Goal: Task Accomplishment & Management: Use online tool/utility

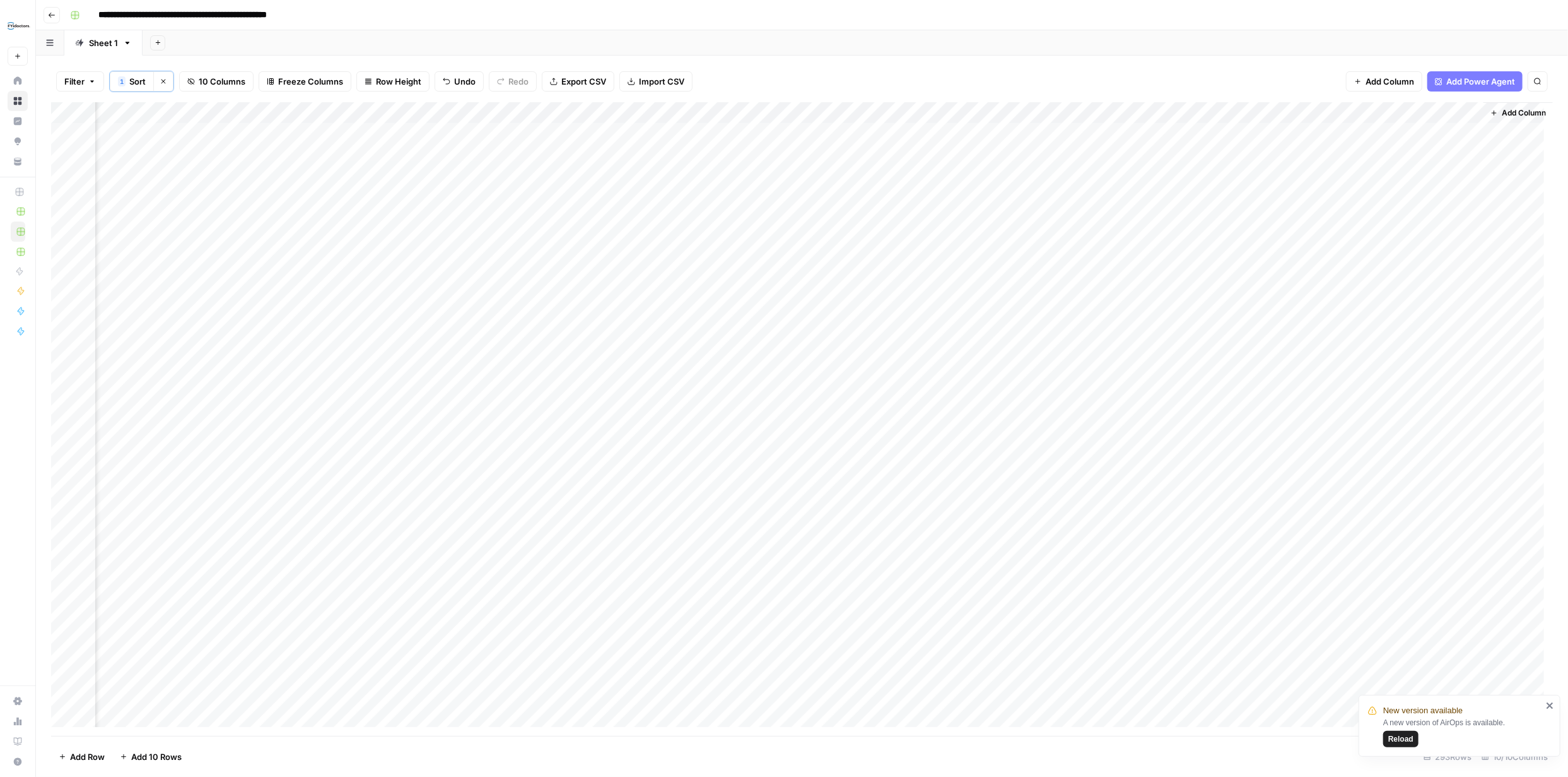
click at [1408, 740] on span "Reload" at bounding box center [1400, 739] width 25 height 11
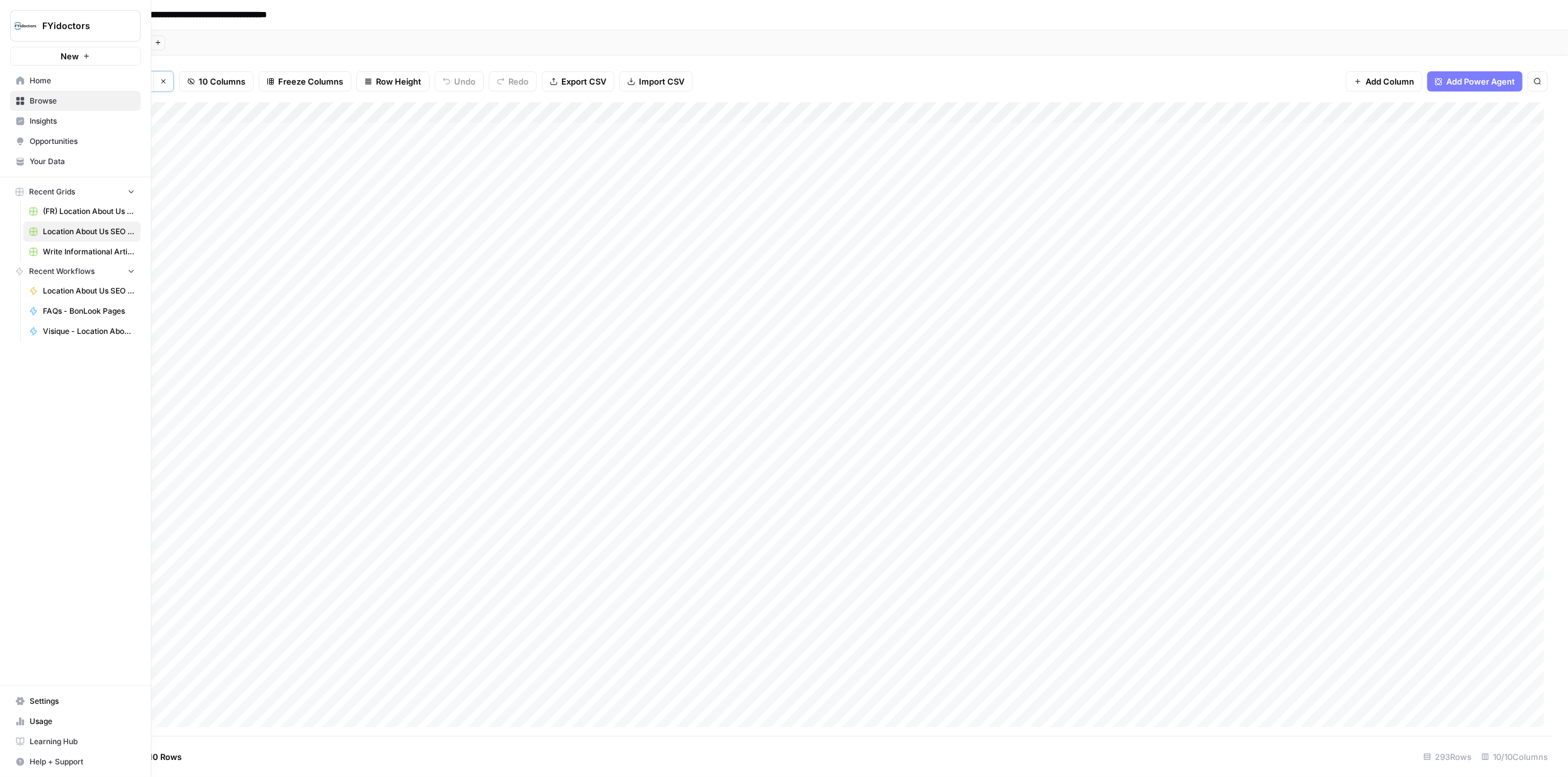
click at [21, 98] on icon at bounding box center [20, 101] width 8 height 8
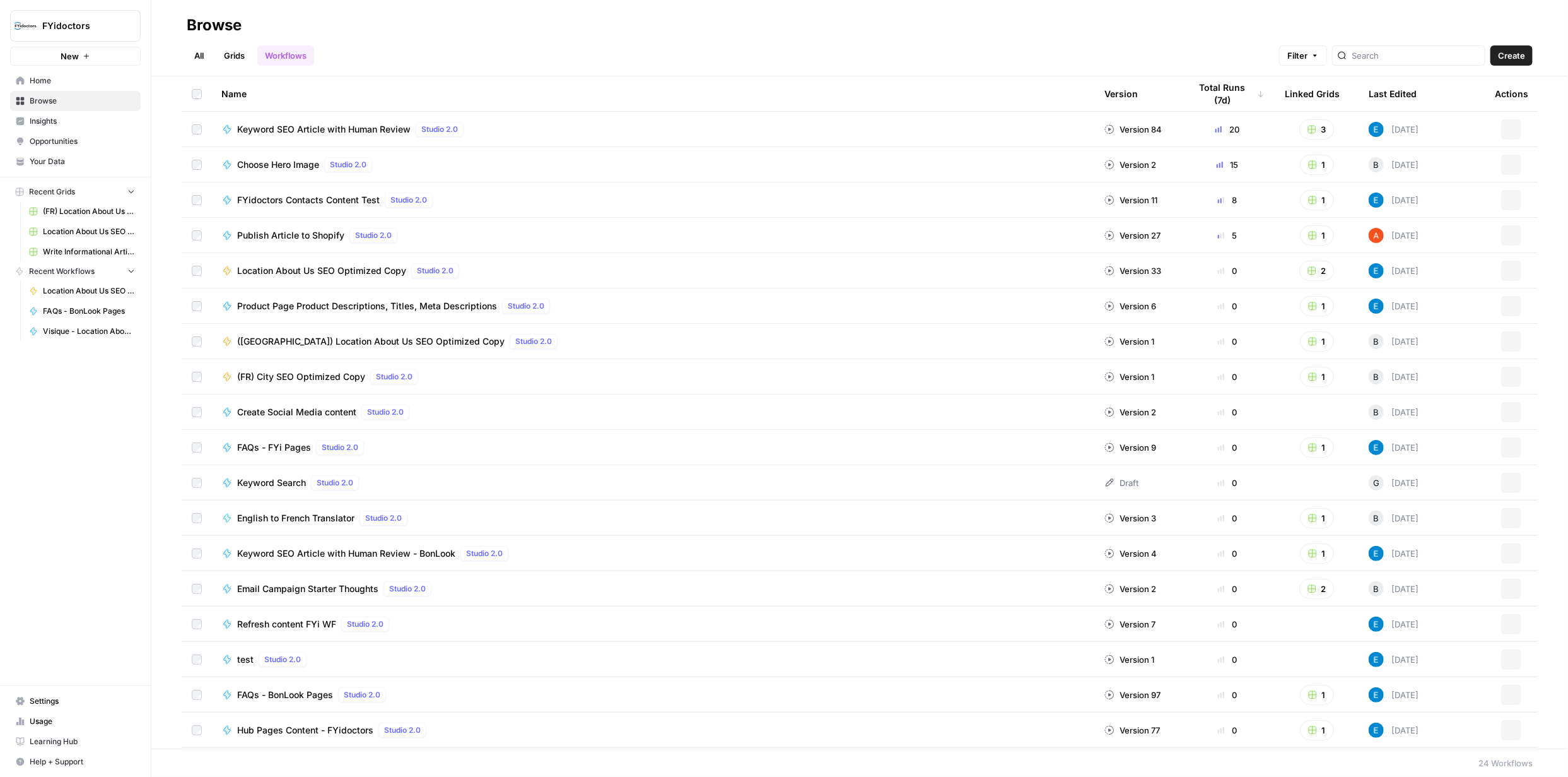
click at [244, 55] on link "Grids" at bounding box center [234, 55] width 36 height 20
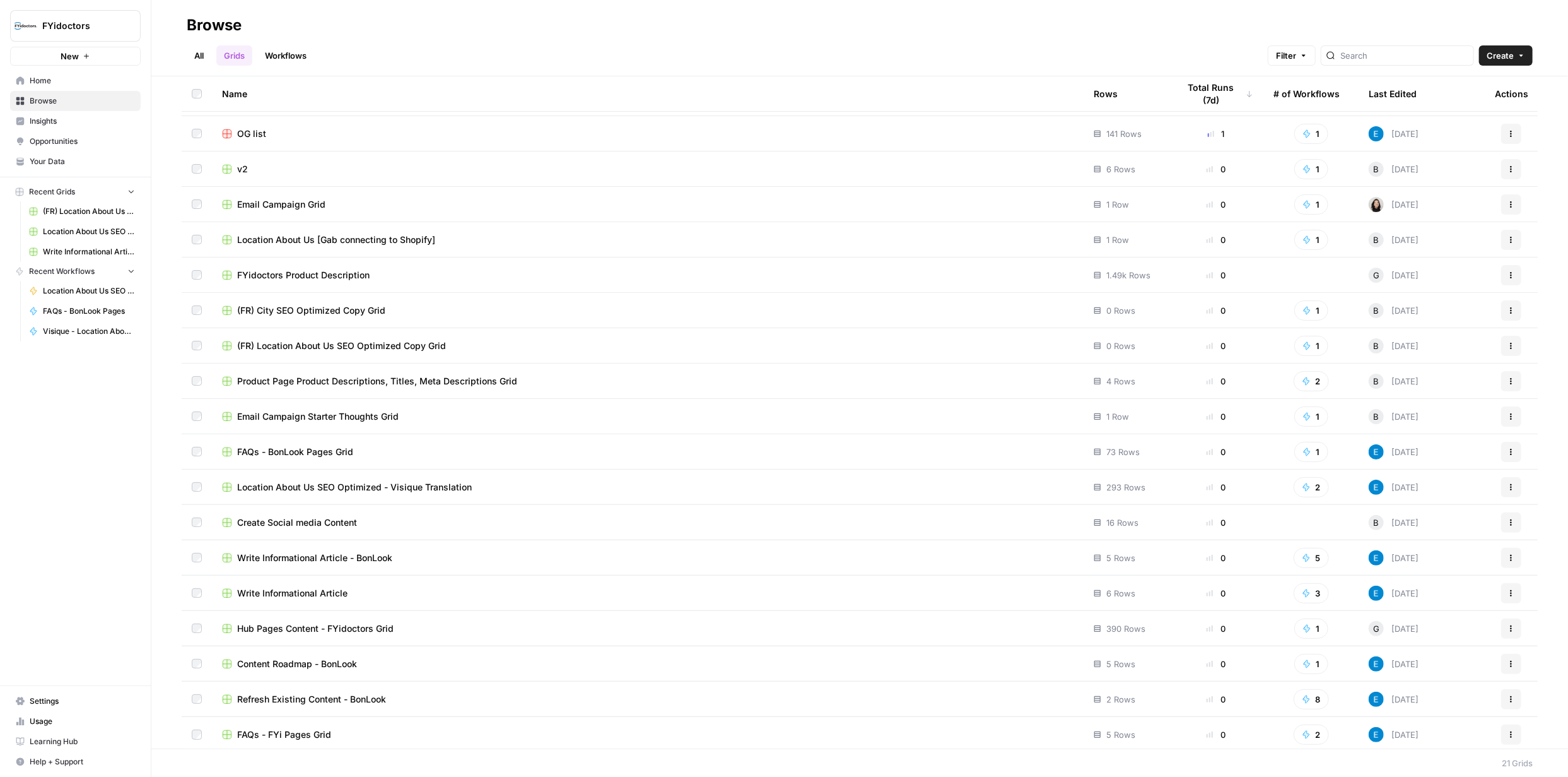
scroll to position [105, 0]
click at [324, 448] on span "FAQs - BonLook Pages Grid" at bounding box center [295, 449] width 116 height 13
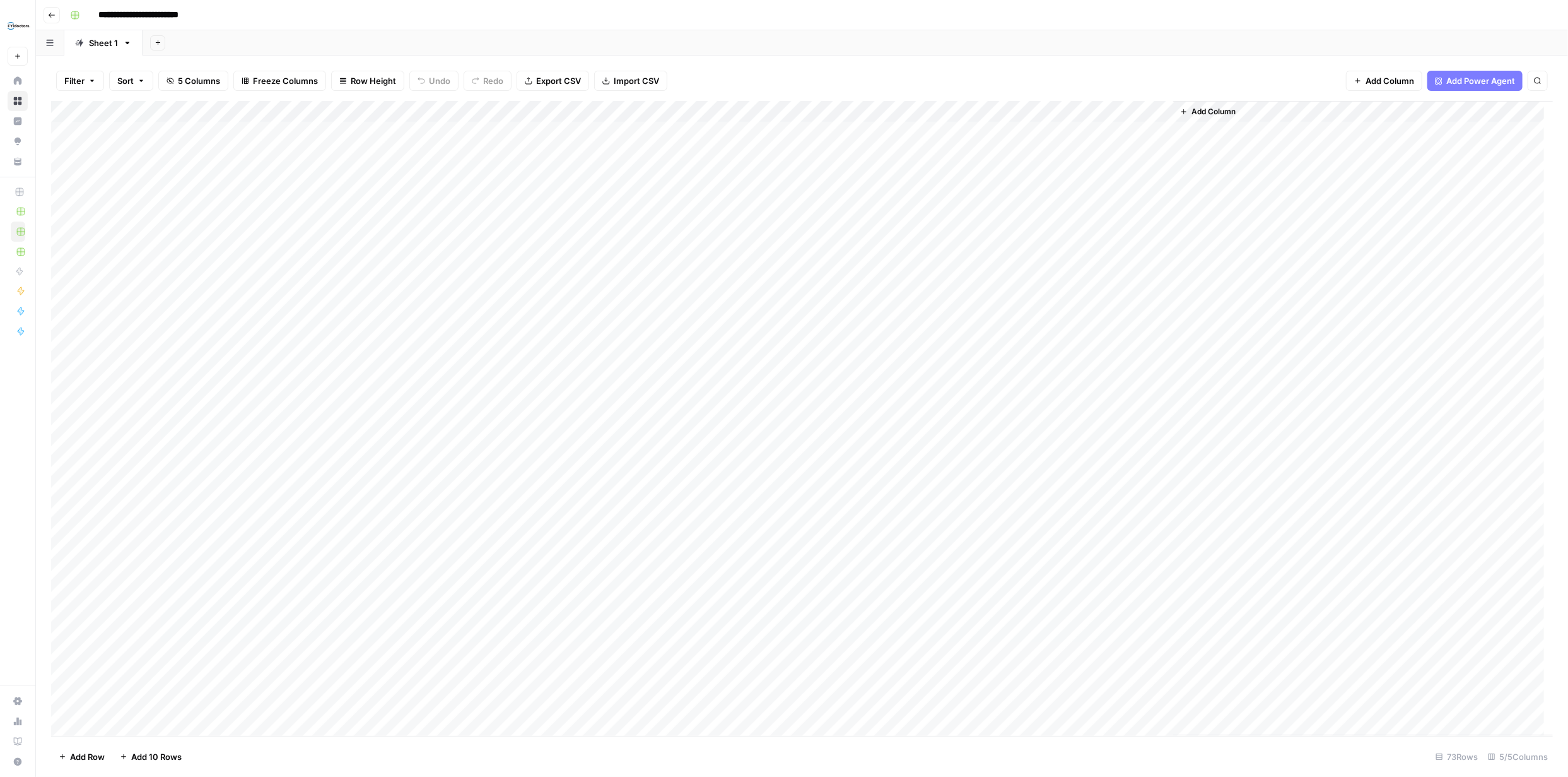
click at [1026, 216] on div "Add Column" at bounding box center [802, 418] width 1501 height 635
click at [1027, 218] on div at bounding box center [1082, 218] width 184 height 24
click at [902, 63] on p at bounding box center [1176, 63] width 748 height 16
click at [728, 45] on div "Add Sheet" at bounding box center [855, 42] width 1425 height 25
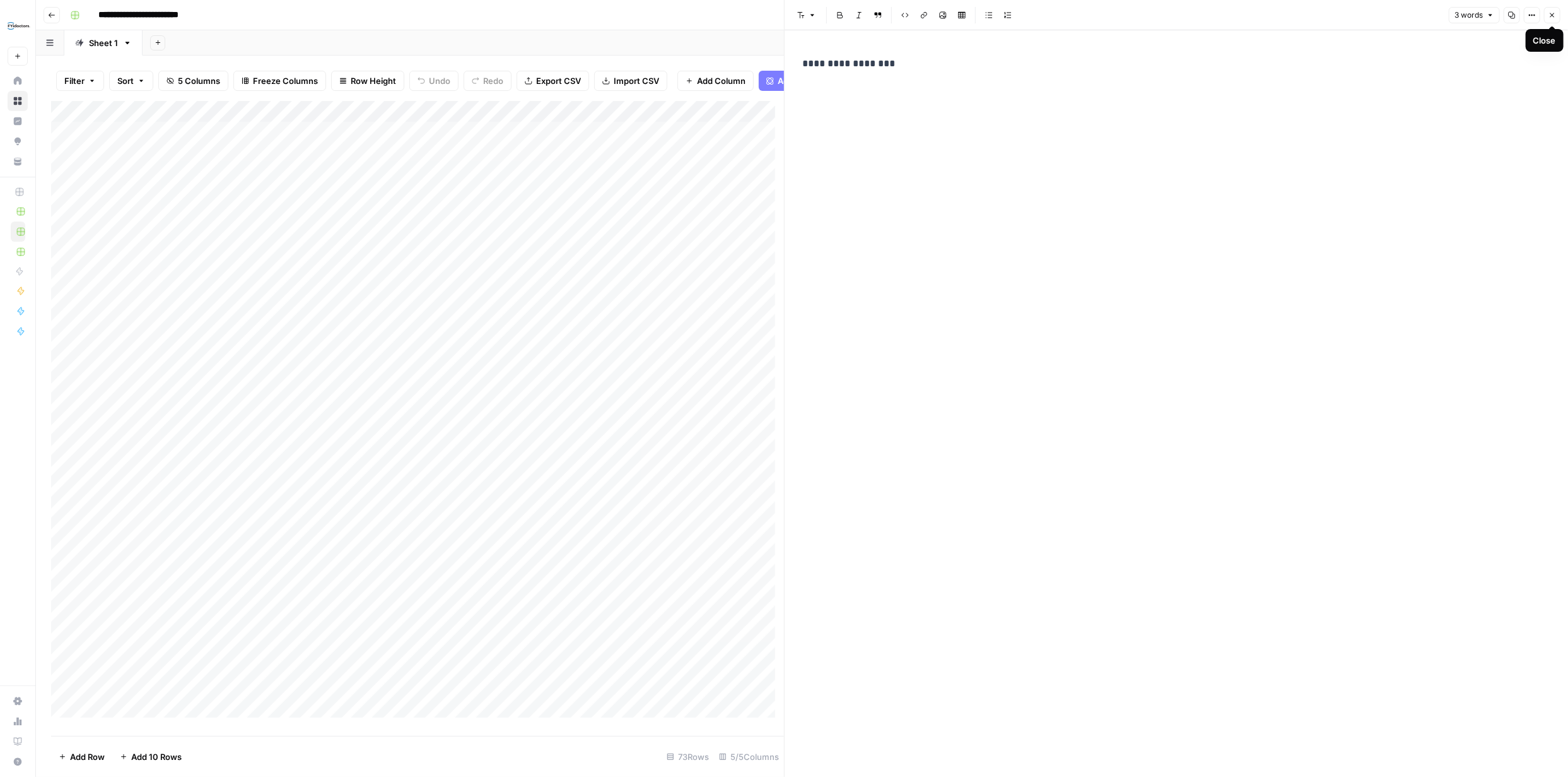
click at [1548, 15] on icon "button" at bounding box center [1552, 15] width 7 height 7
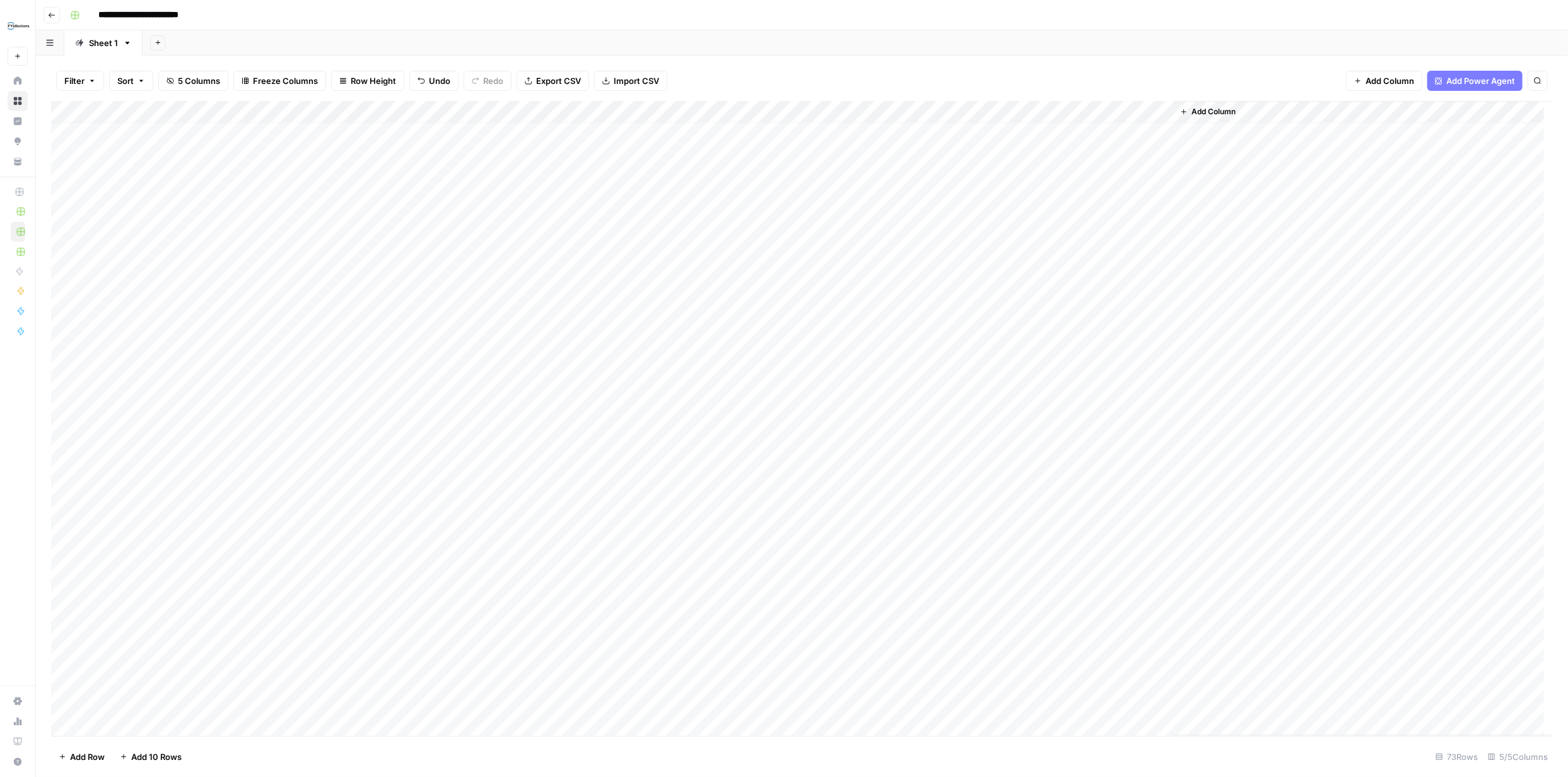
scroll to position [11, 0]
click at [976, 230] on div "Add Column" at bounding box center [802, 418] width 1501 height 635
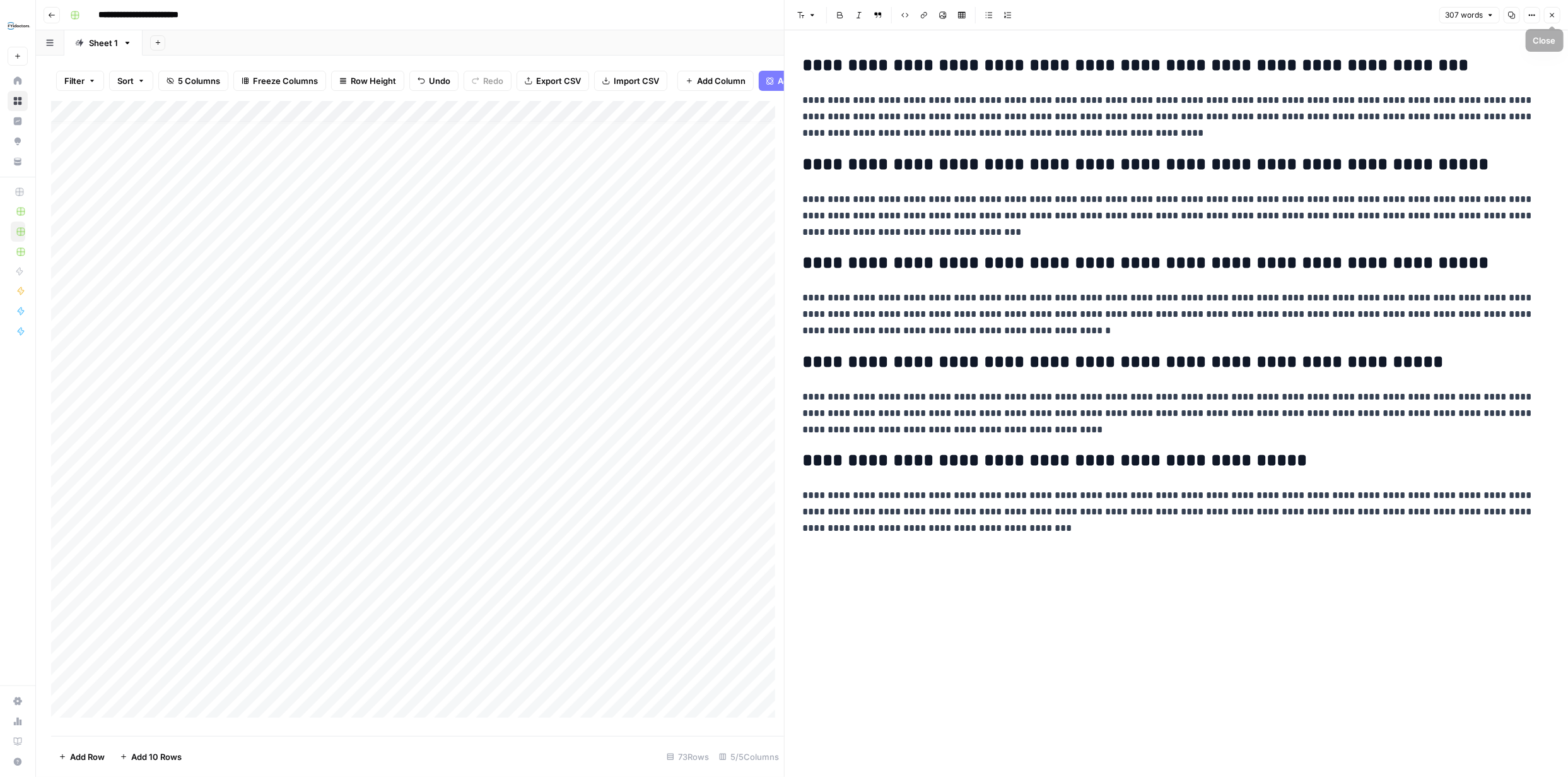
click at [1548, 13] on icon "button" at bounding box center [1552, 15] width 7 height 7
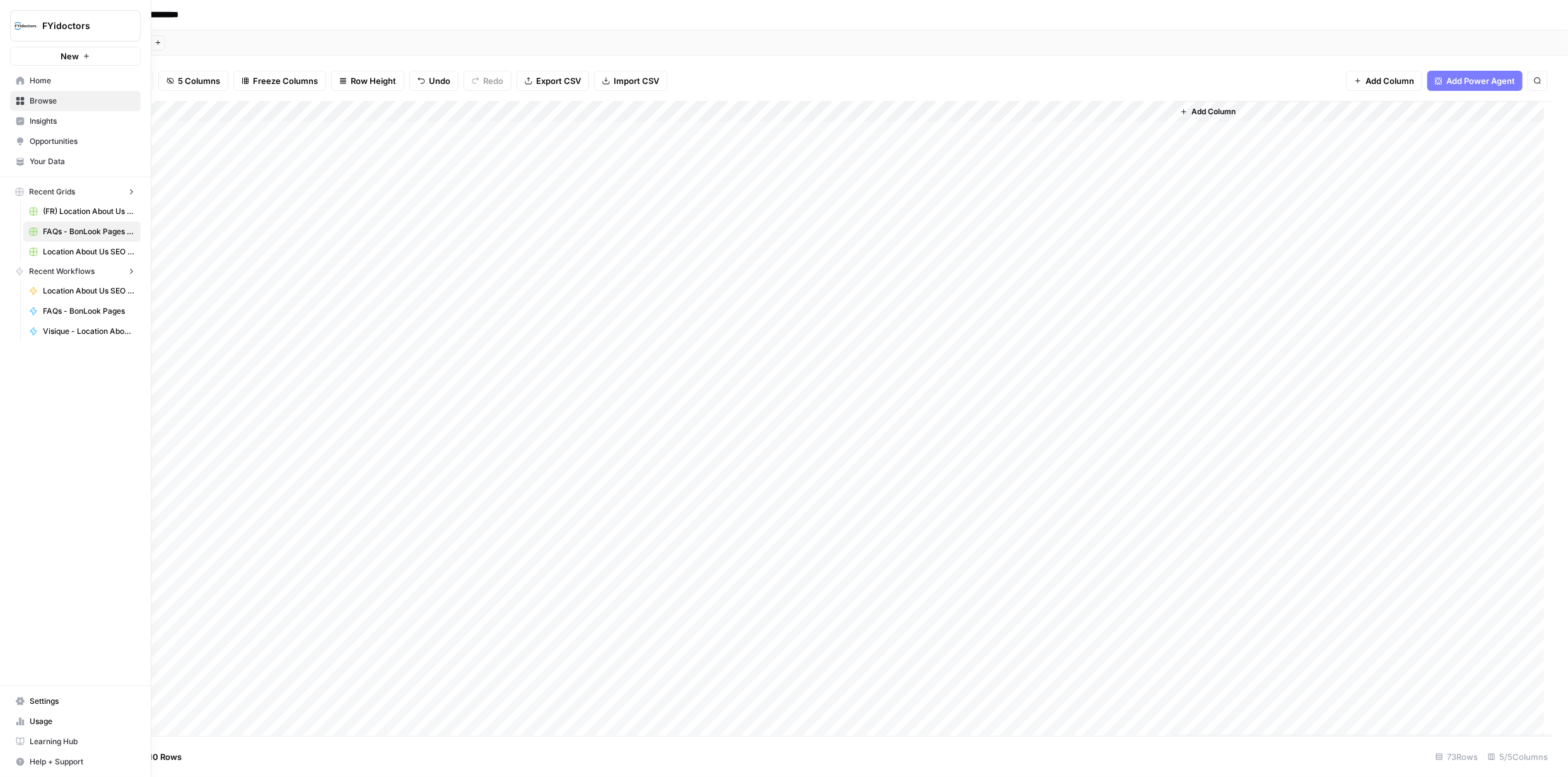
click at [21, 99] on icon at bounding box center [20, 101] width 8 height 8
click at [24, 99] on icon at bounding box center [20, 101] width 8 height 8
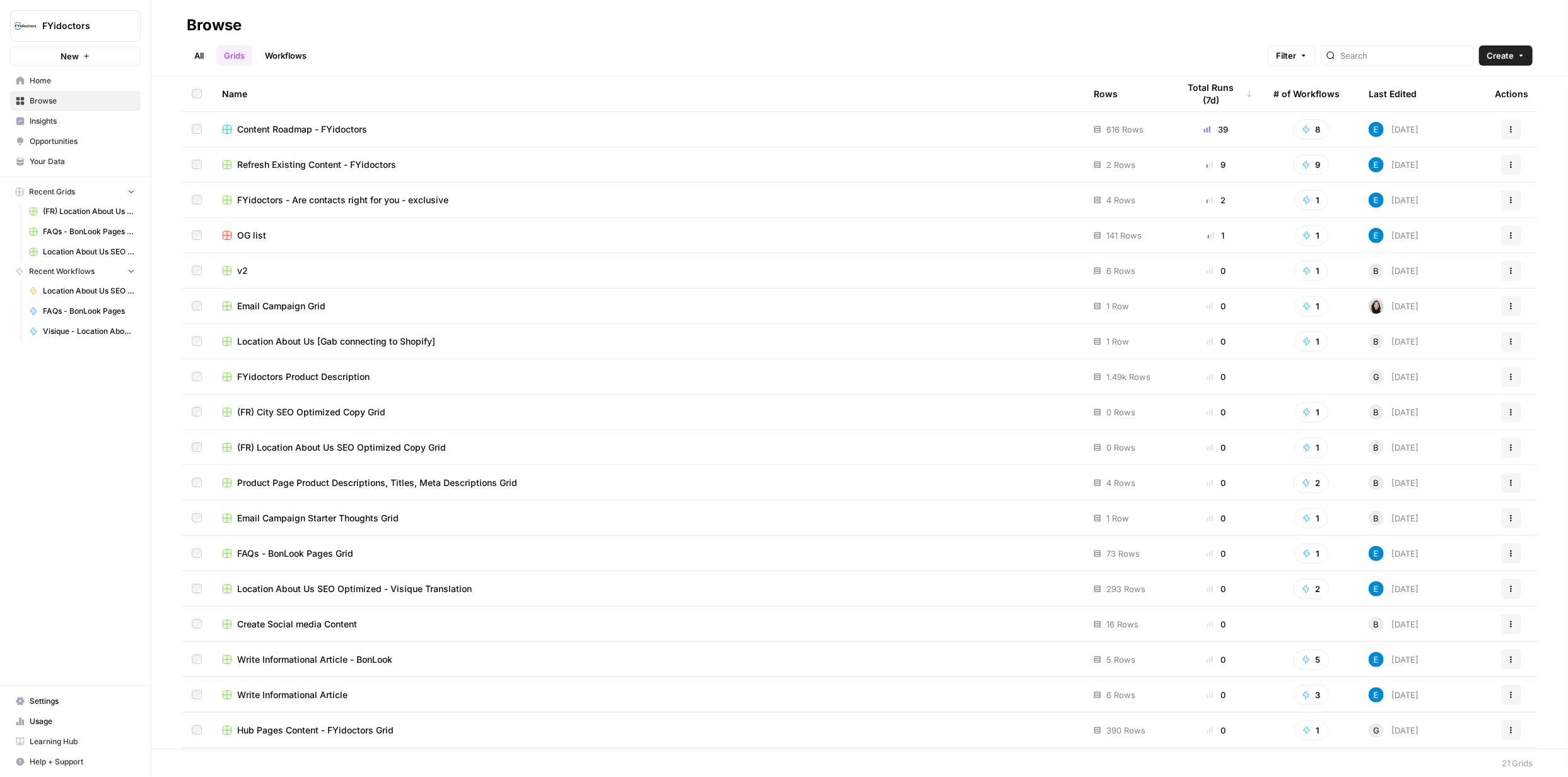
click at [333, 125] on span "Content Roadmap - FYidoctors" at bounding box center [303, 129] width 130 height 13
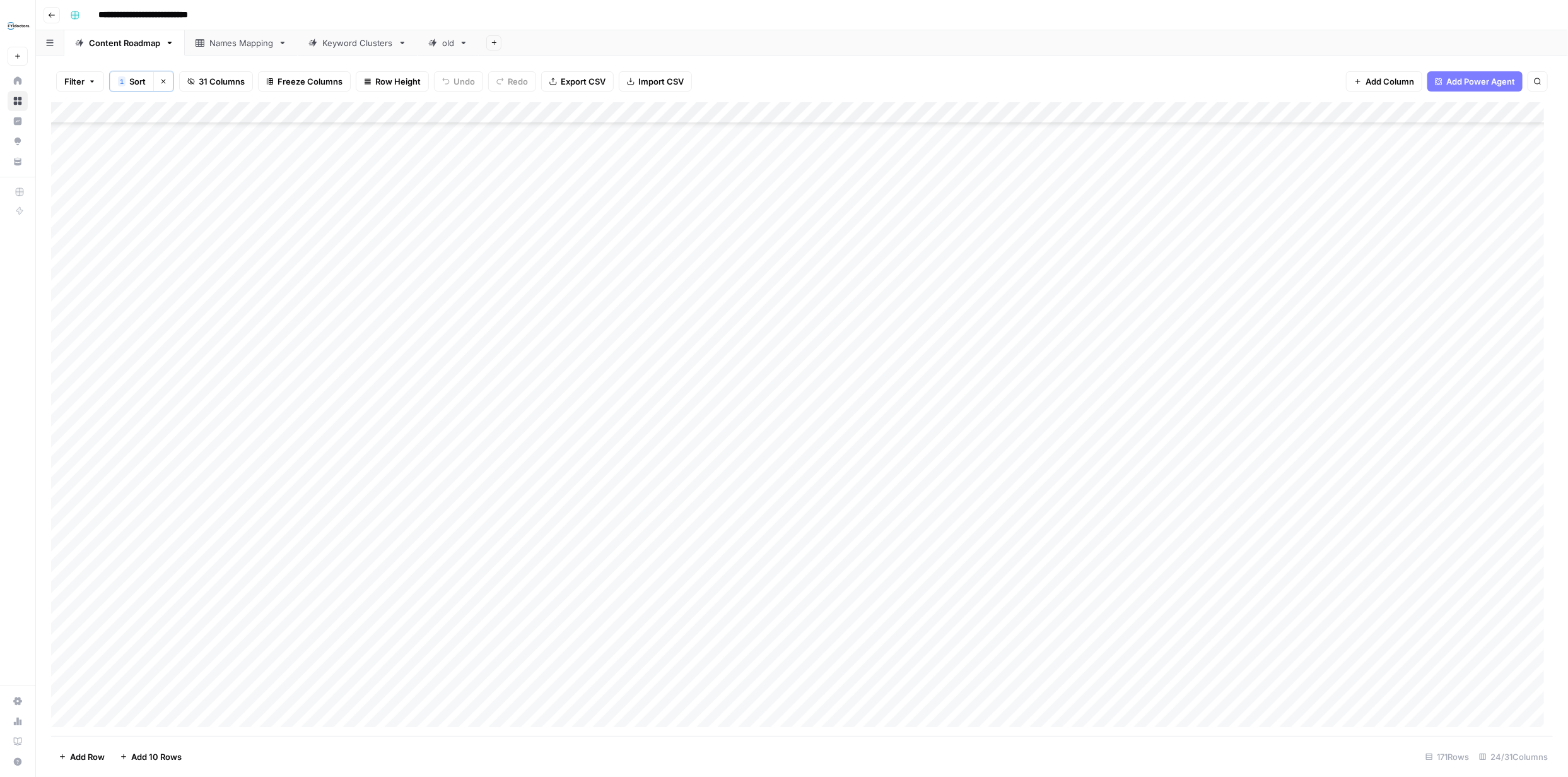
scroll to position [3085, 0]
click at [876, 629] on div "Add Column" at bounding box center [802, 419] width 1501 height 634
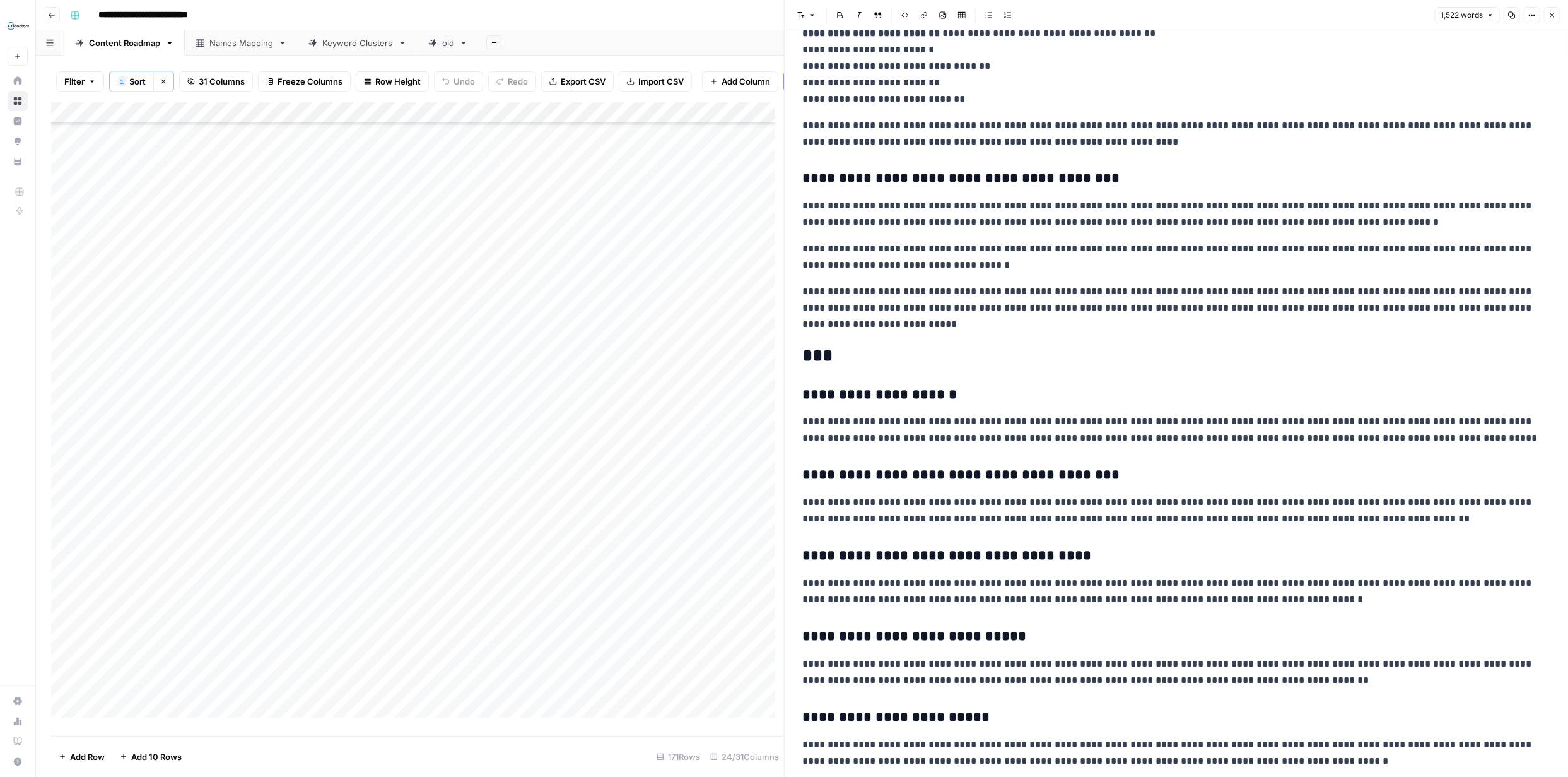
scroll to position [63, 0]
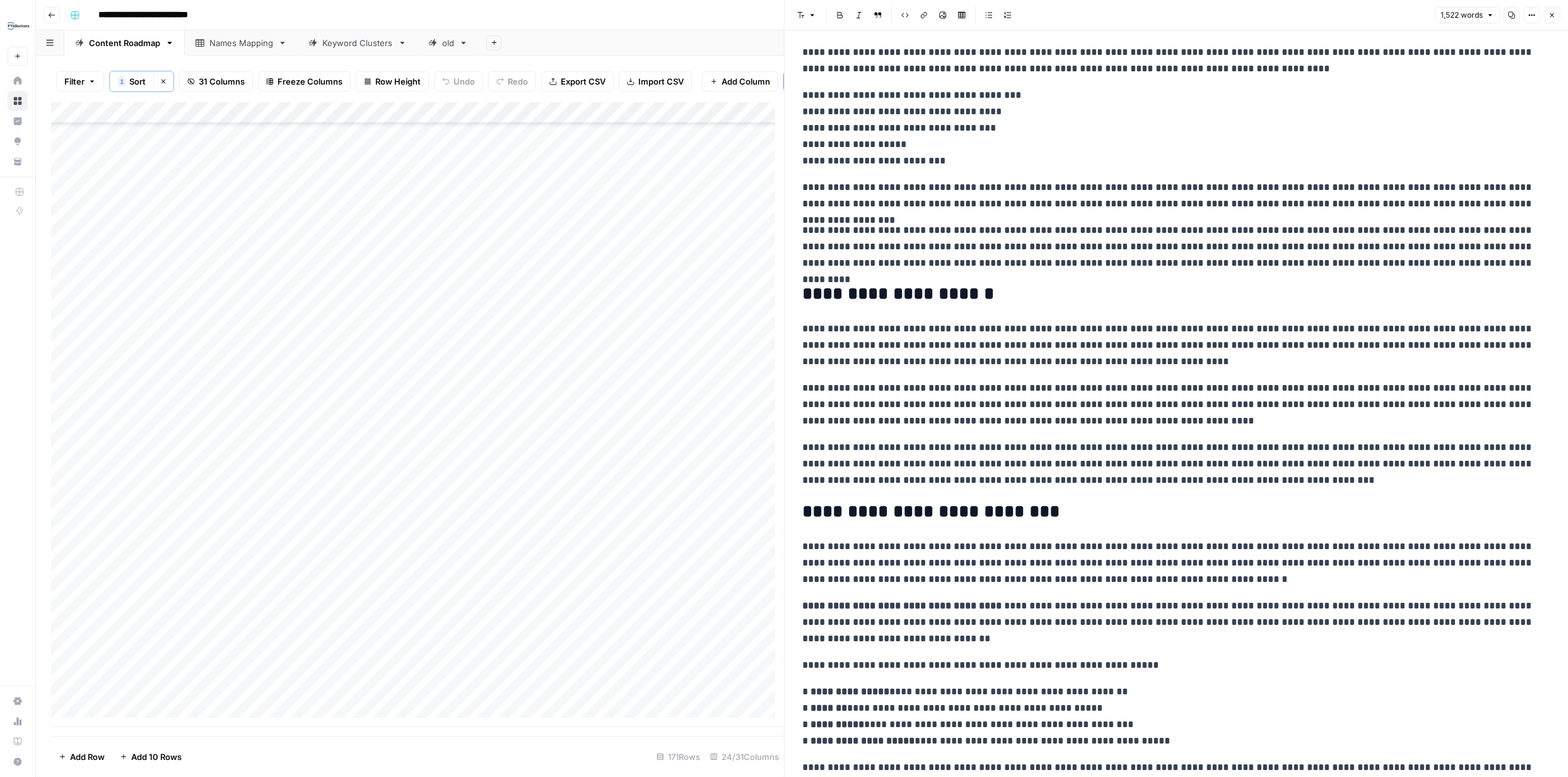
click at [1548, 15] on icon "button" at bounding box center [1552, 15] width 7 height 7
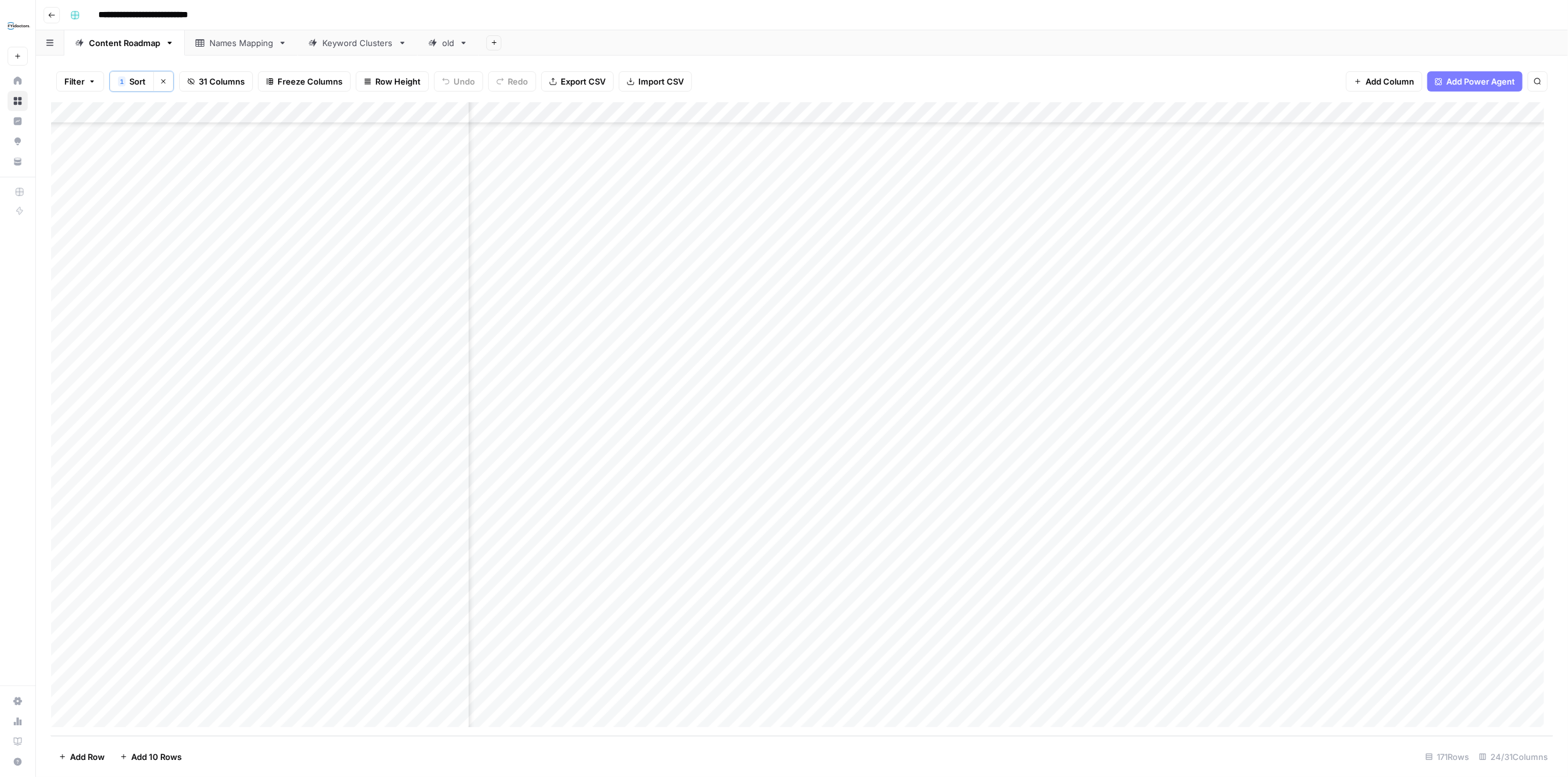
scroll to position [3085, 176]
click at [696, 630] on div "Add Column" at bounding box center [802, 419] width 1501 height 634
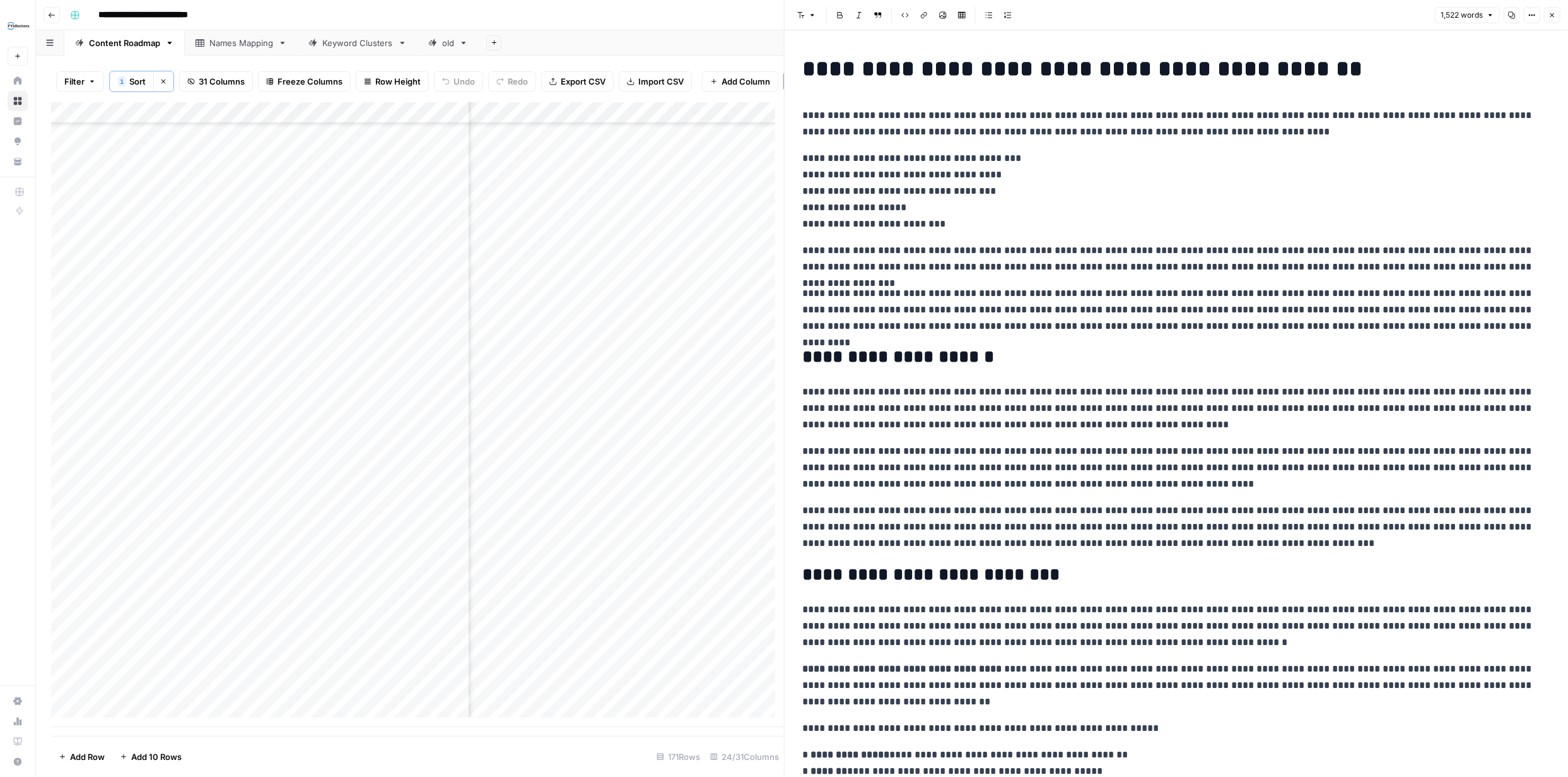
click at [920, 215] on p "**********" at bounding box center [1171, 191] width 738 height 82
copy div "**********"
click at [1546, 18] on button "Close" at bounding box center [1552, 15] width 16 height 16
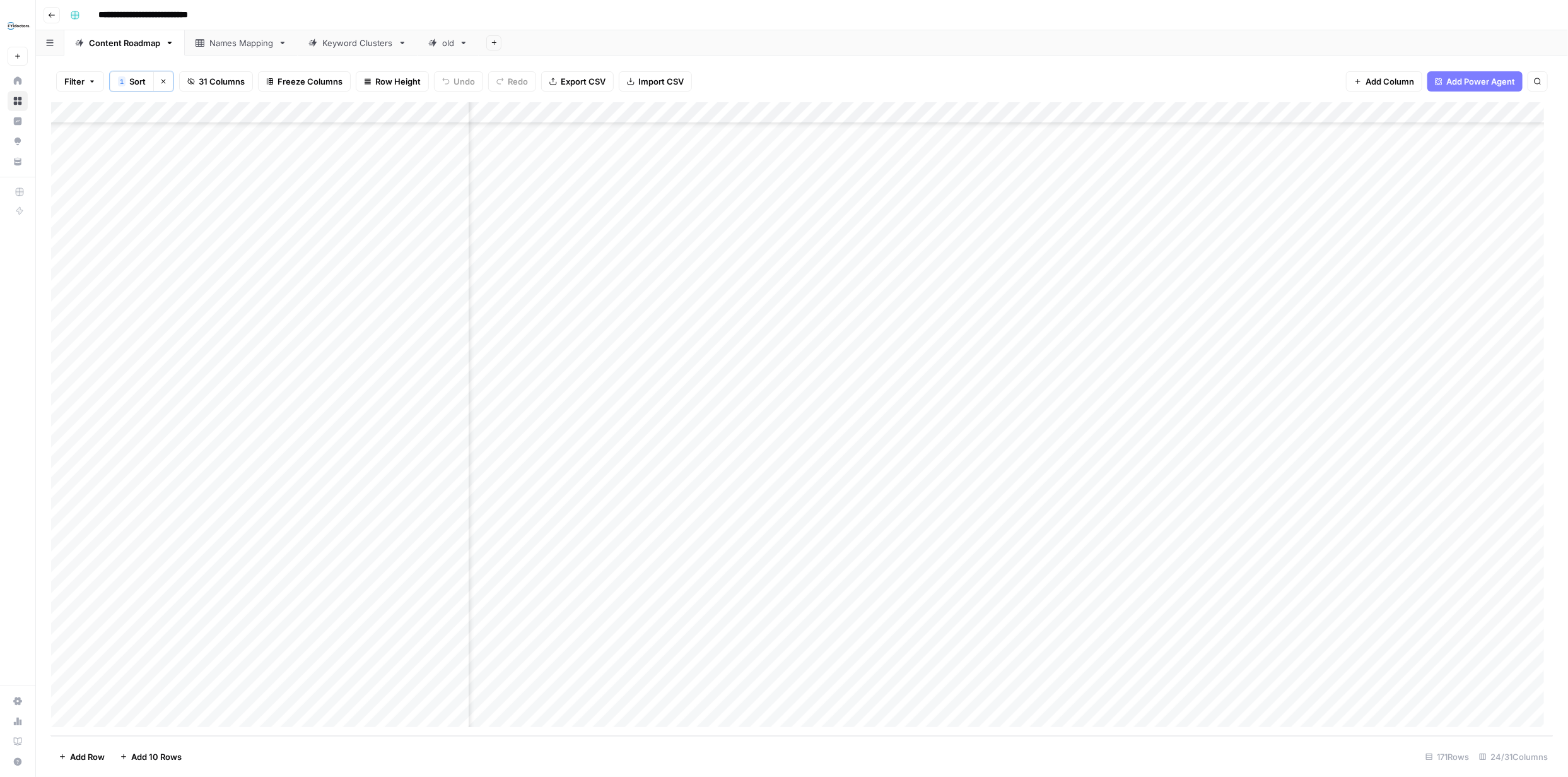
scroll to position [3085, 1091]
click at [982, 610] on div "Add Column" at bounding box center [802, 419] width 1501 height 634
click at [962, 628] on div "Add Column" at bounding box center [802, 419] width 1501 height 634
click at [965, 628] on div "Add Column" at bounding box center [802, 419] width 1501 height 634
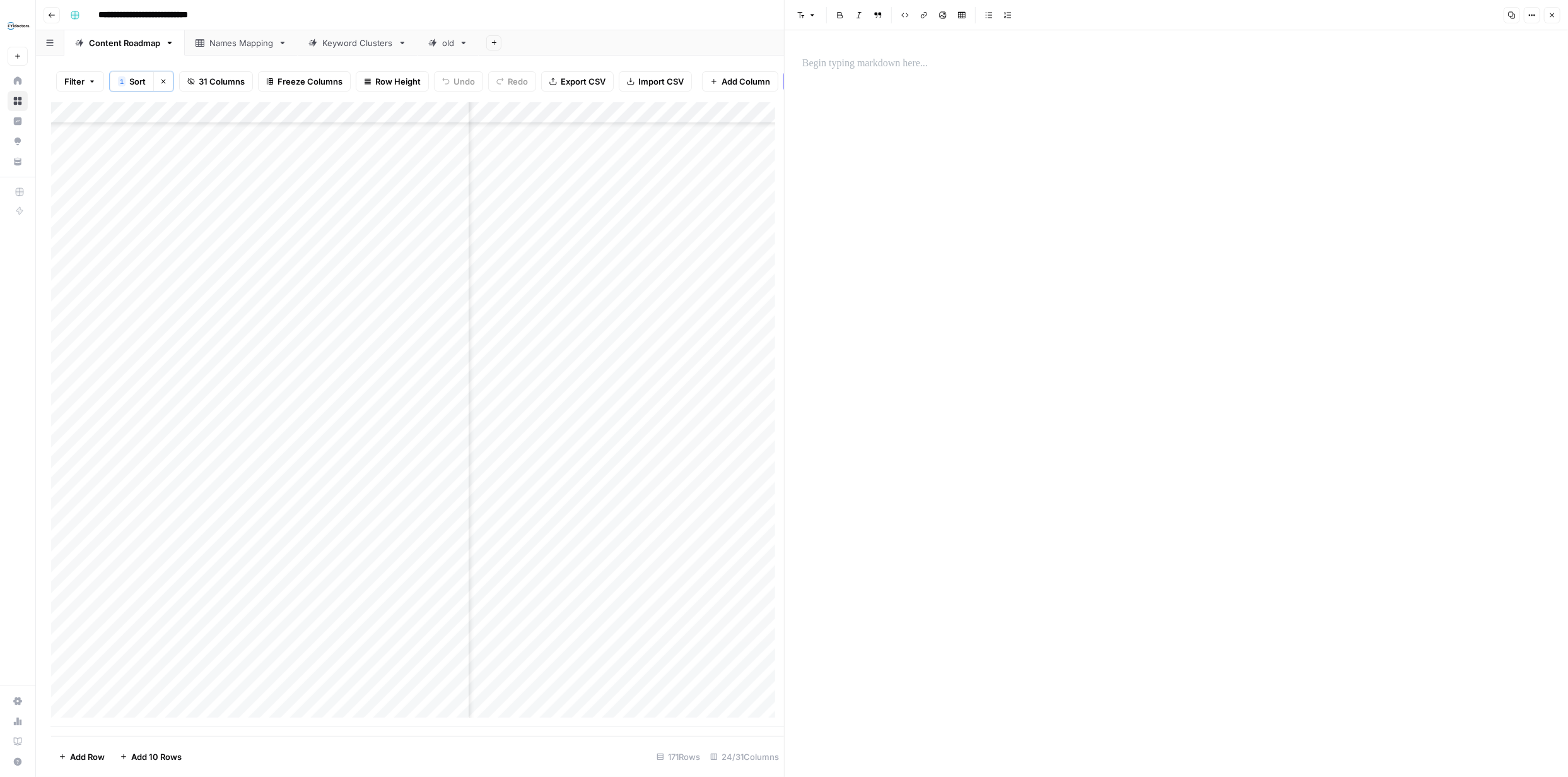
click at [903, 83] on div at bounding box center [1176, 403] width 763 height 746
click at [891, 87] on div at bounding box center [1176, 403] width 763 height 746
click at [912, 63] on p at bounding box center [1176, 63] width 748 height 16
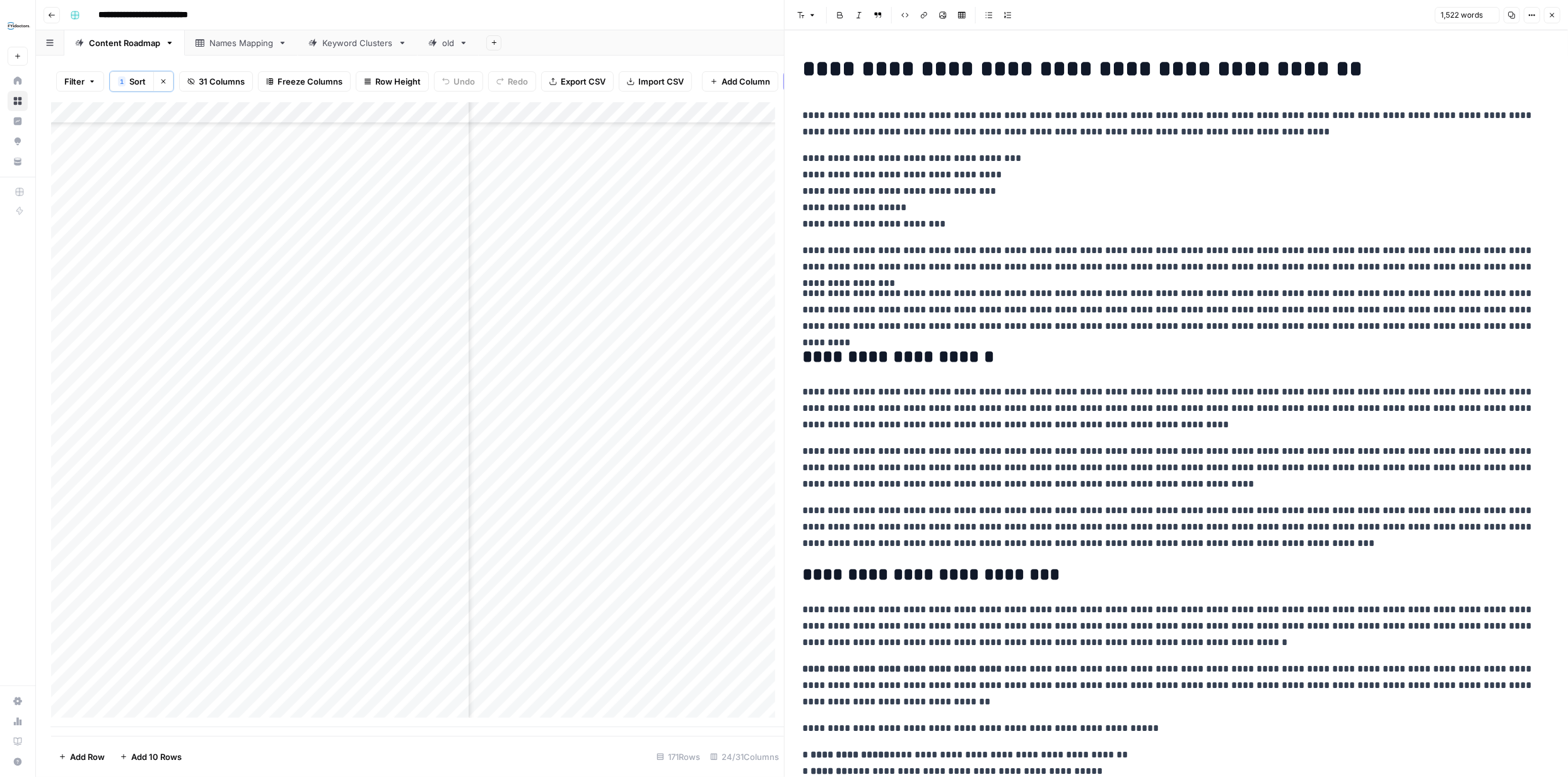
scroll to position [1897, 0]
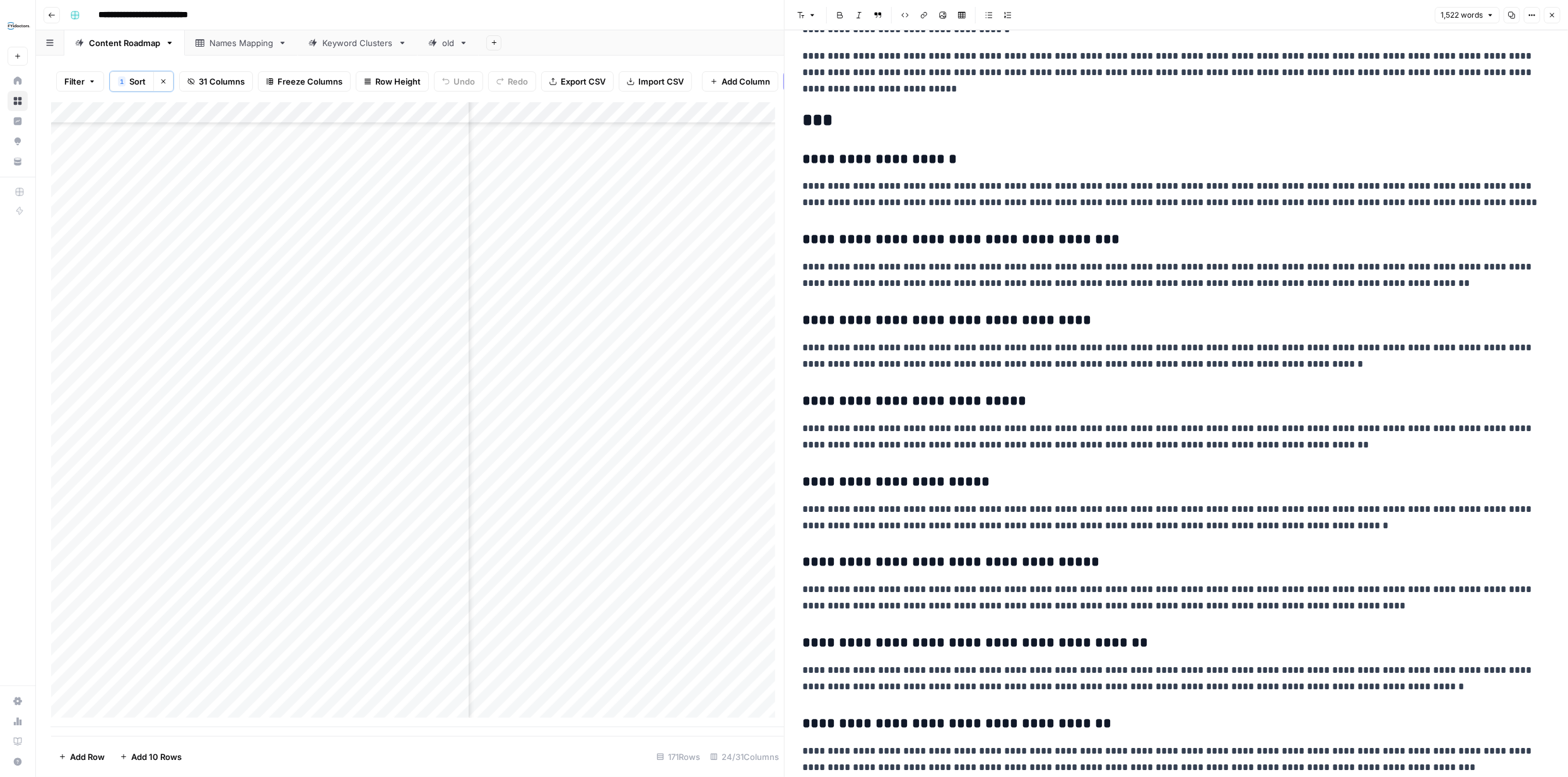
click at [1553, 10] on button "Close" at bounding box center [1552, 15] width 16 height 16
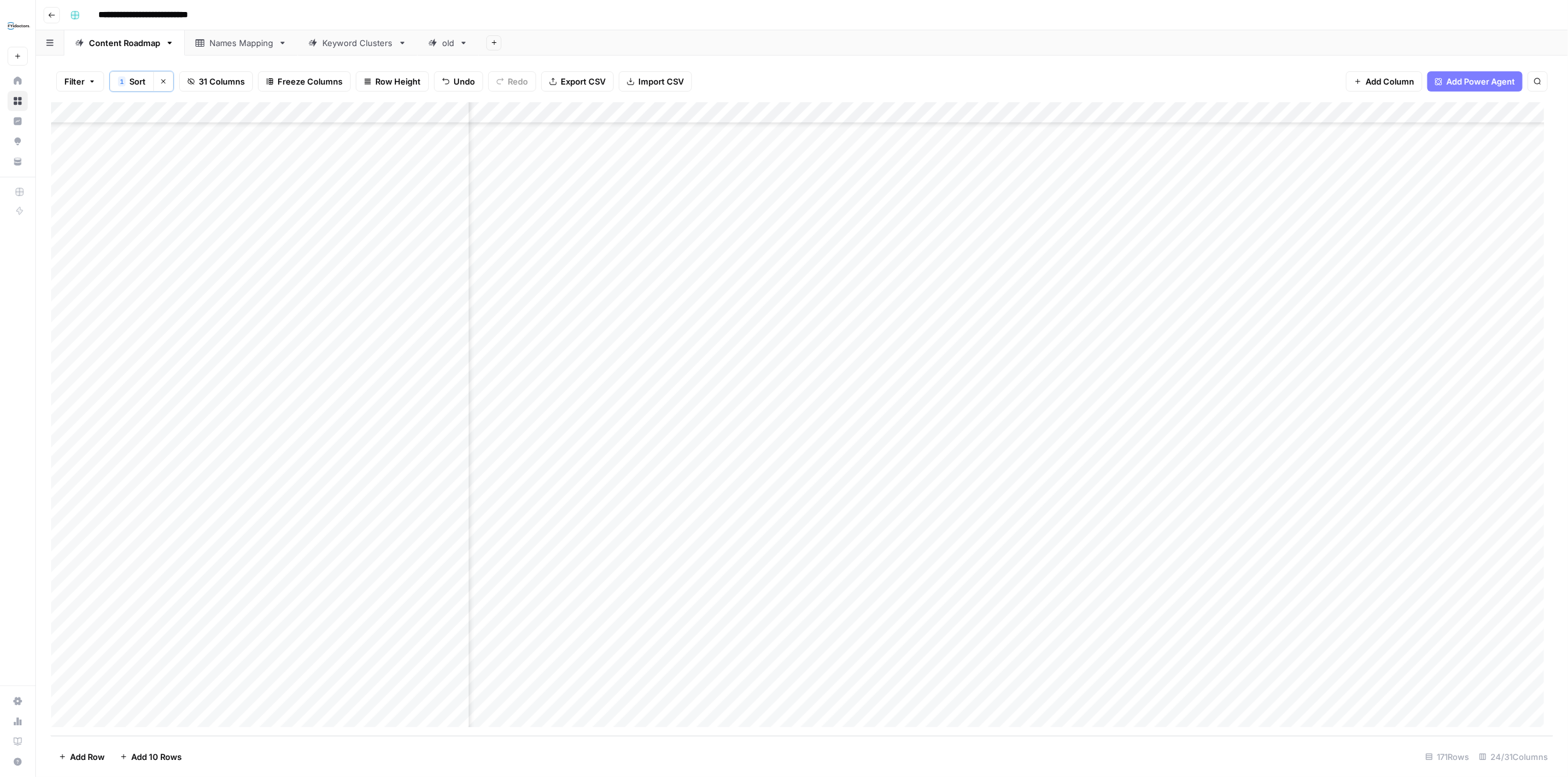
click at [1131, 632] on div "Add Column" at bounding box center [802, 419] width 1501 height 634
click at [390, 264] on div "Add Column" at bounding box center [802, 419] width 1501 height 634
click at [1518, 265] on div "Add Column" at bounding box center [802, 419] width 1501 height 634
click at [876, 263] on div "Add Column" at bounding box center [802, 419] width 1501 height 634
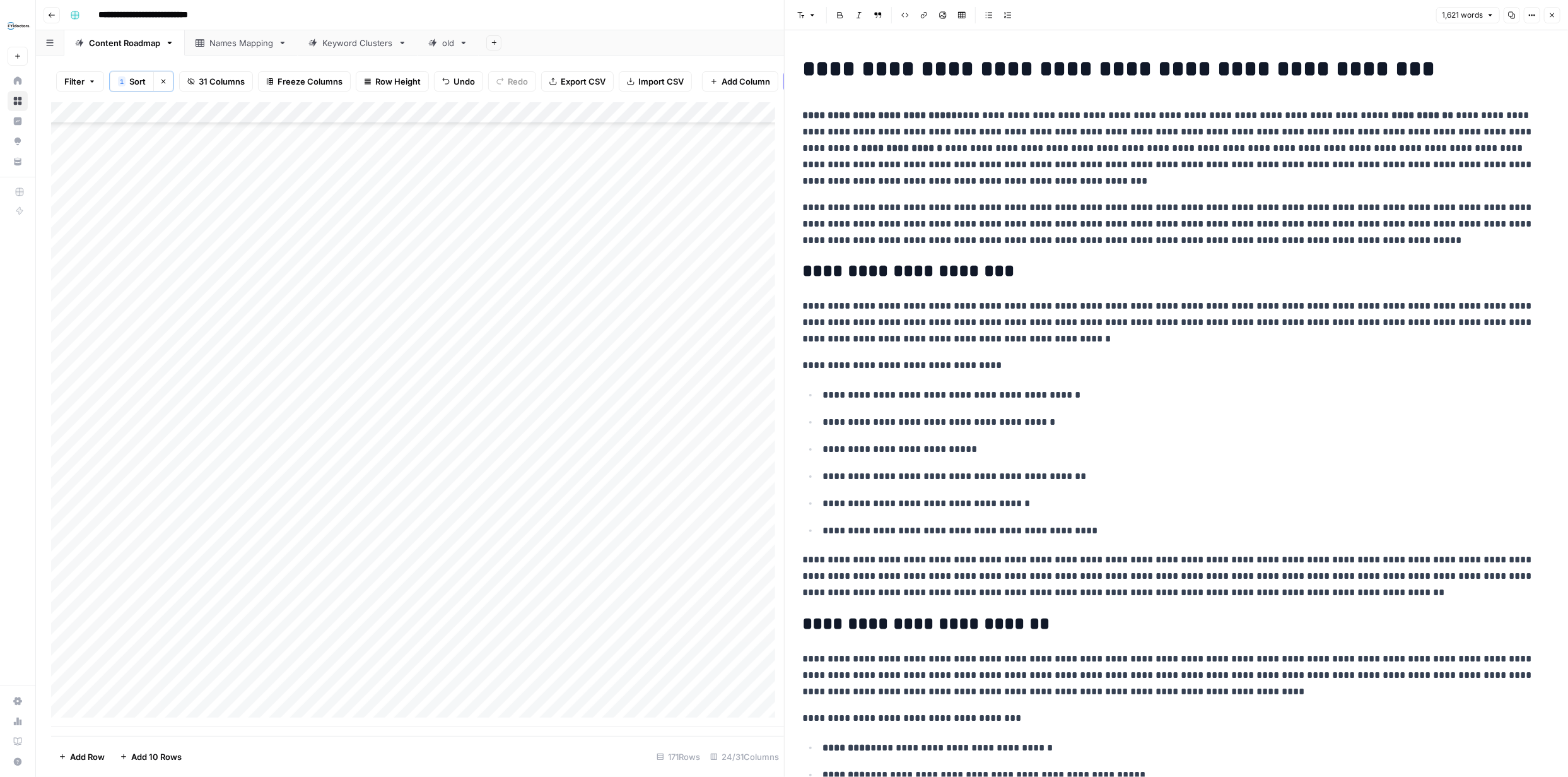
click at [973, 150] on p "**********" at bounding box center [1171, 148] width 738 height 82
copy div "**********"
click at [1548, 12] on icon "button" at bounding box center [1552, 15] width 7 height 7
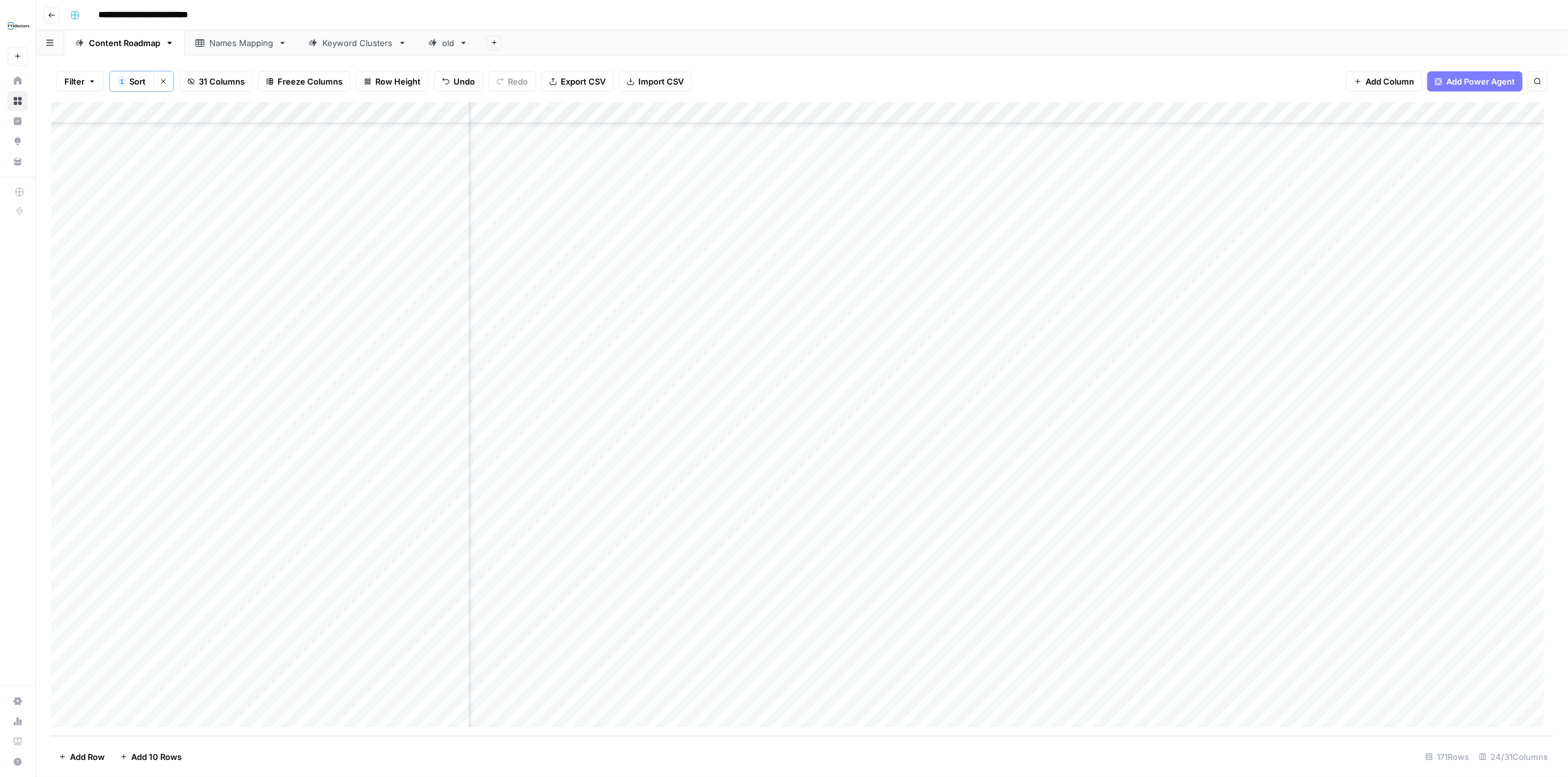
scroll to position [3085, 1007]
click at [994, 265] on div "Add Column" at bounding box center [802, 419] width 1501 height 634
click at [995, 268] on div "Add Column" at bounding box center [802, 419] width 1501 height 634
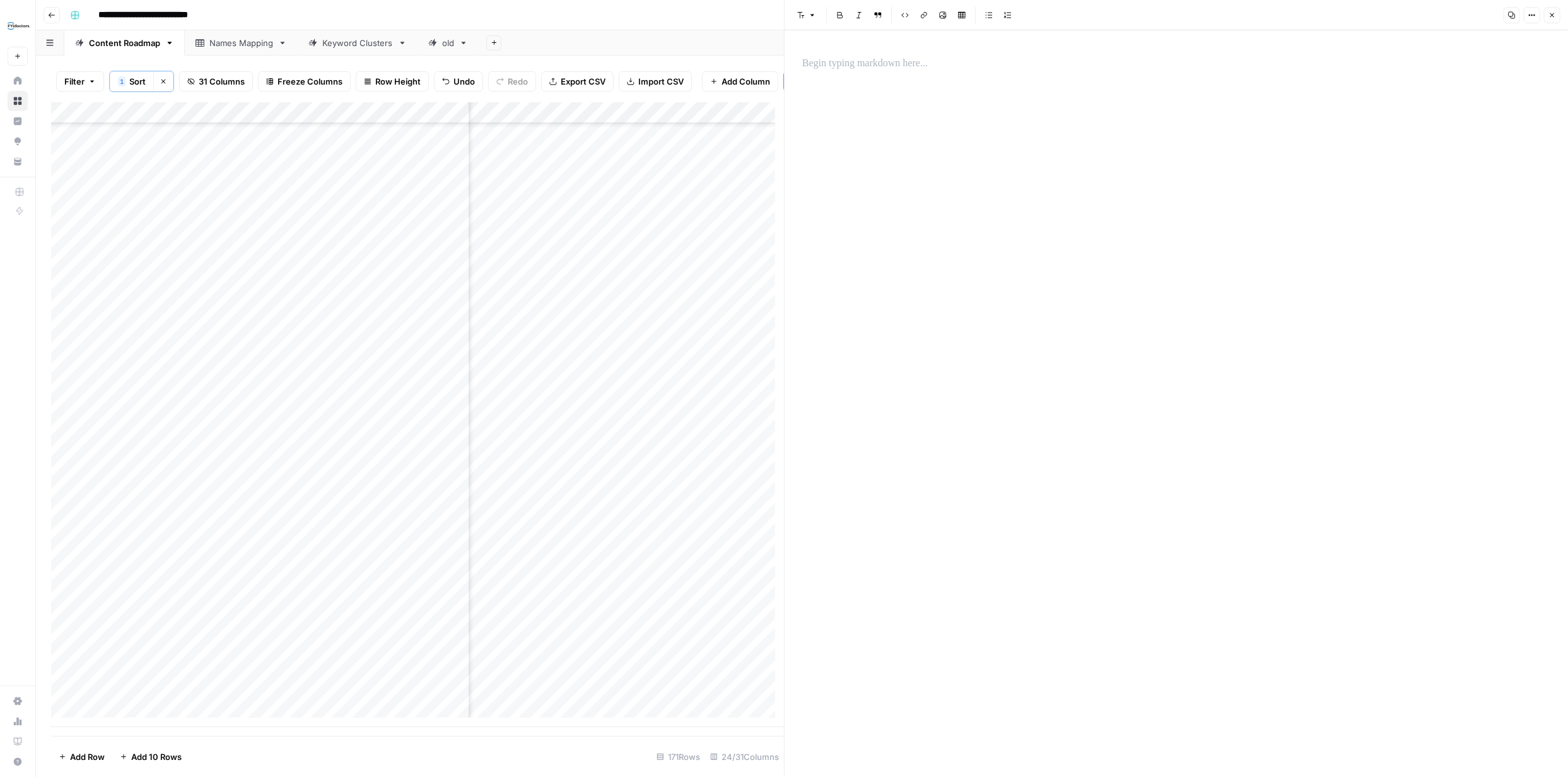
click at [906, 155] on div at bounding box center [1176, 403] width 763 height 746
drag, startPoint x: 1024, startPoint y: 368, endPoint x: 1035, endPoint y: 373, distance: 12.1
click at [1025, 369] on div at bounding box center [1176, 403] width 763 height 746
click at [917, 68] on p at bounding box center [1176, 63] width 748 height 16
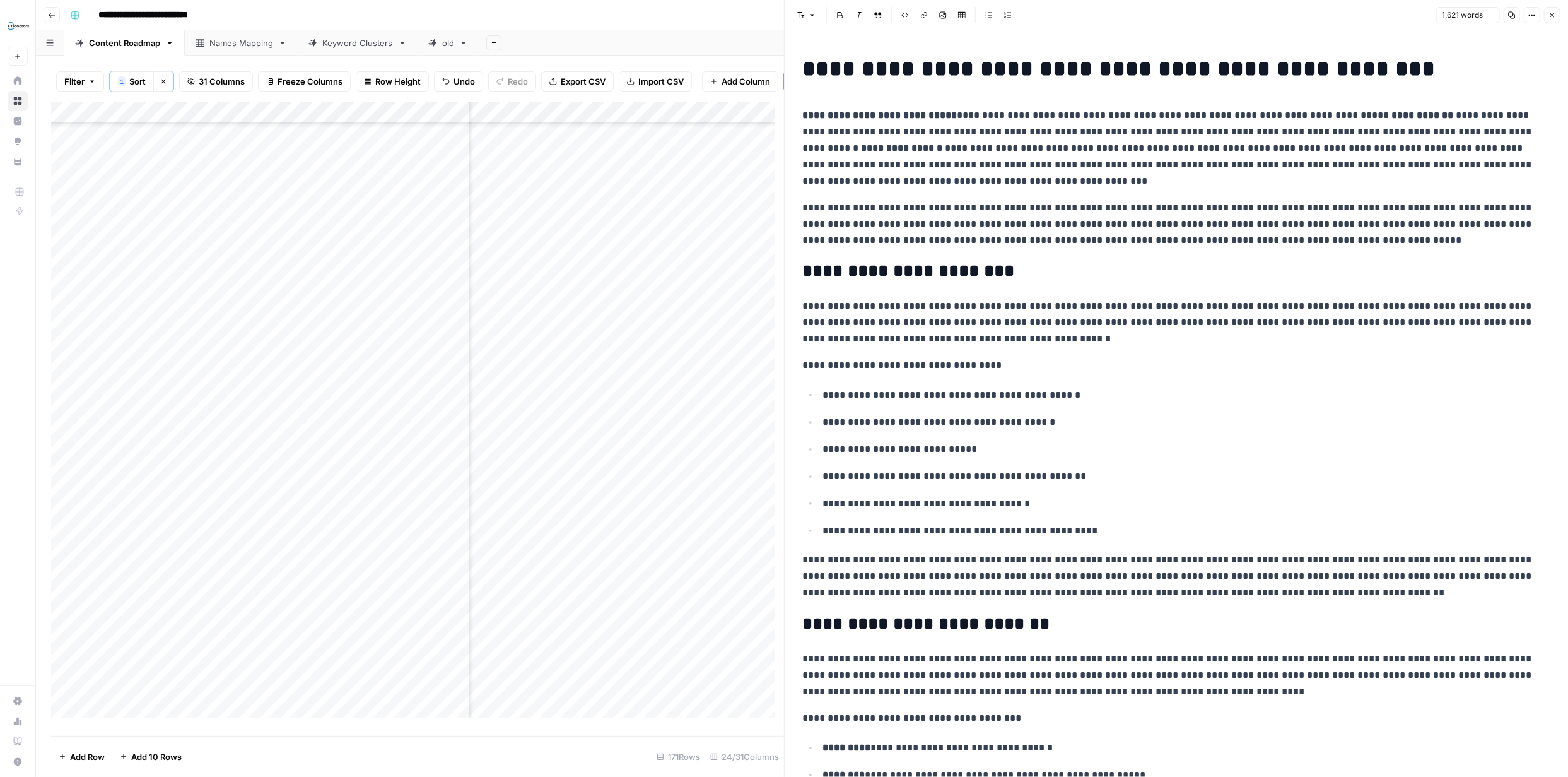
scroll to position [2285, 0]
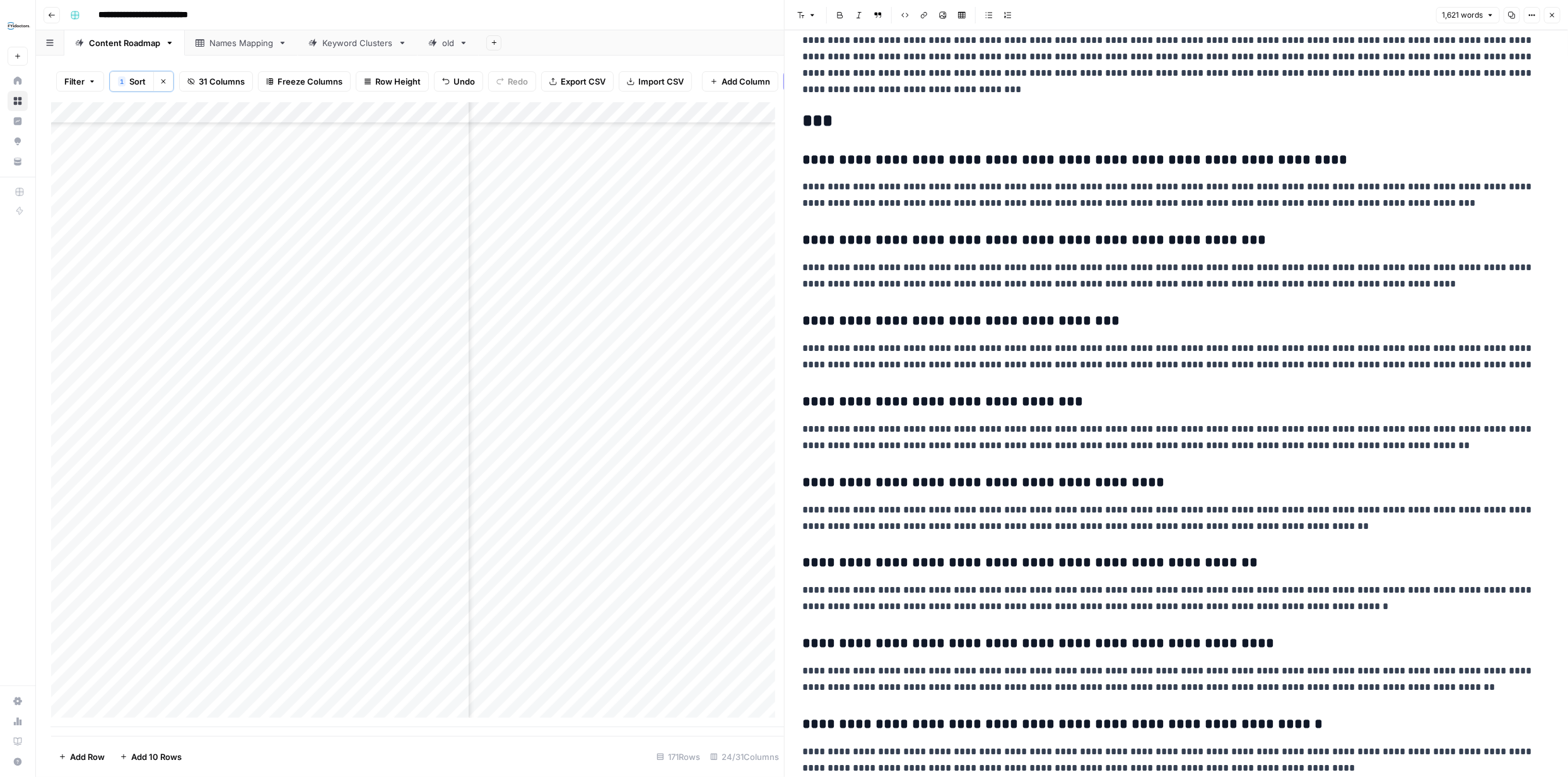
click at [1548, 13] on icon "button" at bounding box center [1552, 15] width 7 height 7
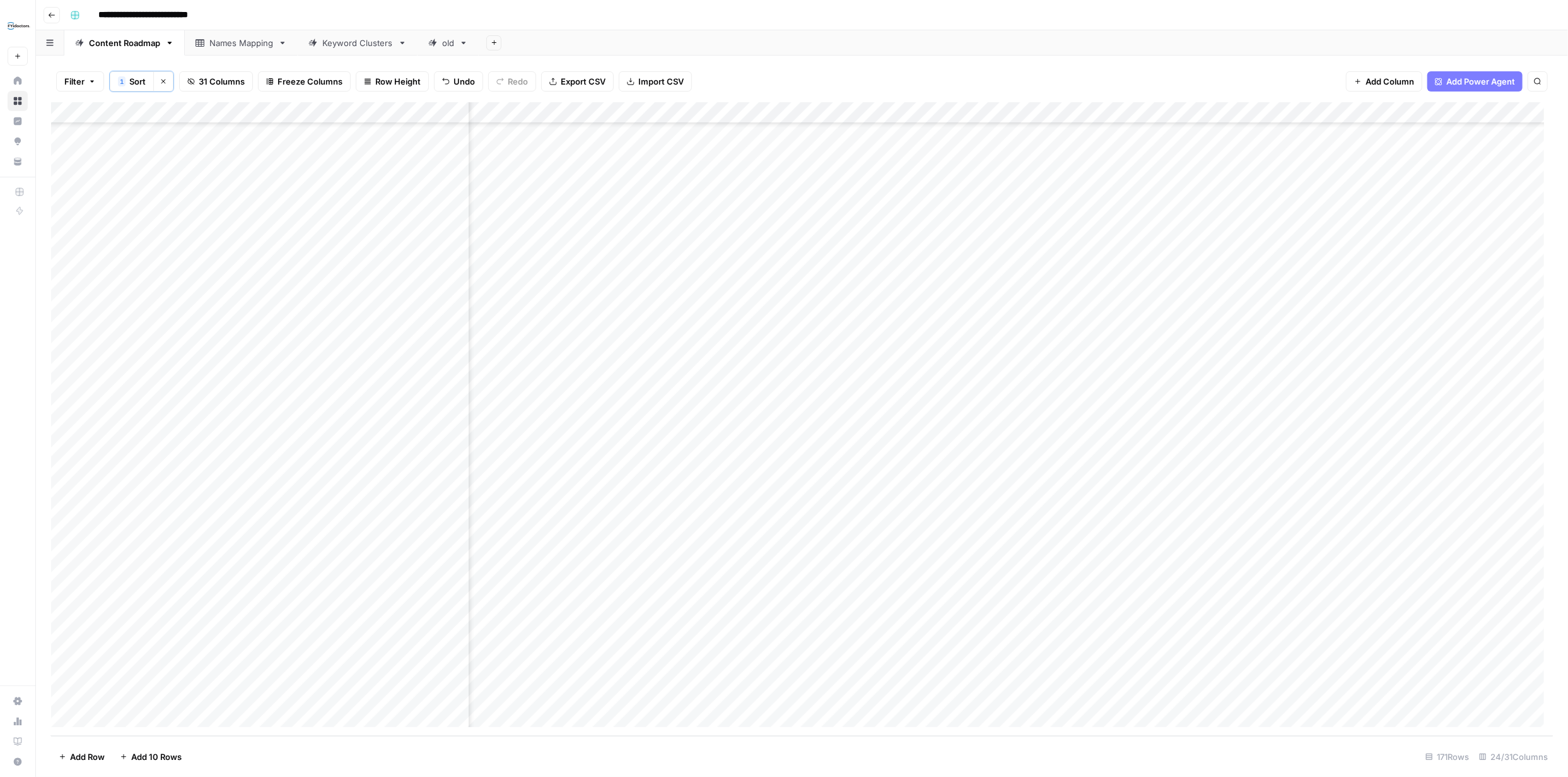
click at [1209, 265] on div "Add Column" at bounding box center [802, 419] width 1501 height 634
click at [1492, 673] on div "Add Column" at bounding box center [802, 419] width 1501 height 634
click at [1523, 670] on div "Add Column" at bounding box center [802, 419] width 1501 height 634
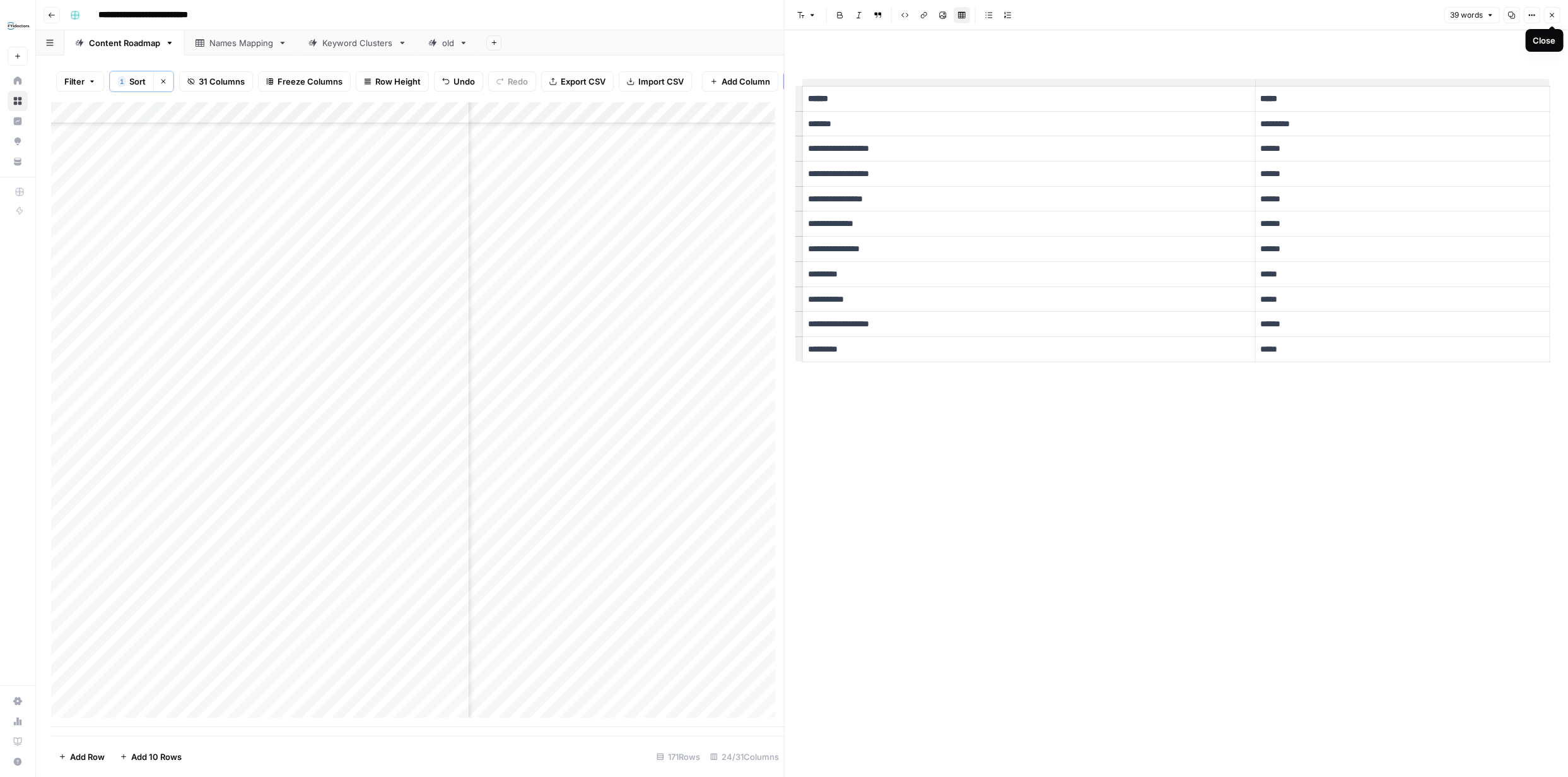
click at [1548, 13] on icon "button" at bounding box center [1552, 15] width 7 height 7
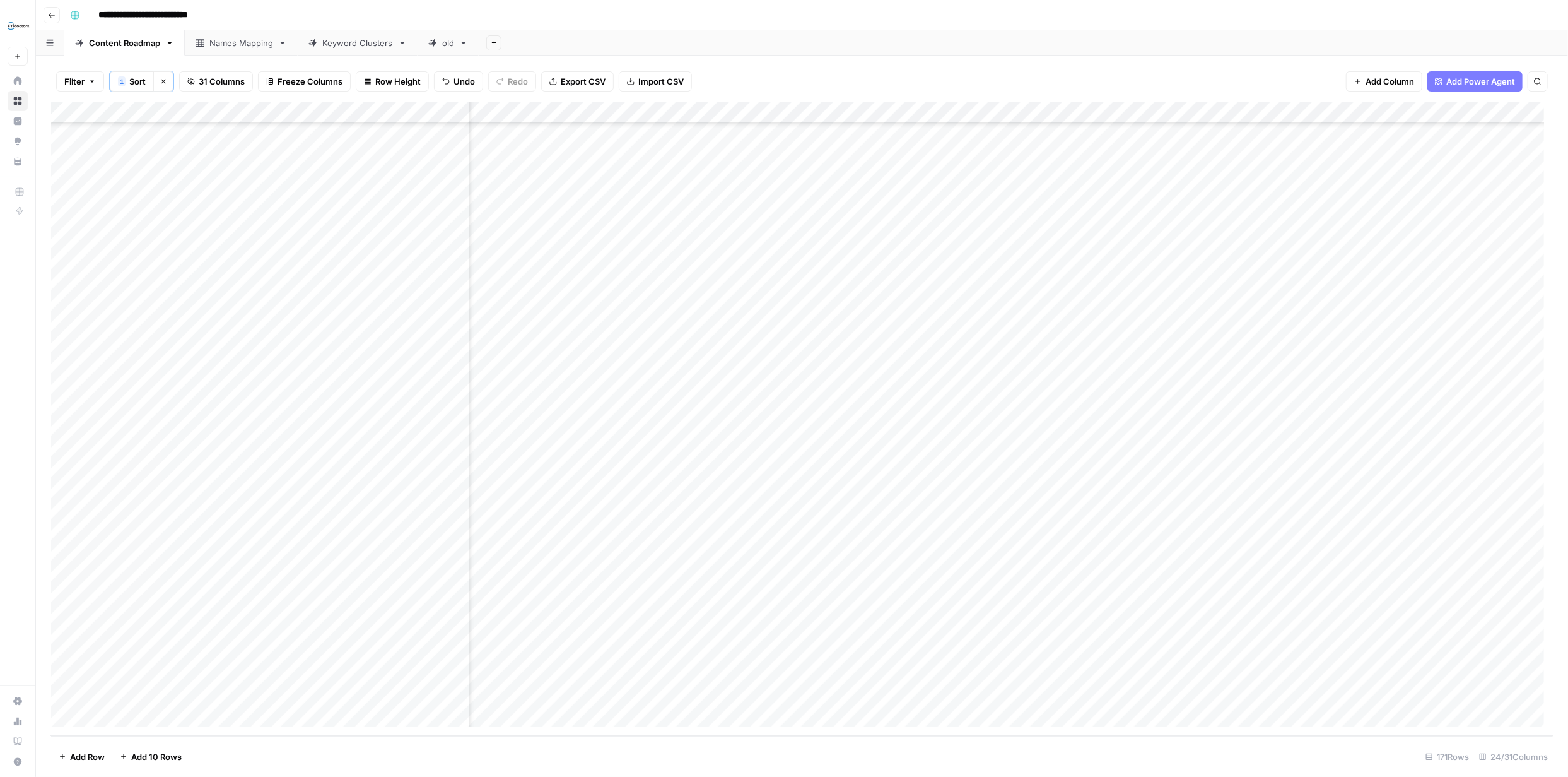
scroll to position [3085, 1422]
click at [995, 629] on div "Add Column" at bounding box center [802, 419] width 1501 height 634
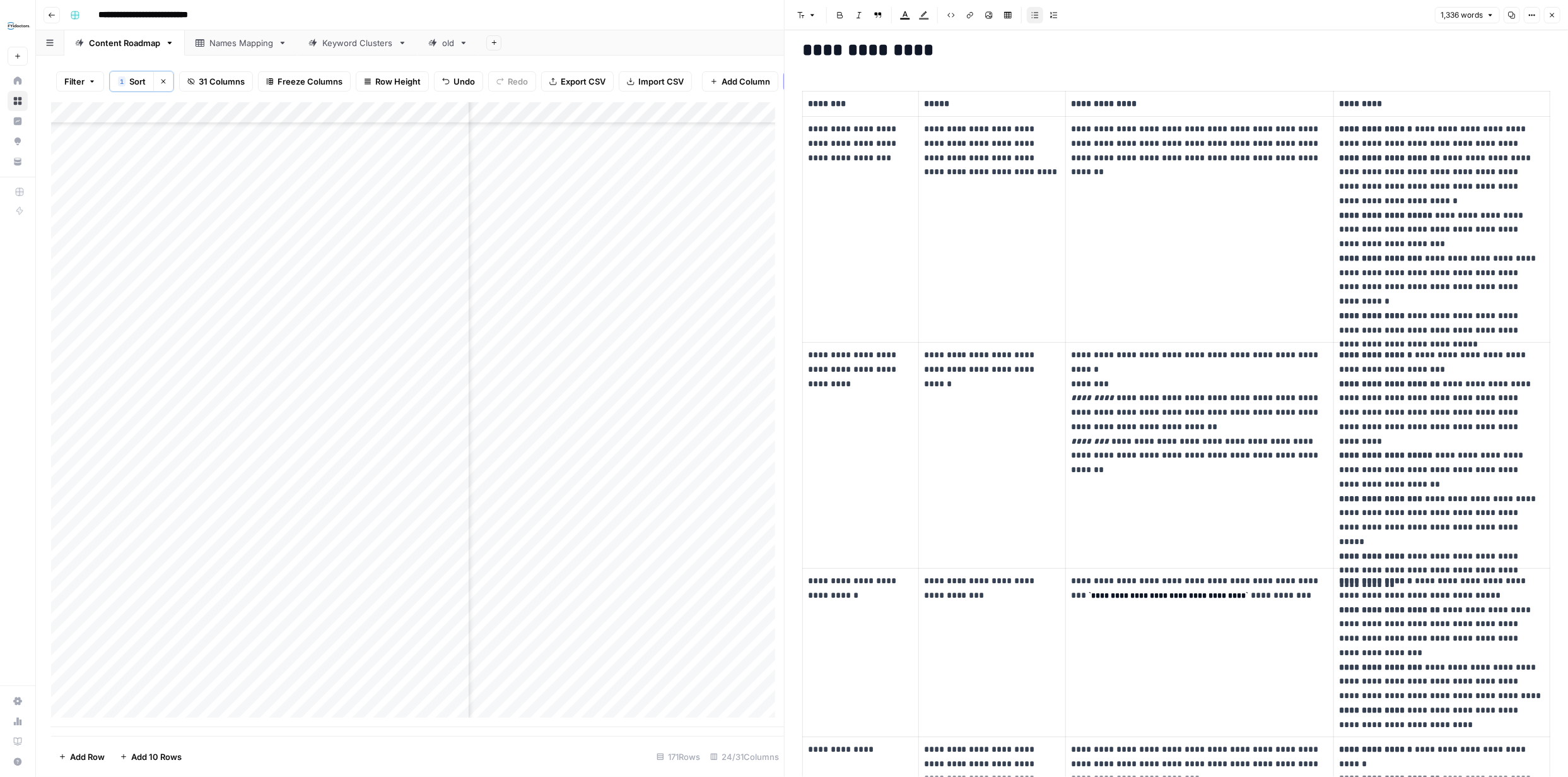
scroll to position [75, 0]
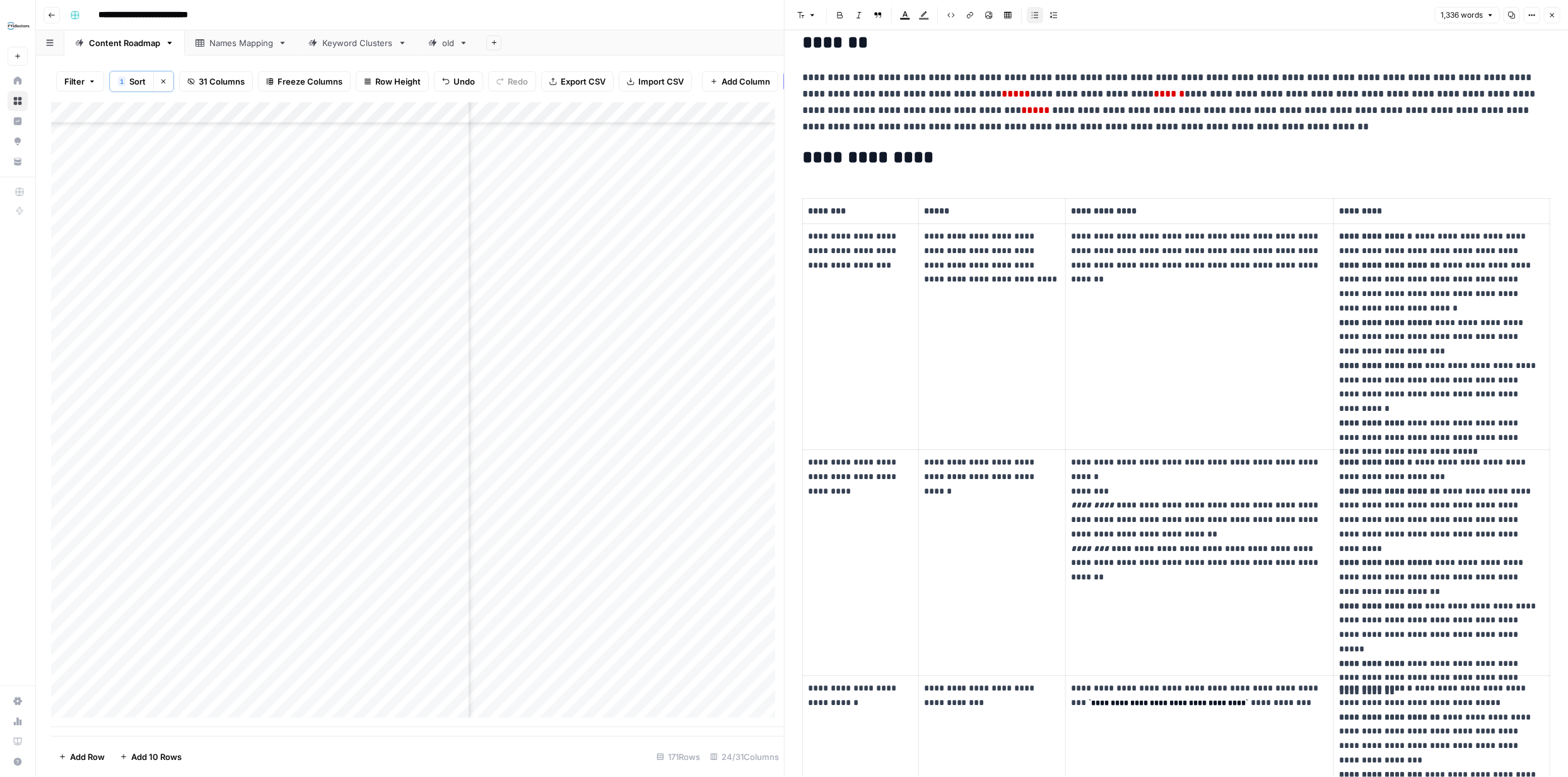
click at [1552, 18] on icon "button" at bounding box center [1552, 15] width 7 height 7
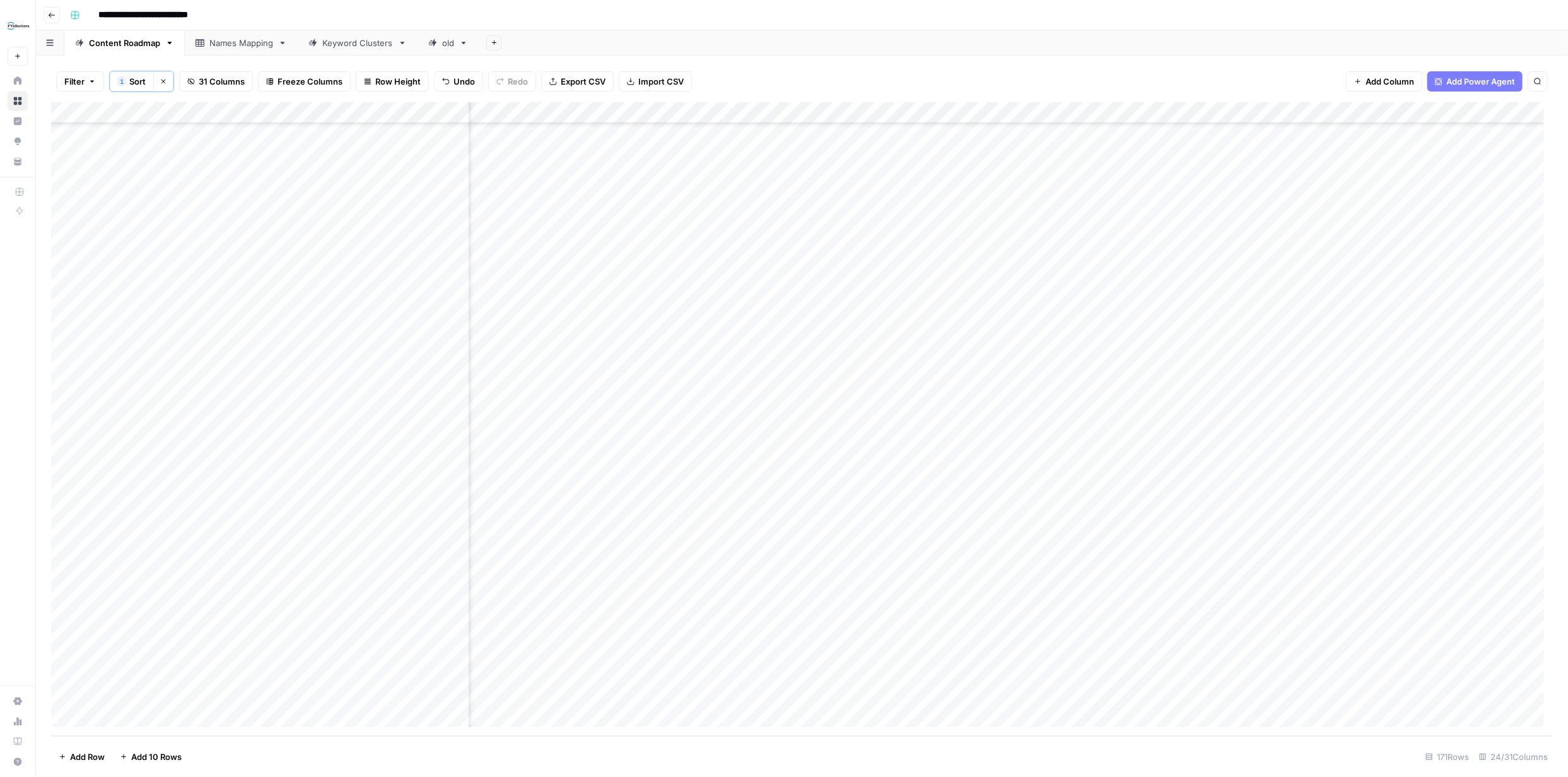
scroll to position [3085, 1768]
click at [759, 632] on div "Add Column" at bounding box center [802, 419] width 1501 height 634
click at [648, 265] on div "Add Column" at bounding box center [802, 419] width 1501 height 634
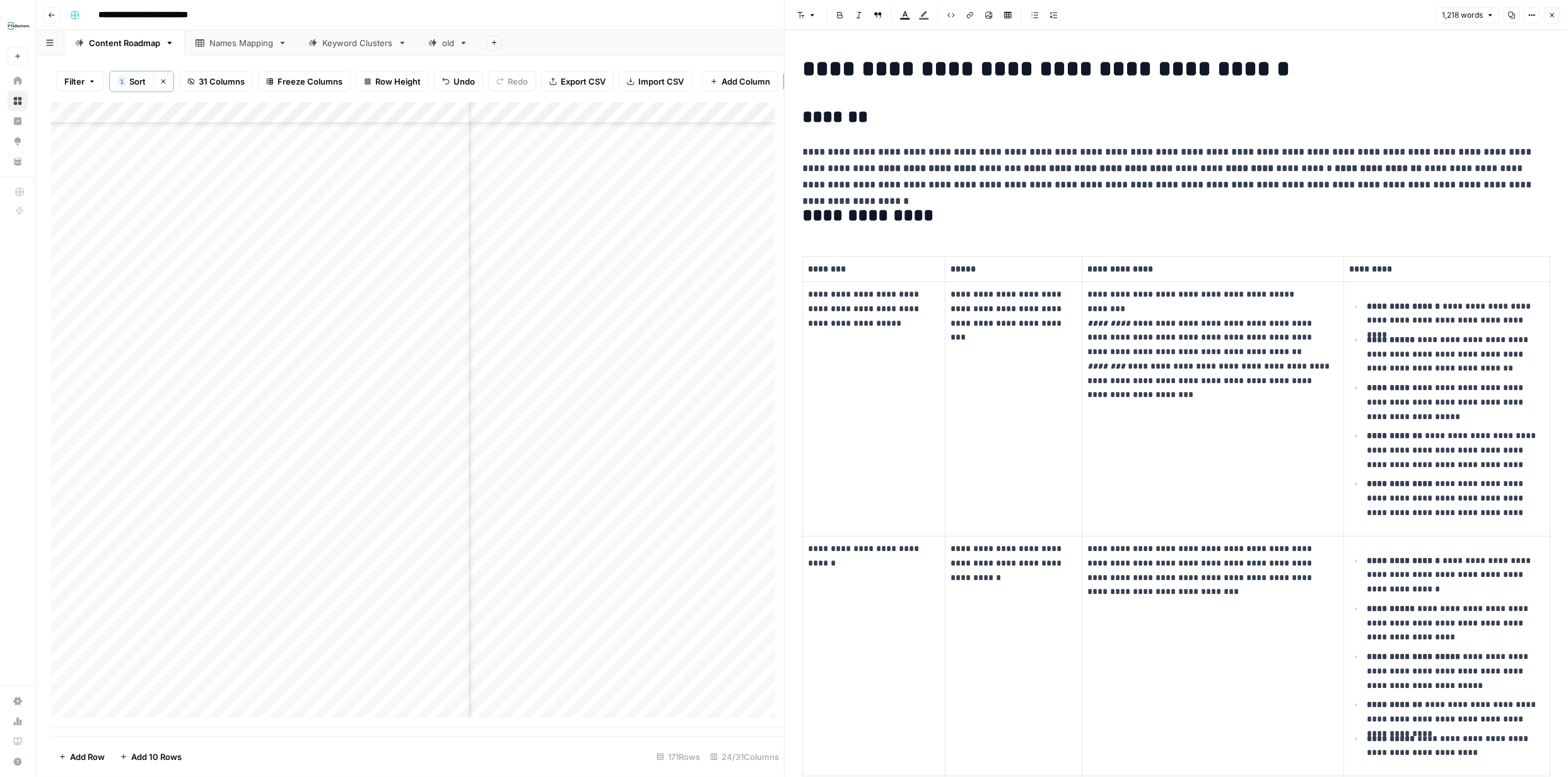
click at [1552, 18] on icon "button" at bounding box center [1552, 15] width 7 height 7
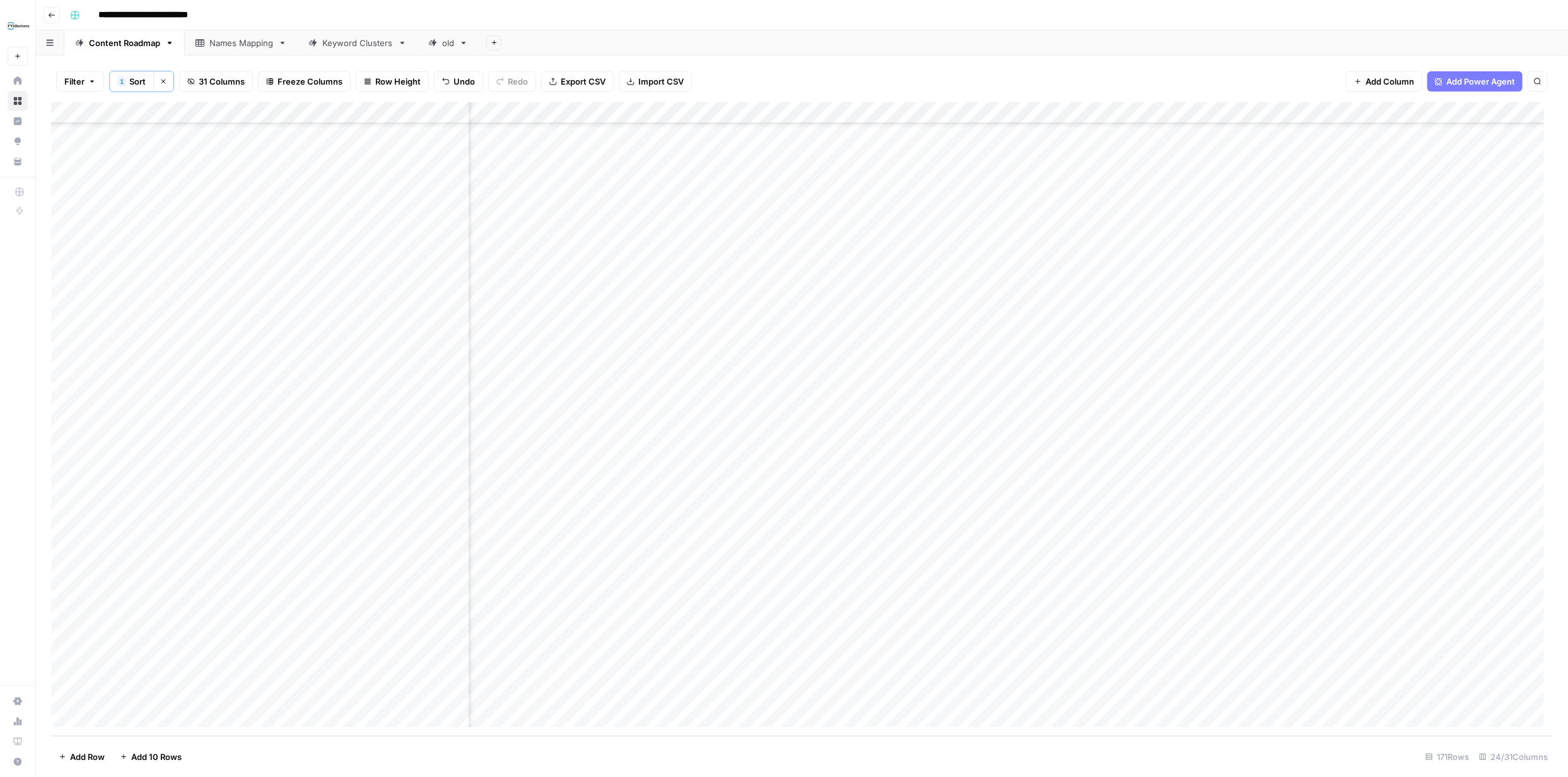
click at [759, 268] on div "Add Column" at bounding box center [802, 419] width 1501 height 634
click at [1462, 674] on div "Add Column" at bounding box center [802, 419] width 1501 height 634
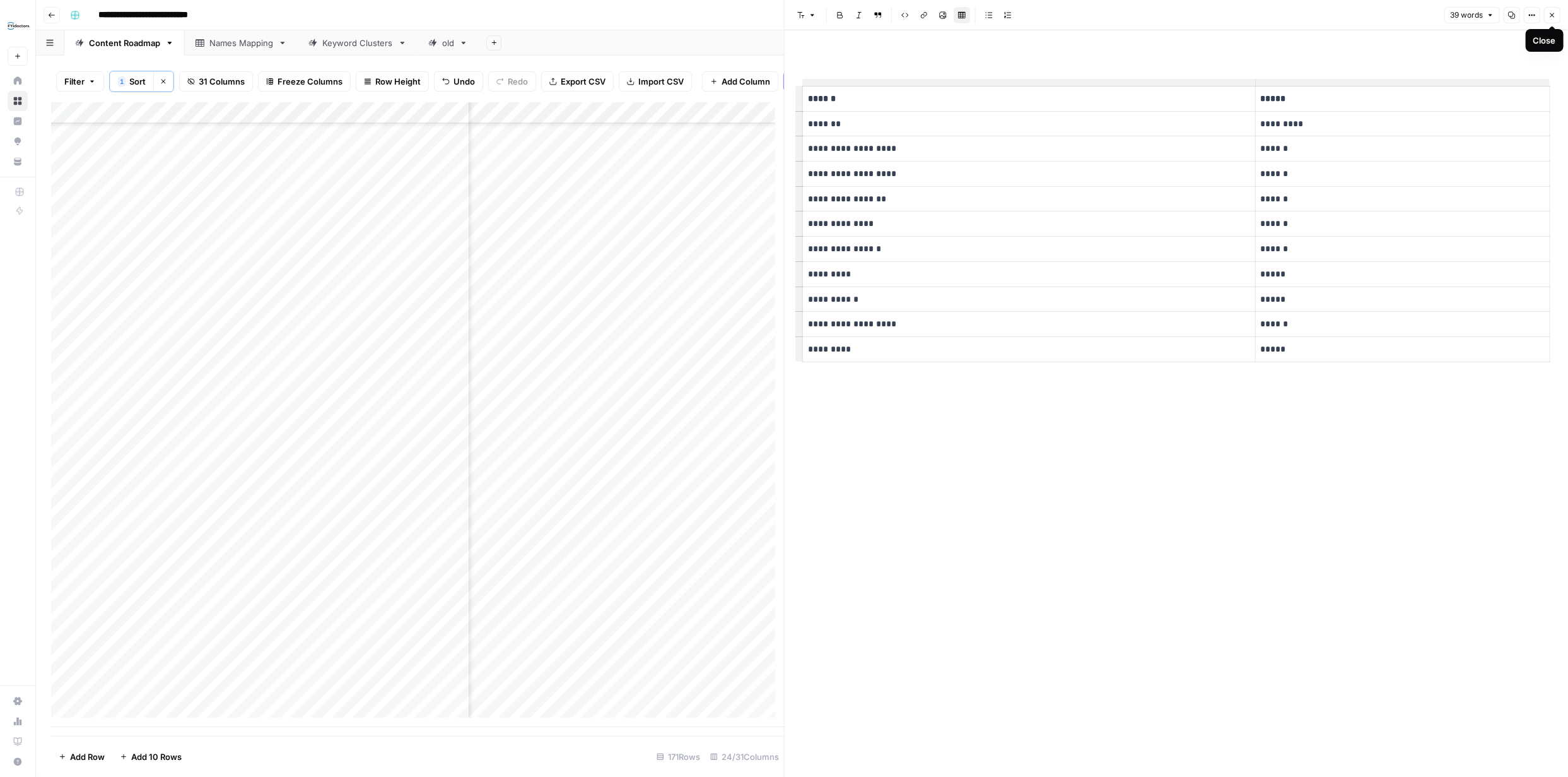
click at [1554, 19] on button "Close" at bounding box center [1552, 15] width 16 height 16
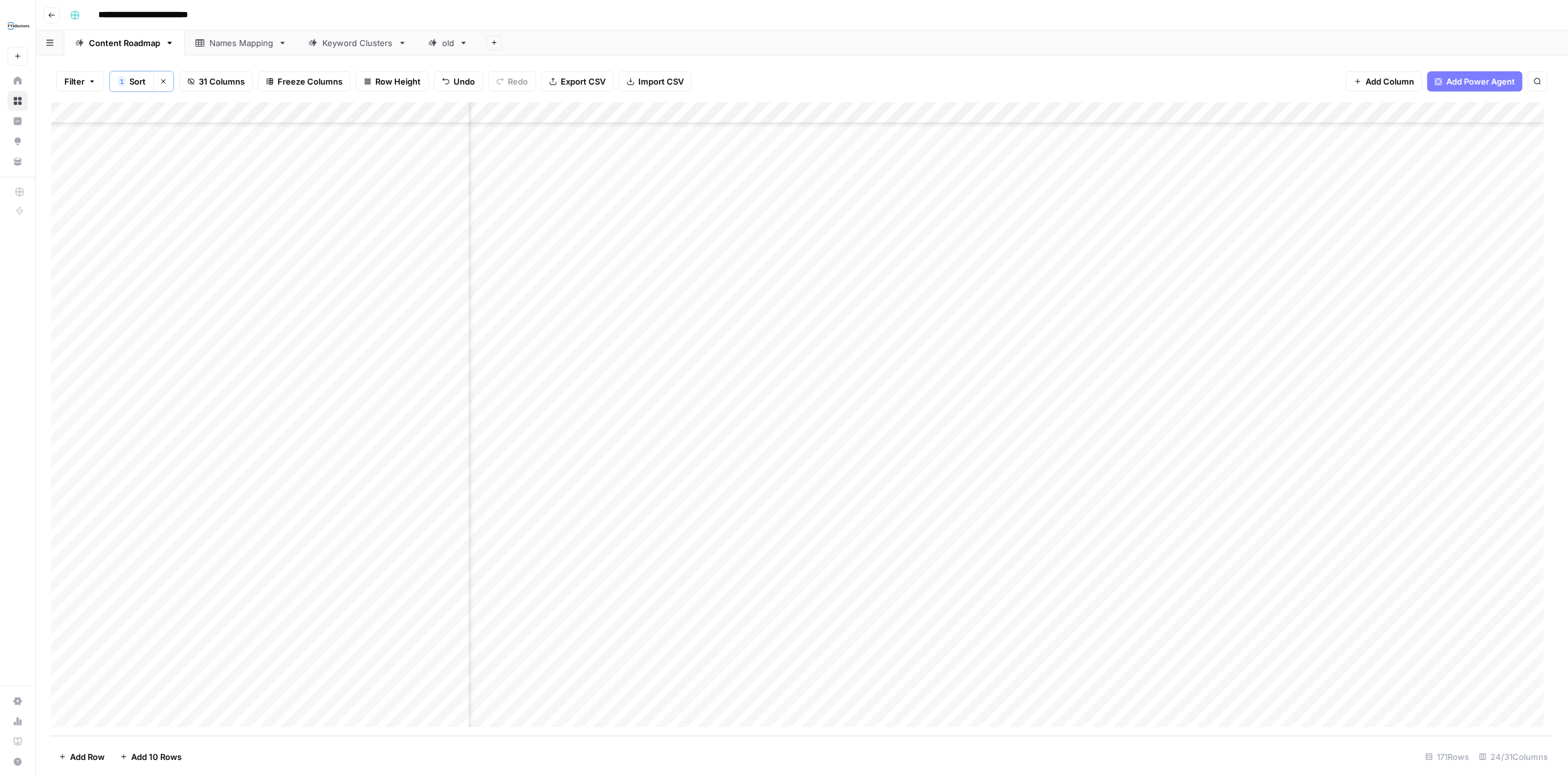
click at [19, 101] on icon at bounding box center [17, 101] width 9 height 9
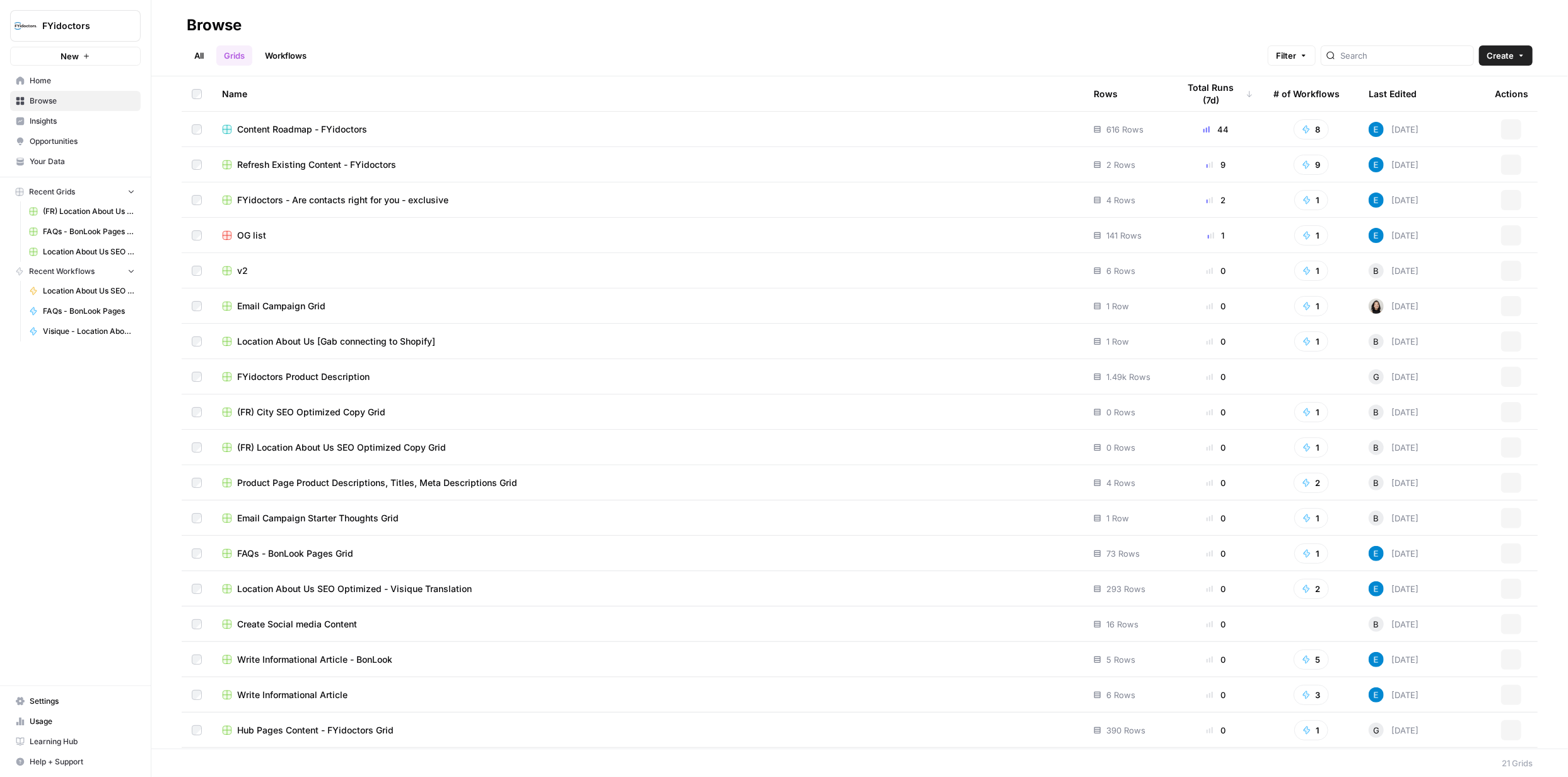
click at [61, 105] on span "Browse" at bounding box center [81, 101] width 105 height 11
click at [365, 164] on span "Refresh Existing Content - FYidoctors" at bounding box center [316, 165] width 159 height 13
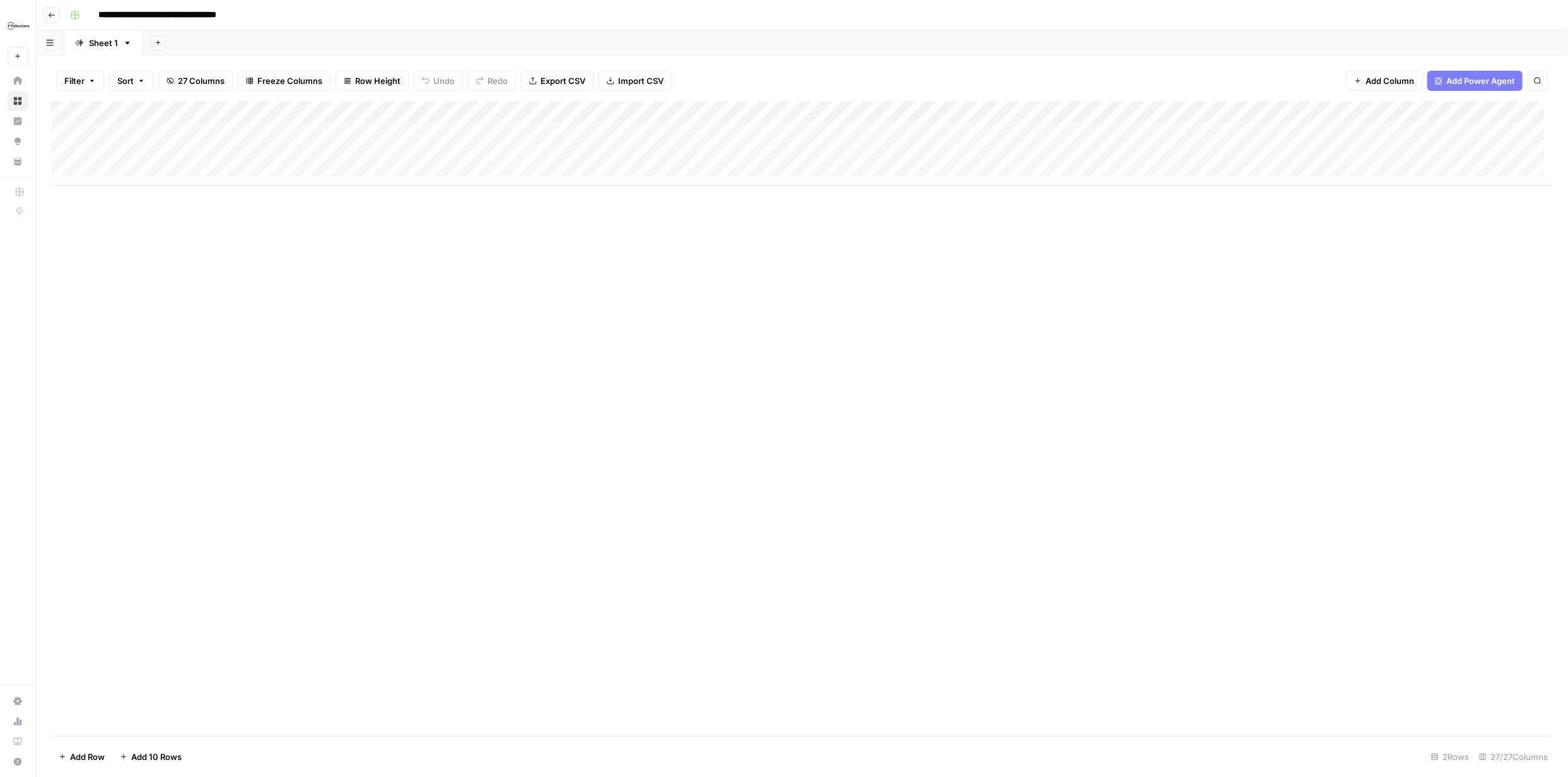
click at [164, 172] on div "Add Column" at bounding box center [802, 143] width 1501 height 85
type input "**********"
click at [273, 243] on div "Add Column" at bounding box center [802, 418] width 1501 height 635
click at [67, 165] on div "Add Column" at bounding box center [802, 154] width 1501 height 106
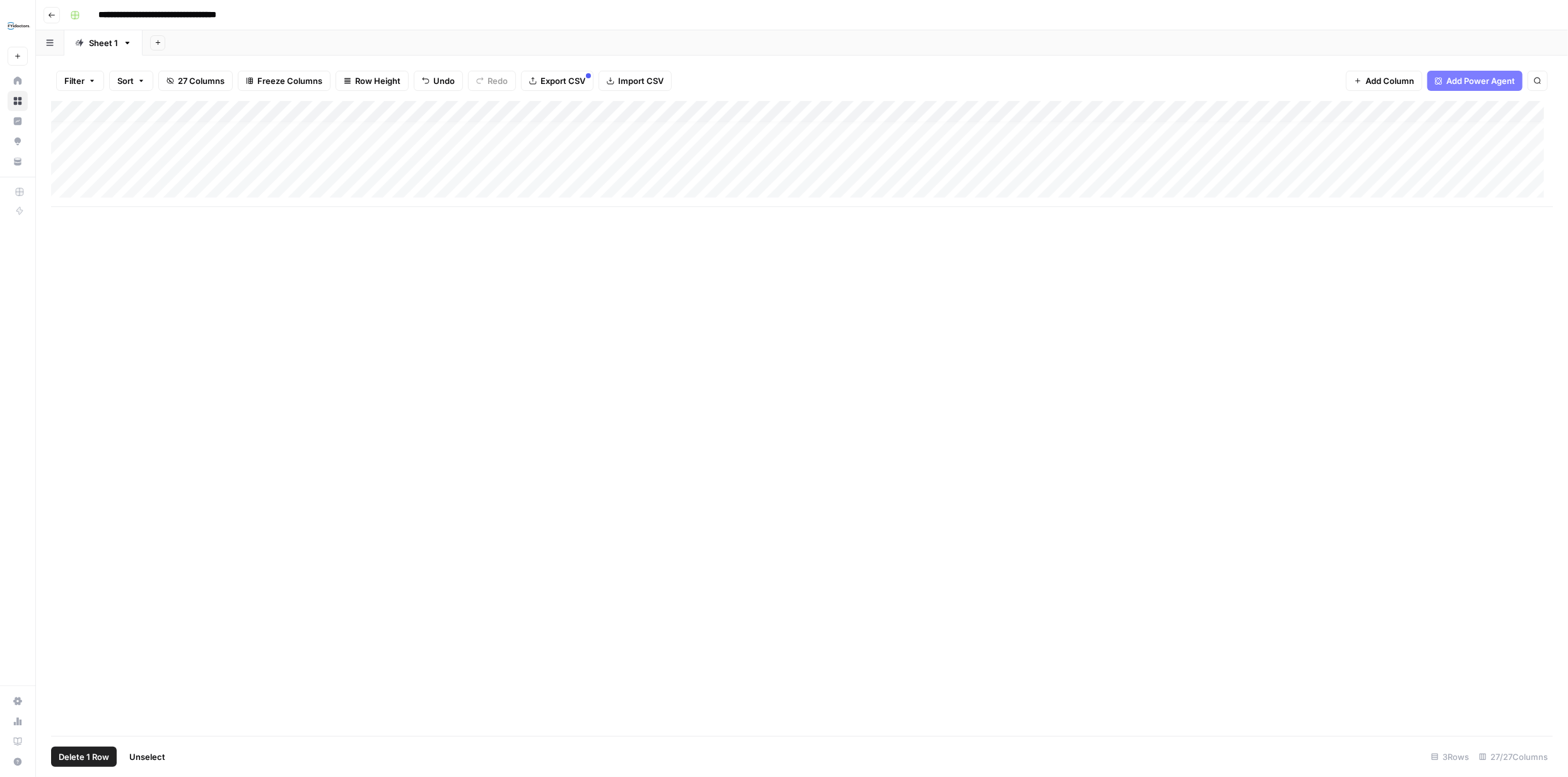
click at [79, 167] on div "Add Column" at bounding box center [802, 154] width 1501 height 106
click at [526, 143] on div "Add Column" at bounding box center [802, 154] width 1501 height 106
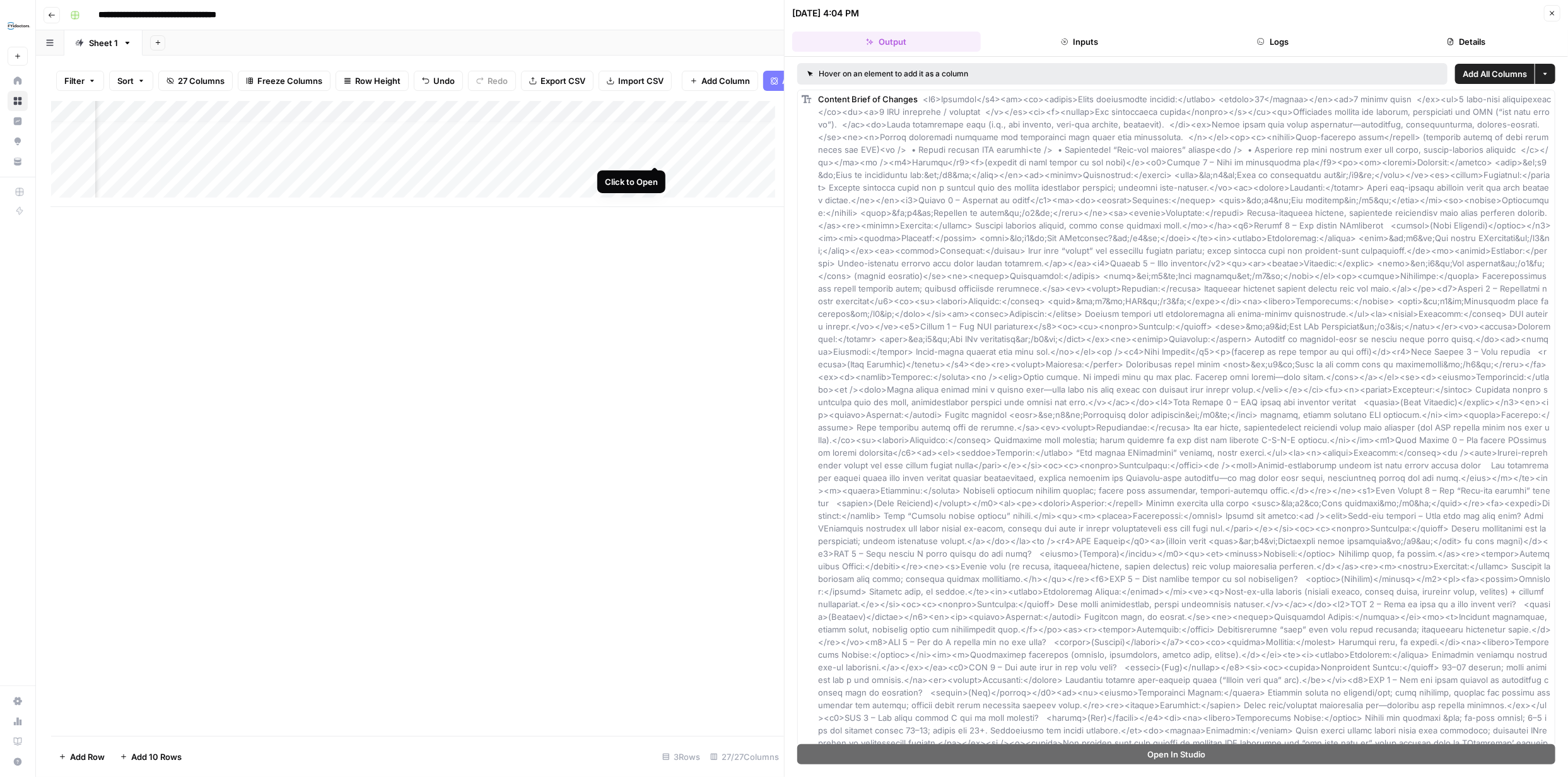
click at [655, 151] on div "Add Column" at bounding box center [417, 154] width 733 height 106
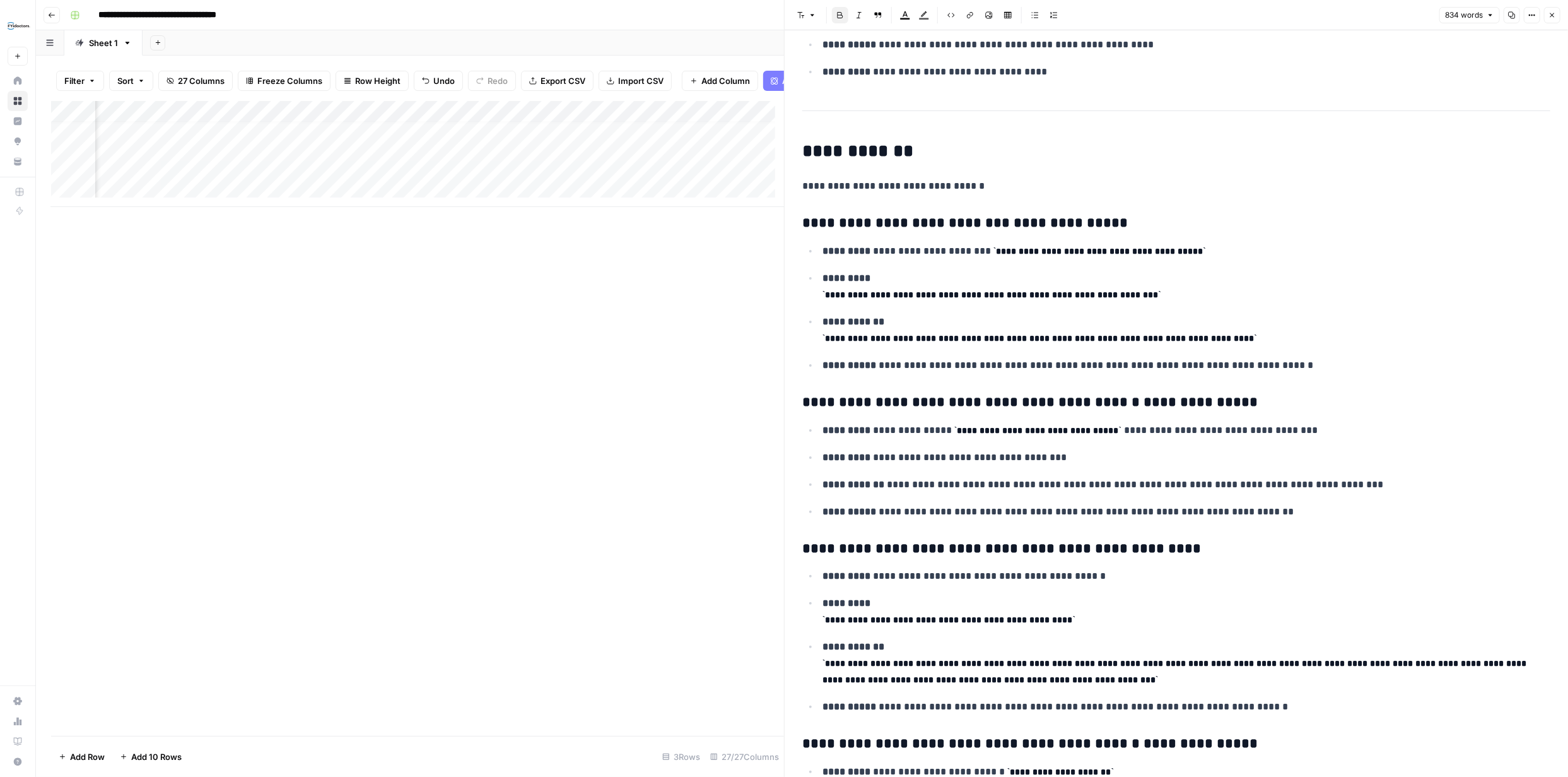
scroll to position [1312, 0]
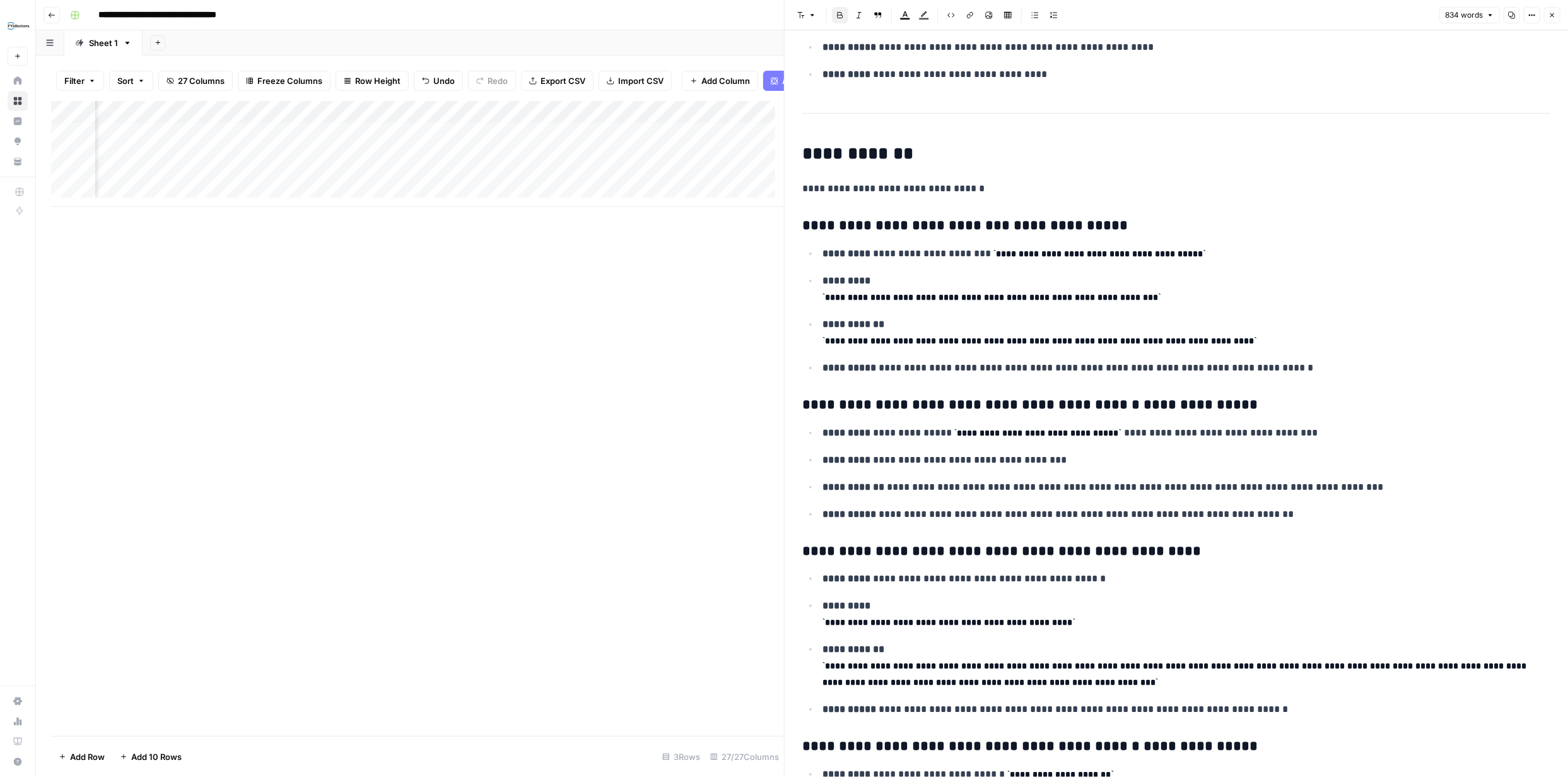
click at [1548, 16] on icon "button" at bounding box center [1552, 15] width 7 height 7
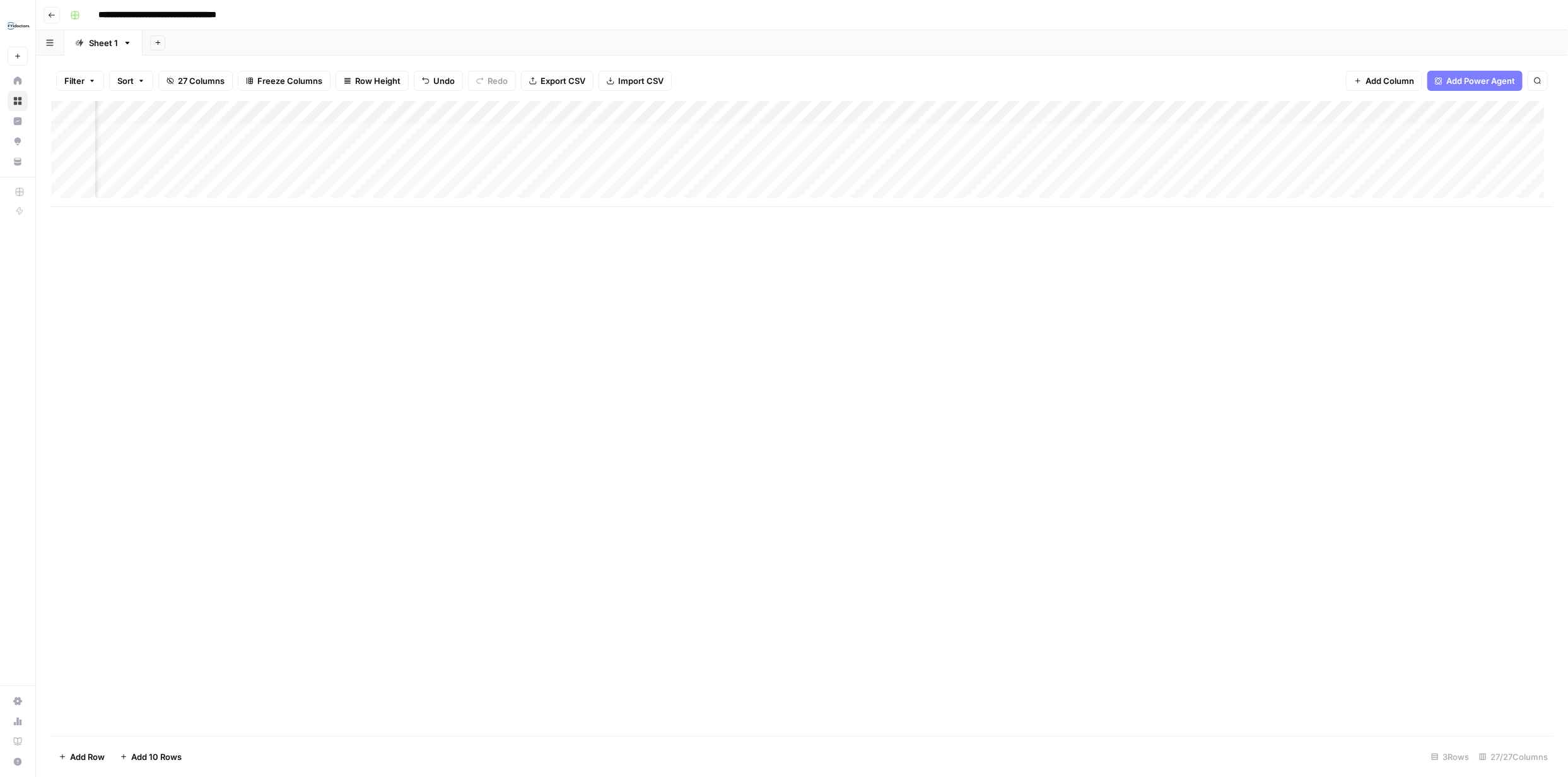
scroll to position [9, 910]
click at [522, 142] on div "Add Column" at bounding box center [802, 154] width 1501 height 106
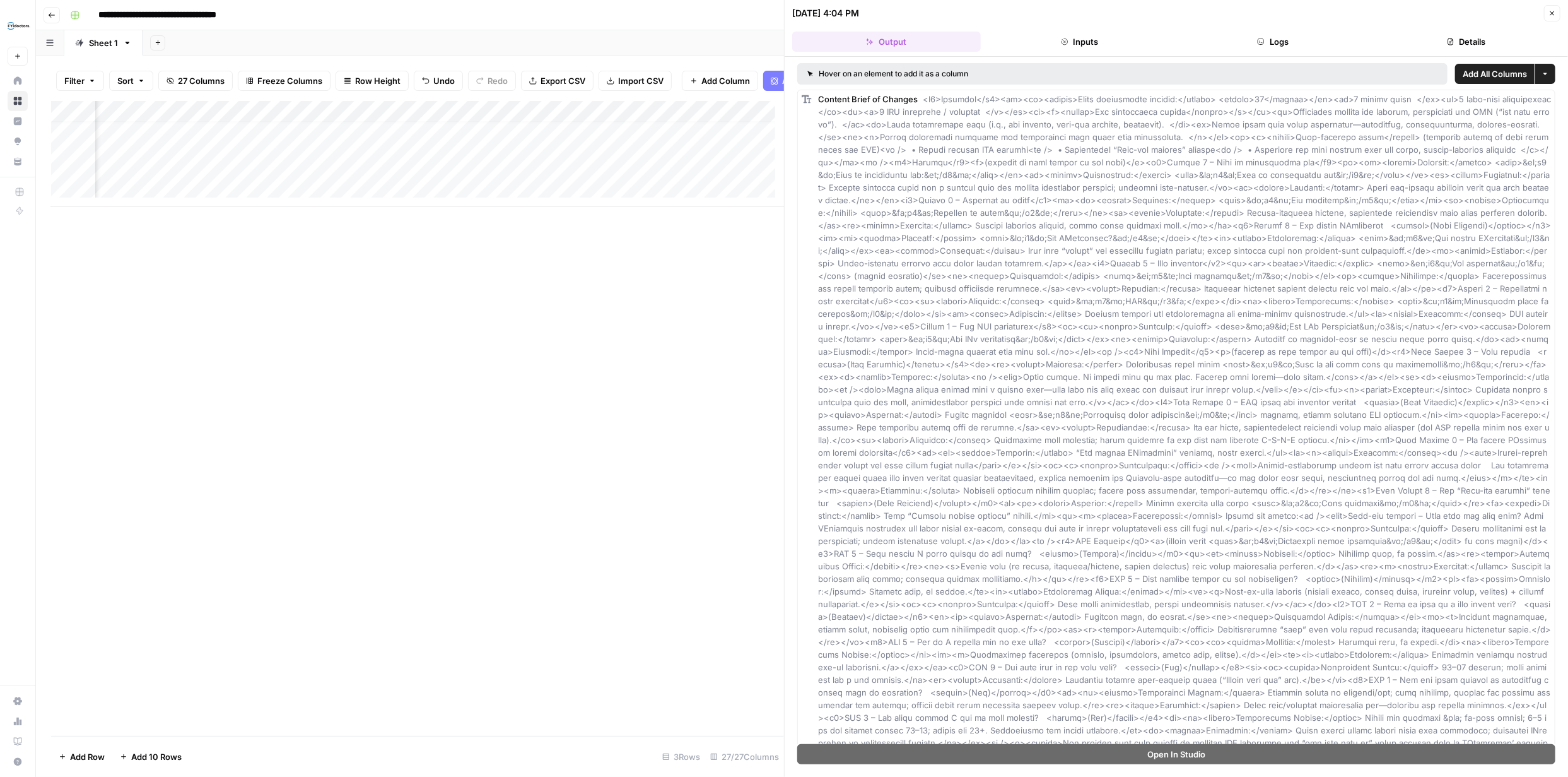
click at [1545, 13] on button "Close" at bounding box center [1552, 13] width 16 height 16
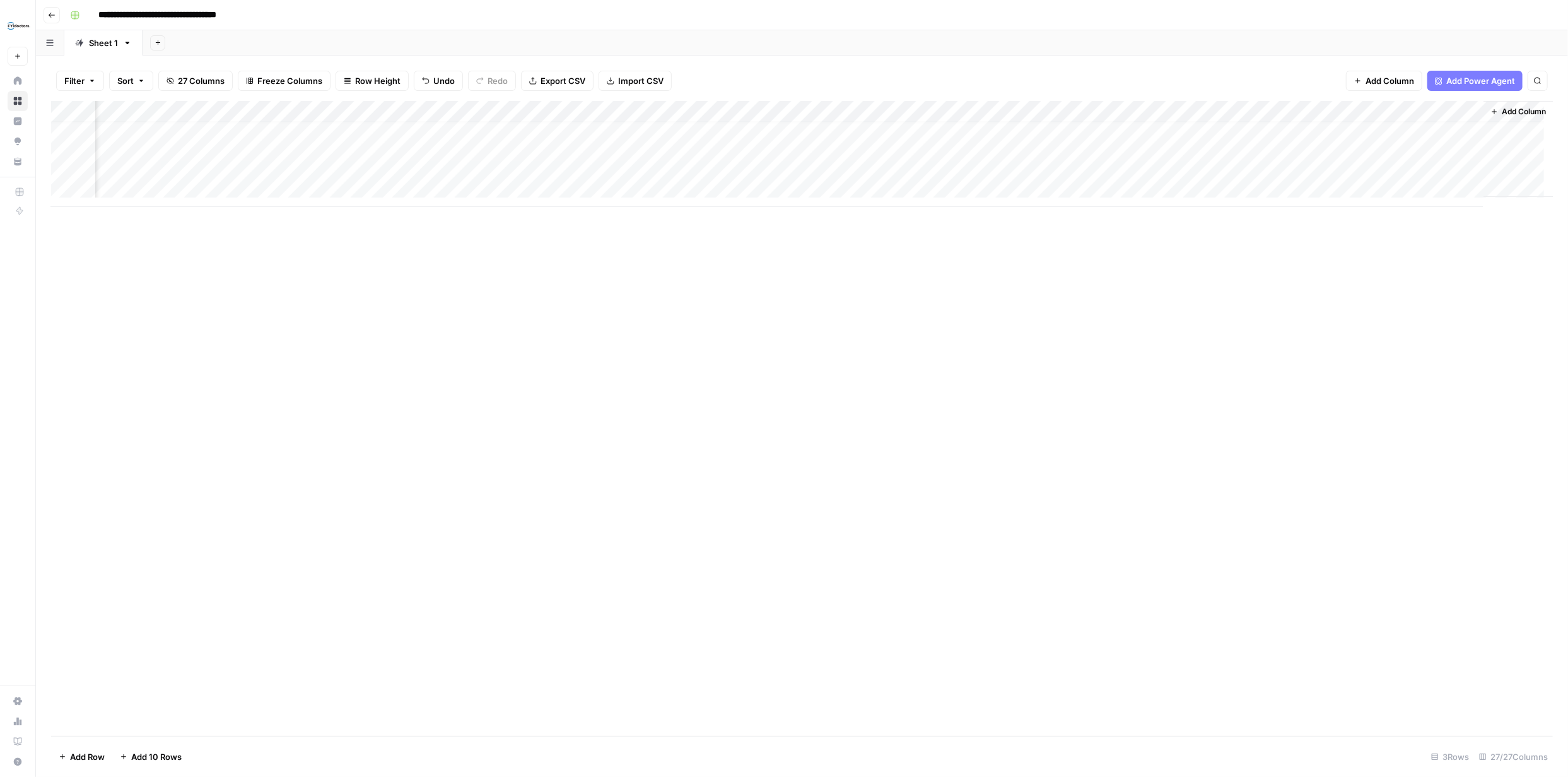
scroll to position [9, 2380]
click at [897, 144] on div "Add Column" at bounding box center [802, 154] width 1501 height 106
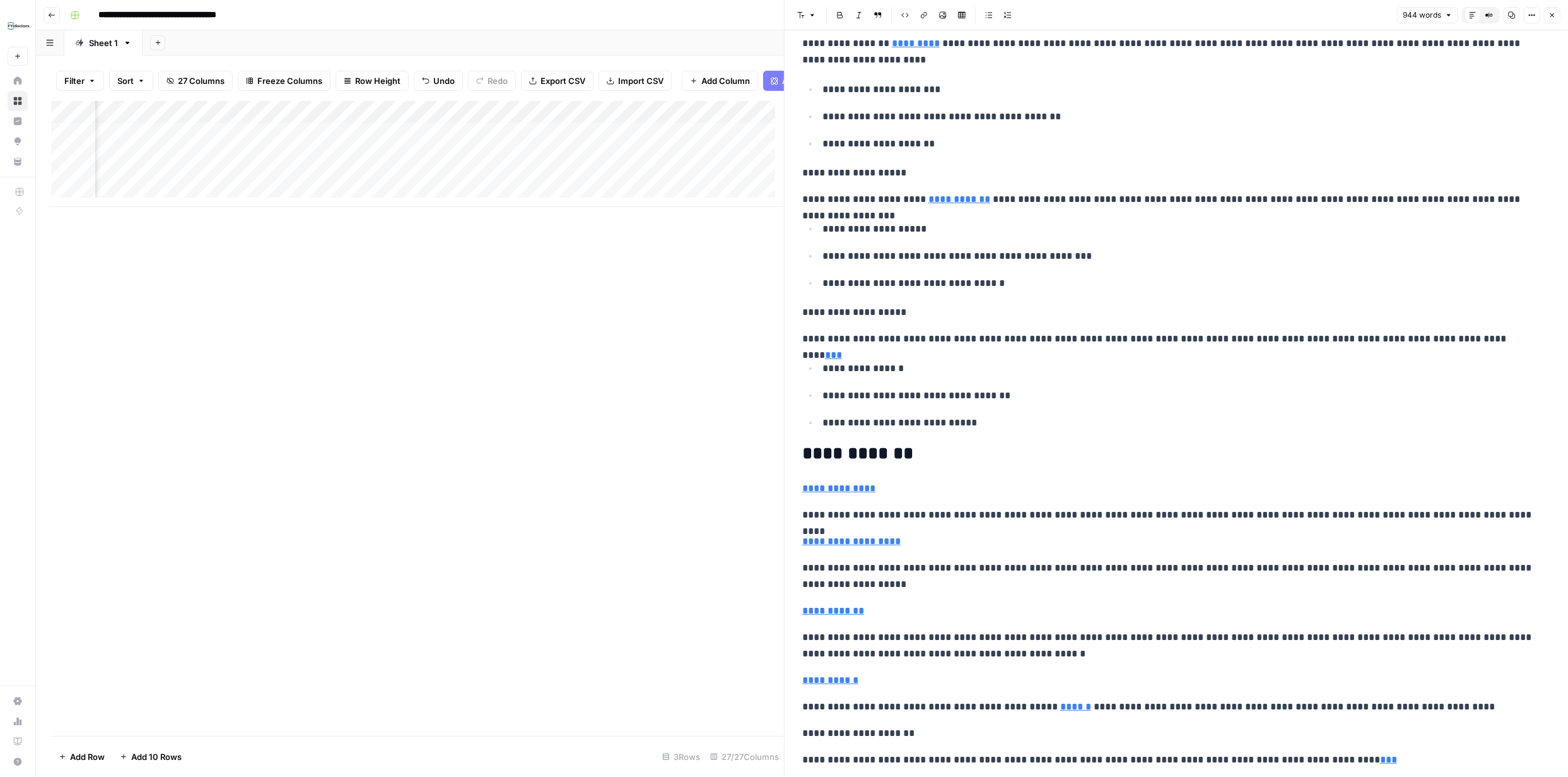
scroll to position [320, 0]
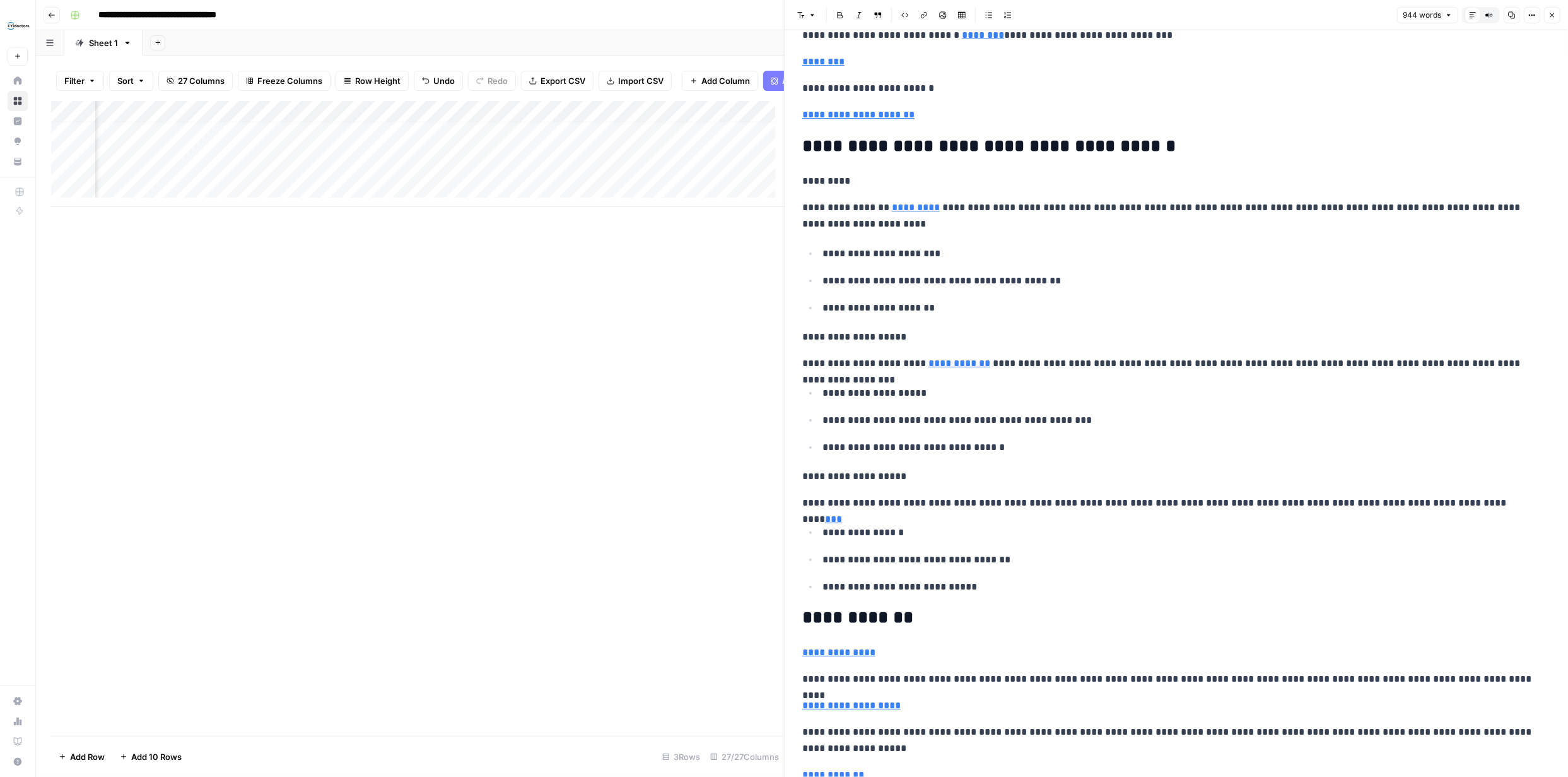
click at [1546, 16] on button "Close" at bounding box center [1552, 15] width 16 height 16
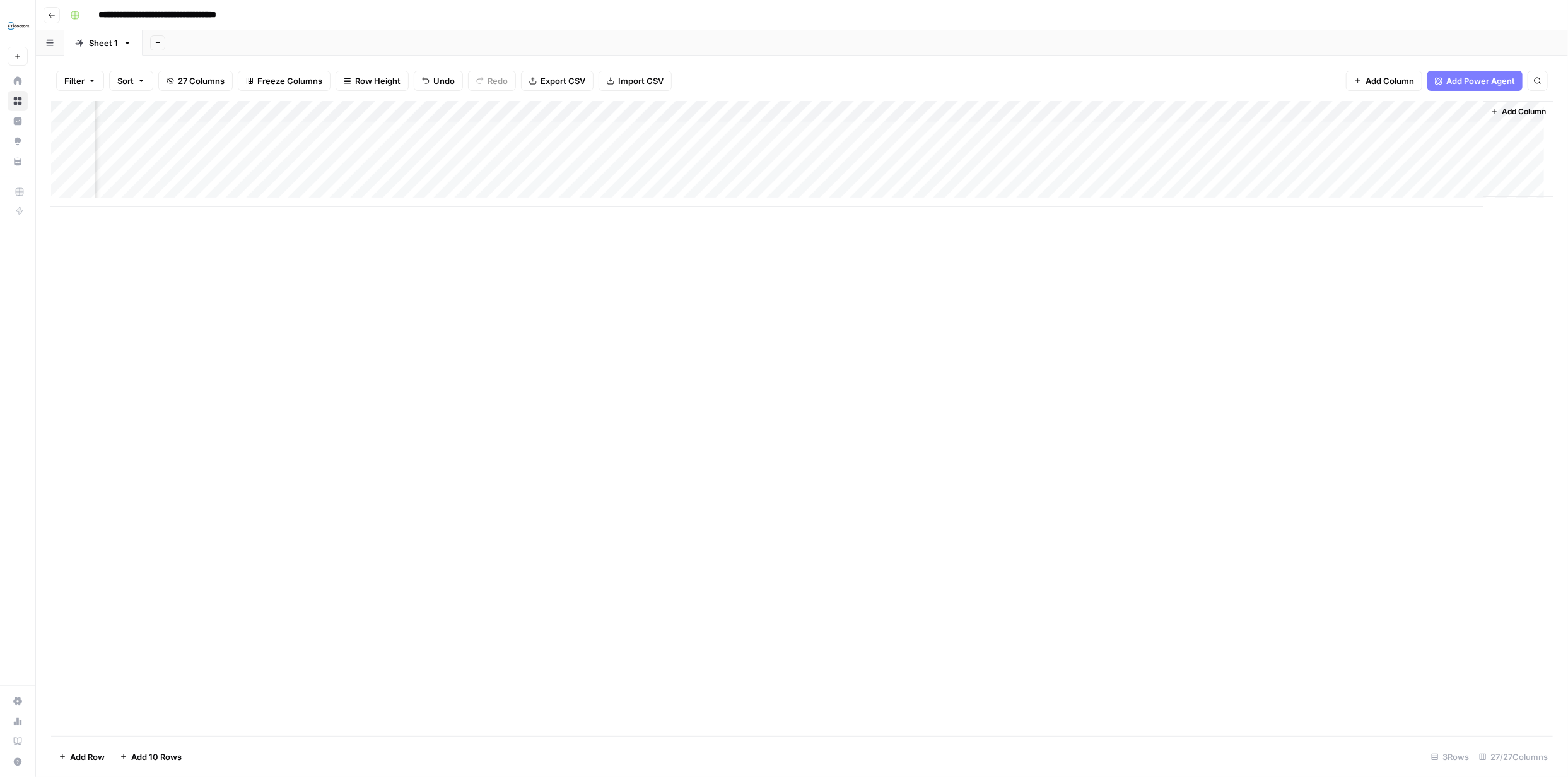
scroll to position [0, 2375]
click at [886, 129] on div "Add Column" at bounding box center [802, 154] width 1501 height 106
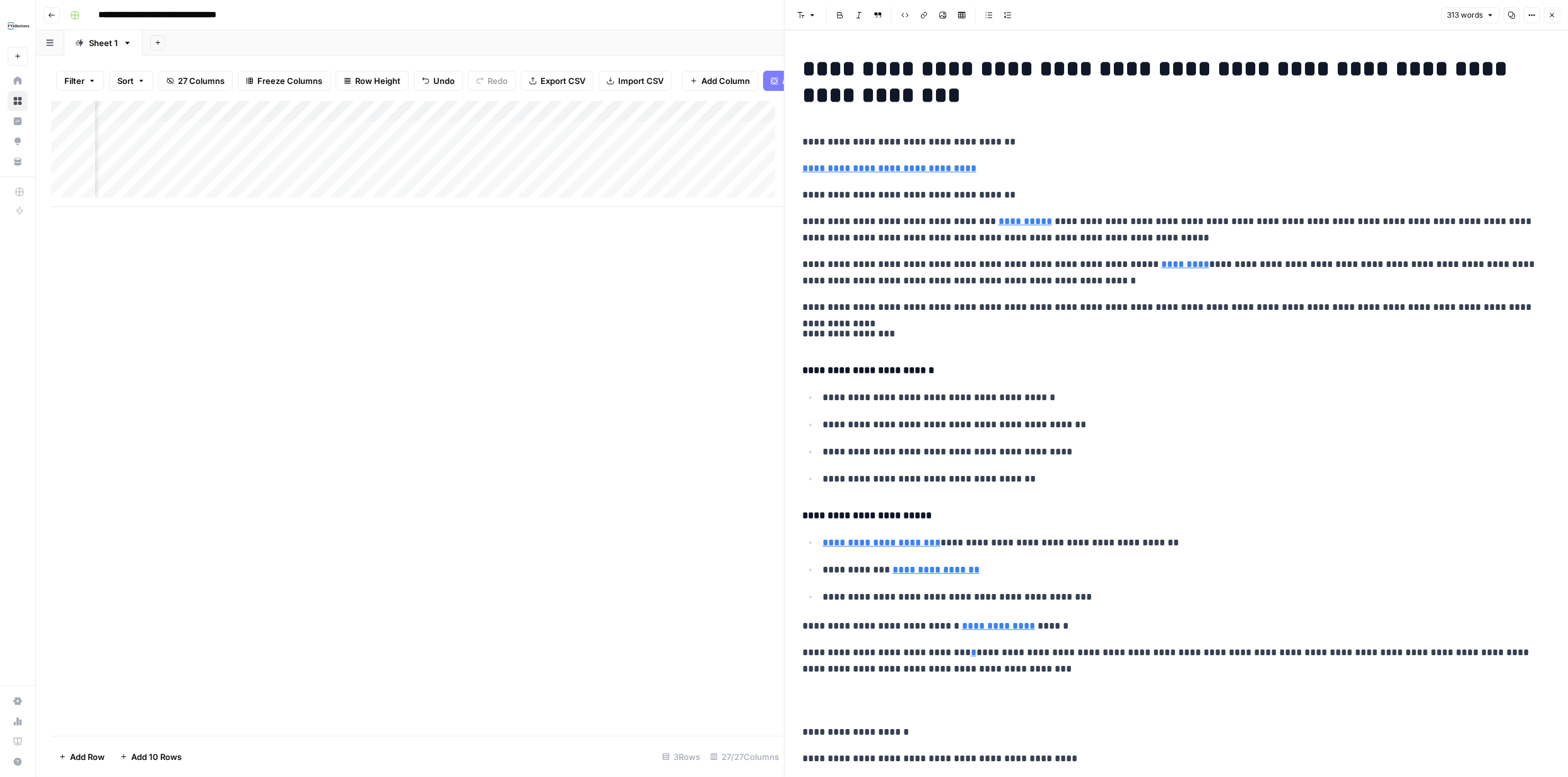
click at [1554, 13] on icon "button" at bounding box center [1552, 15] width 4 height 4
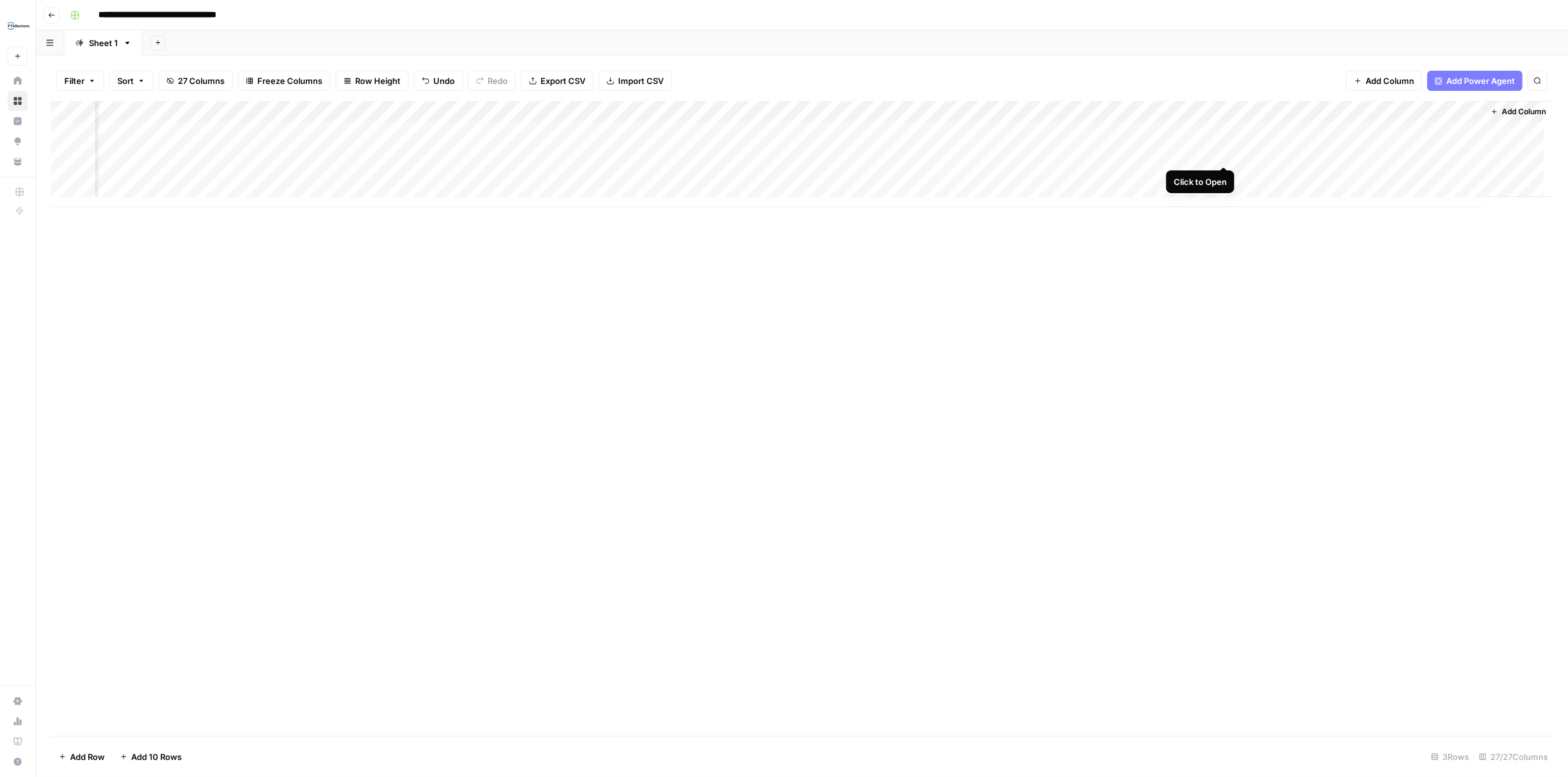
click at [1221, 153] on div "Add Column" at bounding box center [802, 154] width 1501 height 106
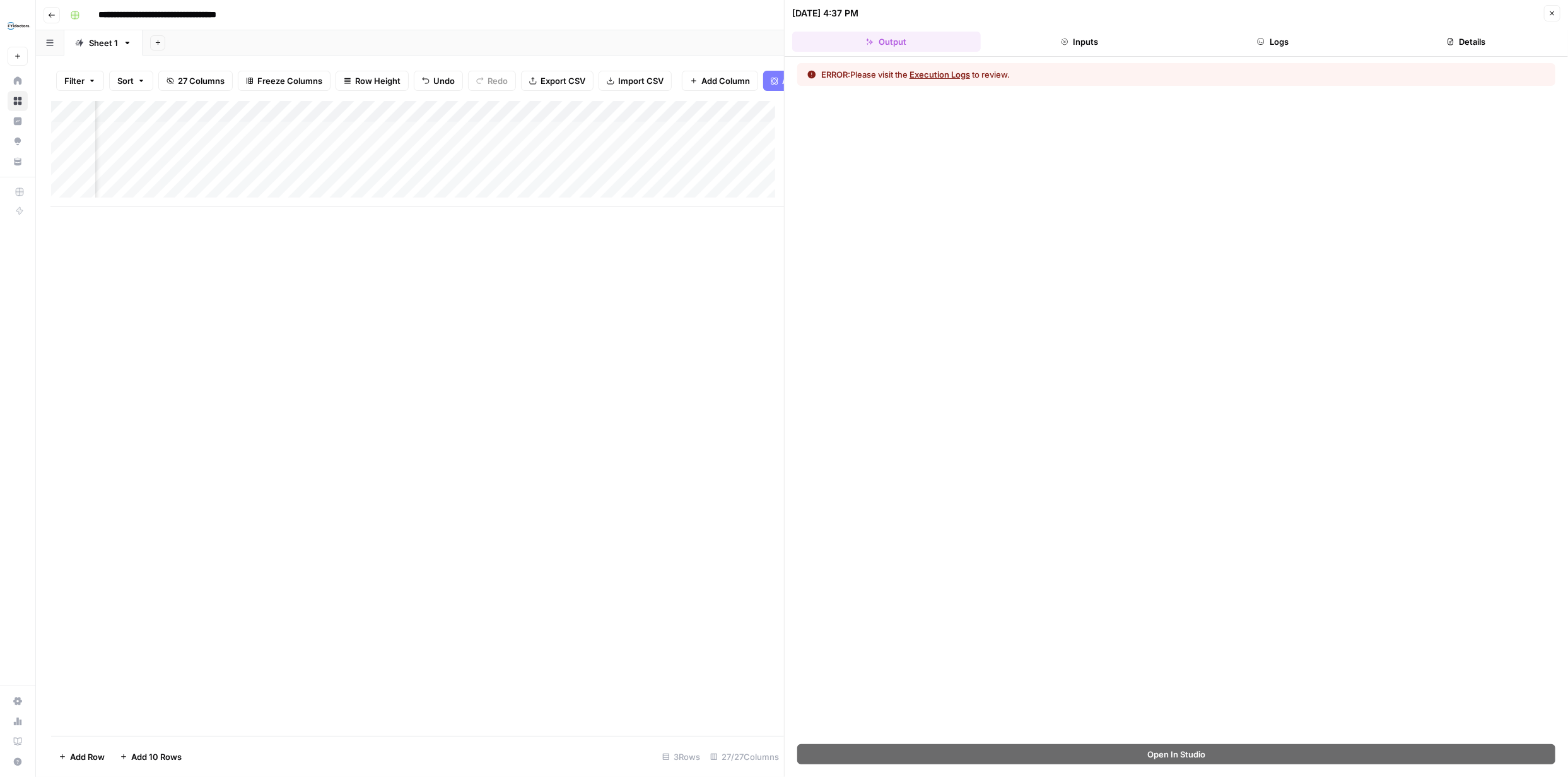
click at [946, 75] on button "Execution Logs" at bounding box center [939, 75] width 60 height 13
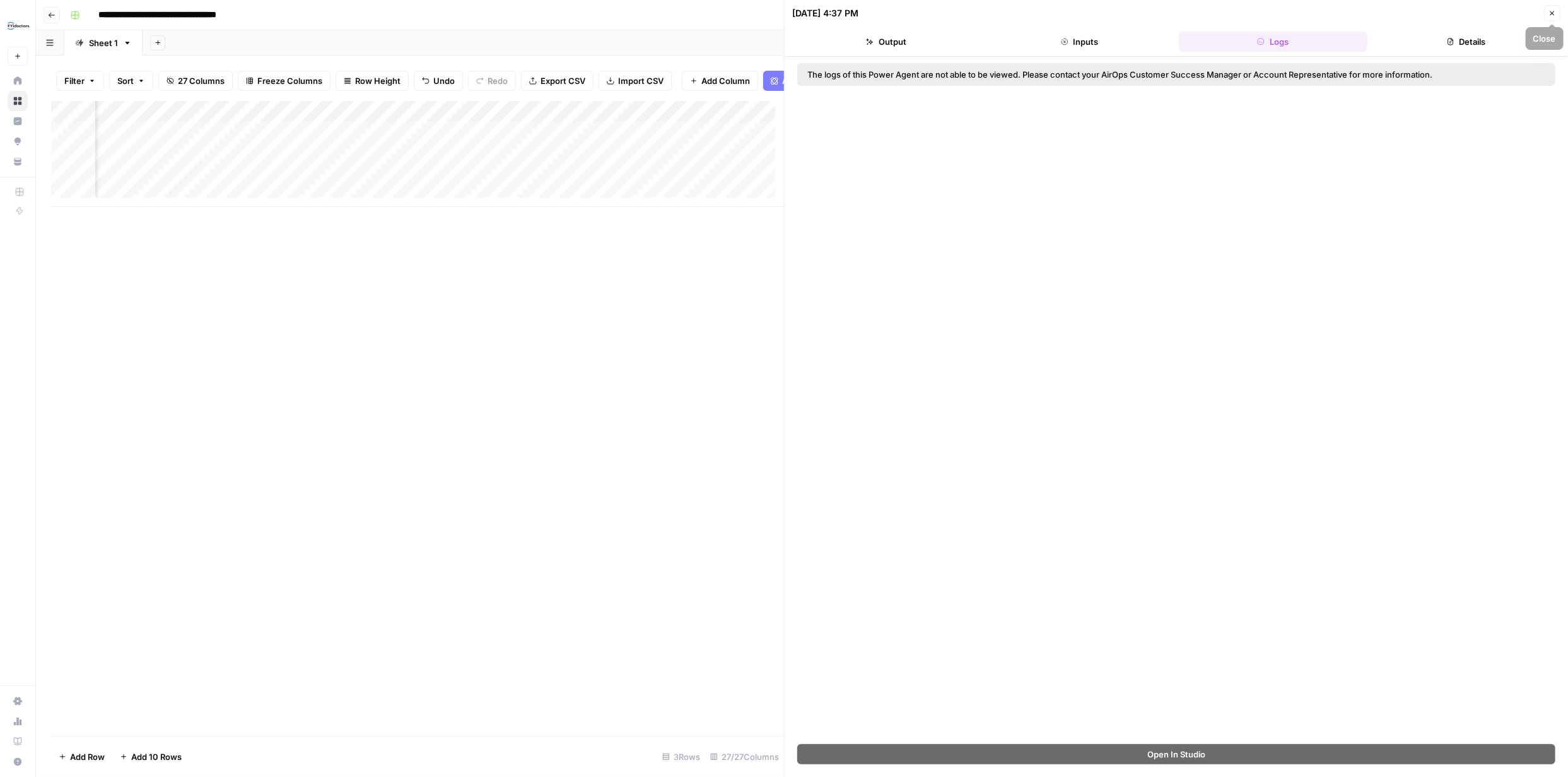
click at [1550, 12] on icon "button" at bounding box center [1552, 13] width 7 height 7
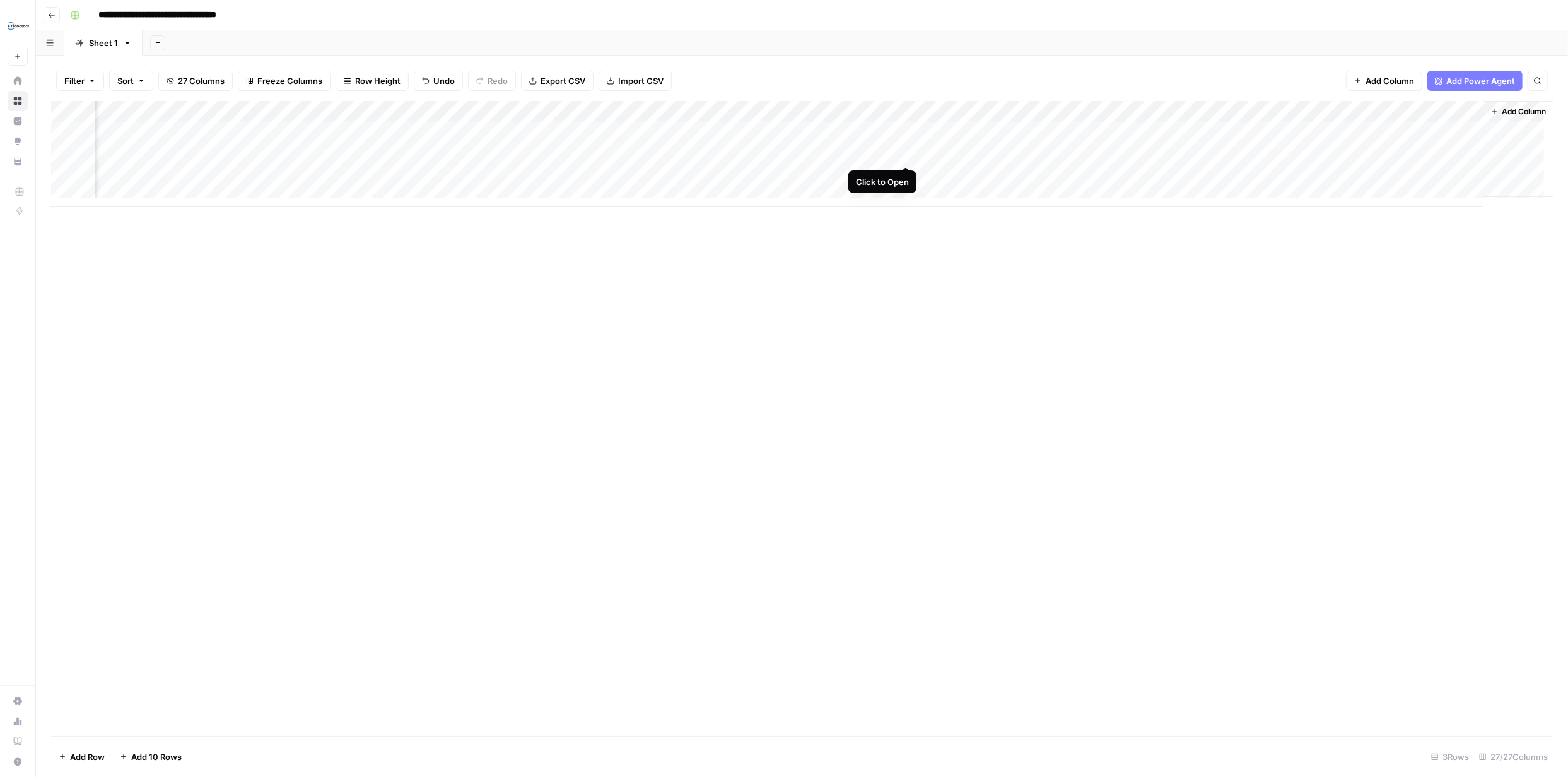
click at [904, 155] on div "Add Column" at bounding box center [802, 154] width 1501 height 106
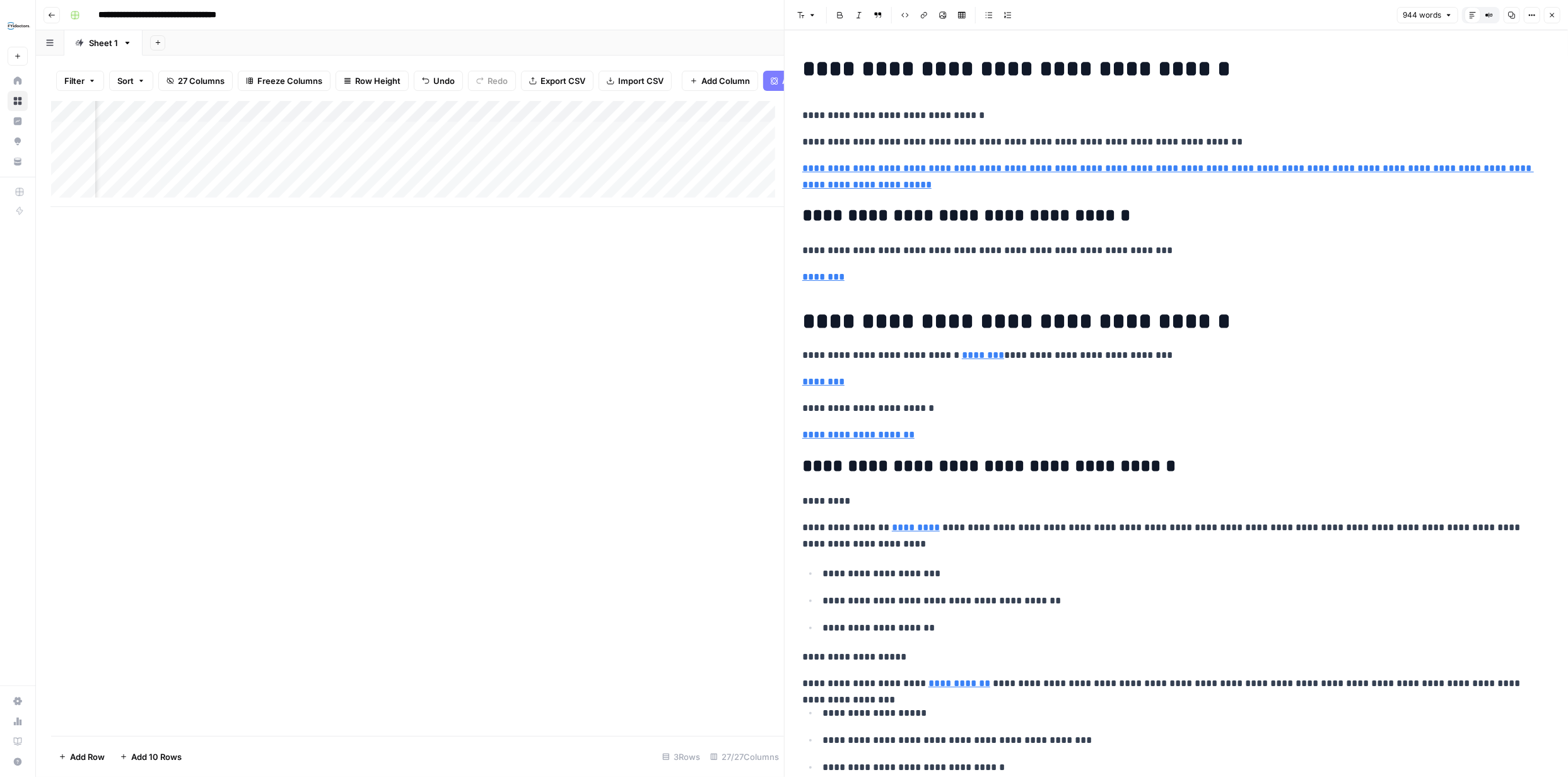
copy div "**********"
click at [1553, 15] on icon "button" at bounding box center [1552, 15] width 4 height 4
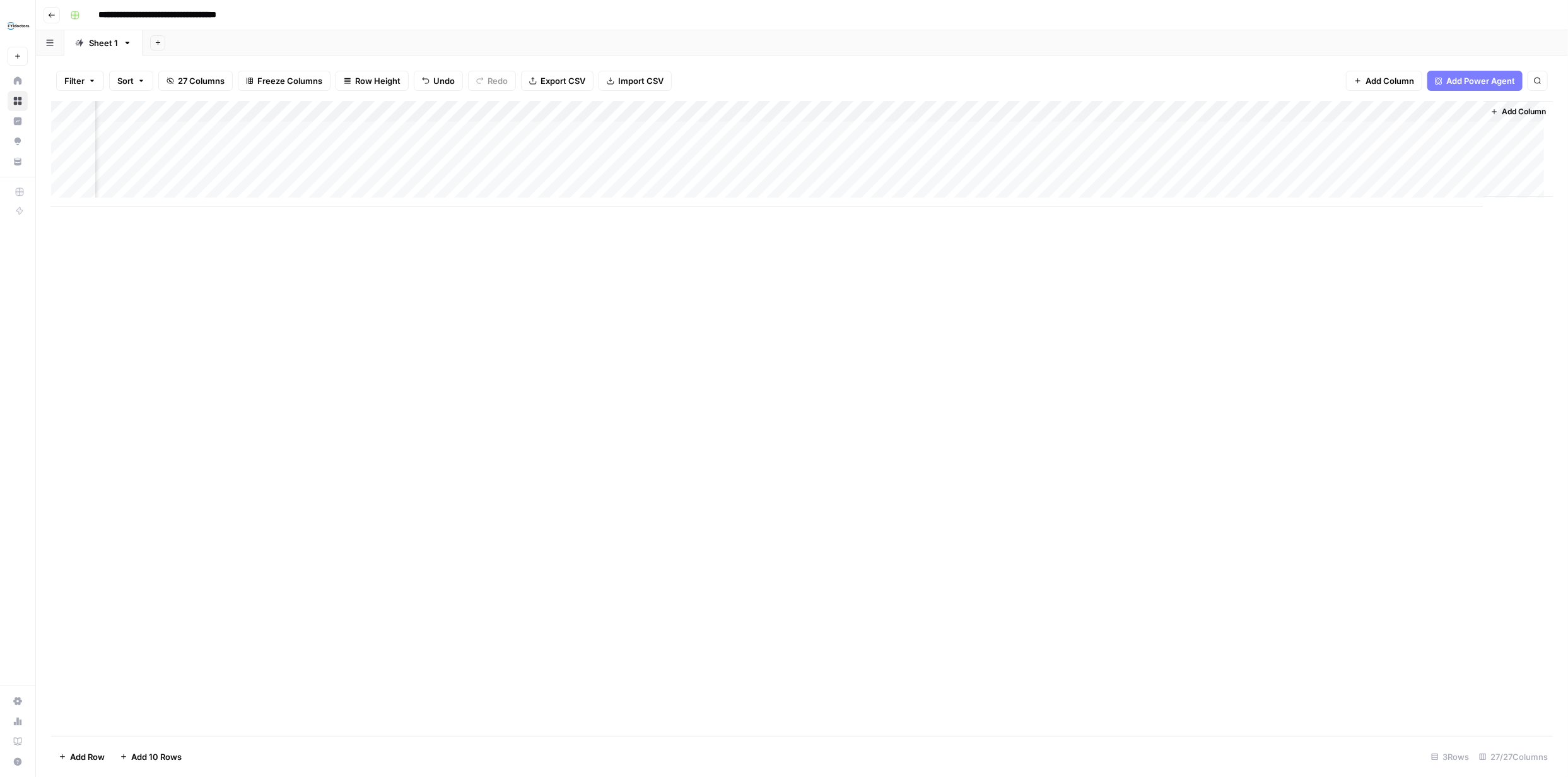
click at [1046, 156] on div "Add Column" at bounding box center [802, 154] width 1501 height 106
click at [1046, 159] on div "Add Column" at bounding box center [802, 154] width 1501 height 106
type textarea "**********"
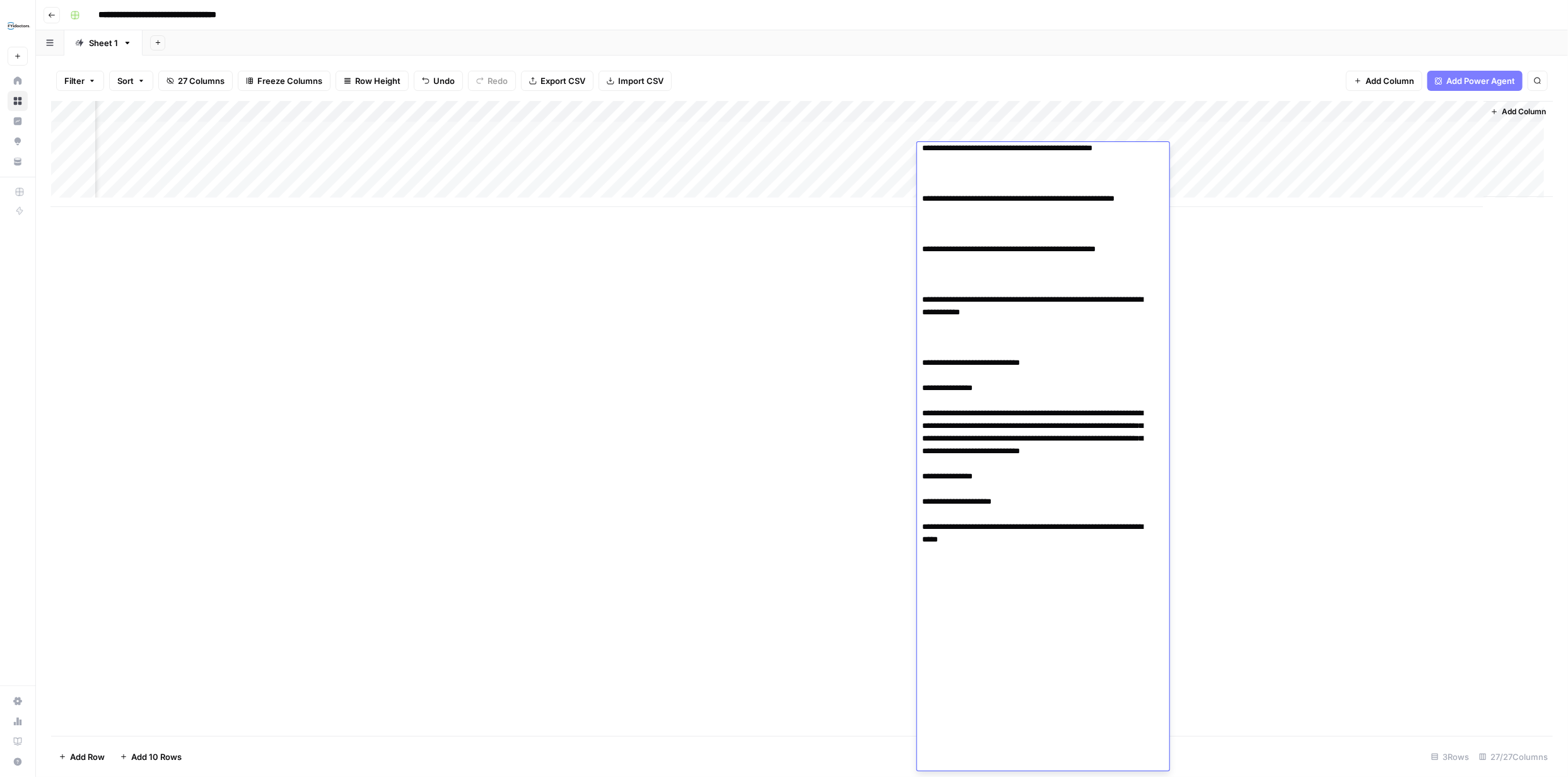
click at [1218, 329] on div "Add Column" at bounding box center [802, 418] width 1501 height 635
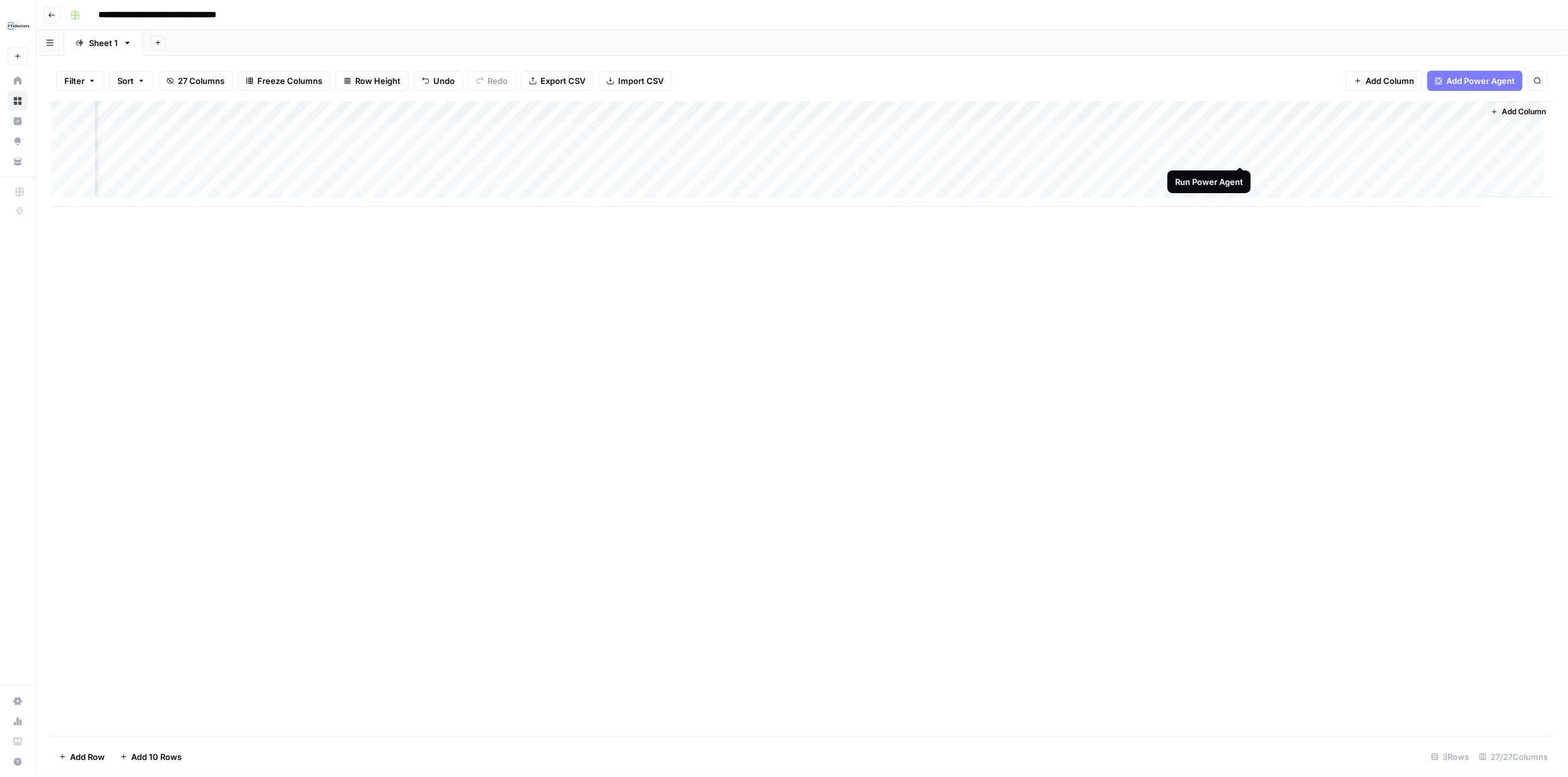
click at [1238, 152] on div "Add Column" at bounding box center [802, 154] width 1501 height 106
click at [1226, 112] on div "Add Column" at bounding box center [802, 154] width 1501 height 106
click at [1179, 213] on span "Configure Inputs" at bounding box center [1179, 218] width 111 height 13
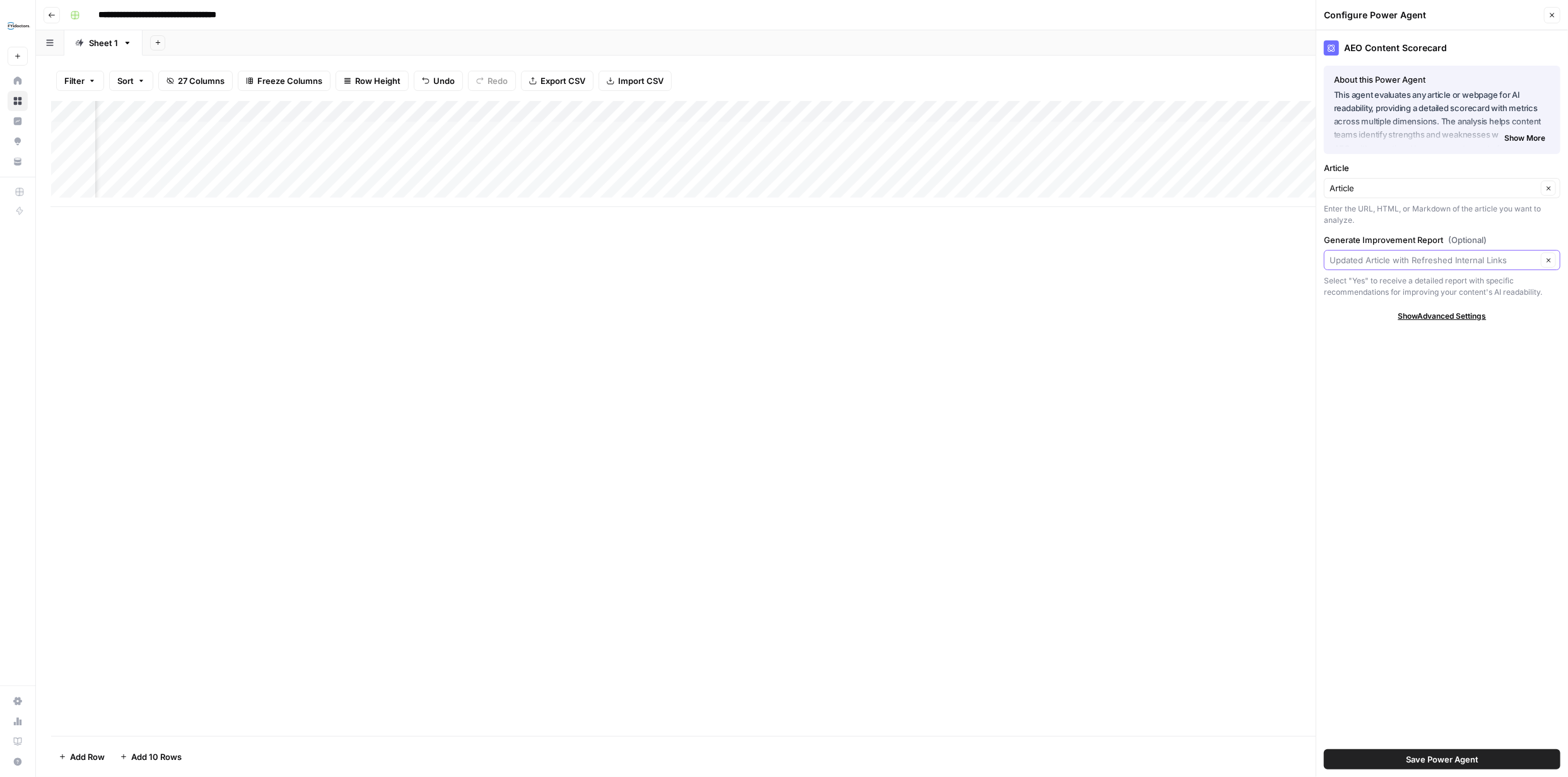
click at [1528, 260] on input "Generate Improvement Report (Optional)" at bounding box center [1433, 260] width 207 height 13
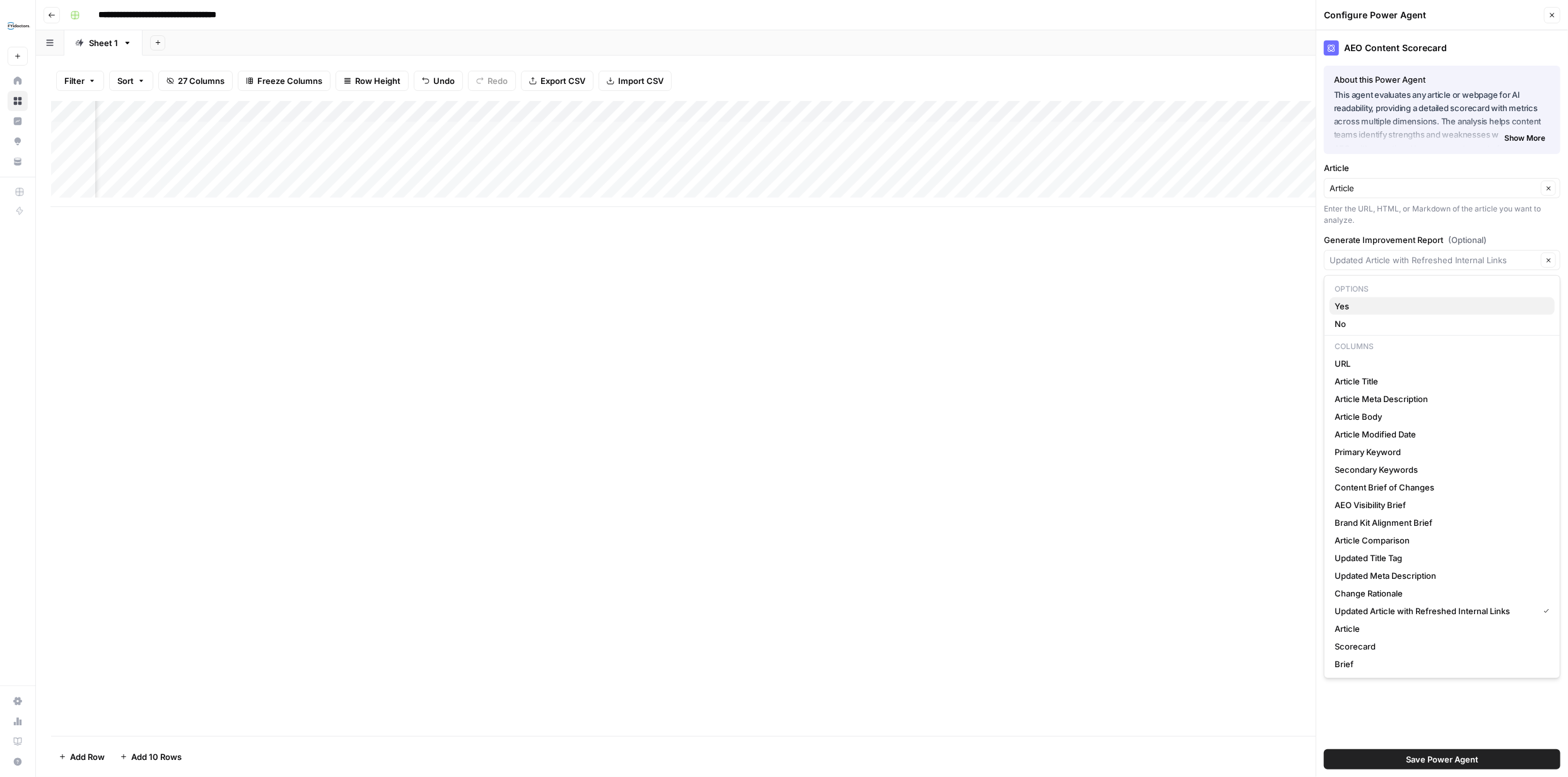
click at [1380, 302] on span "Yes" at bounding box center [1440, 306] width 210 height 13
type input "Yes"
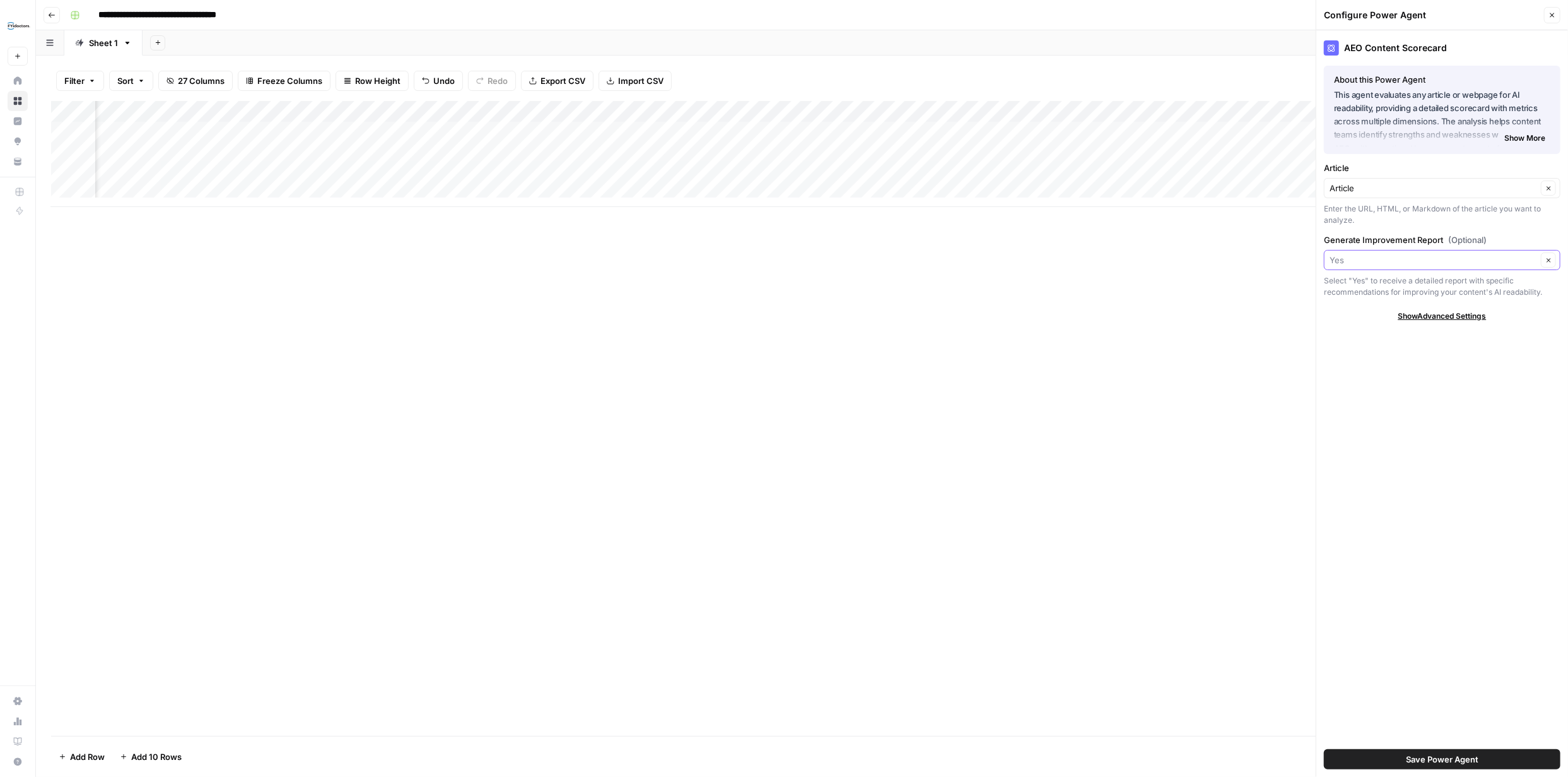
click at [1514, 263] on input "Generate Improvement Report (Optional)" at bounding box center [1433, 260] width 207 height 13
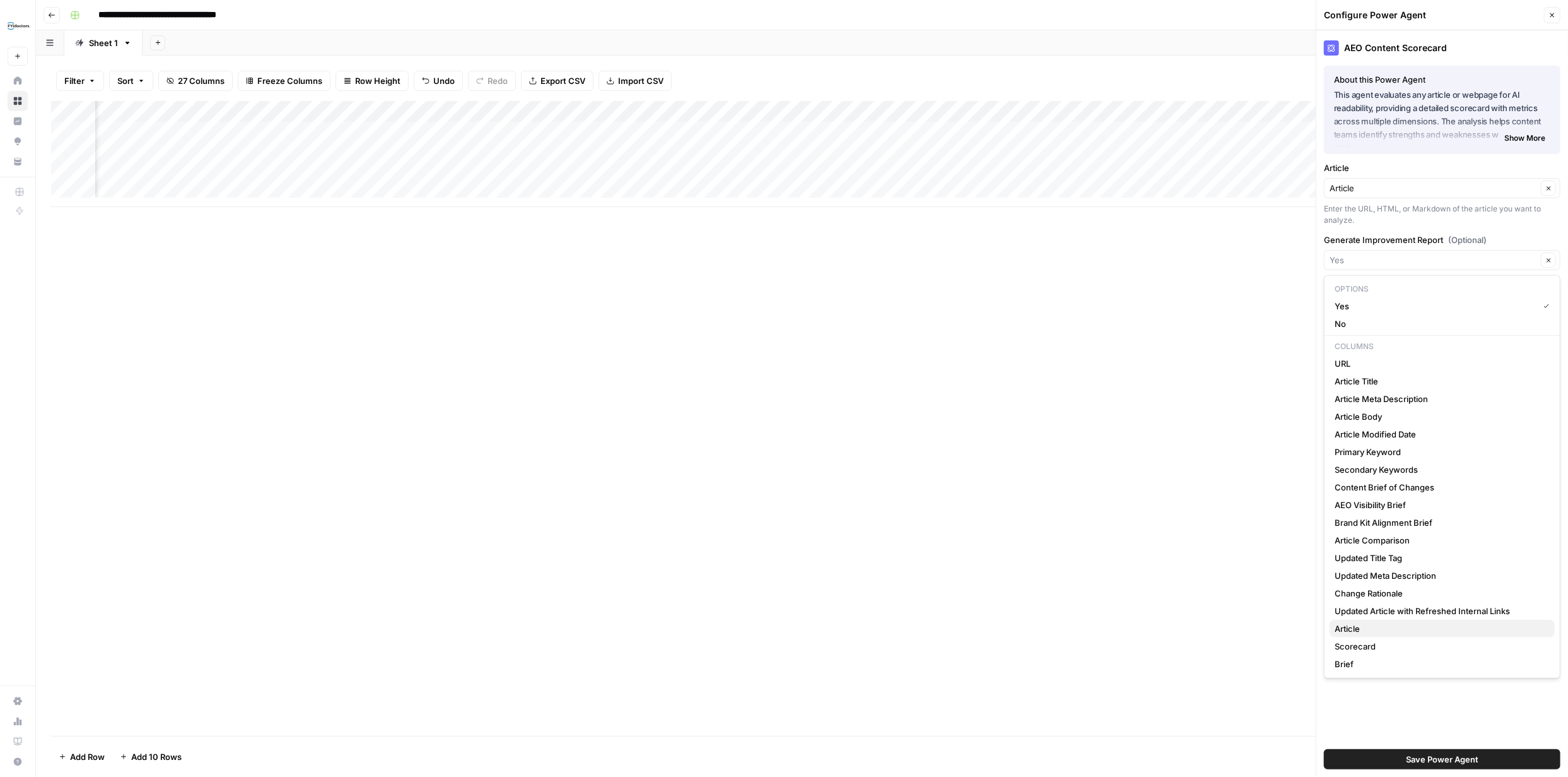
click at [1400, 622] on span "Article" at bounding box center [1440, 629] width 210 height 13
type input "Article"
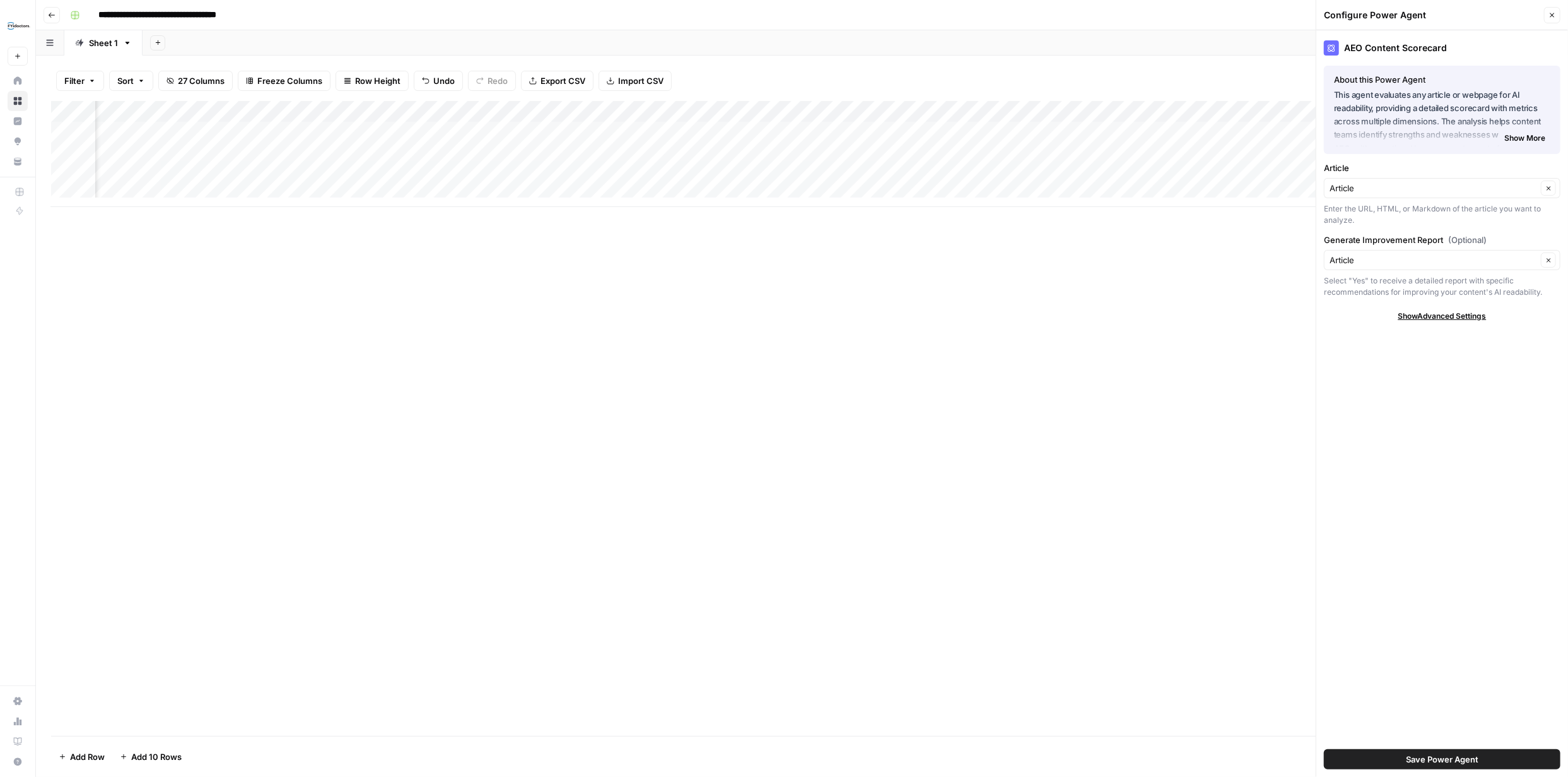
click at [1442, 757] on span "Save Power Agent" at bounding box center [1441, 759] width 72 height 13
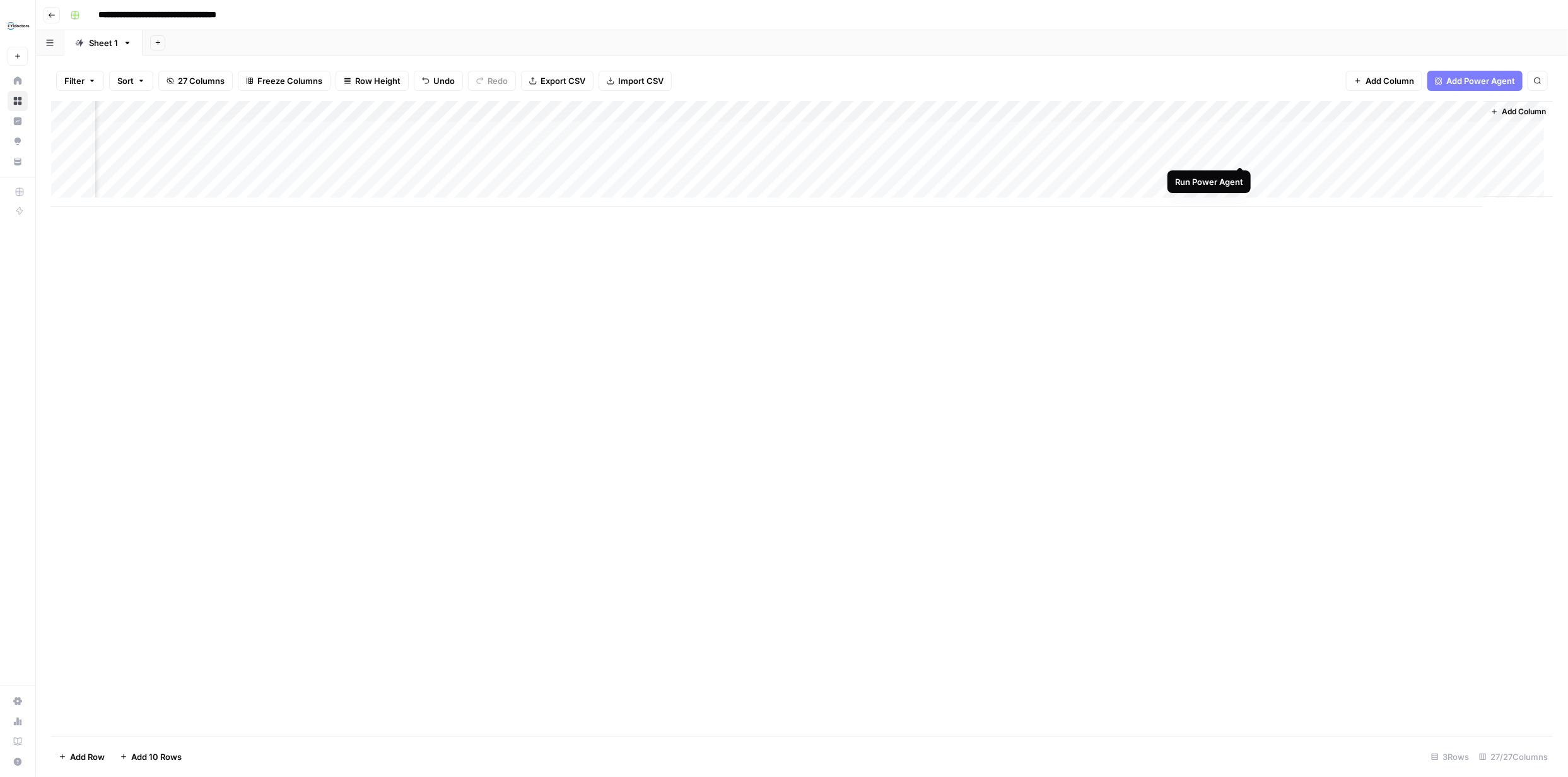
click at [1240, 155] on div "Add Column" at bounding box center [802, 154] width 1501 height 106
click at [1222, 111] on div "Add Column" at bounding box center [802, 154] width 1501 height 106
click at [1153, 213] on span "Configure Inputs" at bounding box center [1179, 218] width 111 height 13
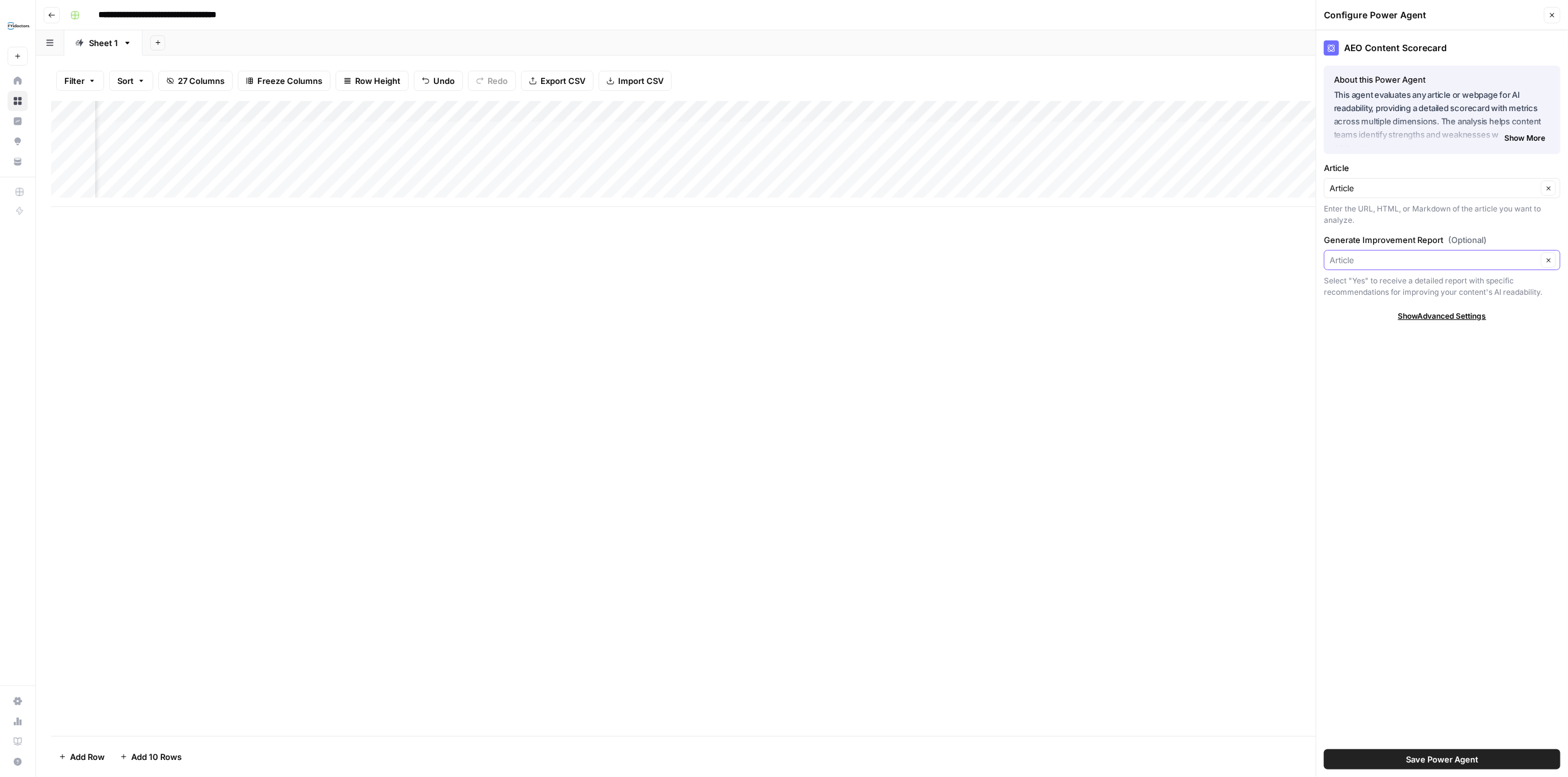
click at [1467, 255] on input "Generate Improvement Report (Optional)" at bounding box center [1433, 260] width 207 height 13
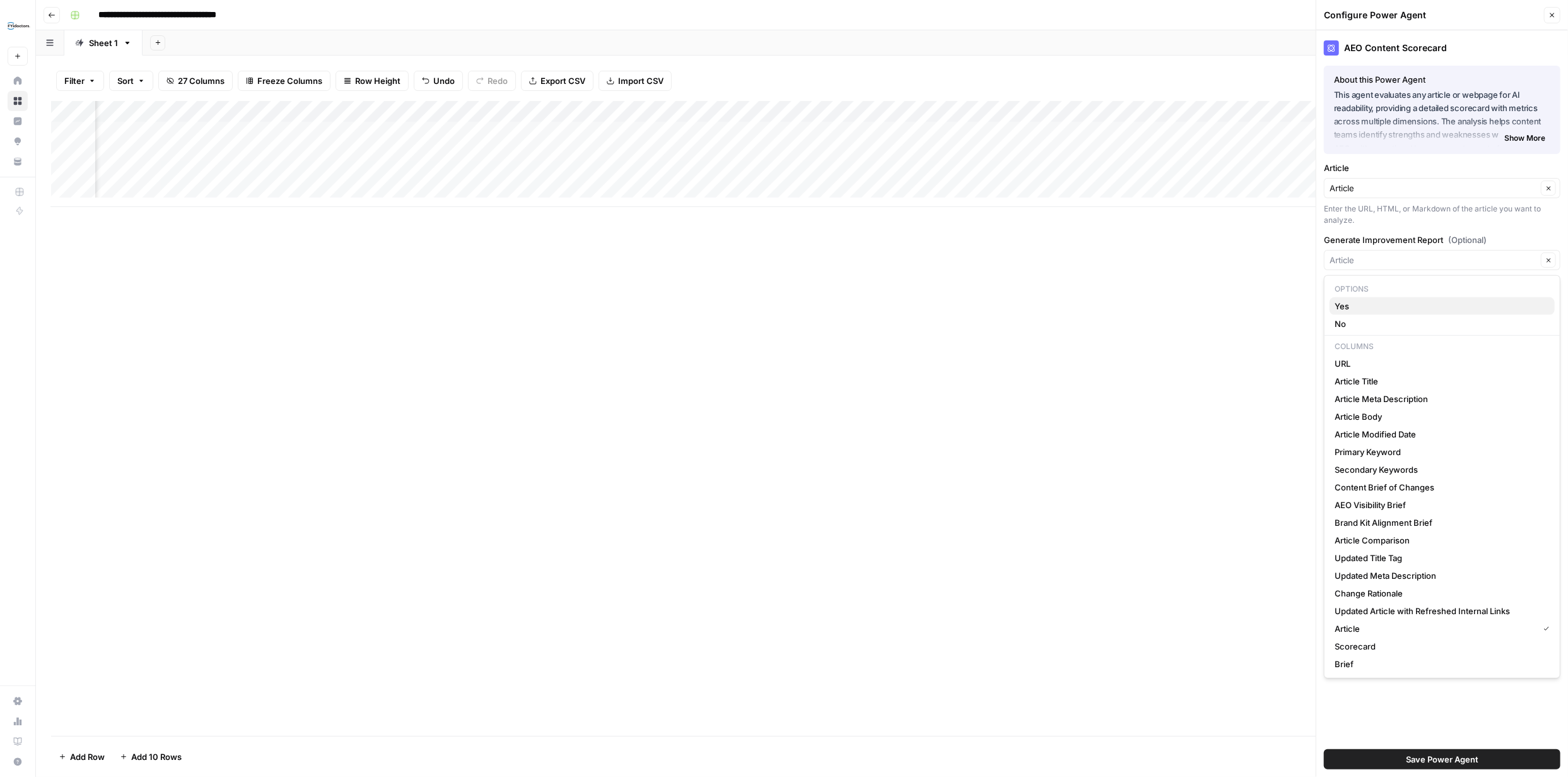
click at [1372, 303] on span "Yes" at bounding box center [1440, 306] width 210 height 13
type input "Yes"
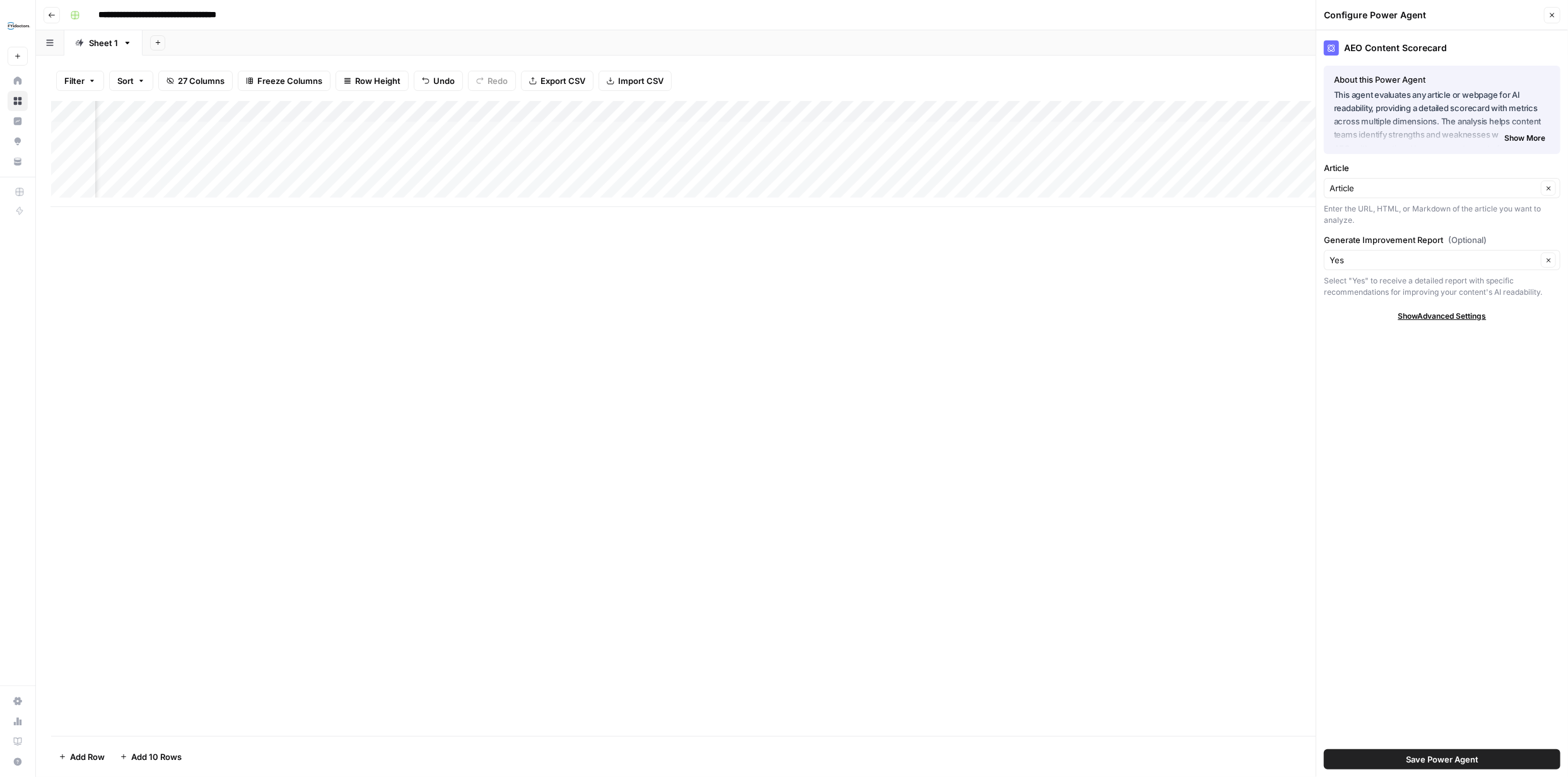
click at [1452, 757] on span "Save Power Agent" at bounding box center [1441, 759] width 72 height 13
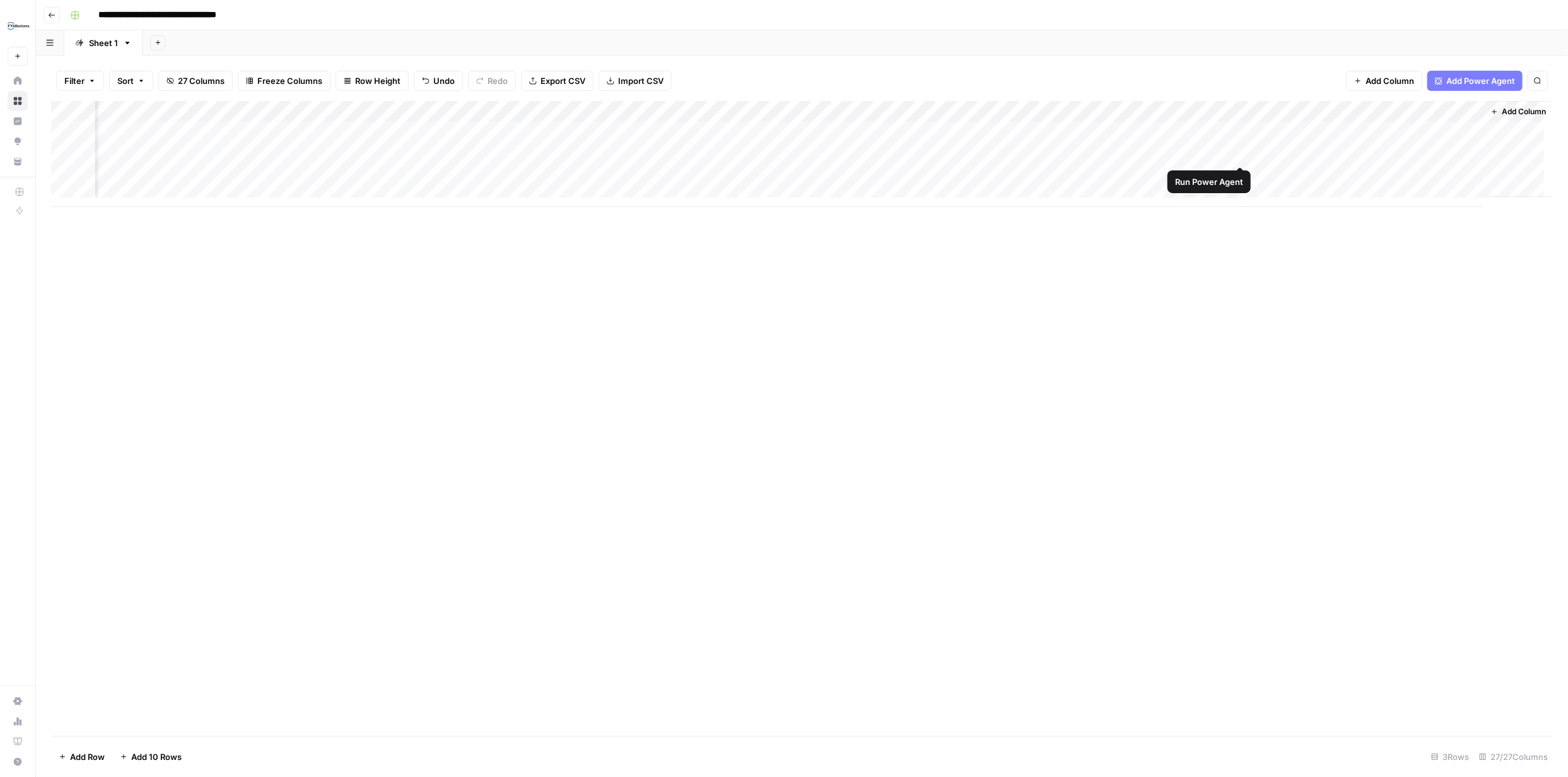
click at [1238, 153] on div "Add Column" at bounding box center [802, 154] width 1501 height 106
click at [882, 133] on div "Add Column" at bounding box center [802, 154] width 1501 height 106
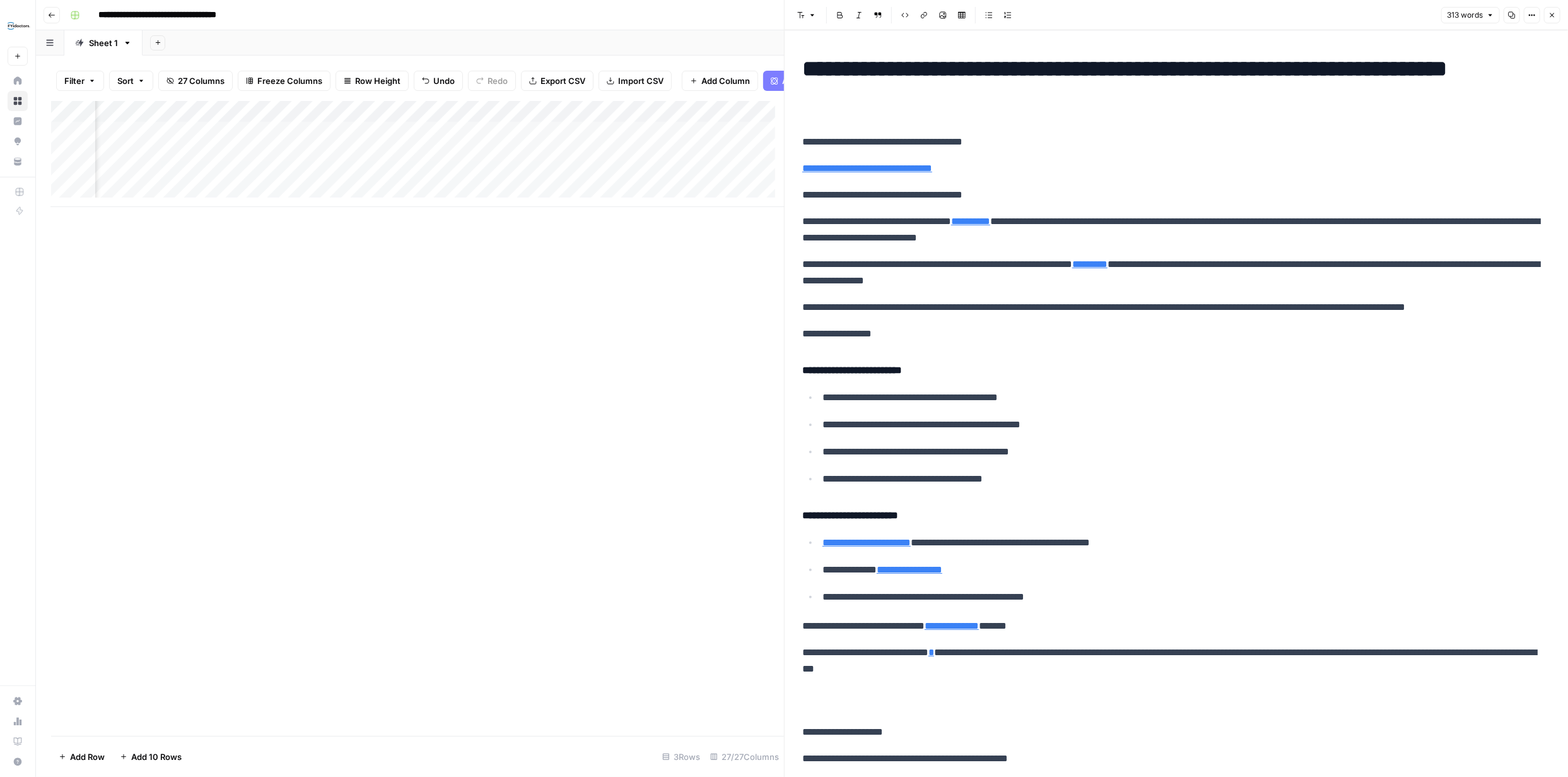
click at [1142, 203] on div "**********" at bounding box center [1176, 522] width 763 height 945
click at [1152, 225] on p "**********" at bounding box center [1171, 229] width 738 height 33
copy div "**********"
click at [1552, 13] on icon "button" at bounding box center [1552, 15] width 7 height 7
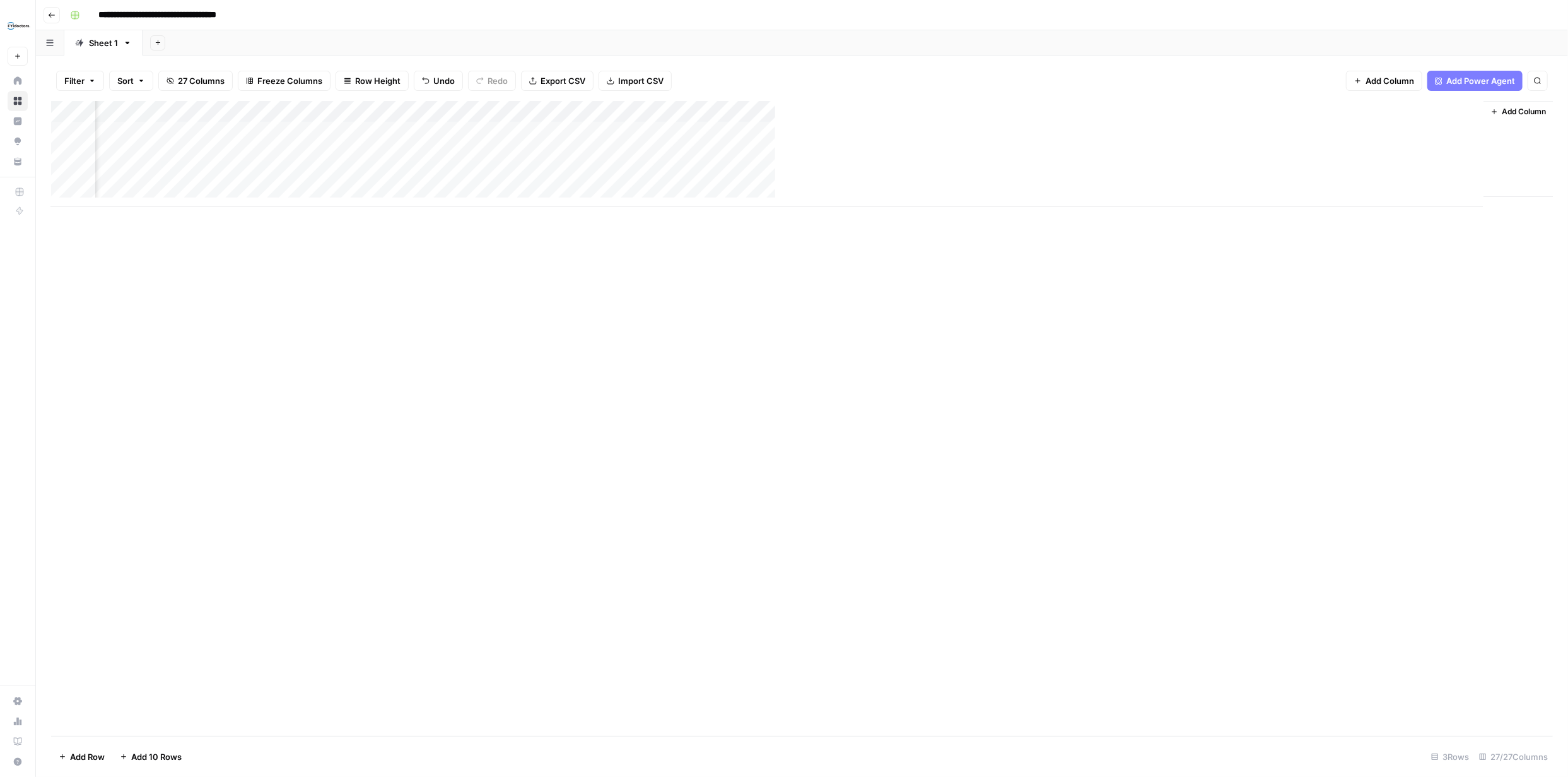
scroll to position [0, 2375]
click at [1012, 128] on div "Add Column" at bounding box center [802, 154] width 1501 height 106
click at [1015, 131] on div "Add Column" at bounding box center [802, 154] width 1501 height 106
click at [1090, 111] on div "Add Column" at bounding box center [802, 154] width 1501 height 106
click at [1069, 190] on span "Markdown" at bounding box center [1098, 192] width 59 height 13
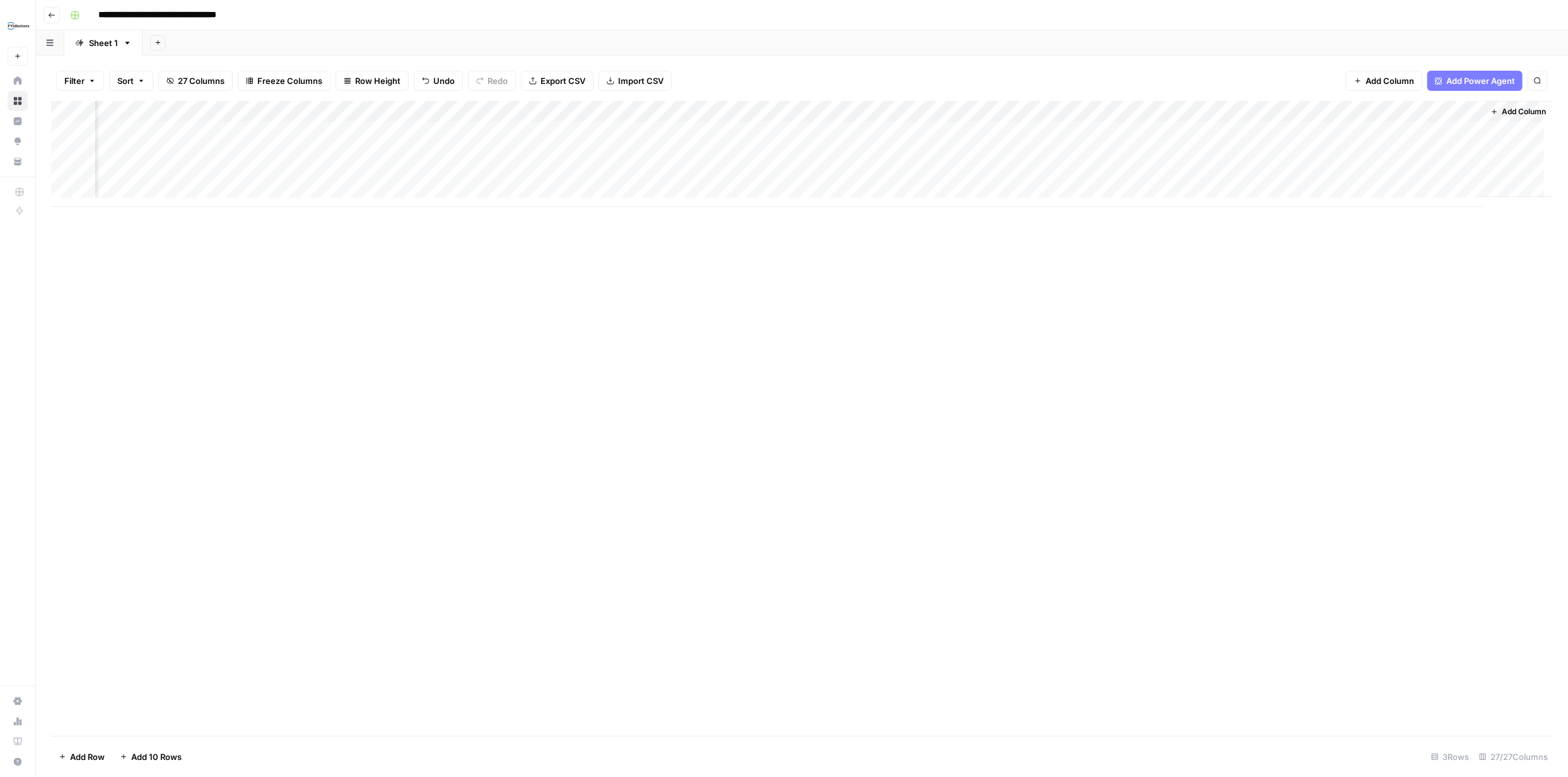
click at [1034, 138] on div "Add Column" at bounding box center [802, 154] width 1501 height 106
click at [1040, 136] on div "Add Column" at bounding box center [802, 154] width 1501 height 106
click at [951, 59] on p at bounding box center [1176, 63] width 748 height 16
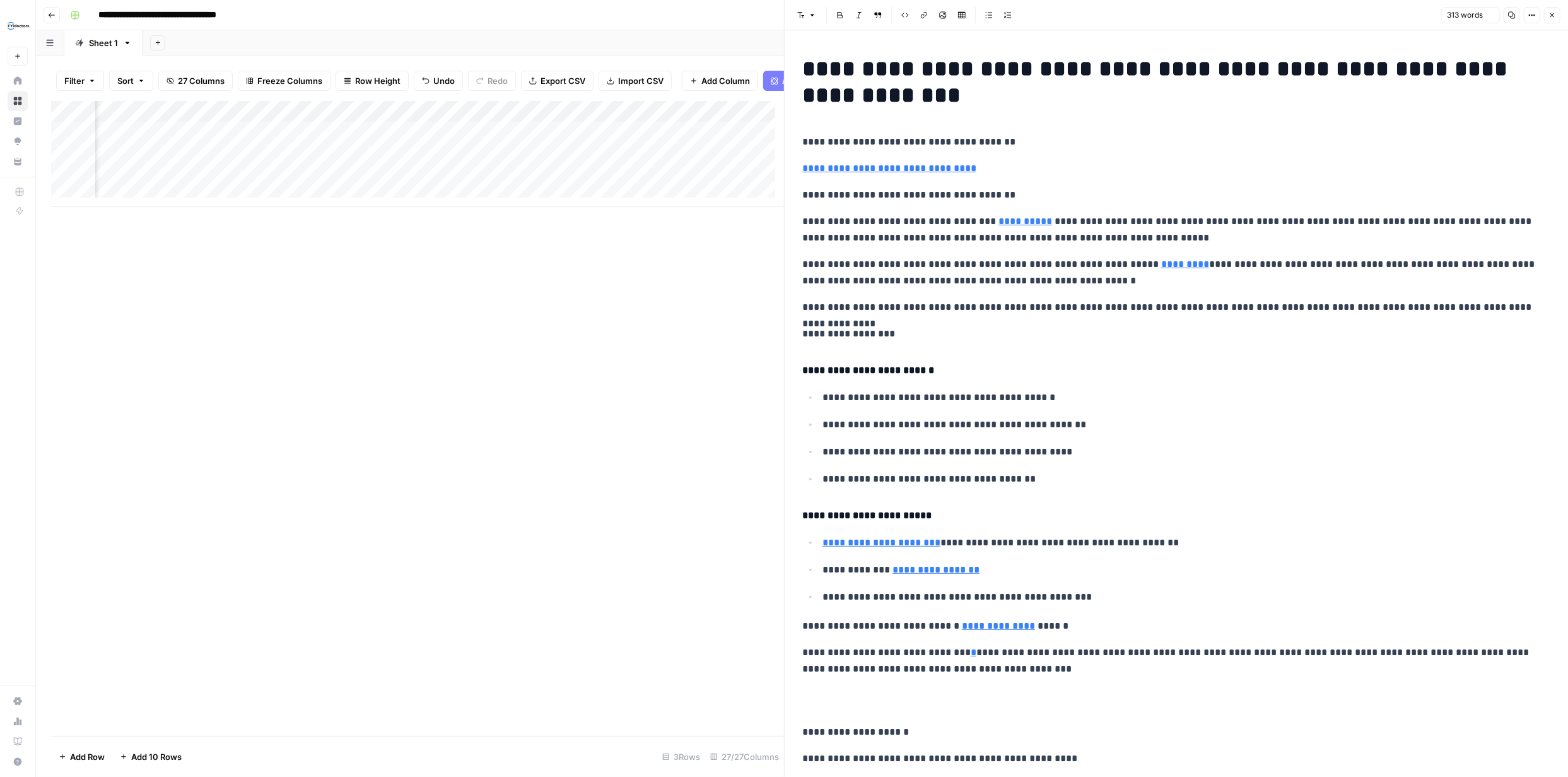
scroll to position [213, 0]
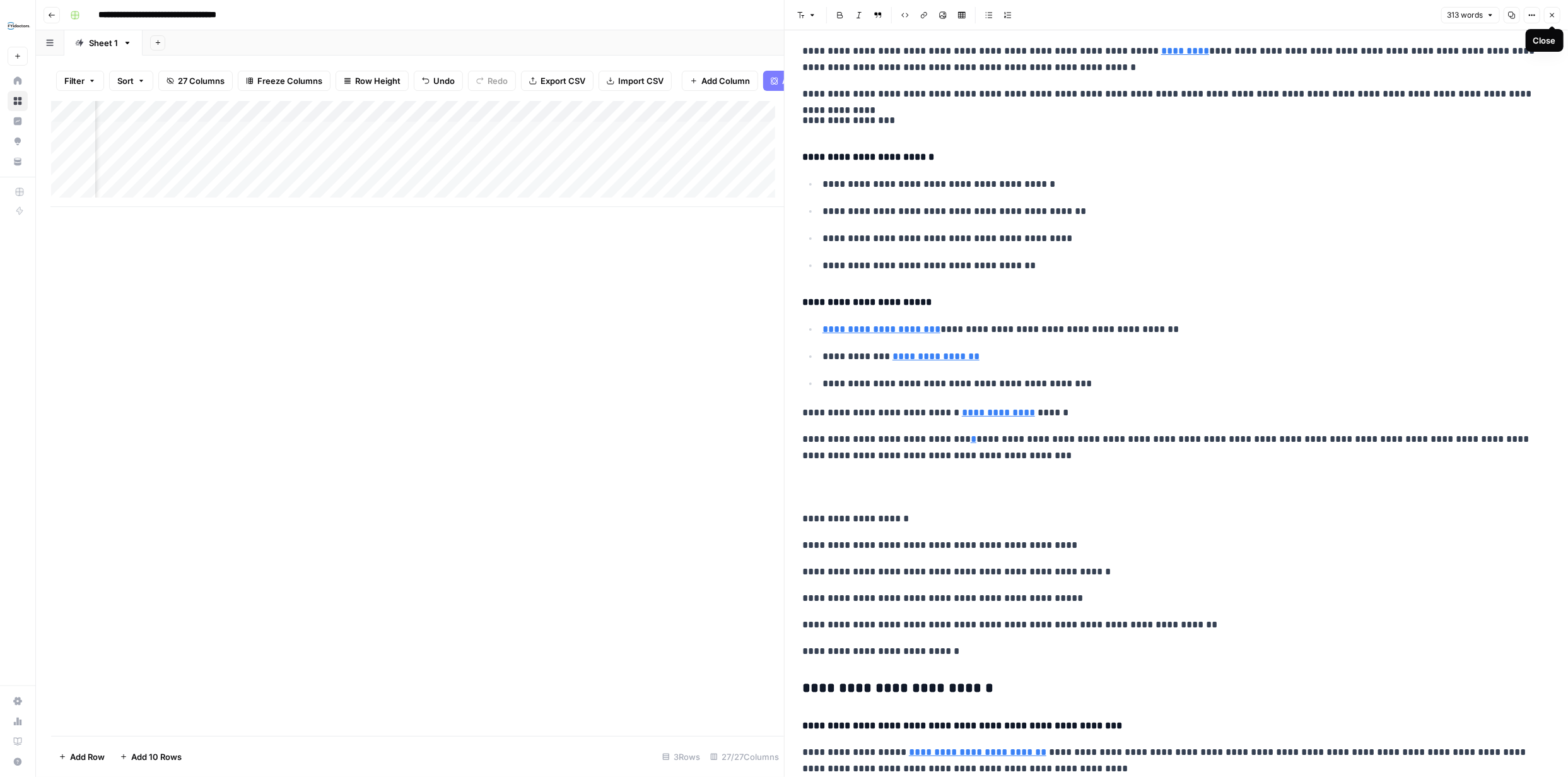
click at [1553, 15] on icon "button" at bounding box center [1552, 15] width 7 height 7
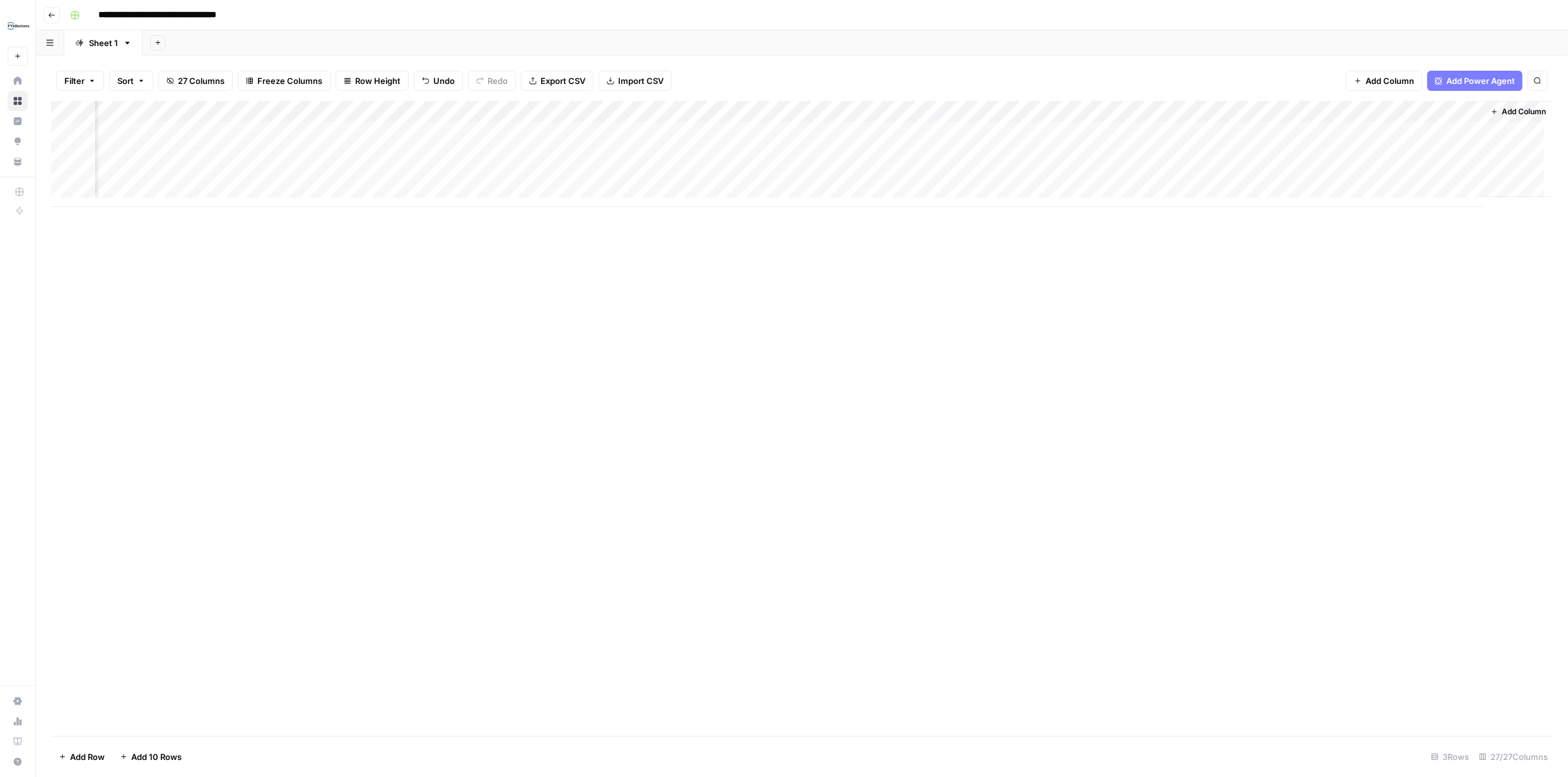
click at [1177, 131] on div "Add Column" at bounding box center [802, 154] width 1501 height 106
click at [333, 173] on div "Add Column" at bounding box center [802, 154] width 1501 height 106
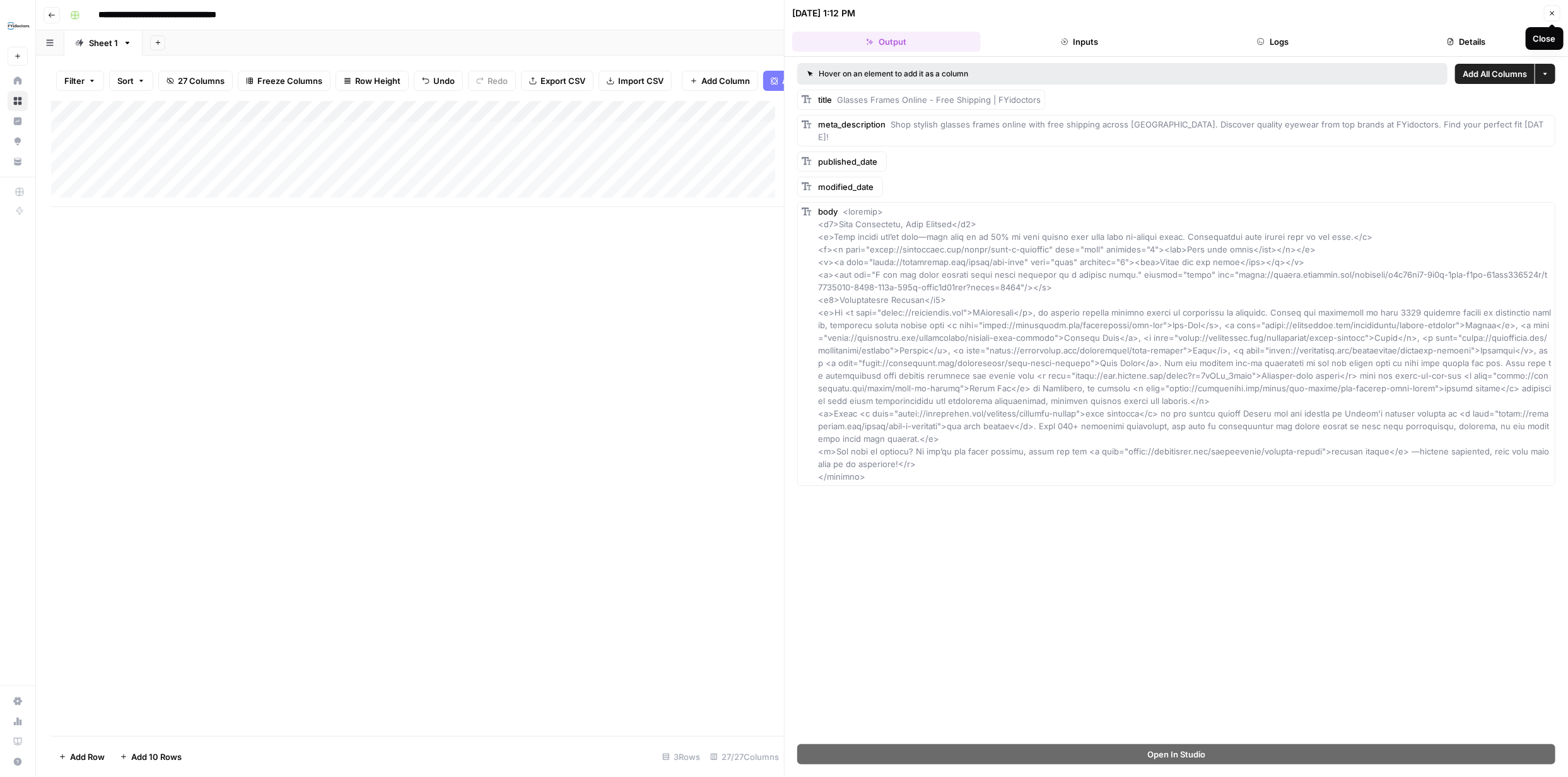
click at [1559, 18] on button "Close" at bounding box center [1552, 13] width 16 height 16
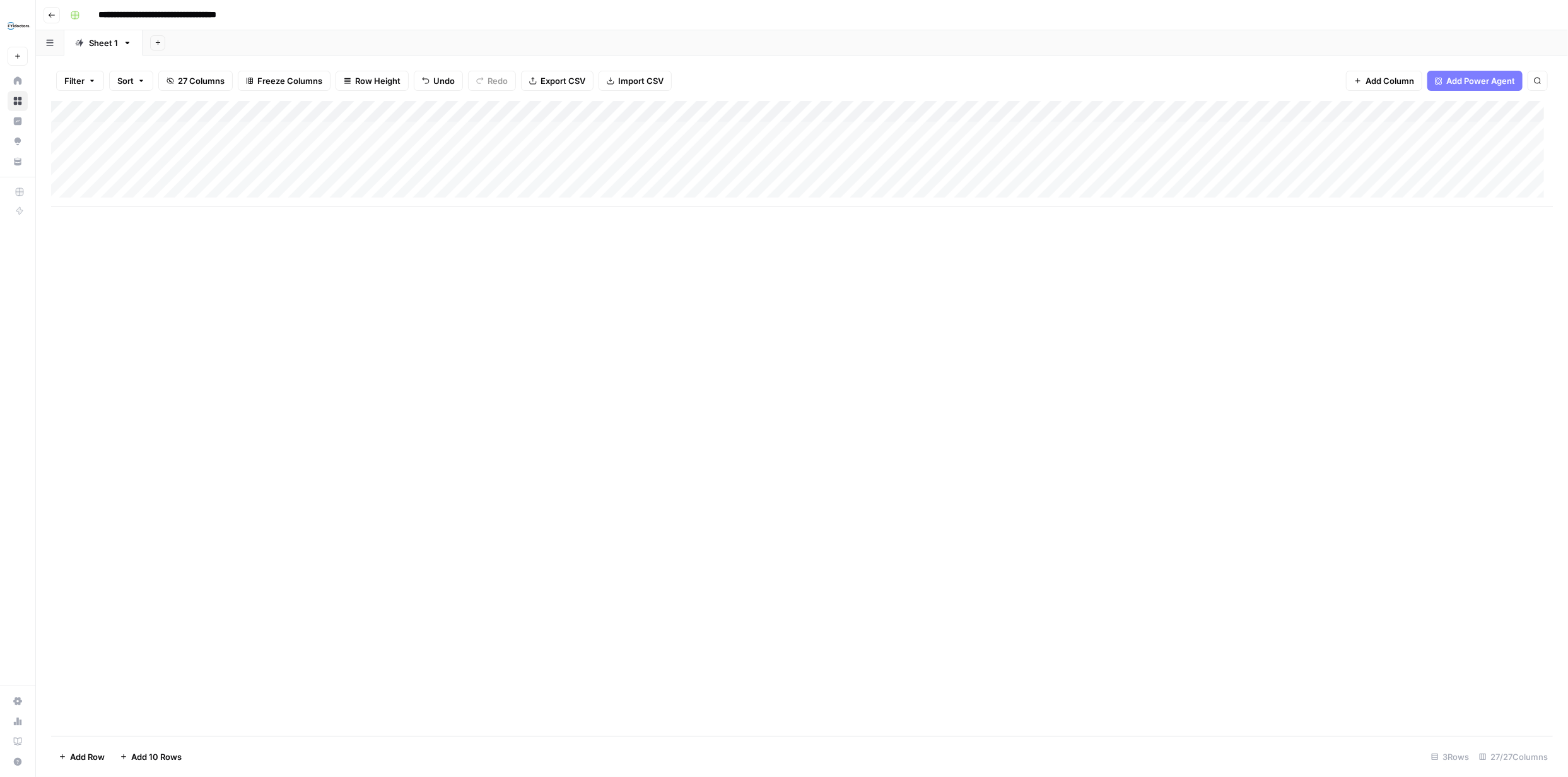
click at [693, 176] on div "Add Column" at bounding box center [802, 154] width 1501 height 106
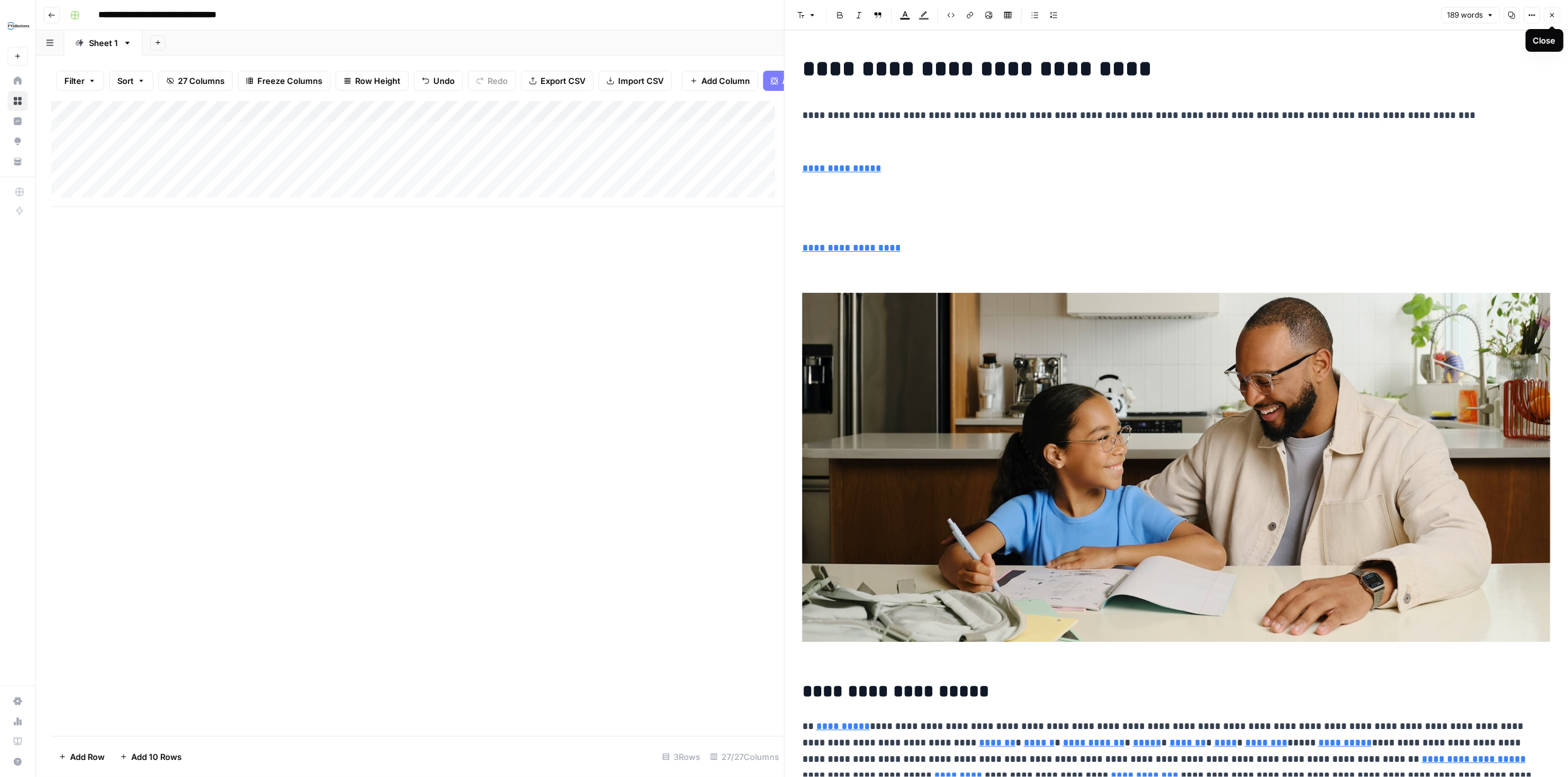
click at [1545, 15] on button "Close" at bounding box center [1552, 15] width 16 height 16
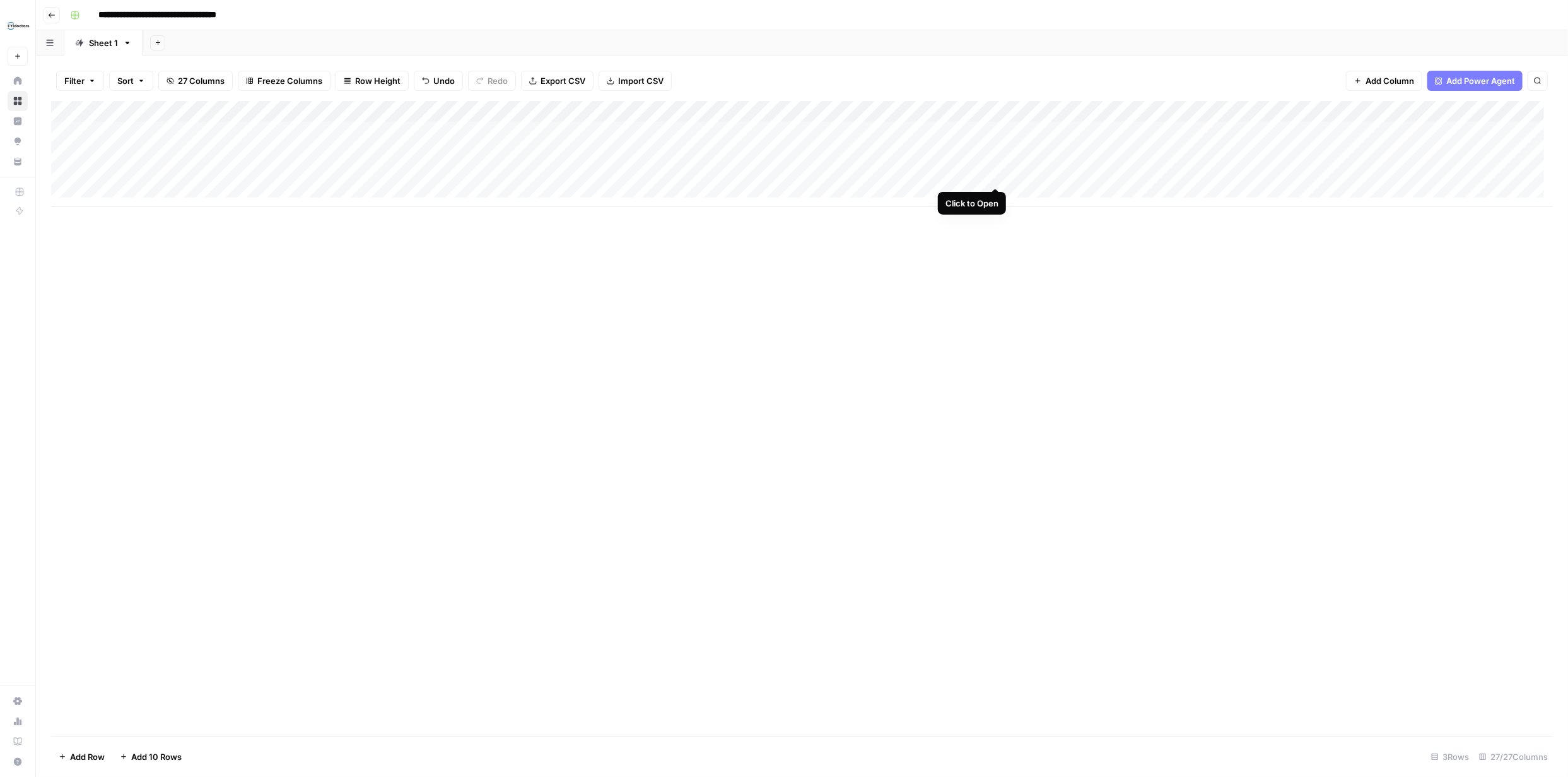
click at [993, 175] on div "Add Column" at bounding box center [802, 154] width 1501 height 106
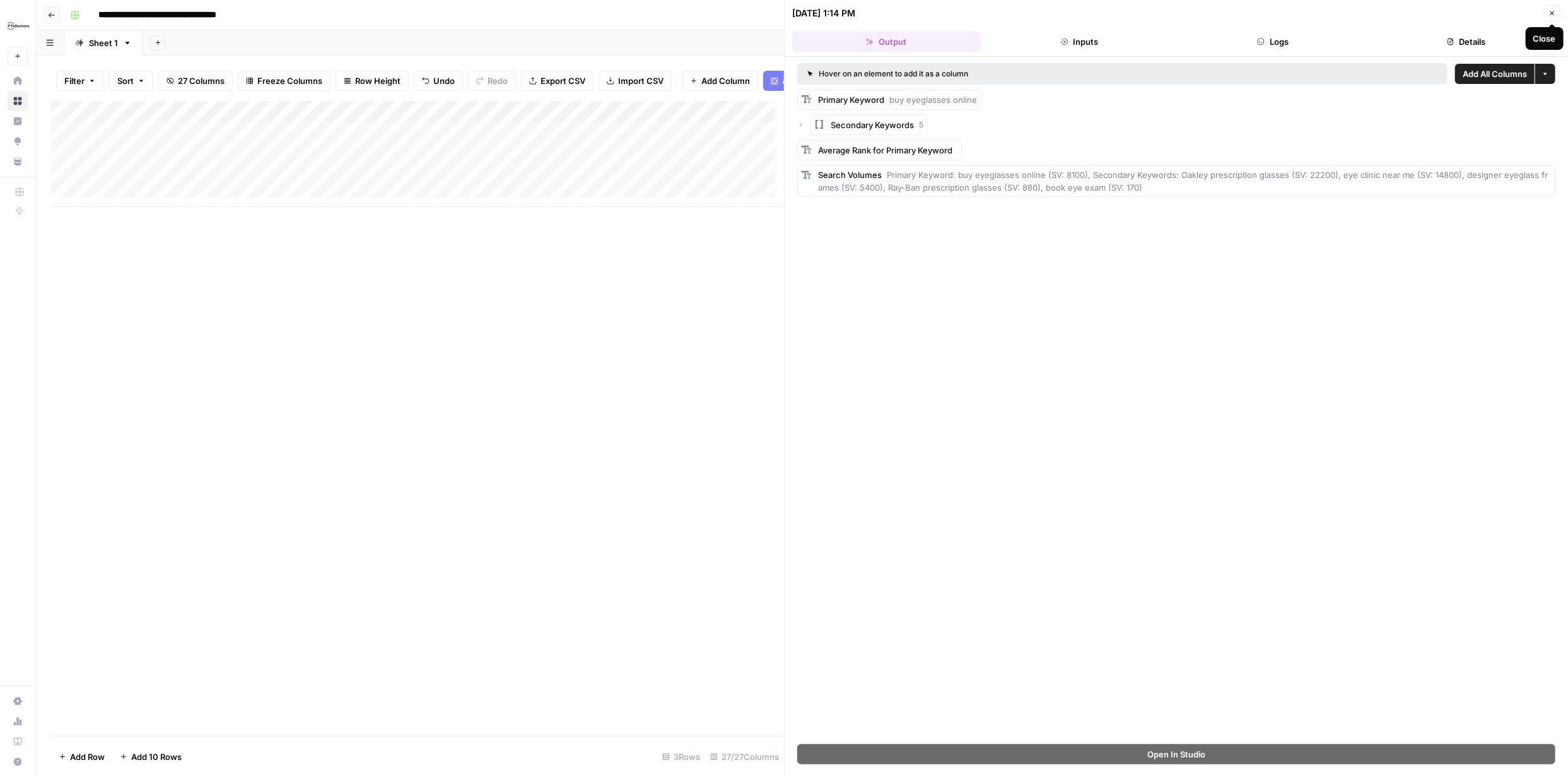
click at [1549, 10] on icon "button" at bounding box center [1552, 13] width 7 height 7
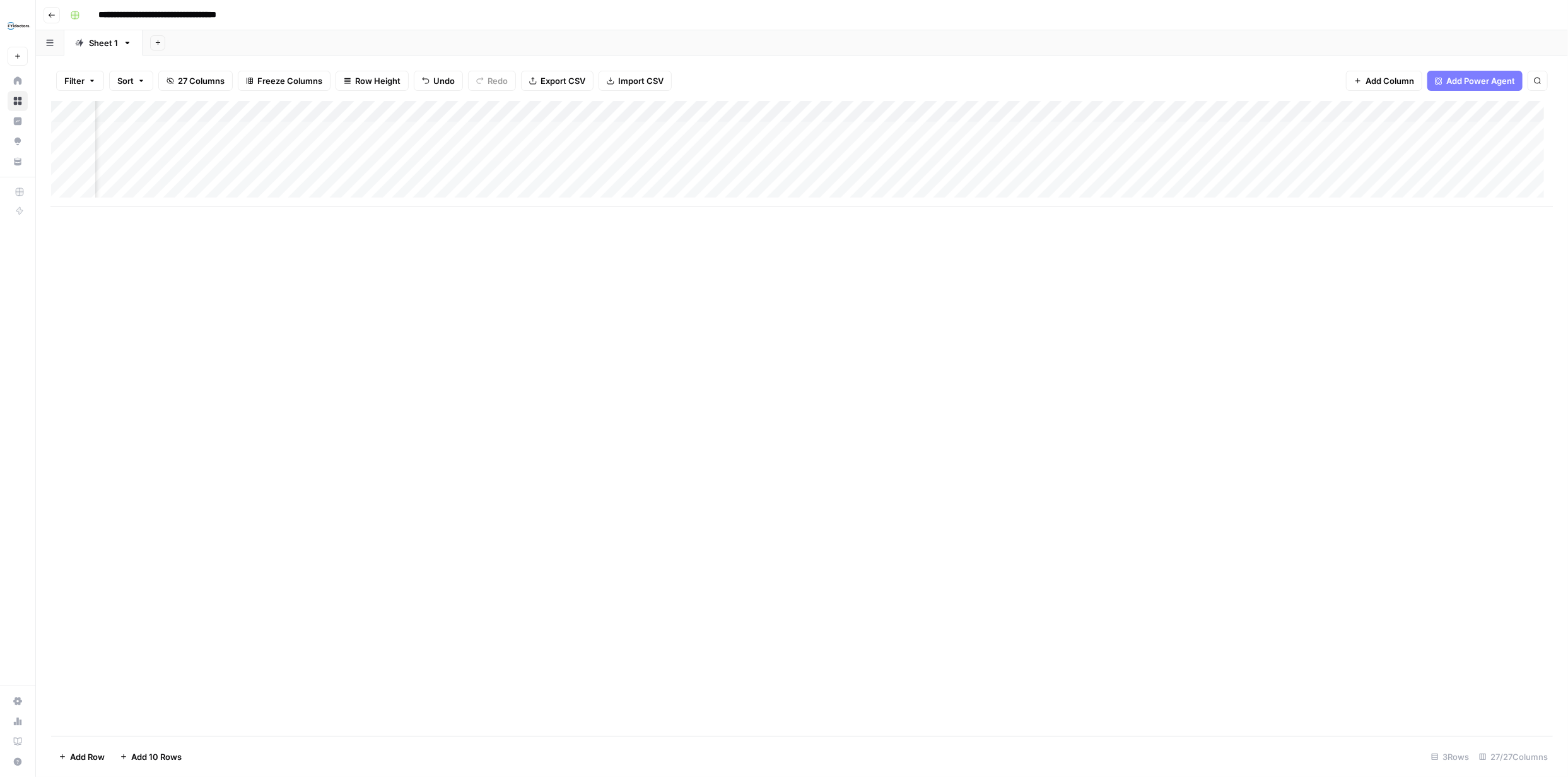
scroll to position [0, 2380]
click at [1349, 132] on div "Add Column" at bounding box center [802, 154] width 1501 height 106
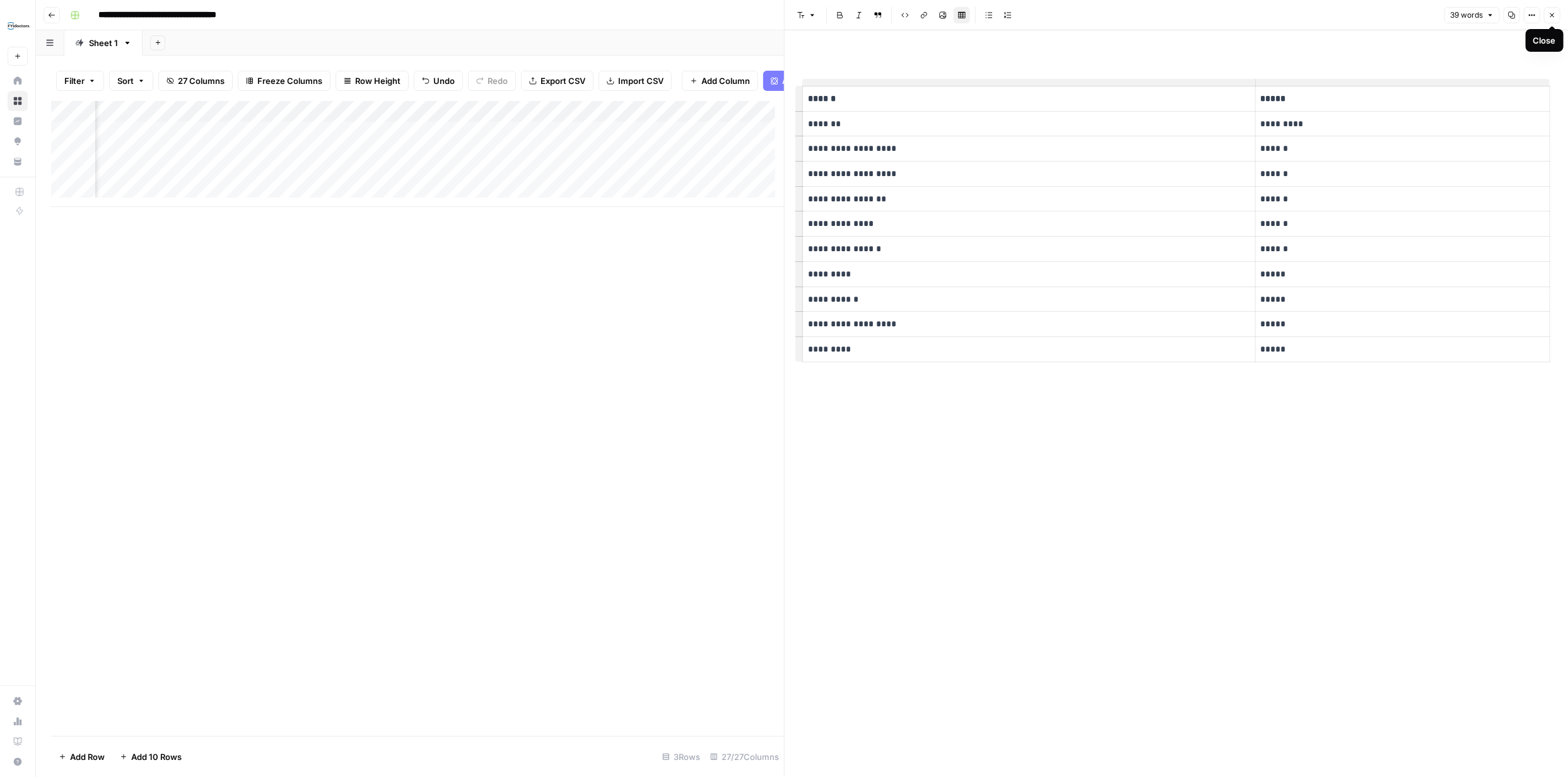
click at [1546, 18] on button "Close" at bounding box center [1552, 15] width 16 height 16
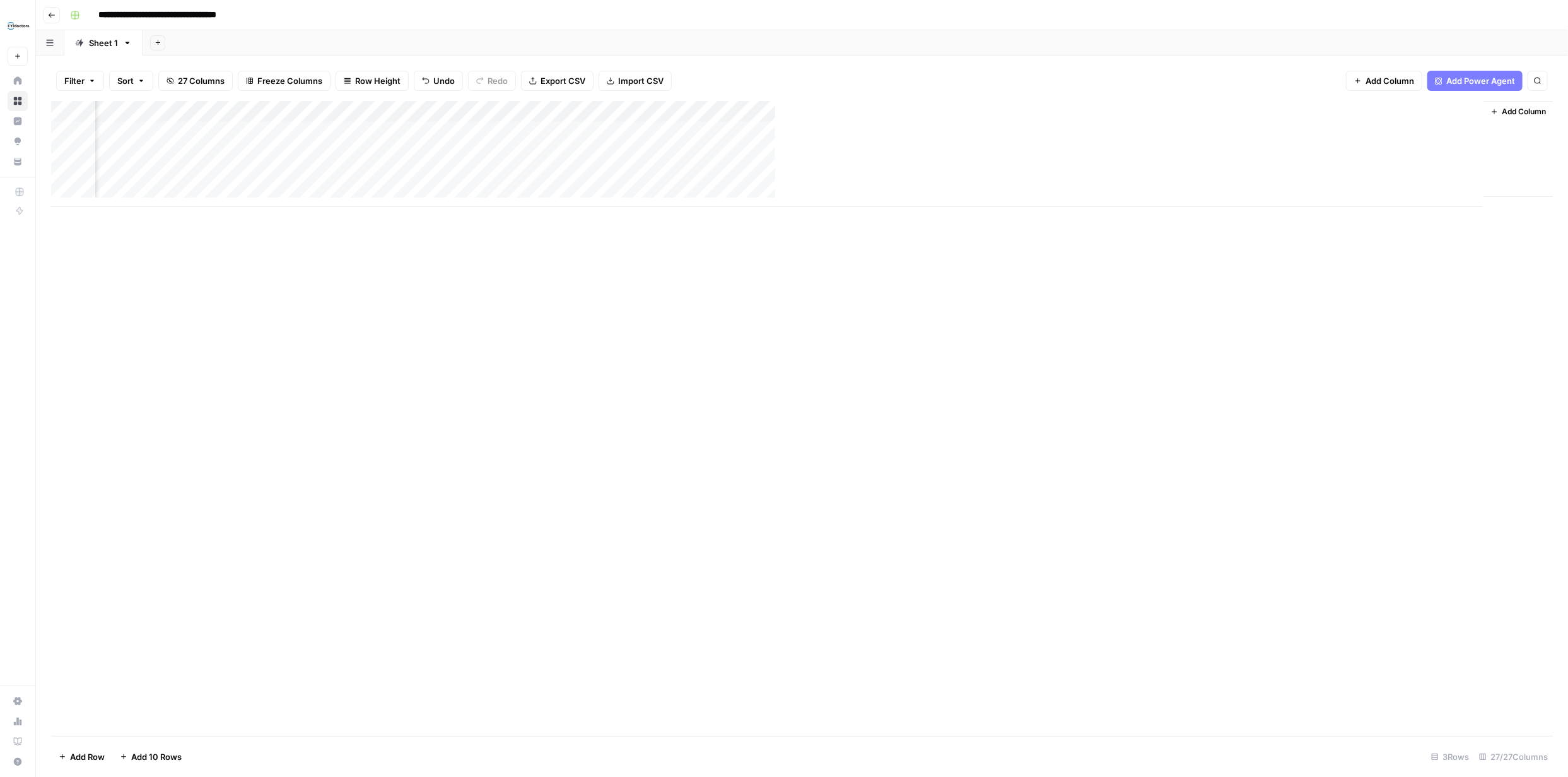
scroll to position [0, 2375]
click at [1355, 153] on div "Add Column" at bounding box center [802, 154] width 1501 height 106
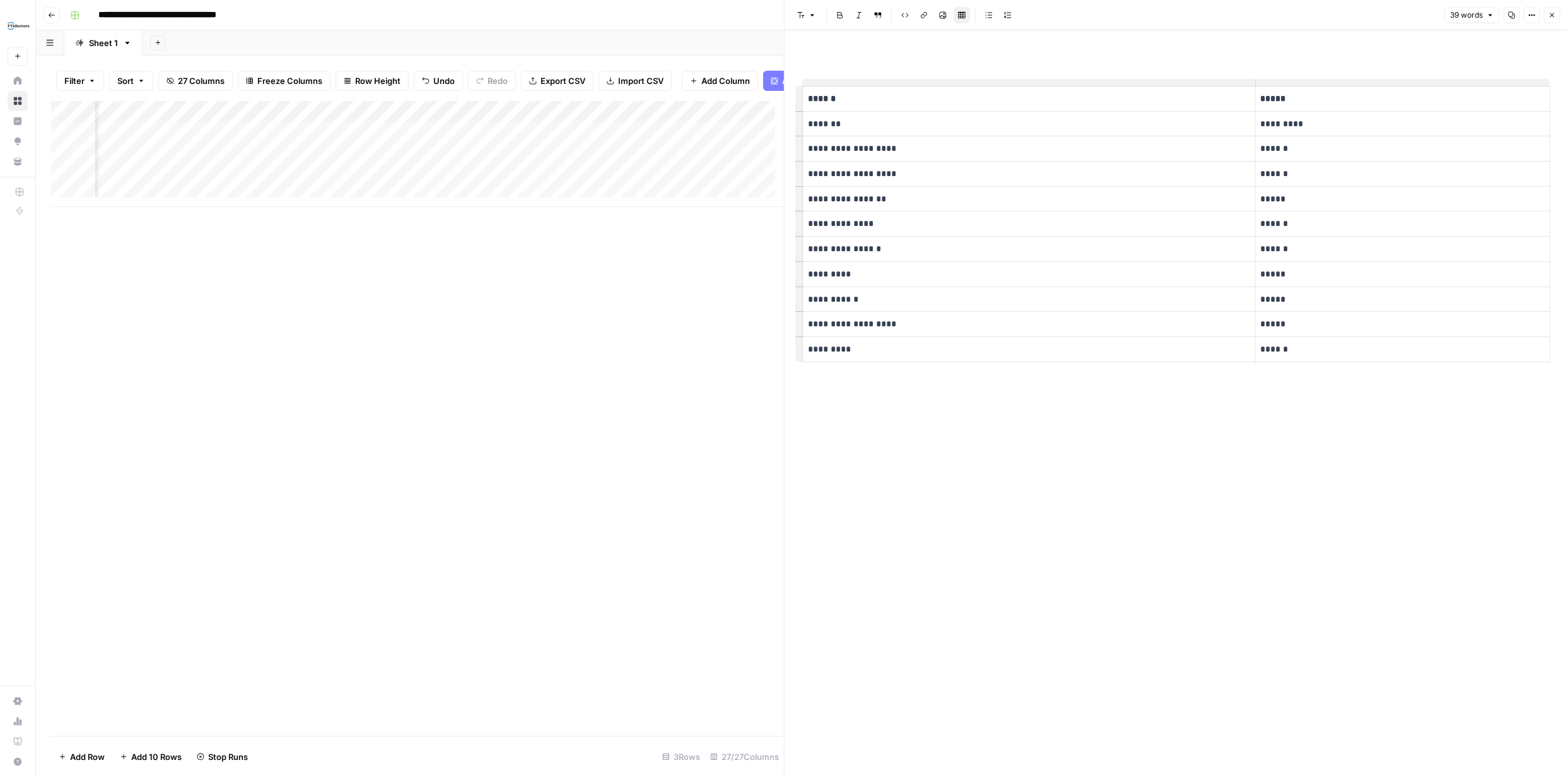
click at [1548, 21] on button "Close" at bounding box center [1552, 15] width 16 height 16
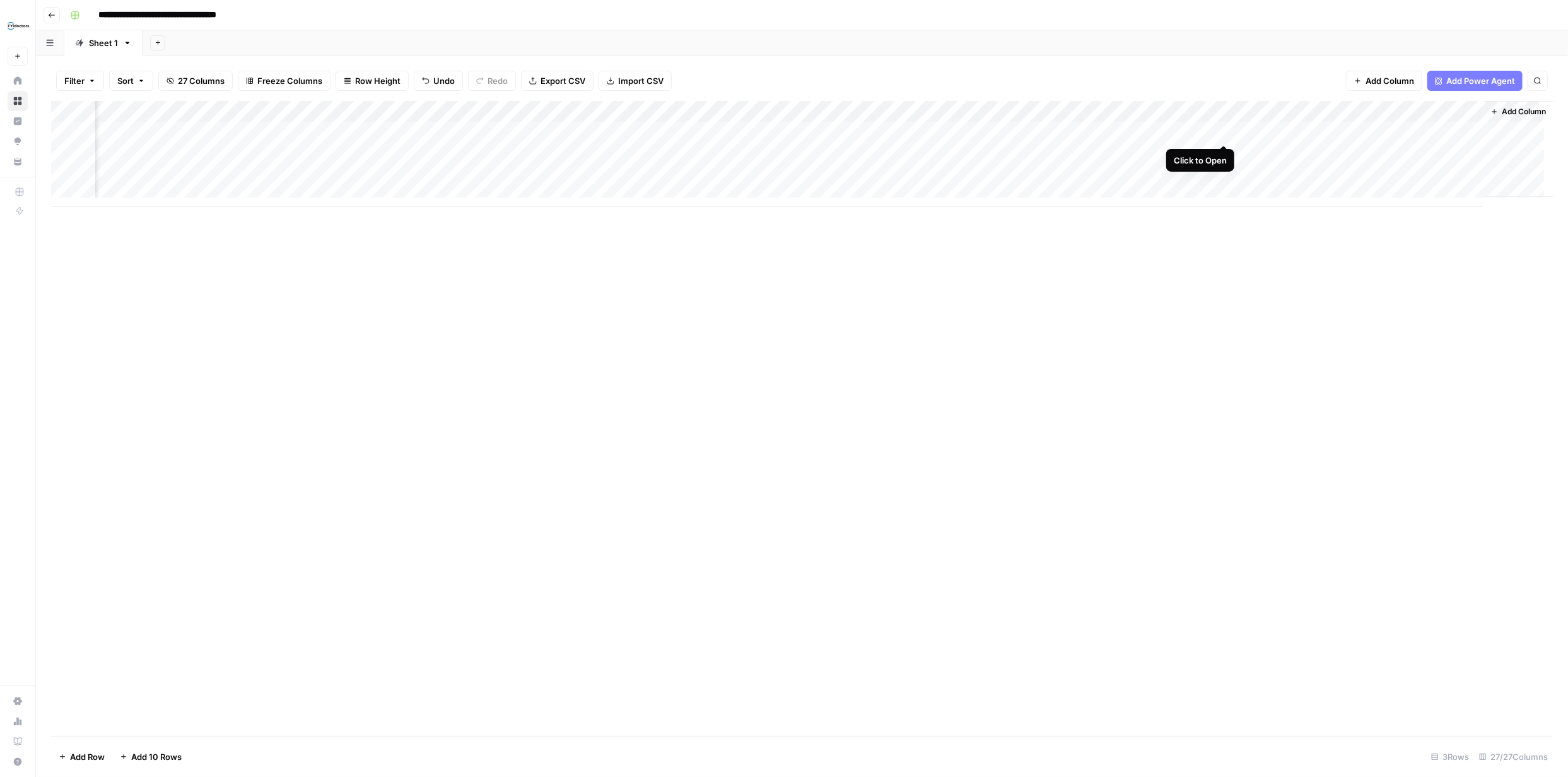
click at [1225, 134] on div "Add Column" at bounding box center [802, 154] width 1501 height 106
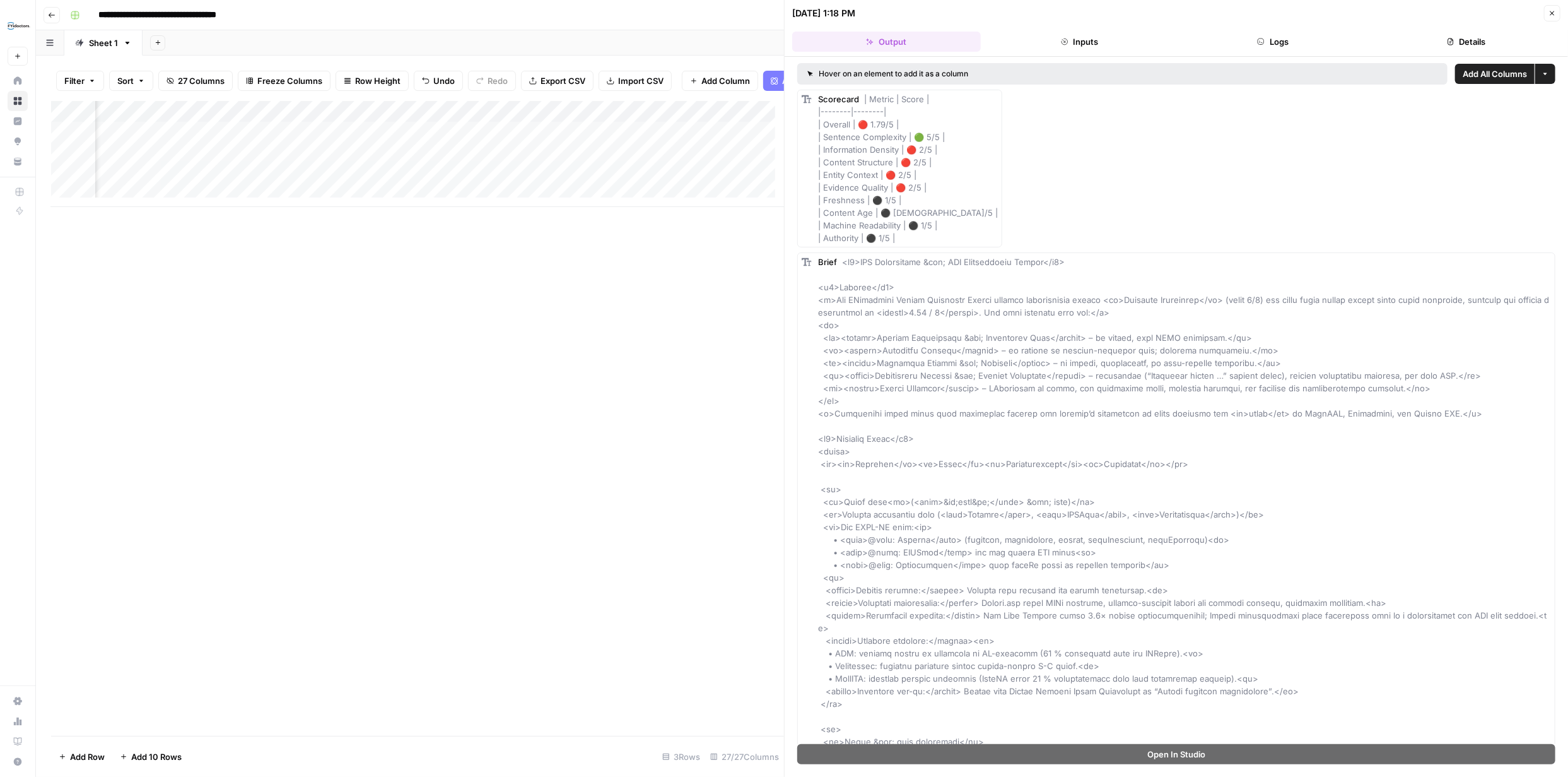
click at [1552, 10] on icon "button" at bounding box center [1552, 13] width 7 height 7
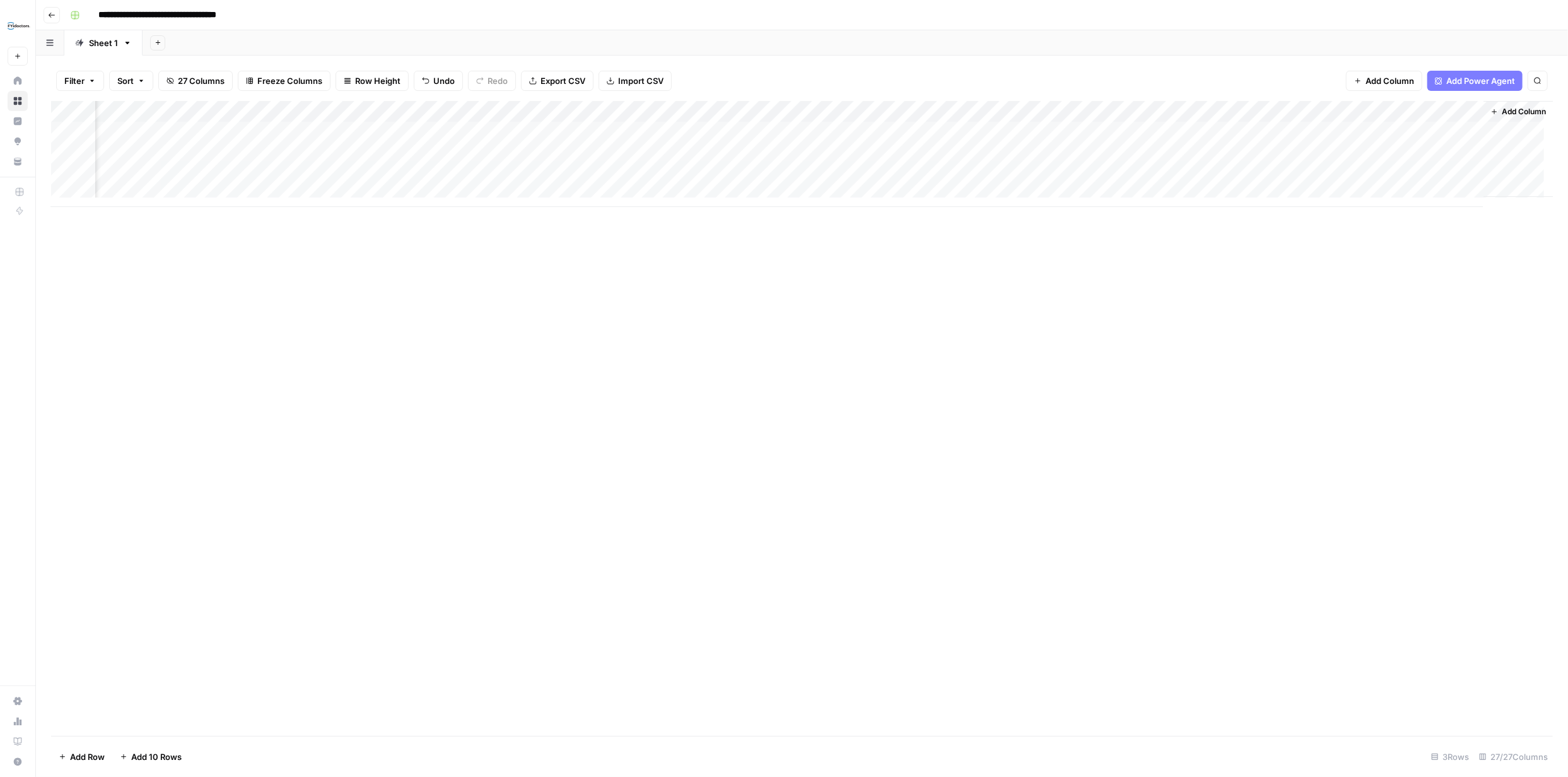
click at [777, 111] on div "Add Column" at bounding box center [802, 154] width 1501 height 106
click at [886, 133] on div "Add Column" at bounding box center [802, 154] width 1501 height 106
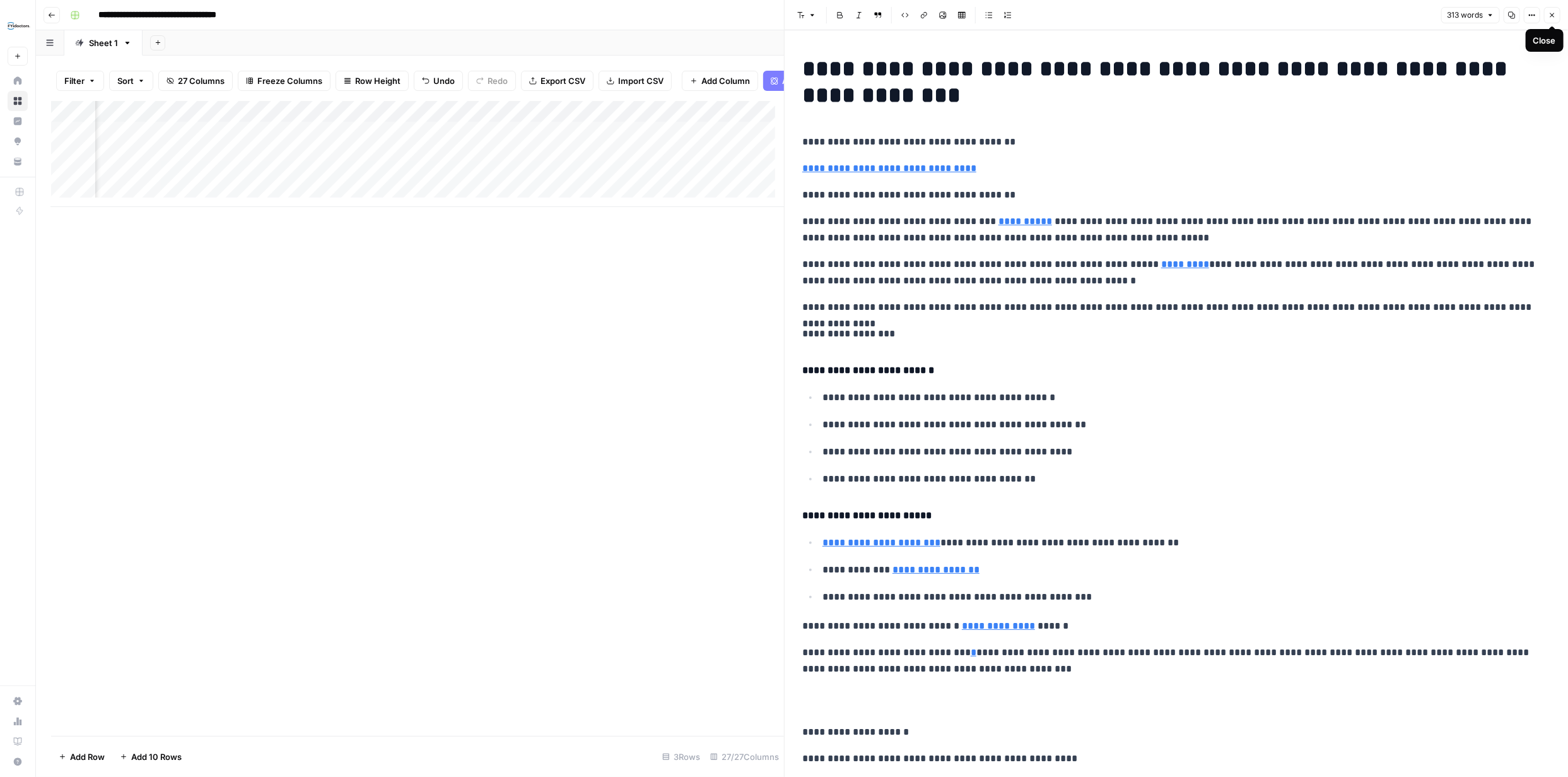
click at [1554, 14] on icon "button" at bounding box center [1552, 15] width 7 height 7
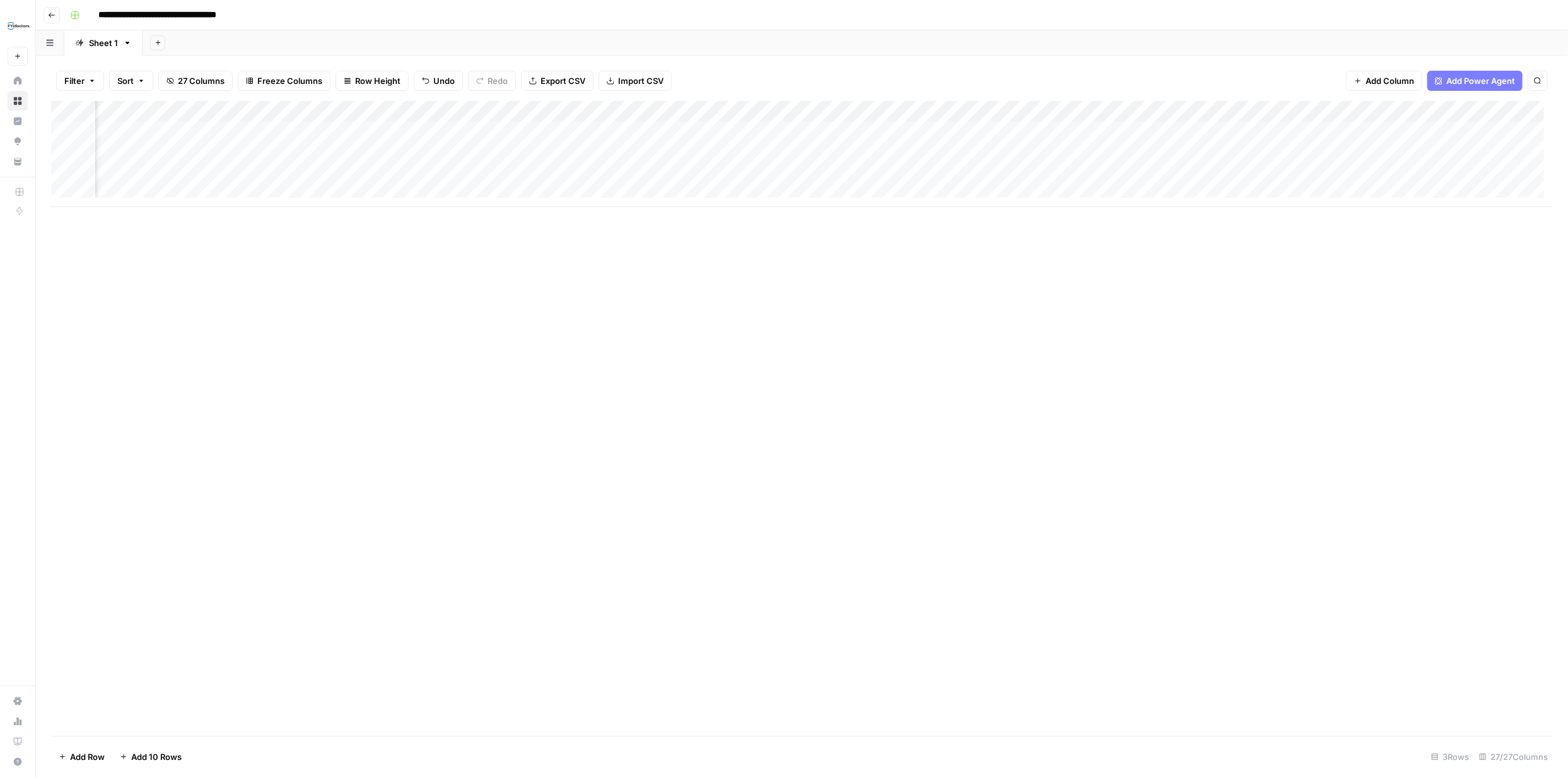
scroll to position [0, 1805]
click at [666, 133] on div "Add Column" at bounding box center [802, 154] width 1501 height 106
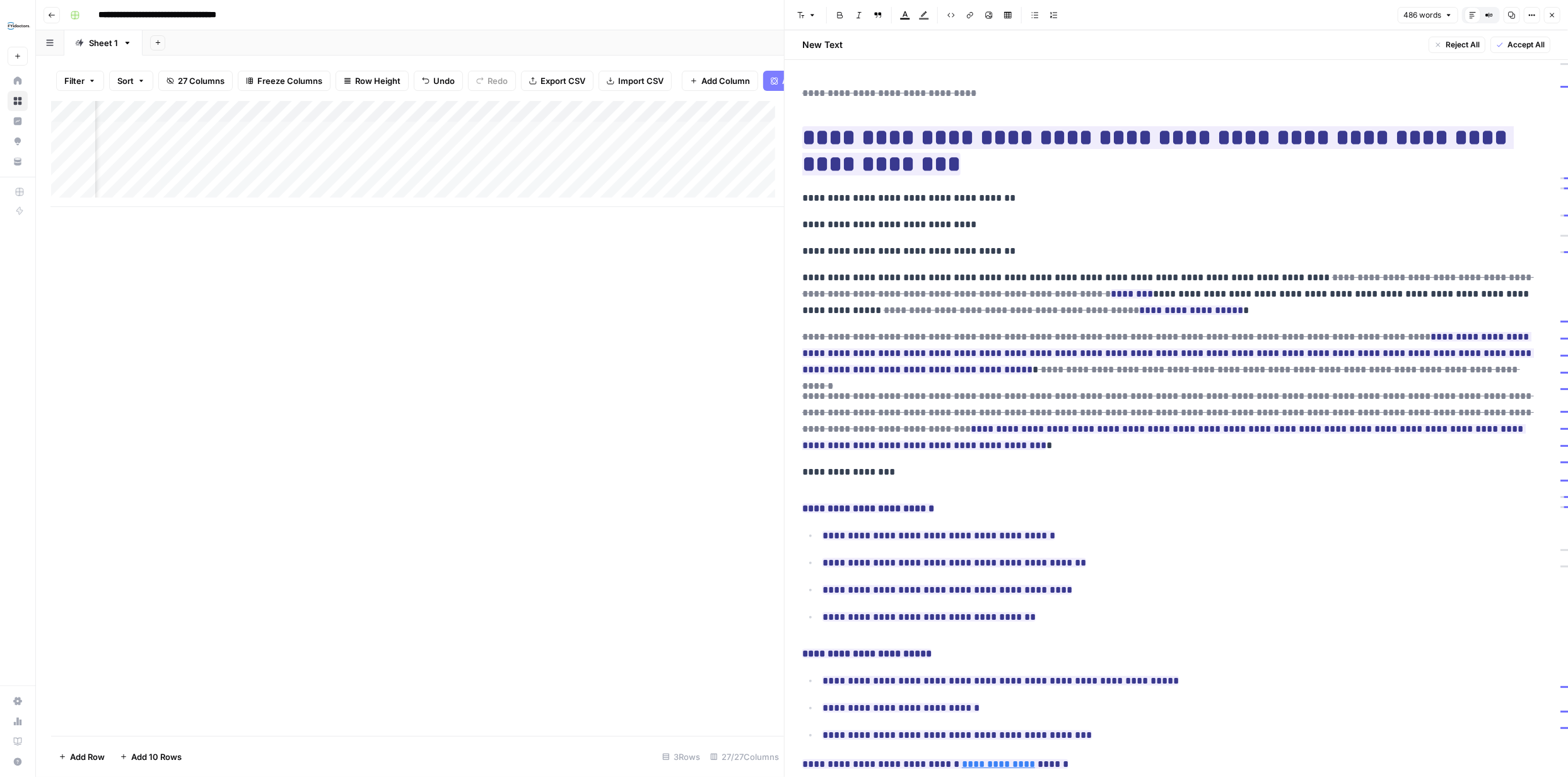
click at [1514, 43] on span "Accept All" at bounding box center [1526, 45] width 37 height 11
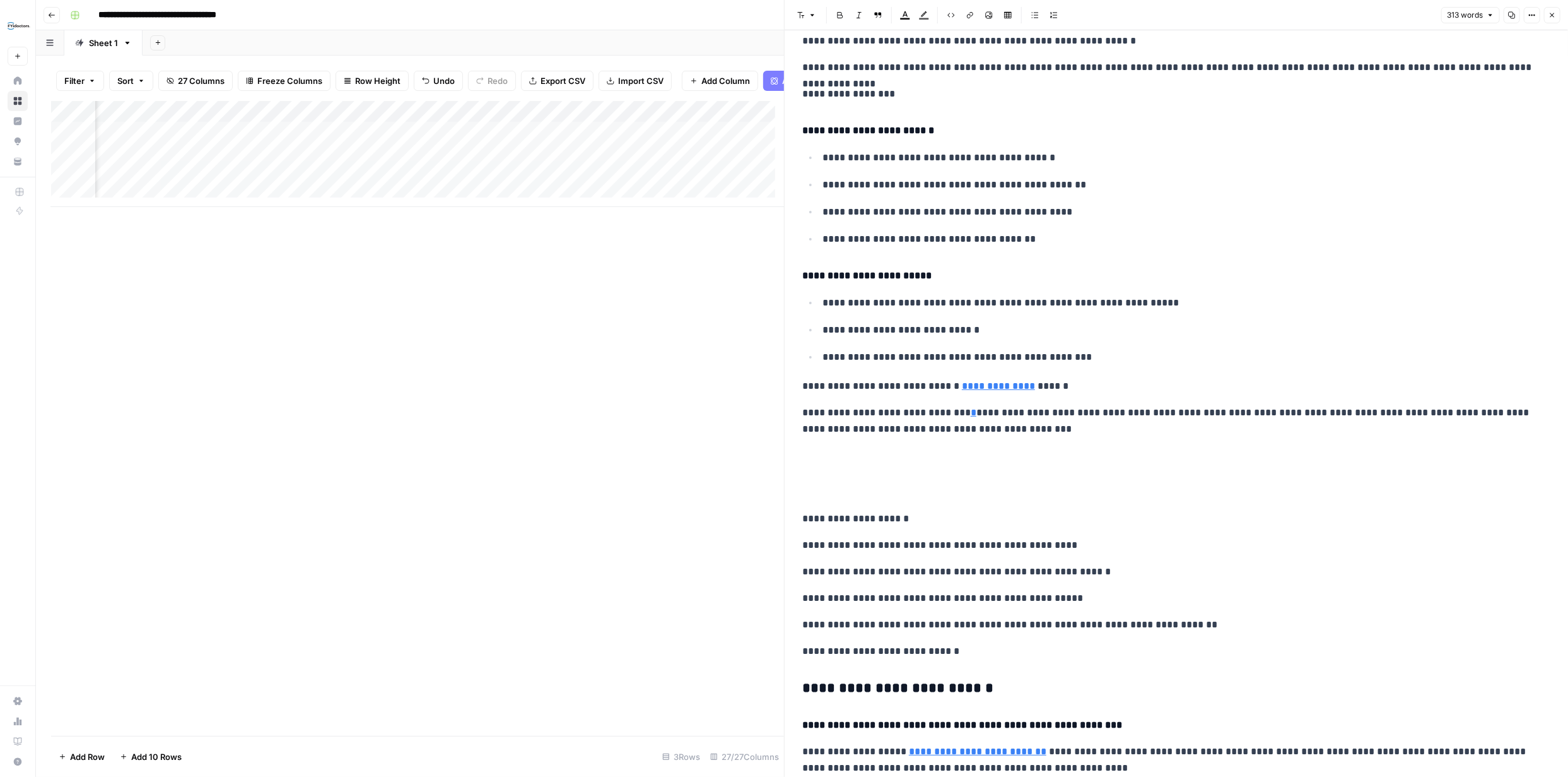
click at [1552, 19] on button "Close" at bounding box center [1552, 15] width 16 height 16
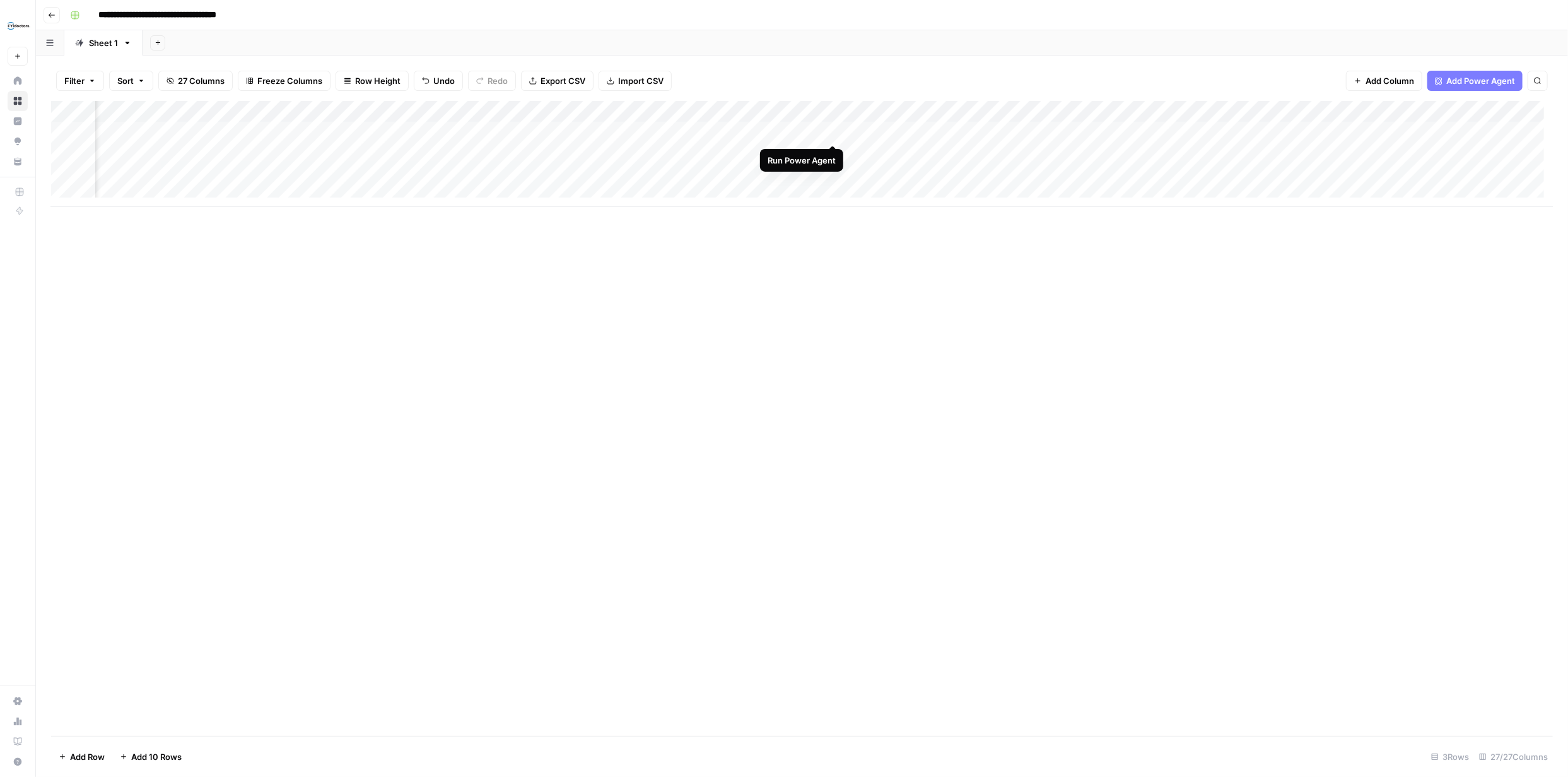
click at [833, 131] on div "Add Column" at bounding box center [802, 154] width 1501 height 106
click at [681, 154] on div "Add Column" at bounding box center [802, 154] width 1501 height 106
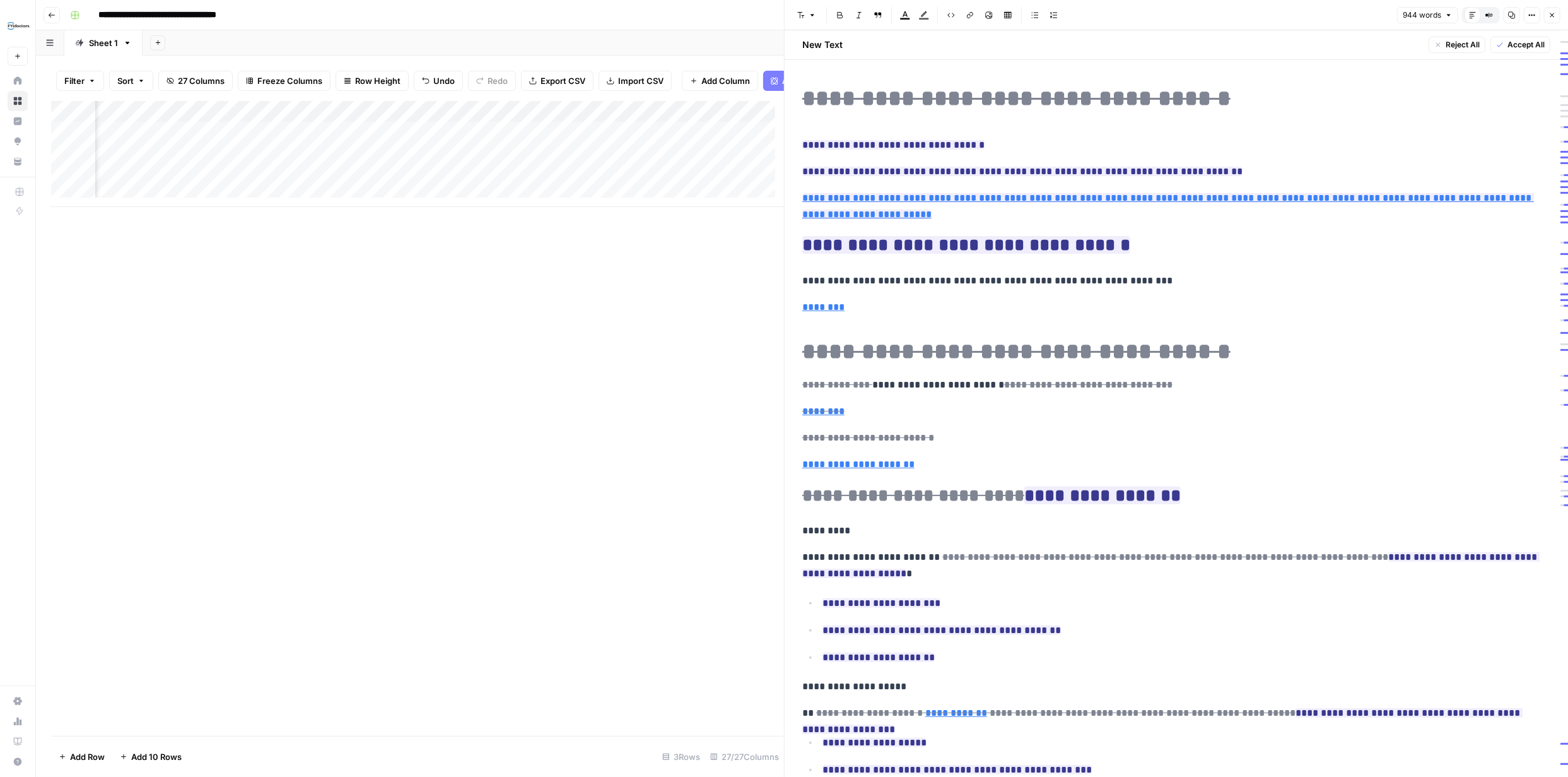
click at [1507, 42] on span "Accept All" at bounding box center [1526, 45] width 37 height 11
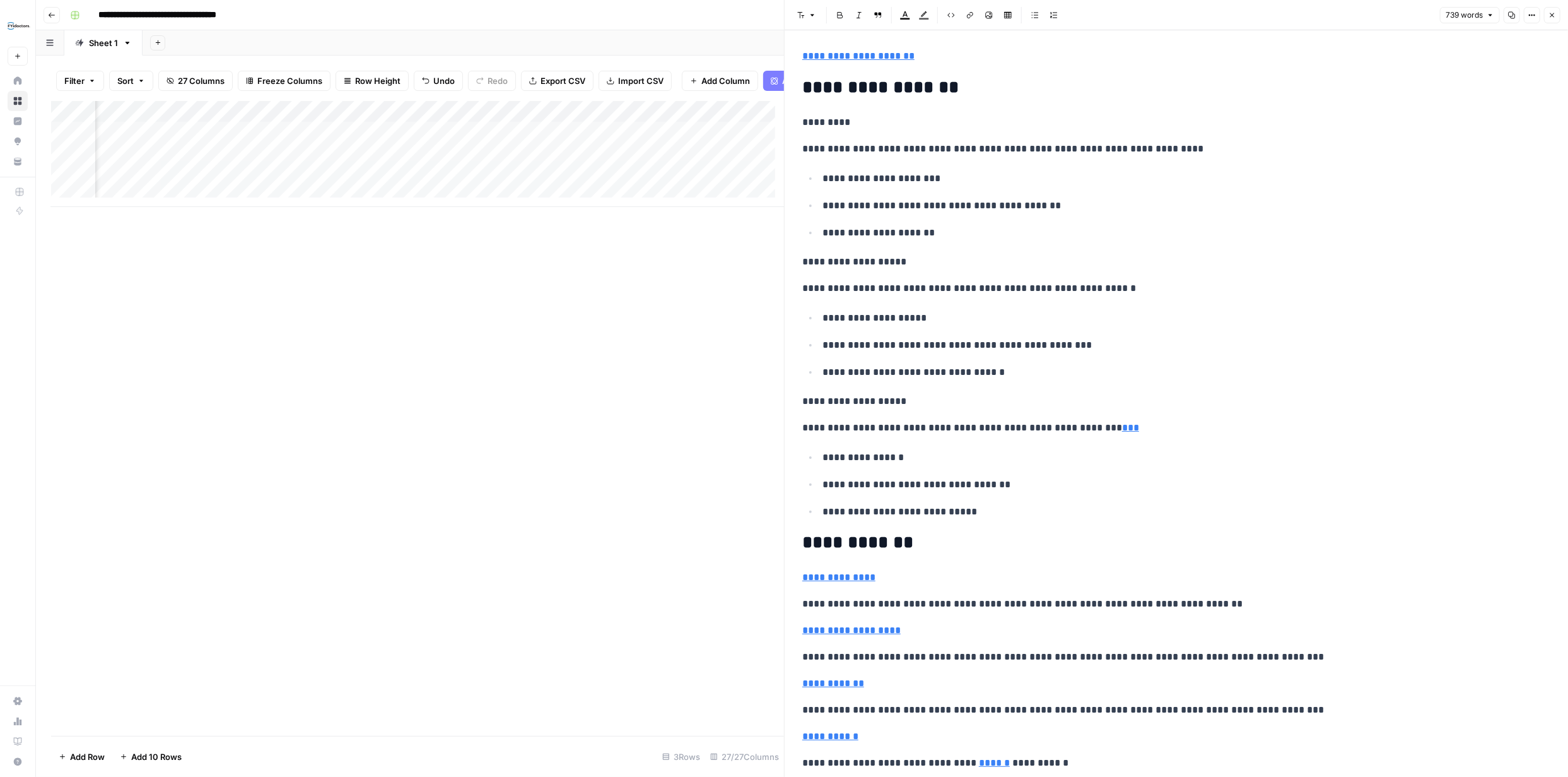
scroll to position [2574, 0]
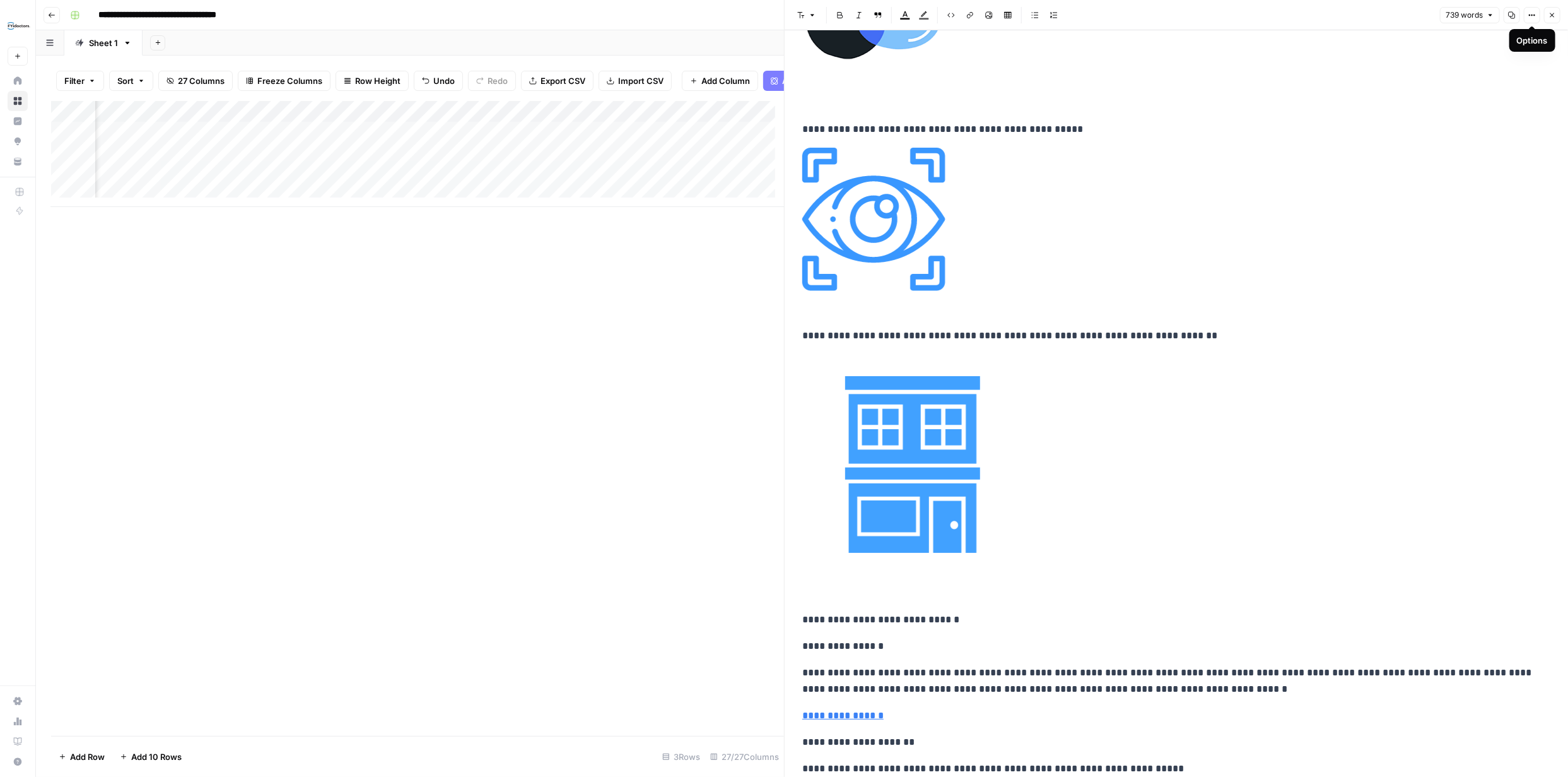
click at [1548, 18] on icon "button" at bounding box center [1552, 15] width 7 height 7
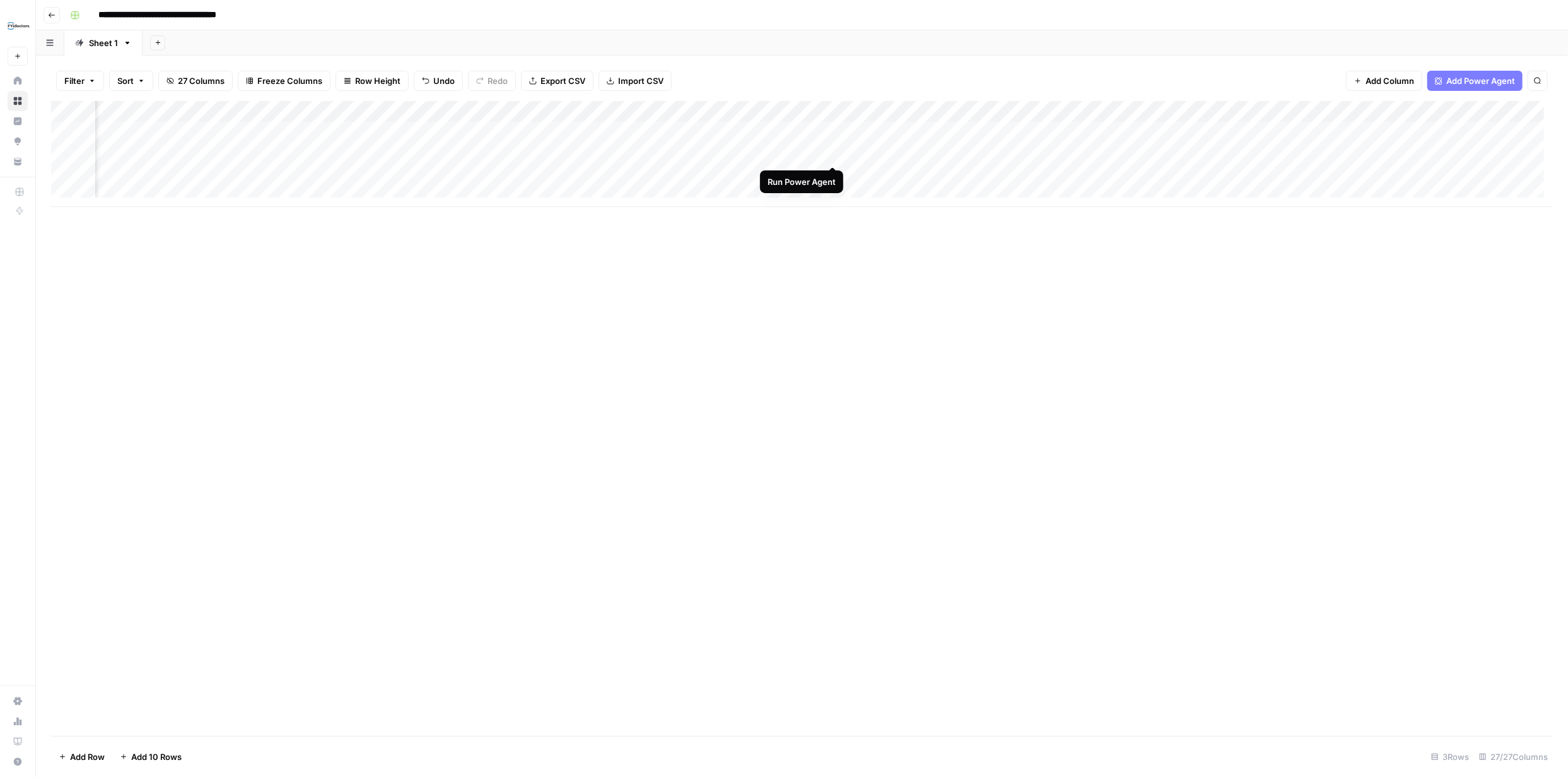
click at [830, 153] on div "Add Column" at bounding box center [802, 154] width 1501 height 106
click at [601, 133] on div "Add Column" at bounding box center [802, 154] width 1501 height 106
click at [603, 138] on div "Add Column" at bounding box center [802, 154] width 1501 height 106
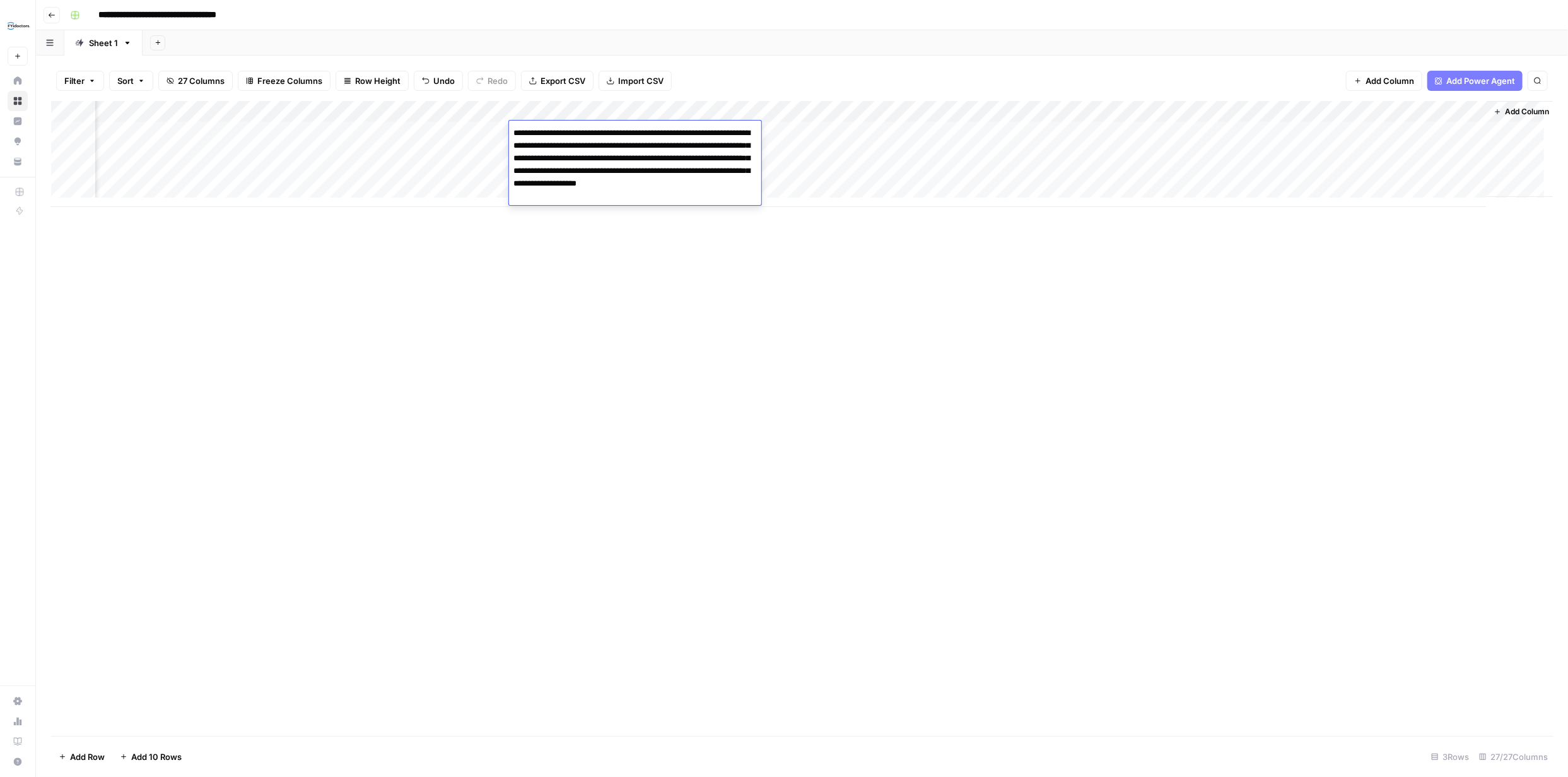
click at [752, 265] on div "Add Column" at bounding box center [802, 418] width 1501 height 635
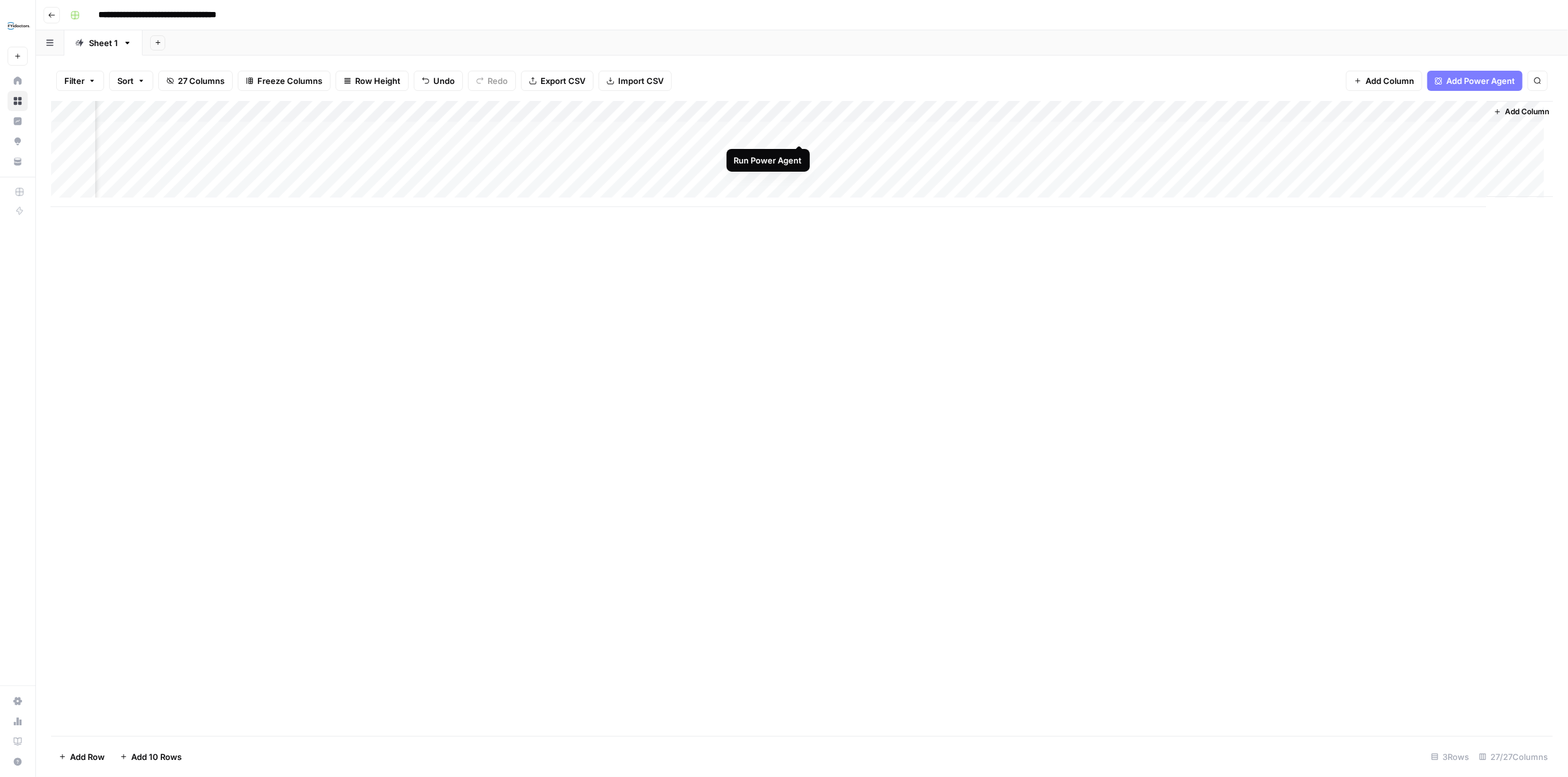
click at [799, 133] on div "Add Column" at bounding box center [802, 154] width 1501 height 106
click at [1235, 111] on div "Add Column" at bounding box center [802, 154] width 1501 height 106
click at [875, 113] on div "Add Column" at bounding box center [802, 154] width 1501 height 106
click at [902, 143] on input "Updated Article with Refreshed Internal Links" at bounding box center [885, 142] width 128 height 13
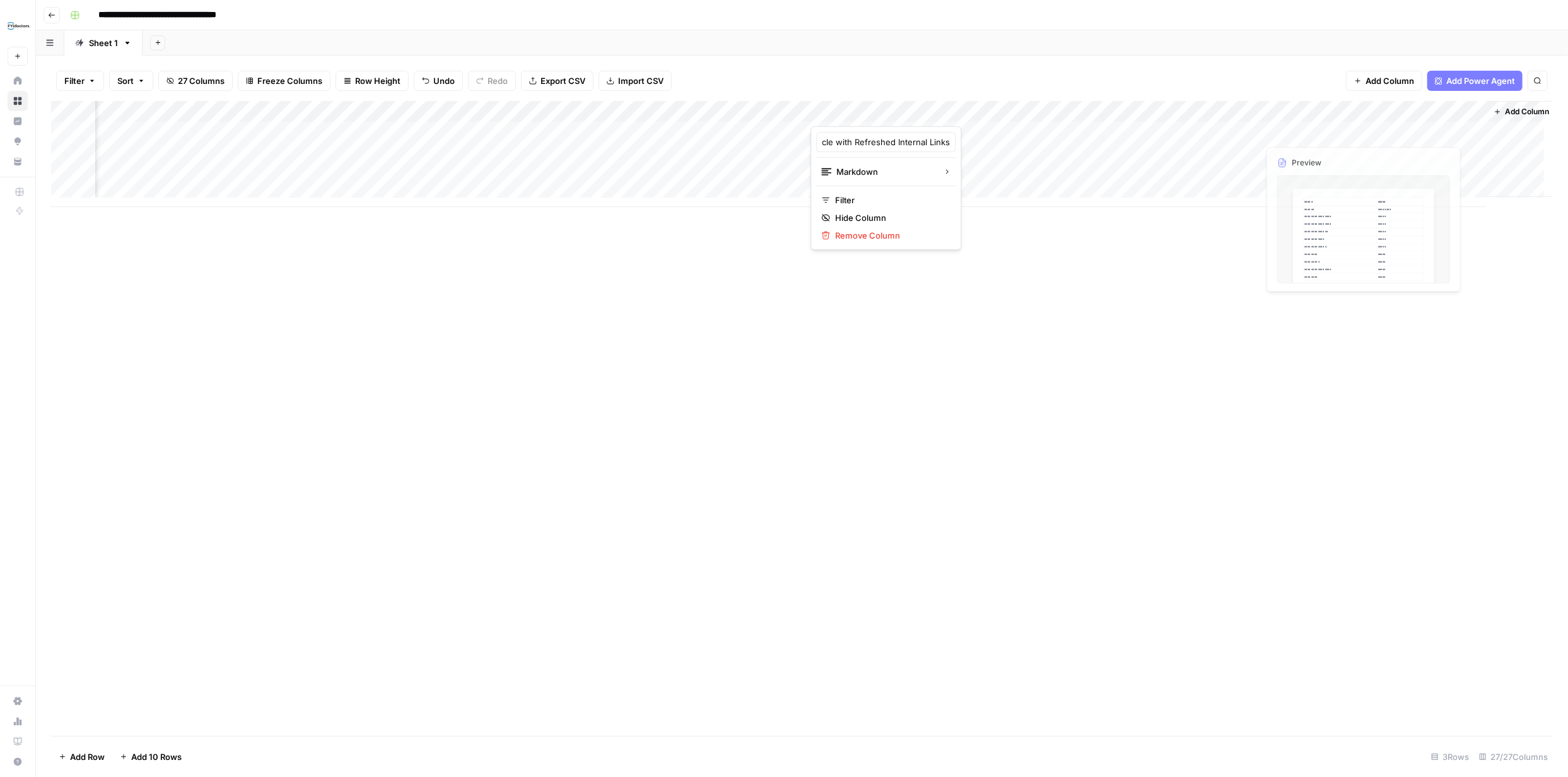
click at [1008, 263] on div "Add Column" at bounding box center [802, 418] width 1501 height 635
click at [912, 133] on div "Add Column" at bounding box center [802, 154] width 1501 height 106
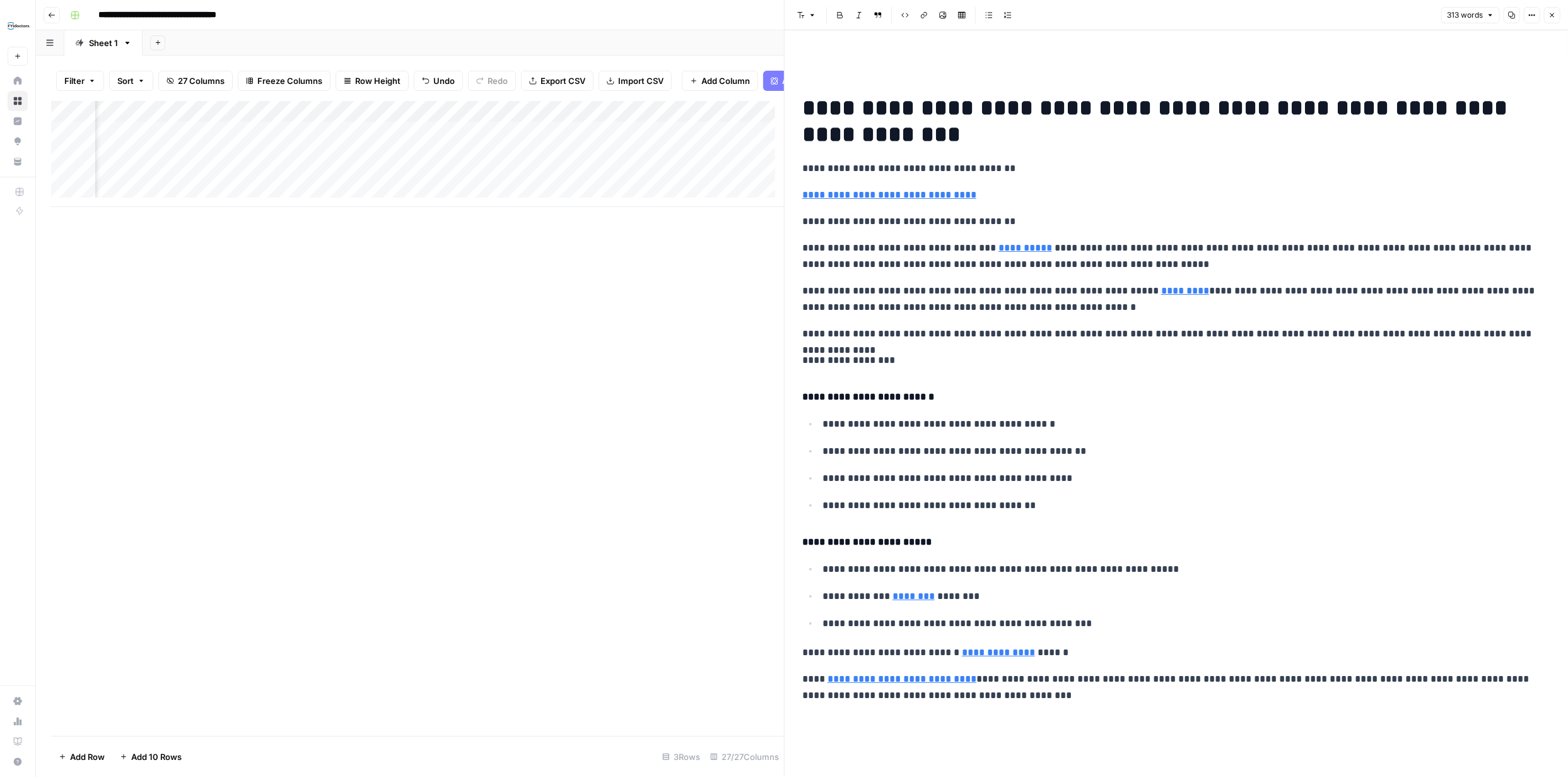
click at [1551, 15] on icon "button" at bounding box center [1552, 15] width 7 height 7
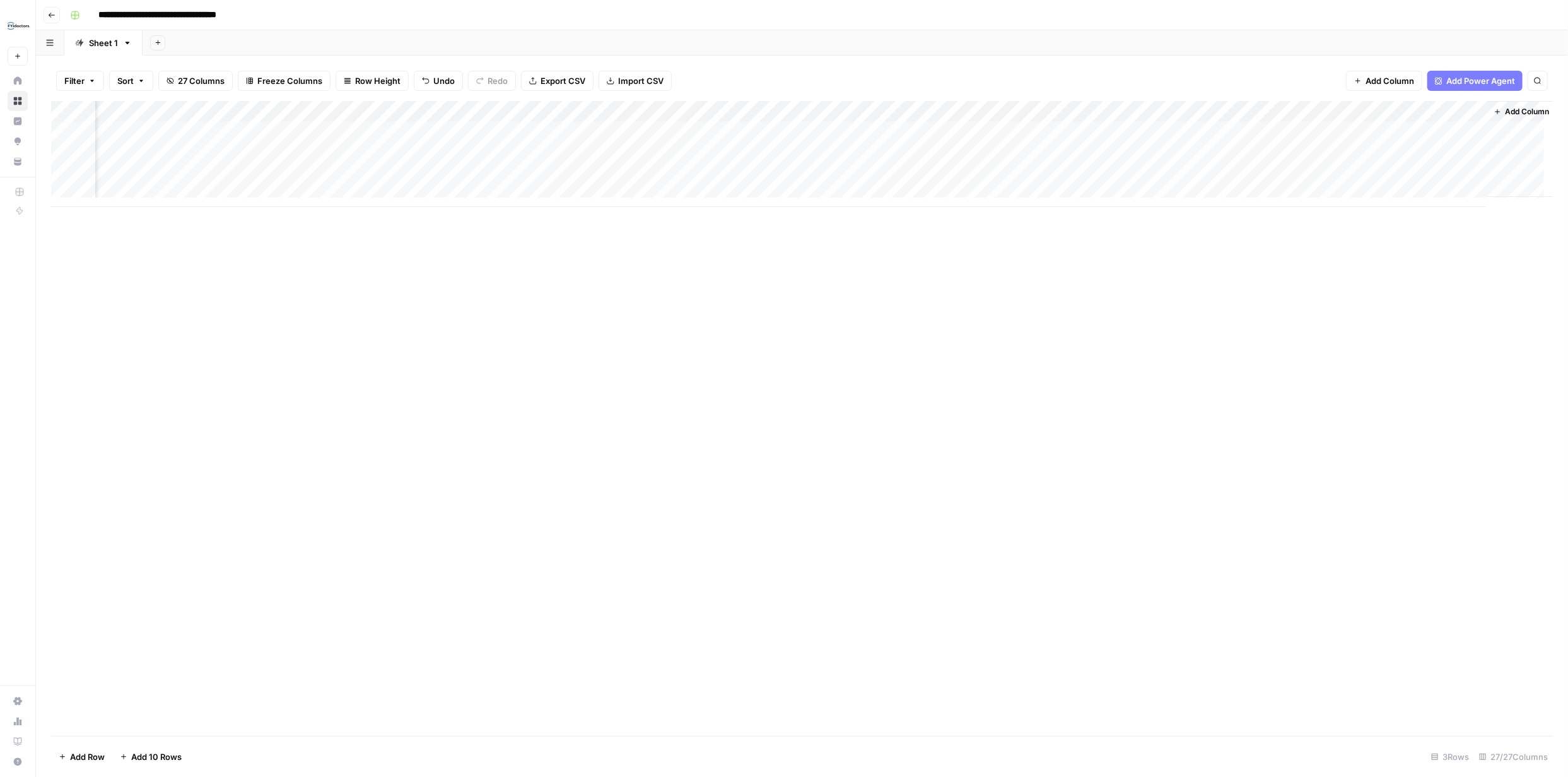
click at [1232, 110] on div "Add Column" at bounding box center [802, 154] width 1501 height 106
click at [1167, 212] on span "Configure Inputs" at bounding box center [1186, 218] width 111 height 13
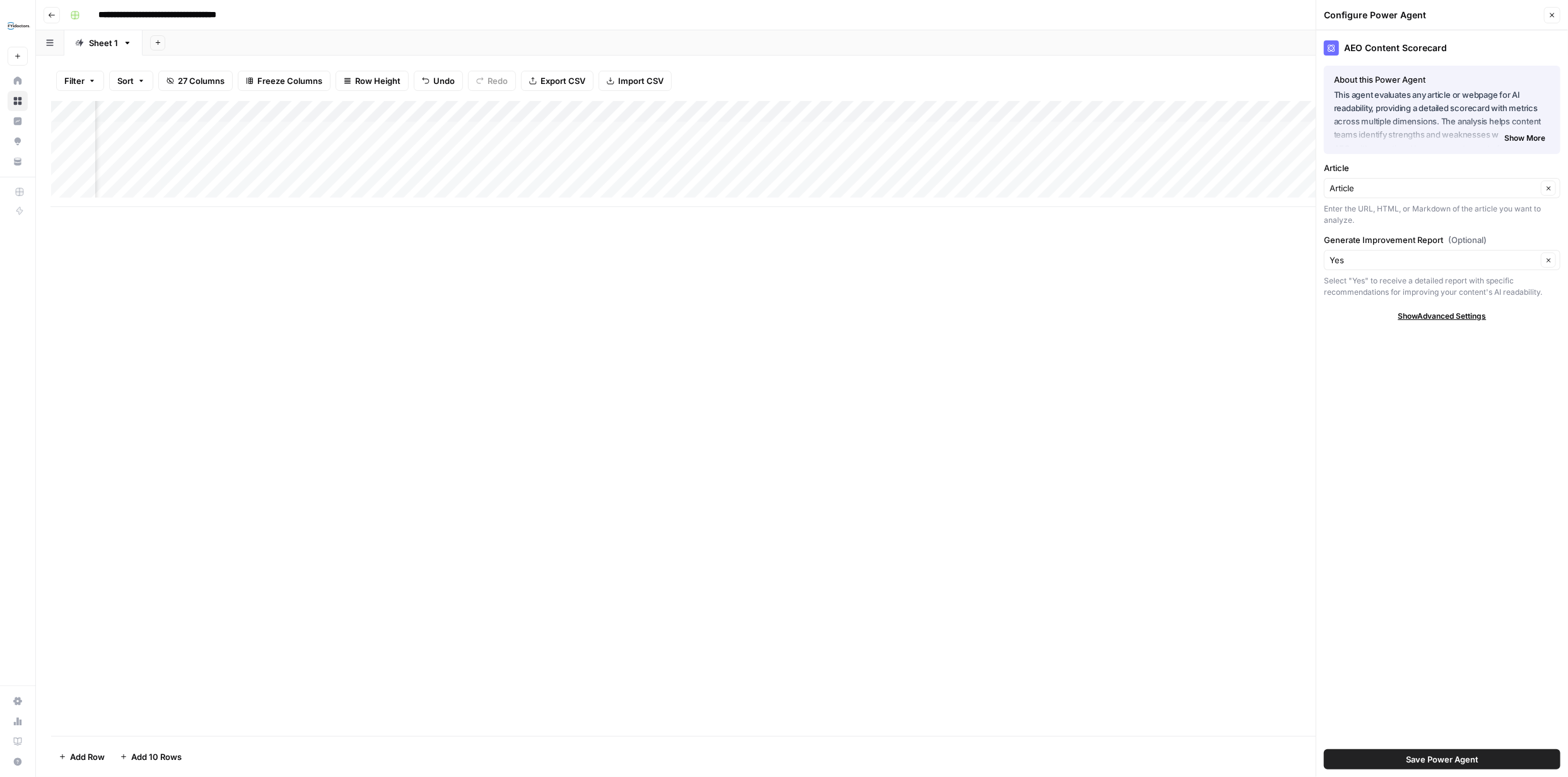
click at [1513, 198] on div "Article Article Clear Enter the URL, HTML, or Markdown of the article you want …" at bounding box center [1442, 194] width 237 height 64
click at [1484, 186] on input "Article" at bounding box center [1433, 188] width 207 height 13
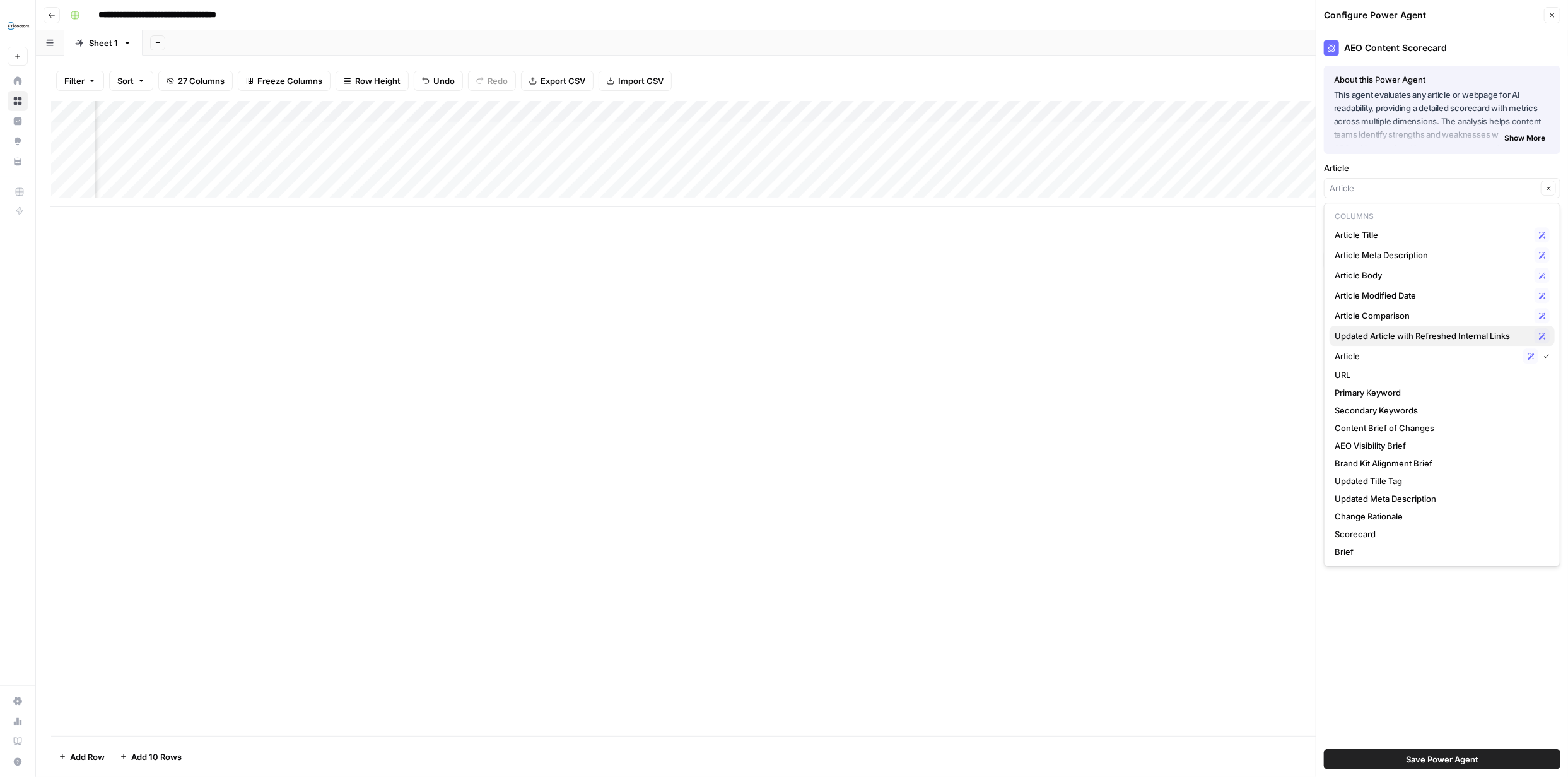
click at [1450, 331] on span "Updated Article with Refreshed Internal Links" at bounding box center [1432, 336] width 195 height 13
type input "Updated Article with Refreshed Internal Links"
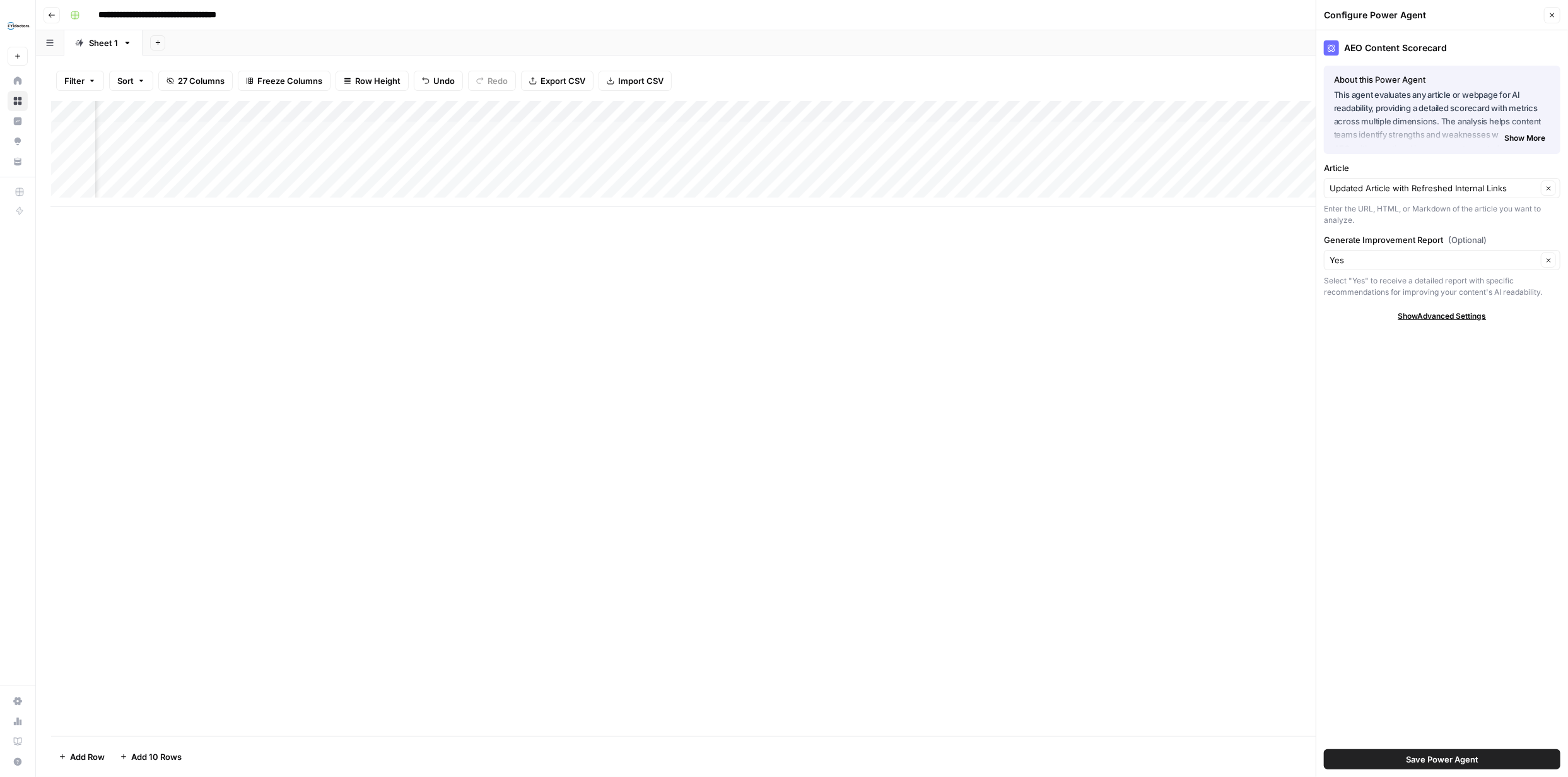
click at [1459, 755] on span "Save Power Agent" at bounding box center [1441, 759] width 72 height 13
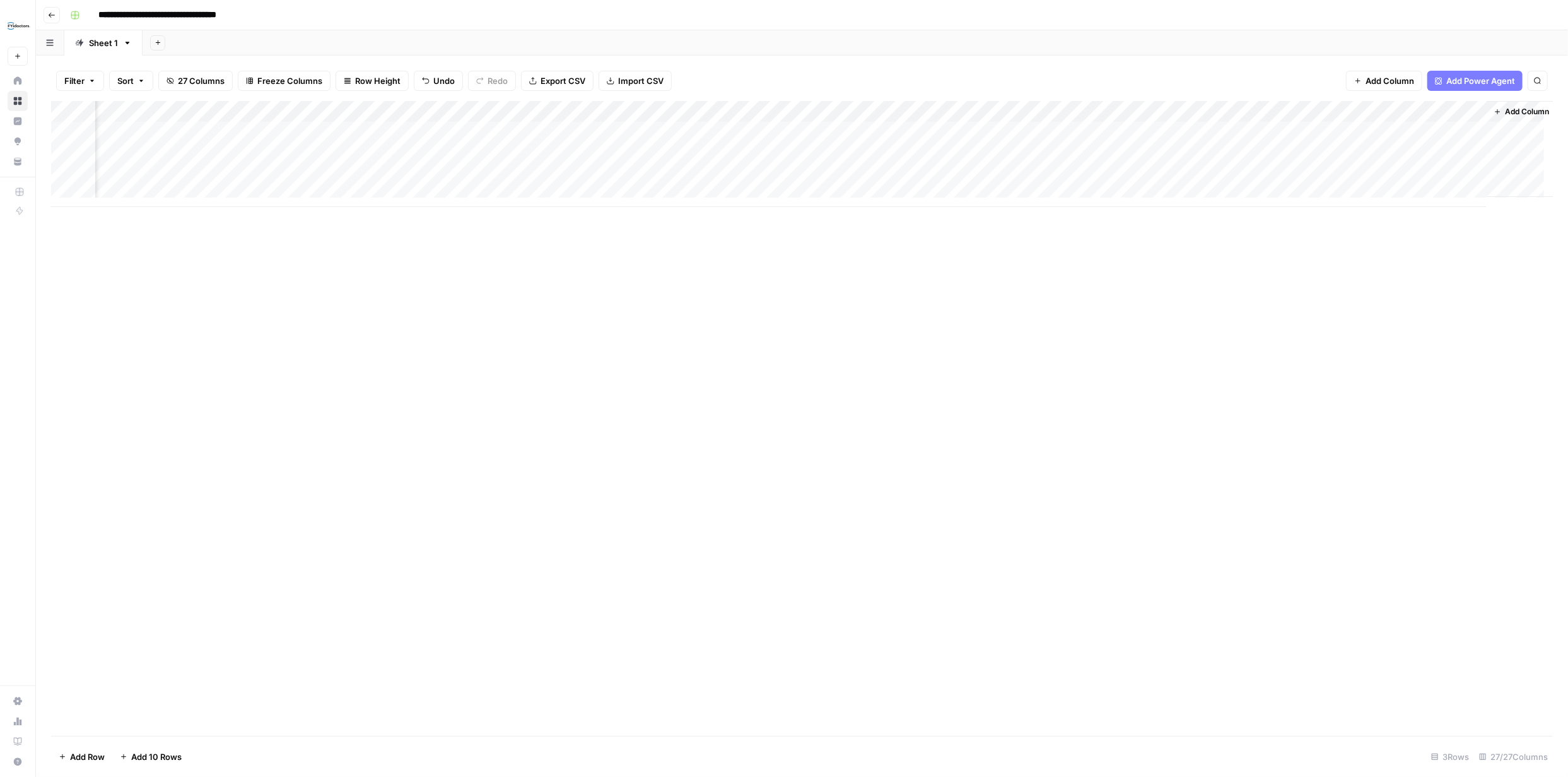
click at [1095, 111] on div "Add Column" at bounding box center [802, 154] width 1501 height 106
click at [1004, 234] on span "Remove Column" at bounding box center [1004, 235] width 111 height 13
click at [744, 125] on span "Delete" at bounding box center [738, 131] width 27 height 13
click at [66, 175] on div "Add Column" at bounding box center [802, 154] width 1501 height 106
click at [85, 177] on div "Add Column" at bounding box center [802, 154] width 1501 height 106
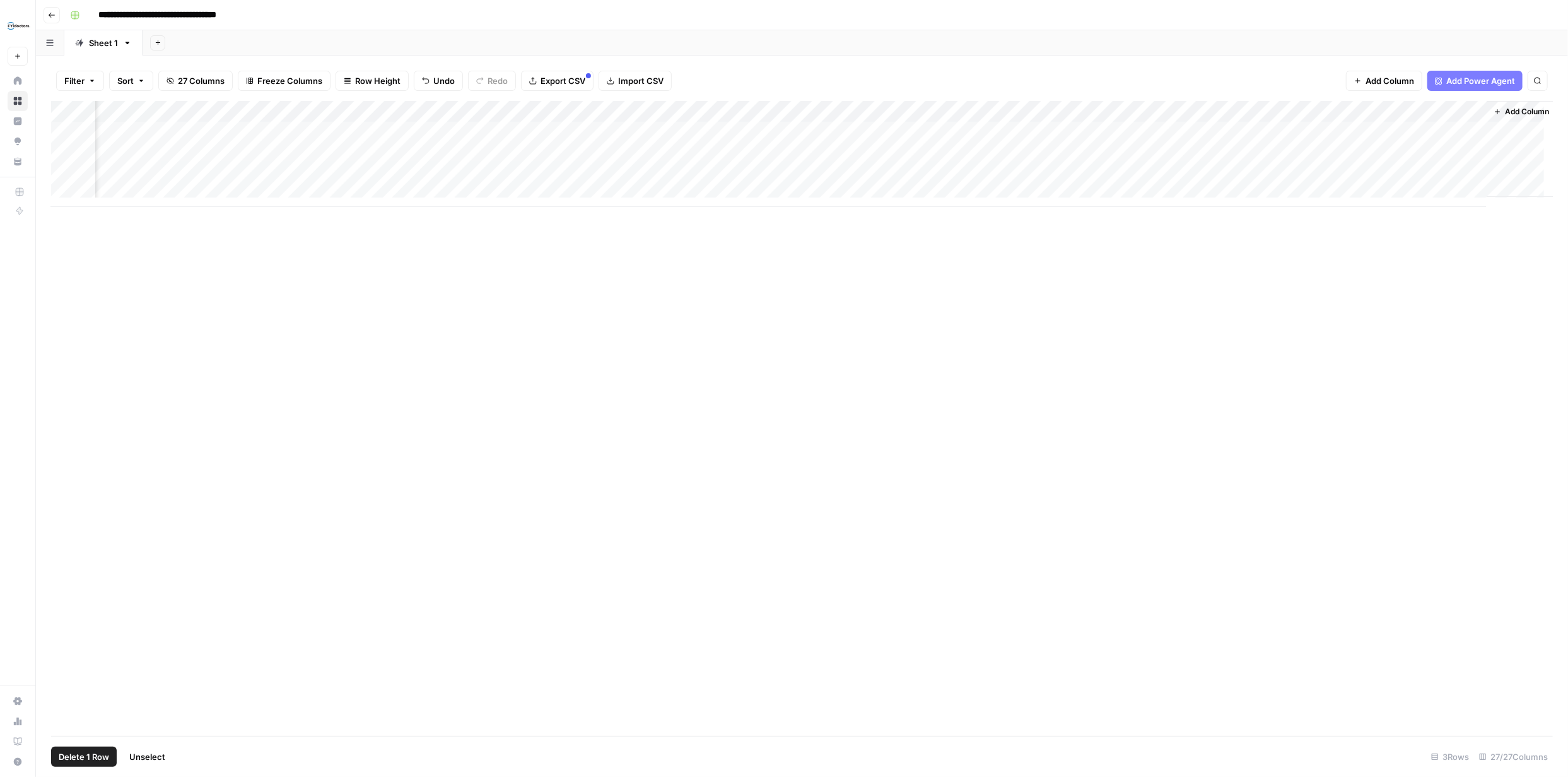
click at [1095, 111] on div "Add Column" at bounding box center [802, 154] width 1501 height 106
click at [981, 232] on span "Remove Column" at bounding box center [1004, 235] width 111 height 13
click at [900, 72] on button "Close modal" at bounding box center [895, 71] width 20 height 20
click at [1093, 111] on div "Add Column" at bounding box center [802, 154] width 1501 height 106
click at [1063, 321] on div "Add Column" at bounding box center [802, 418] width 1501 height 635
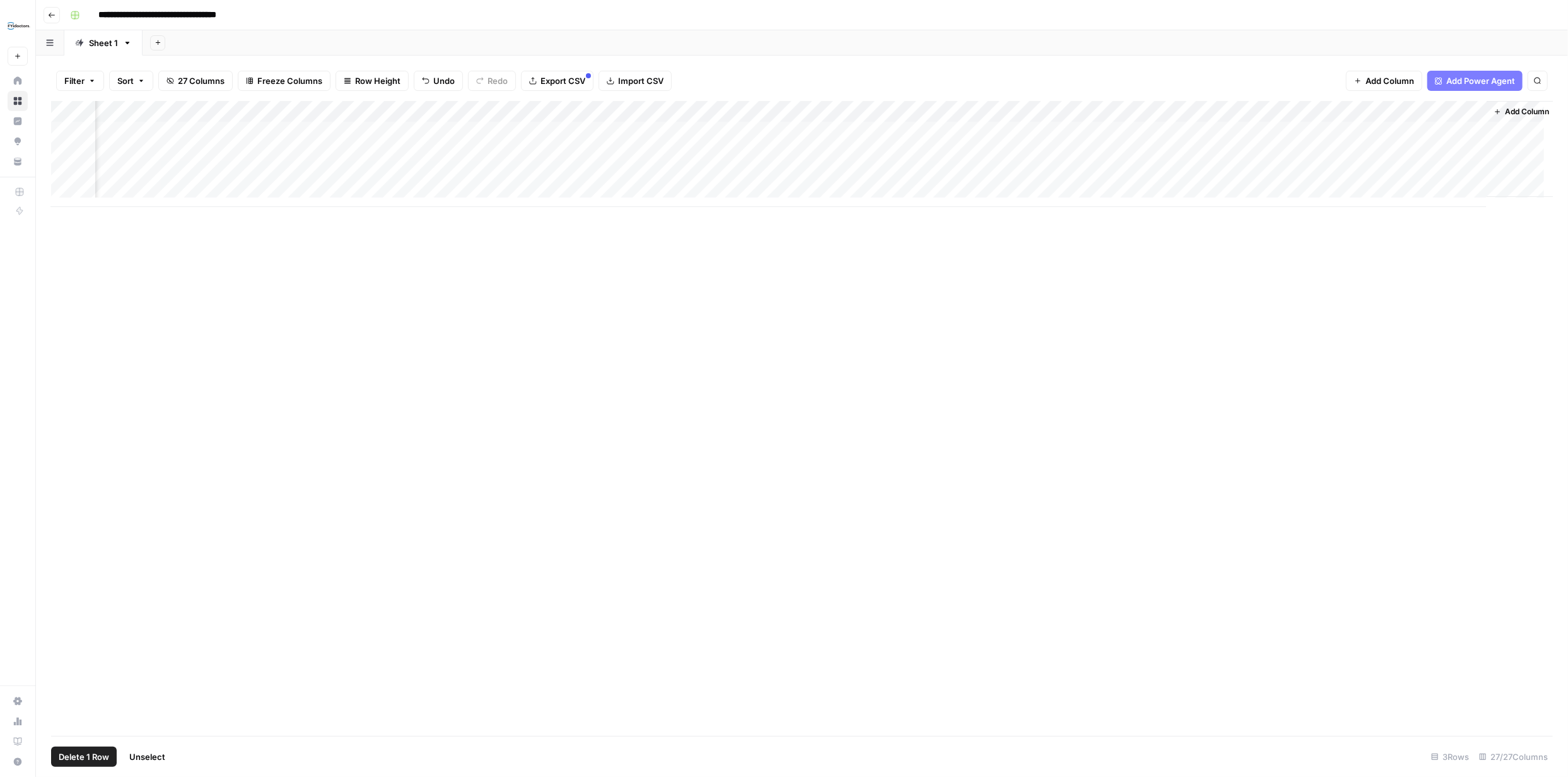
click at [1093, 109] on div "Add Column" at bounding box center [802, 154] width 1501 height 106
click at [974, 235] on button "Remove Column" at bounding box center [1000, 235] width 139 height 18
click at [745, 127] on span "Delete" at bounding box center [738, 131] width 27 height 13
click at [1235, 131] on div "Add Column" at bounding box center [802, 154] width 1501 height 106
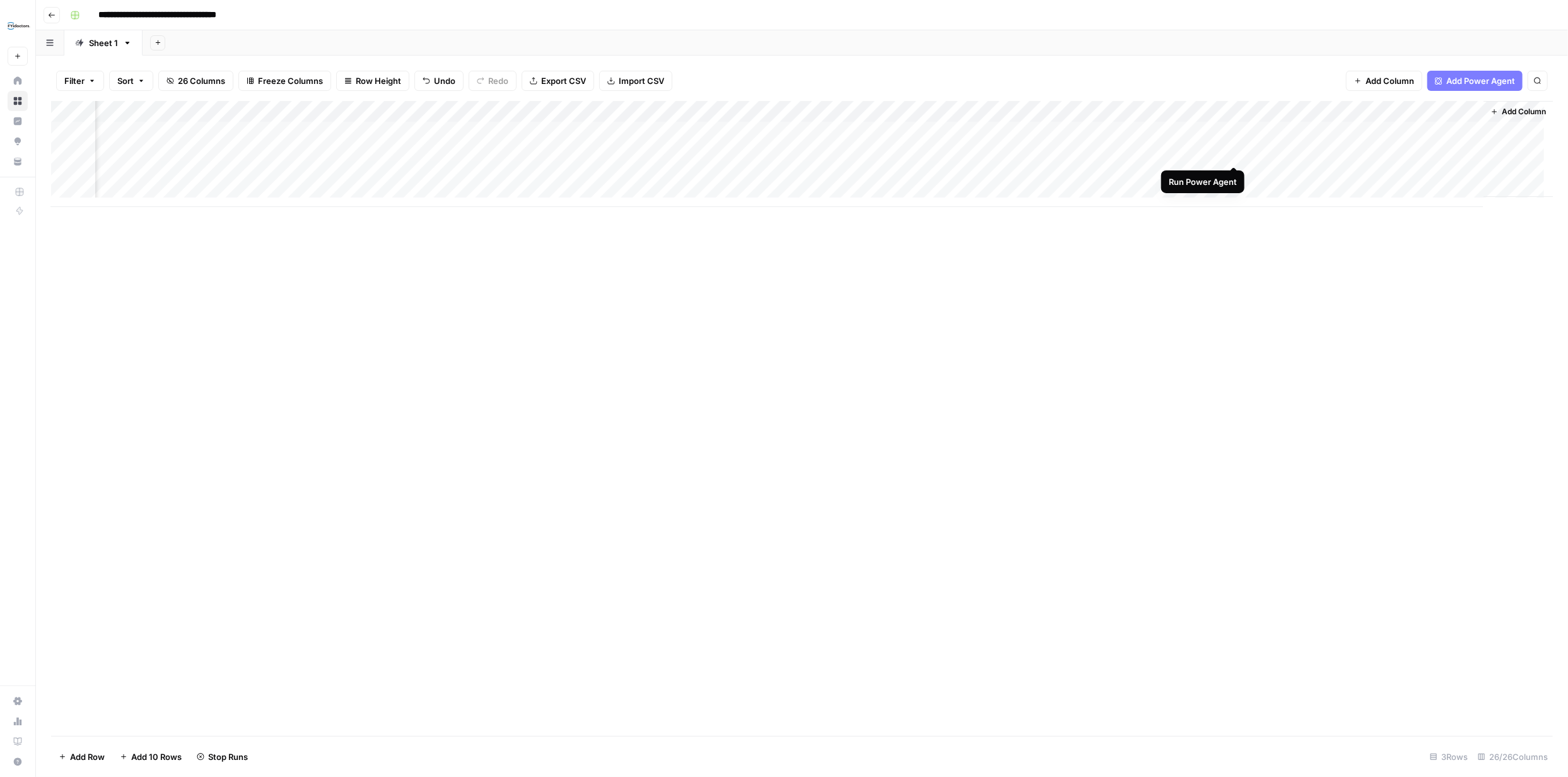
click at [1234, 155] on div "Add Column" at bounding box center [802, 154] width 1501 height 106
click at [1082, 152] on div "Add Column" at bounding box center [802, 154] width 1501 height 106
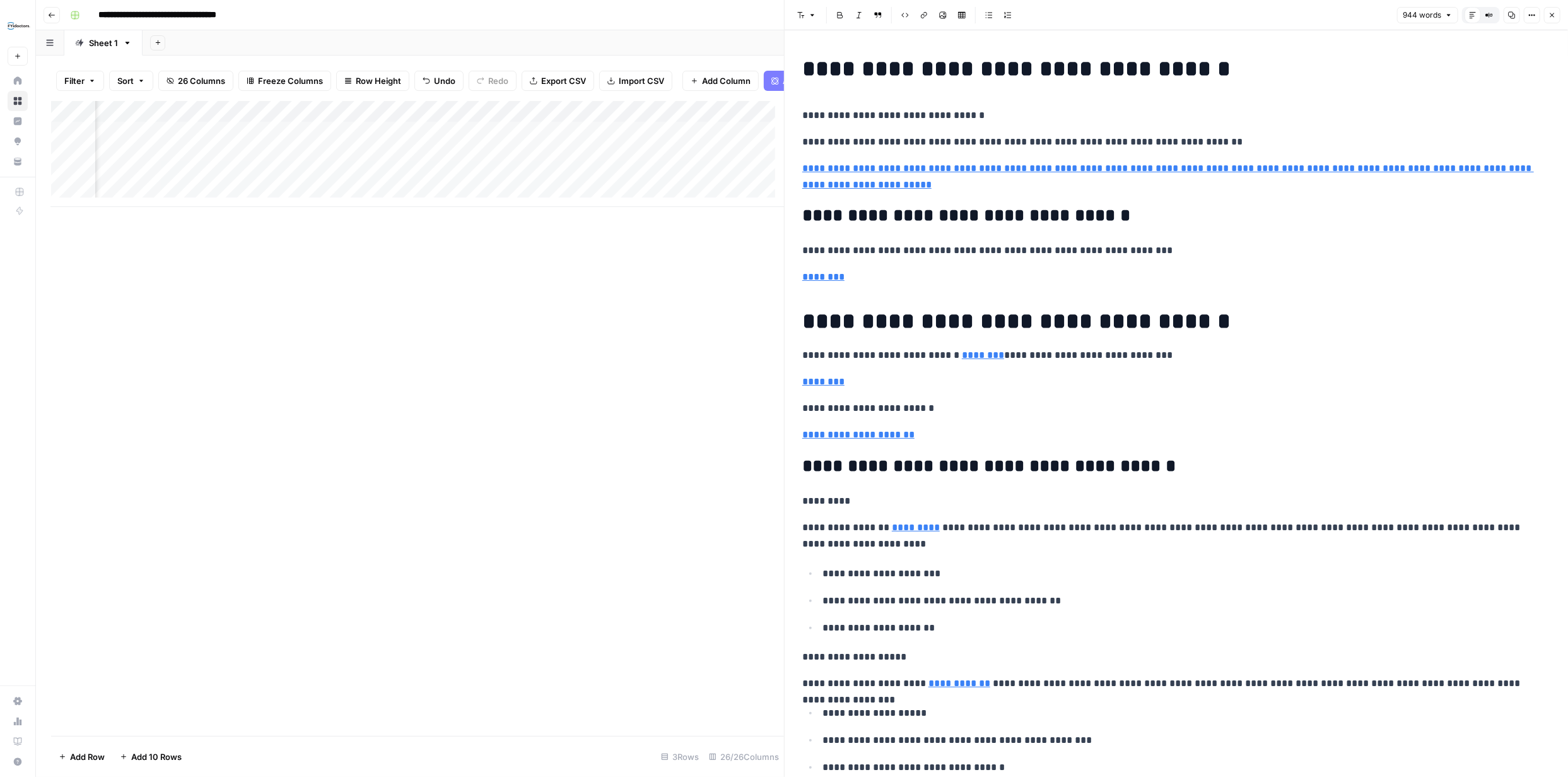
click at [1552, 14] on icon "button" at bounding box center [1552, 15] width 7 height 7
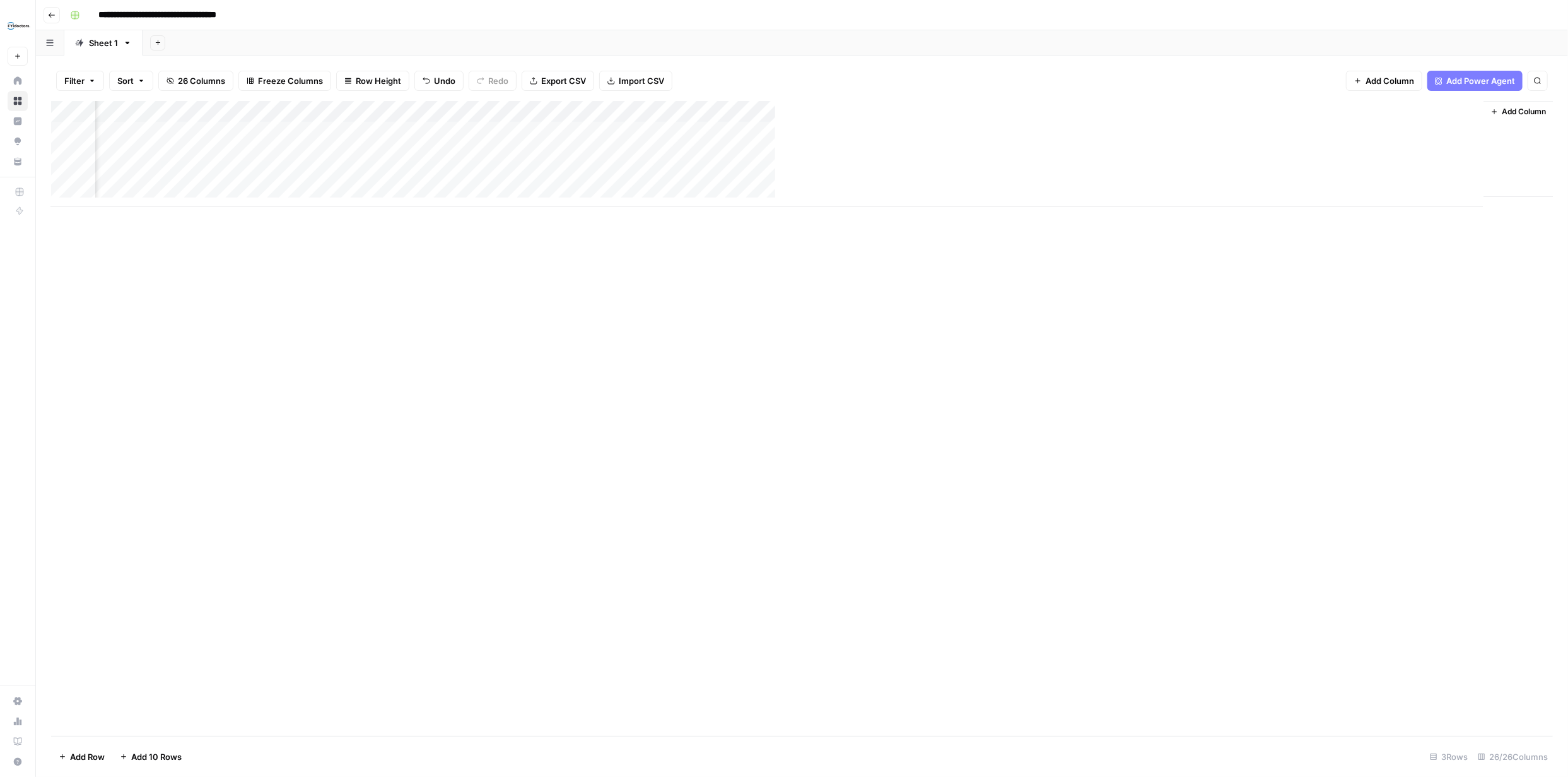
scroll to position [0, 2192]
click at [66, 175] on div "Add Column" at bounding box center [802, 154] width 1501 height 106
click at [83, 176] on div "Add Column" at bounding box center [802, 154] width 1501 height 106
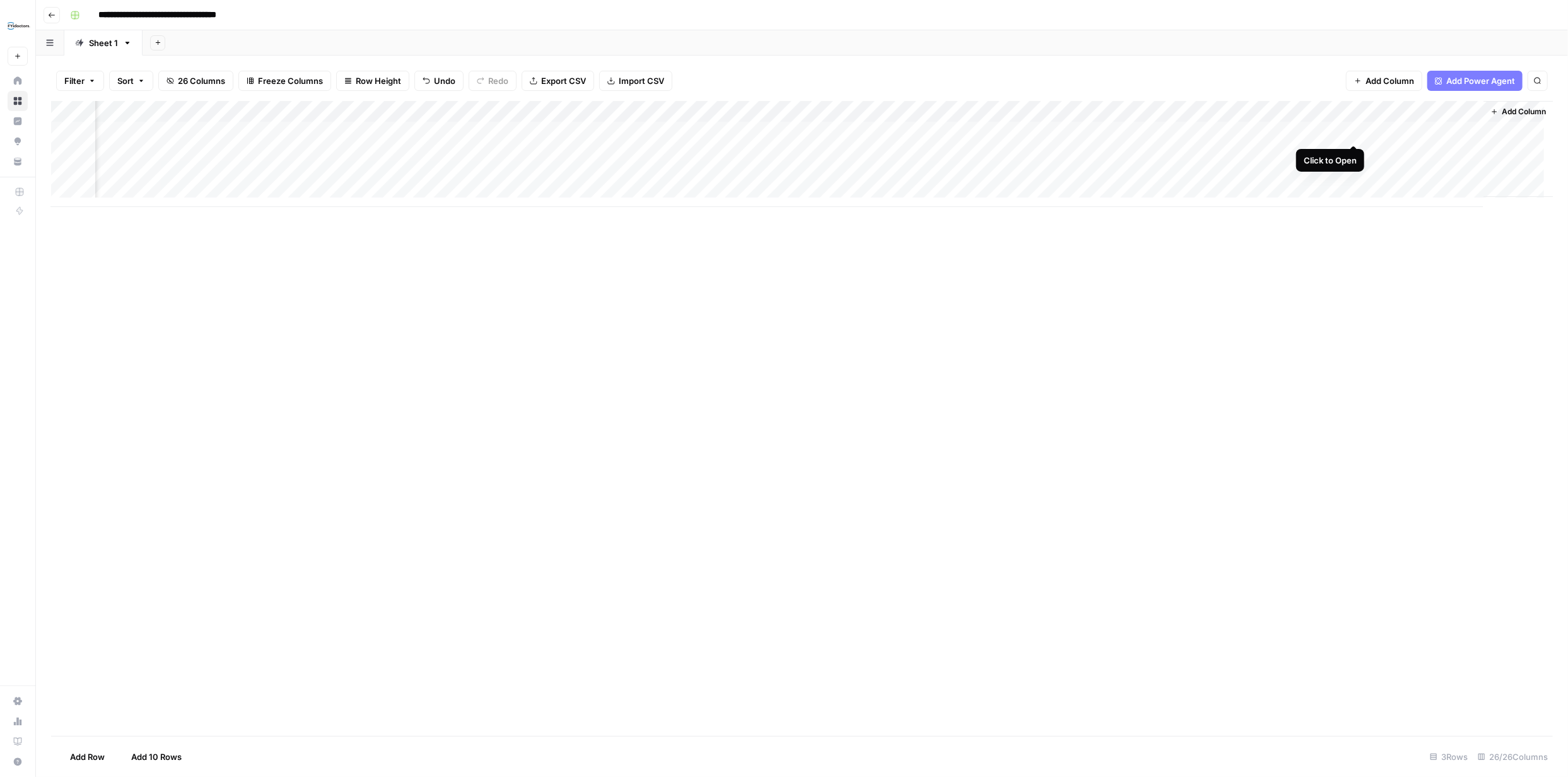
click at [1352, 133] on div "Add Column" at bounding box center [802, 154] width 1501 height 106
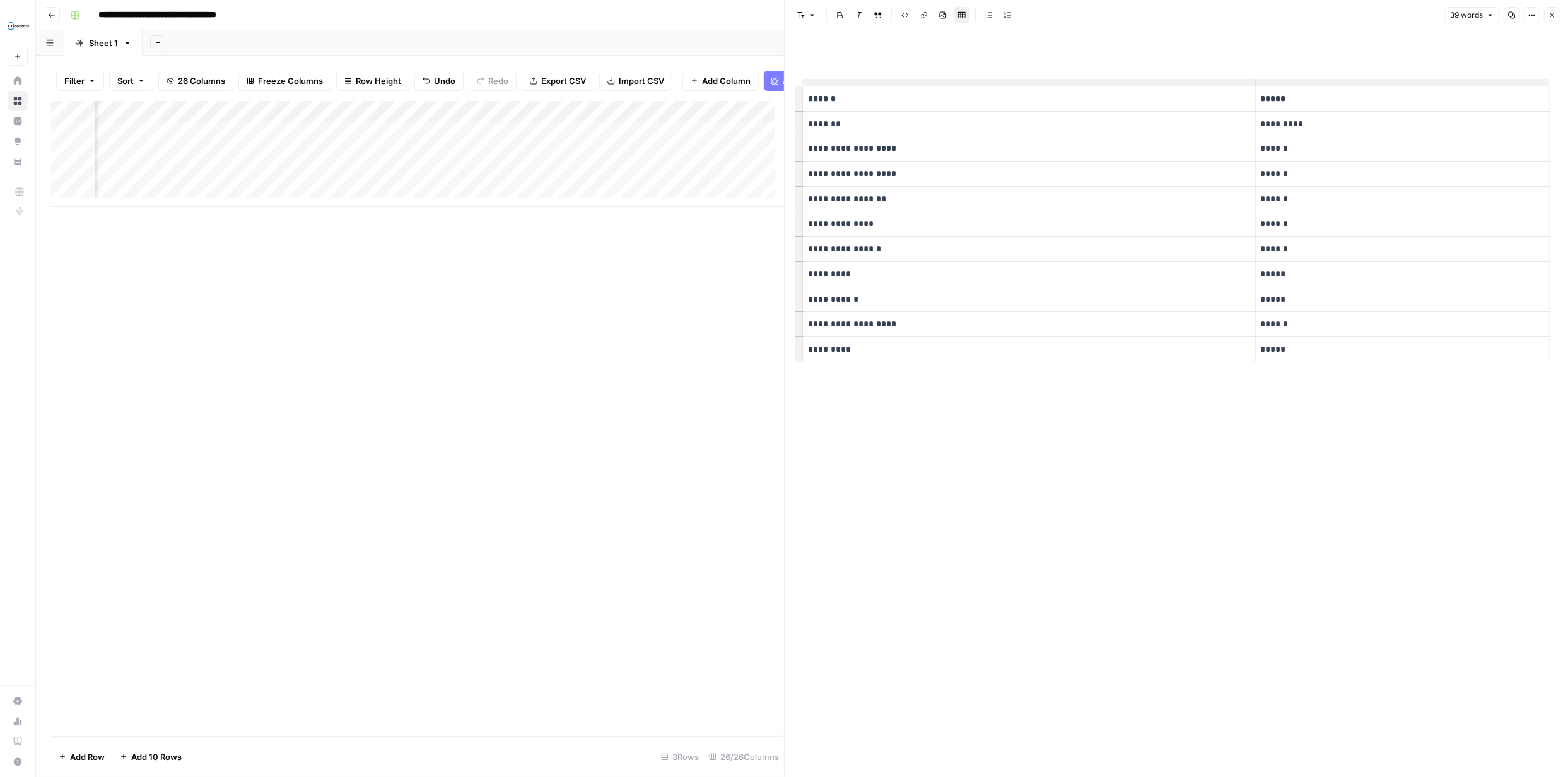
click at [1555, 11] on icon "button" at bounding box center [1552, 15] width 7 height 7
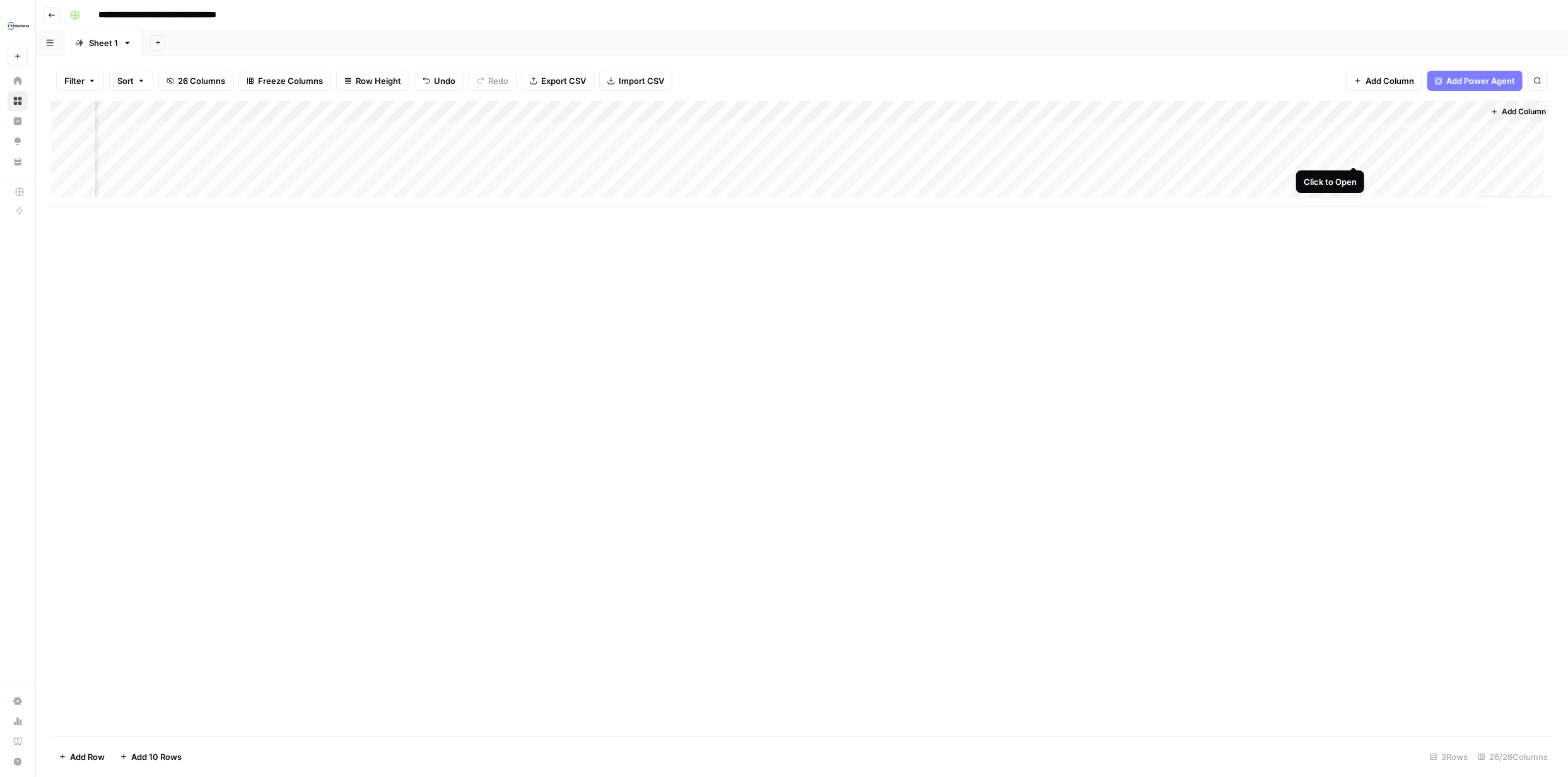
click at [1357, 154] on div "Add Column" at bounding box center [802, 154] width 1501 height 106
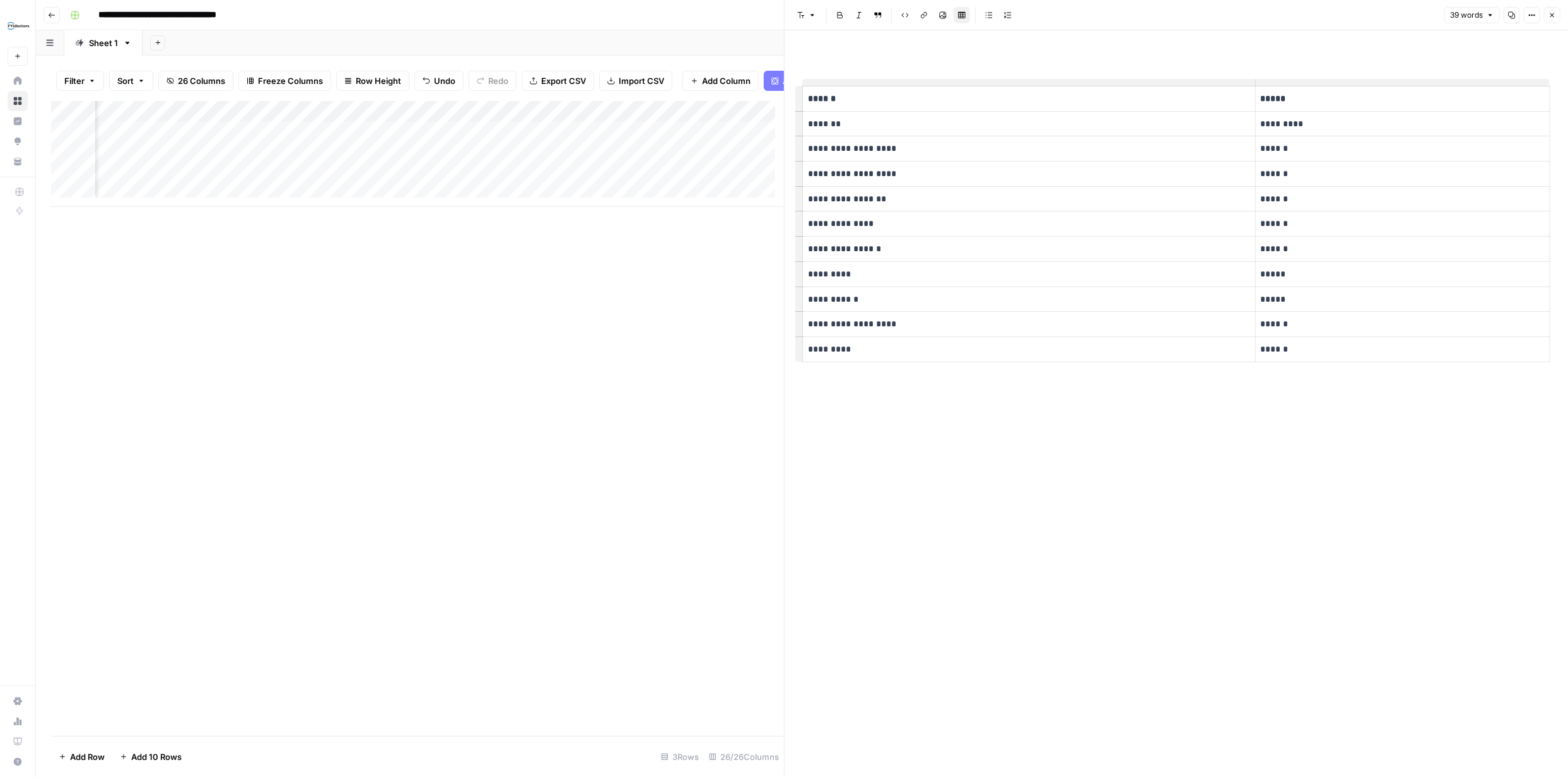
click at [1551, 15] on icon "button" at bounding box center [1552, 15] width 7 height 7
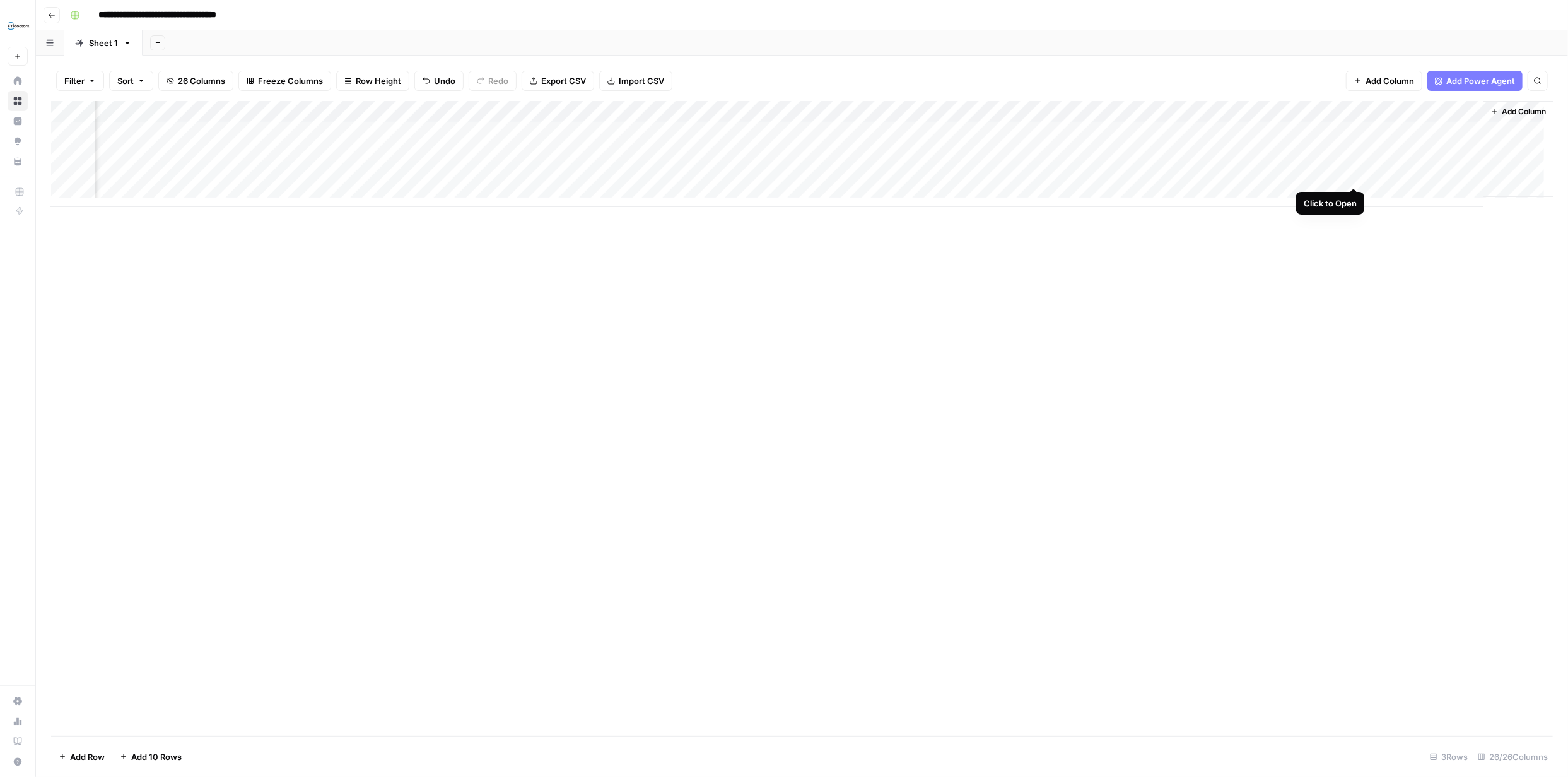
click at [1353, 175] on div "Add Column" at bounding box center [802, 154] width 1501 height 106
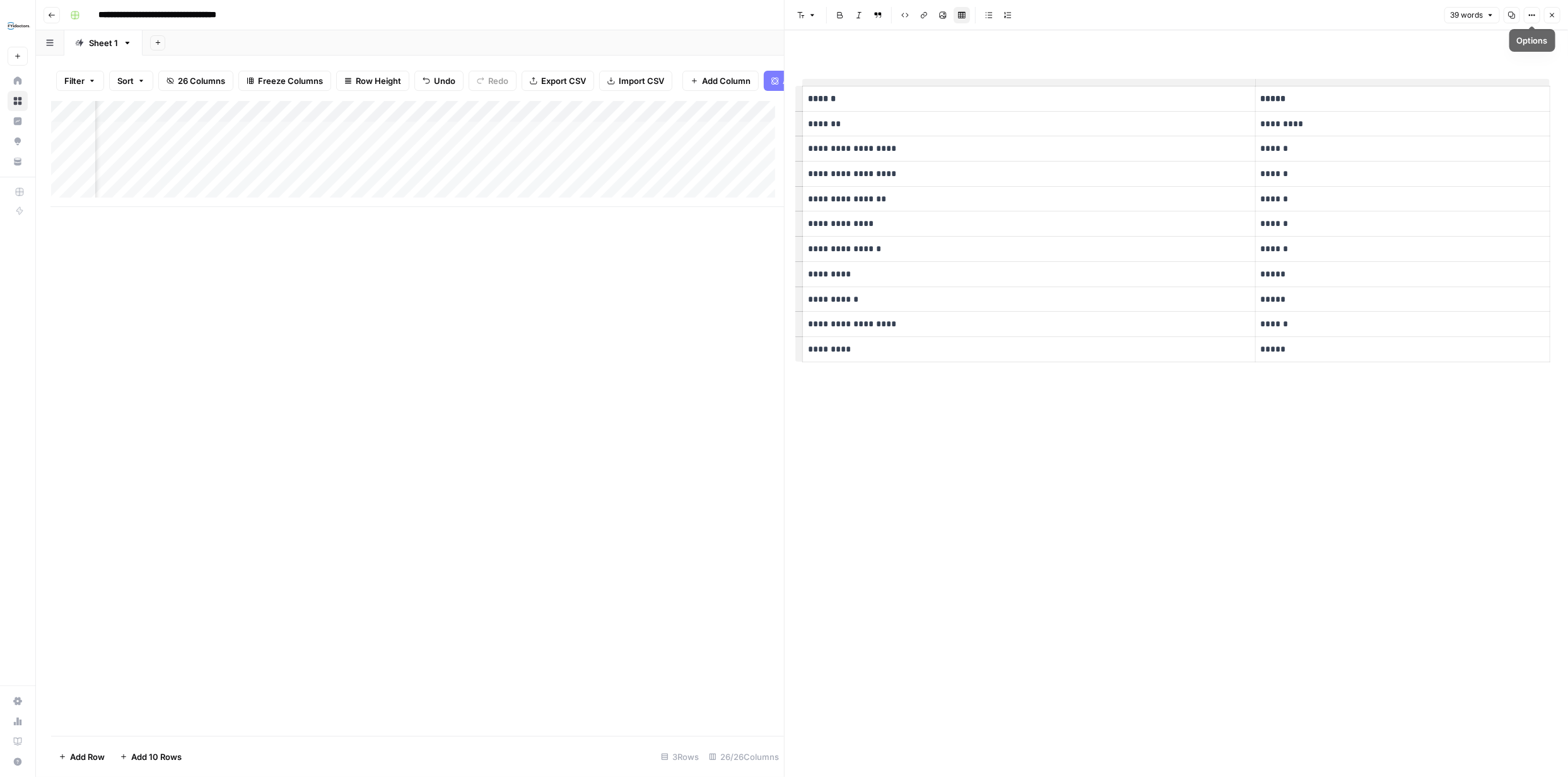
click at [1553, 16] on icon "button" at bounding box center [1552, 15] width 4 height 4
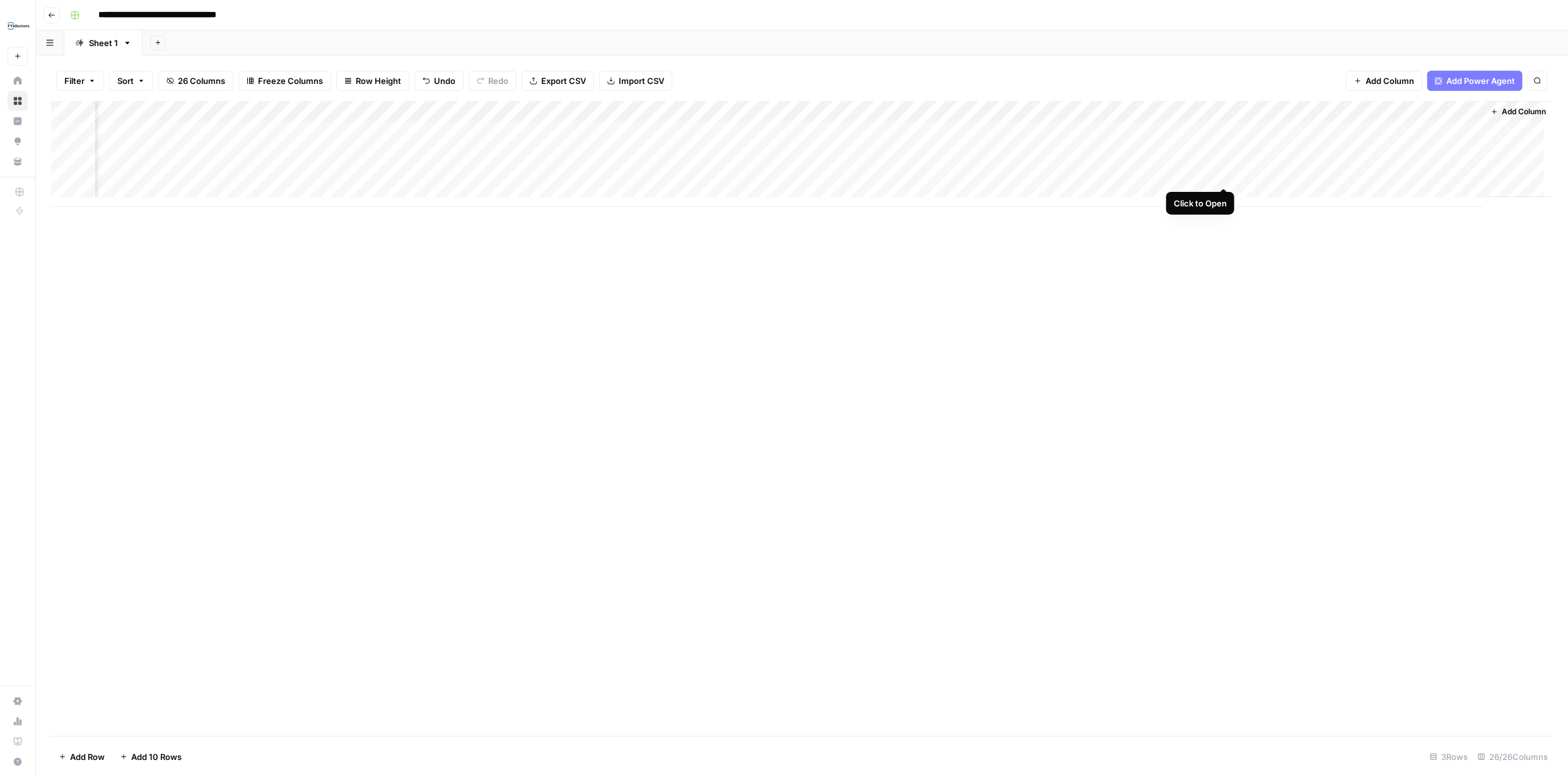
click at [1224, 174] on div "Add Column" at bounding box center [802, 154] width 1501 height 106
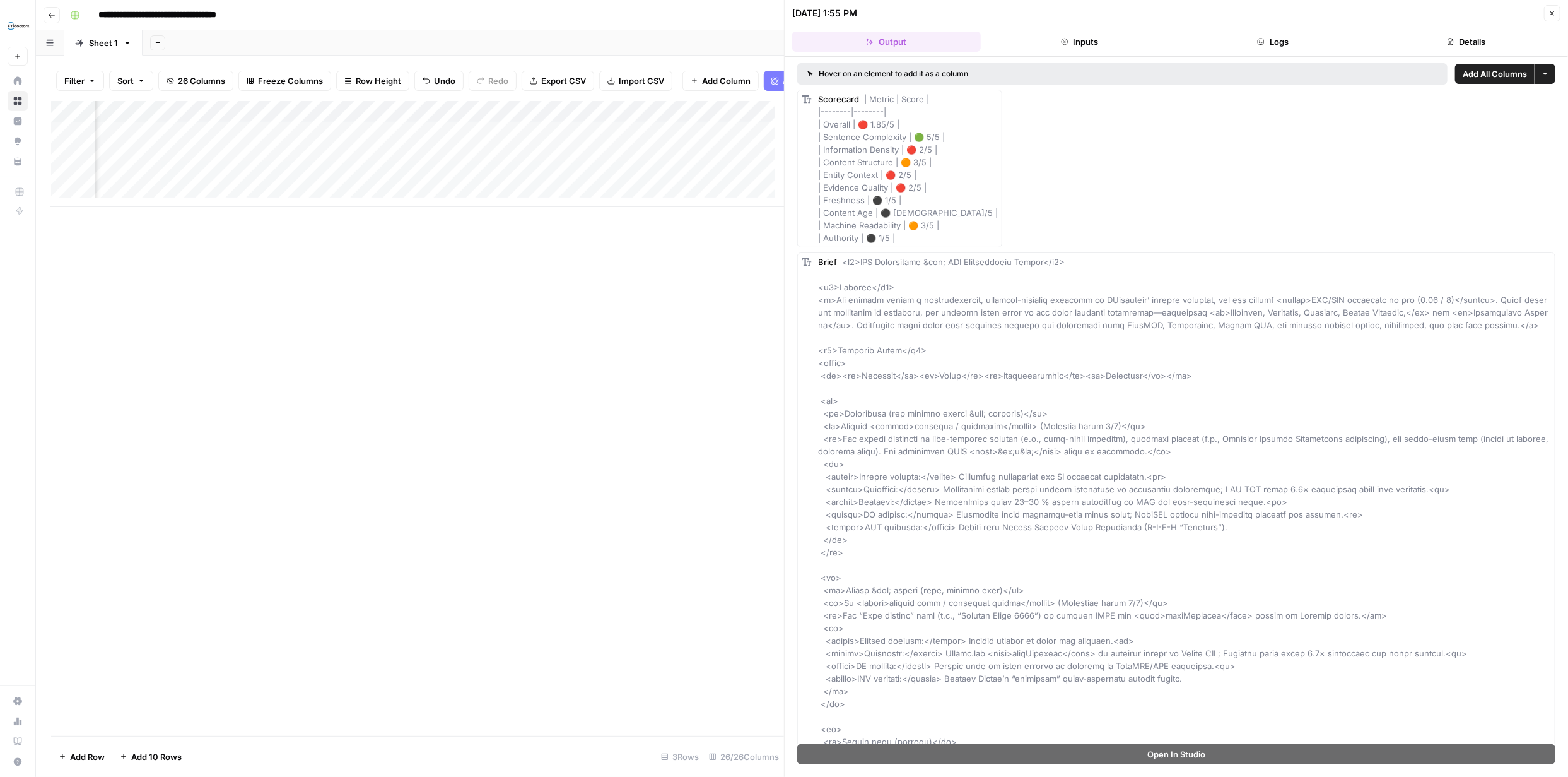
click at [1553, 11] on icon "button" at bounding box center [1552, 13] width 4 height 4
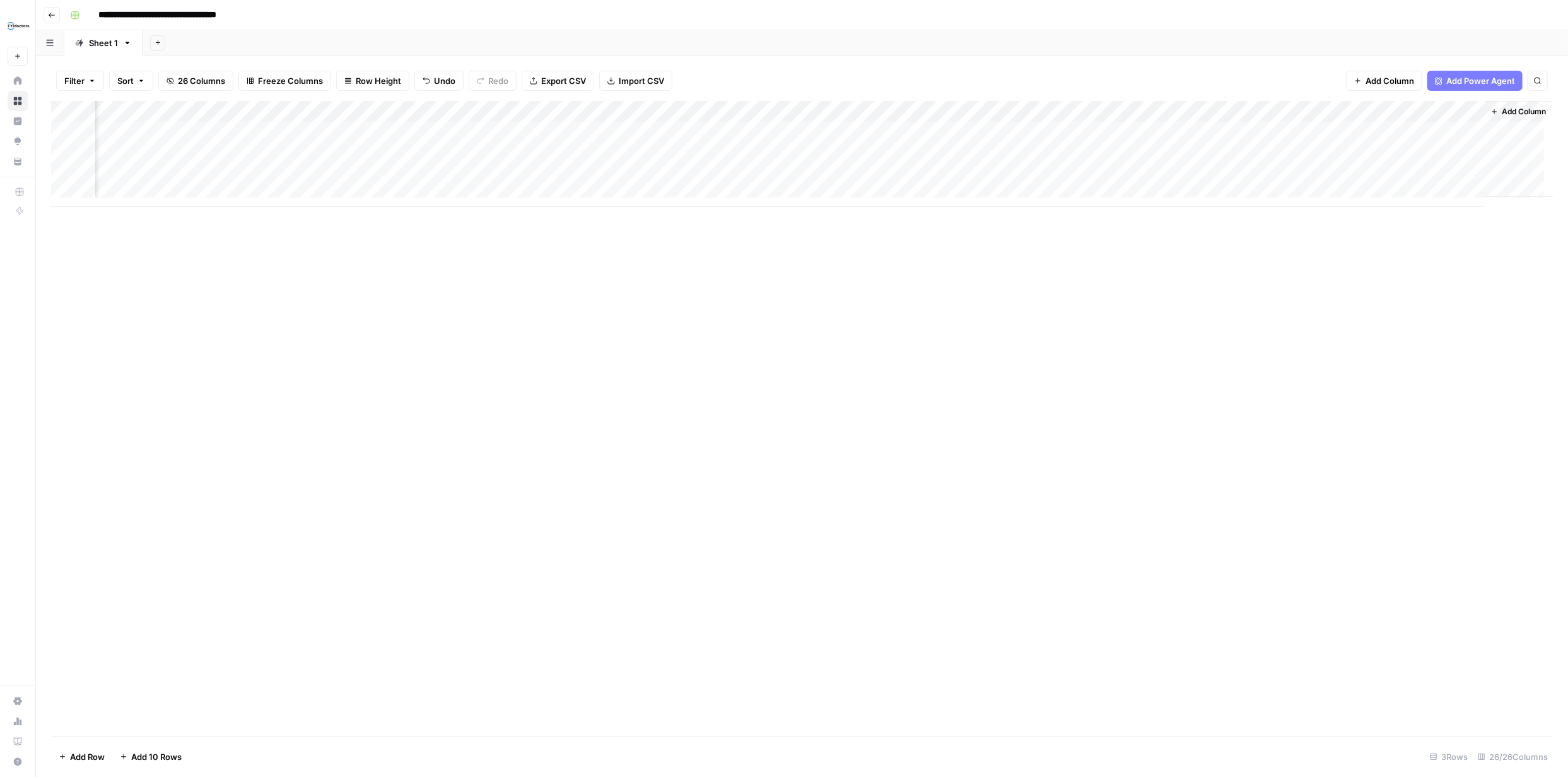
click at [1450, 172] on div "Add Column" at bounding box center [802, 154] width 1501 height 106
click at [1453, 173] on div "Add Column" at bounding box center [802, 154] width 1501 height 106
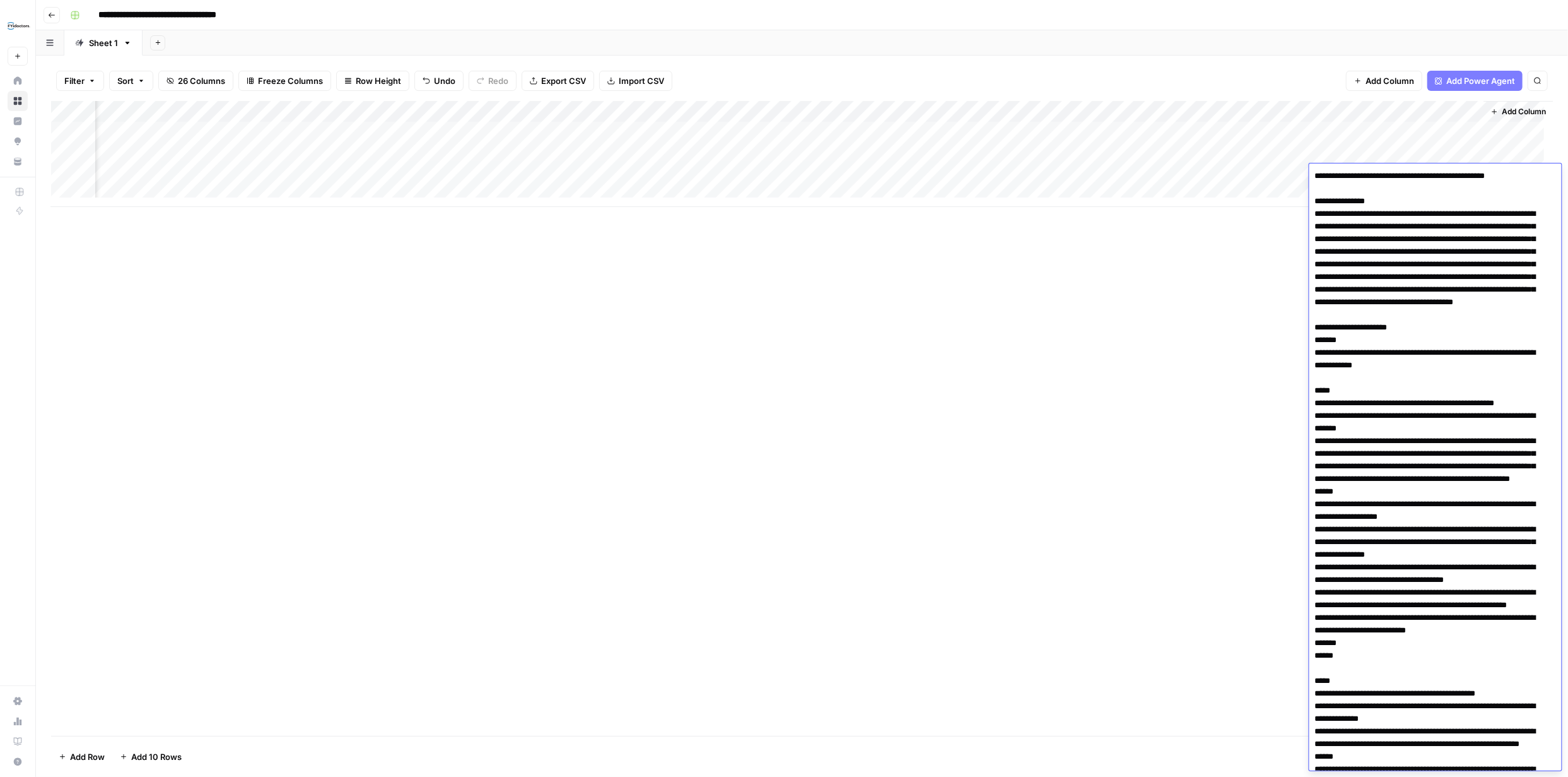
scroll to position [3160, 0]
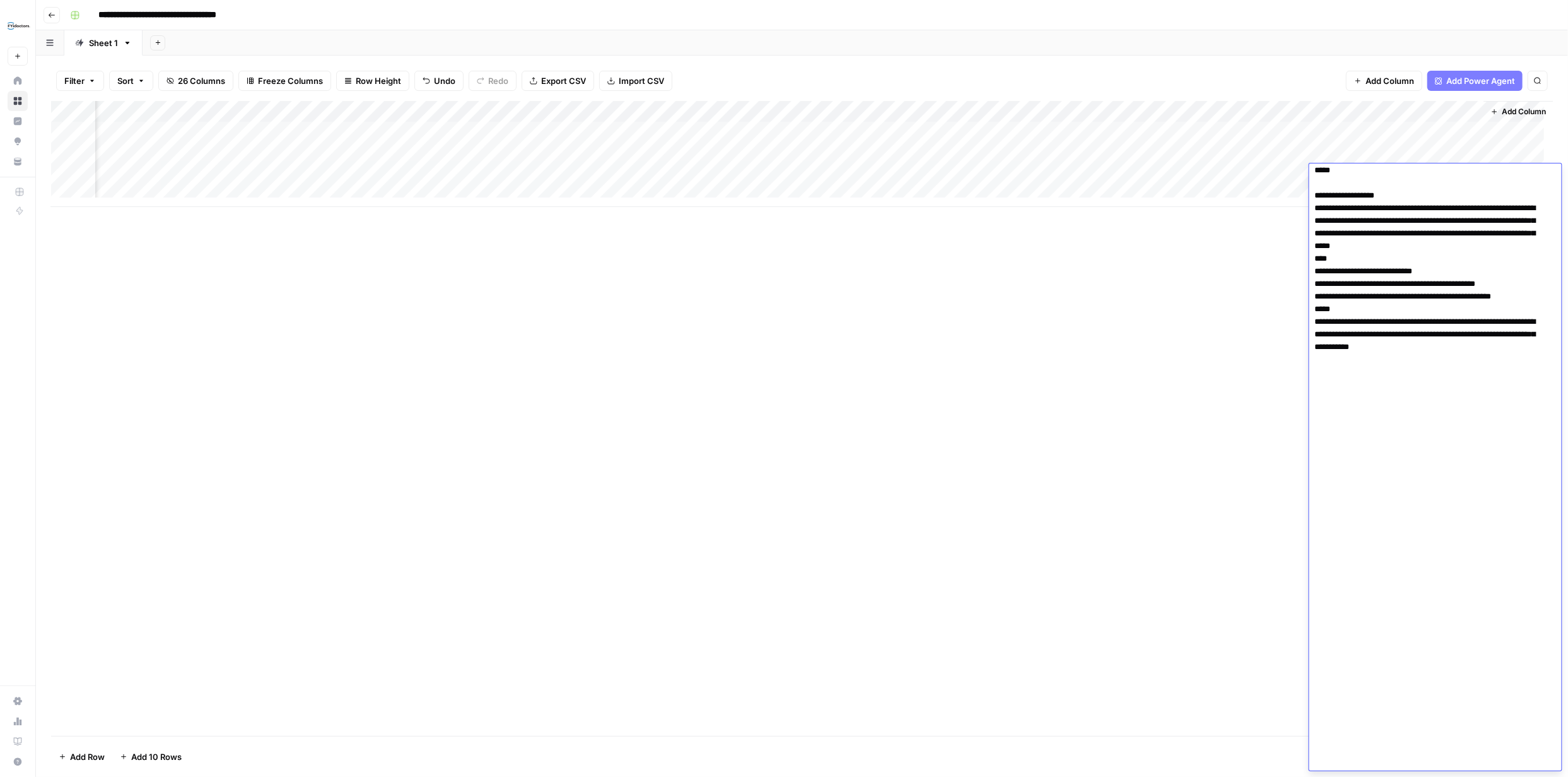
click at [1255, 265] on div "Add Column" at bounding box center [802, 418] width 1501 height 635
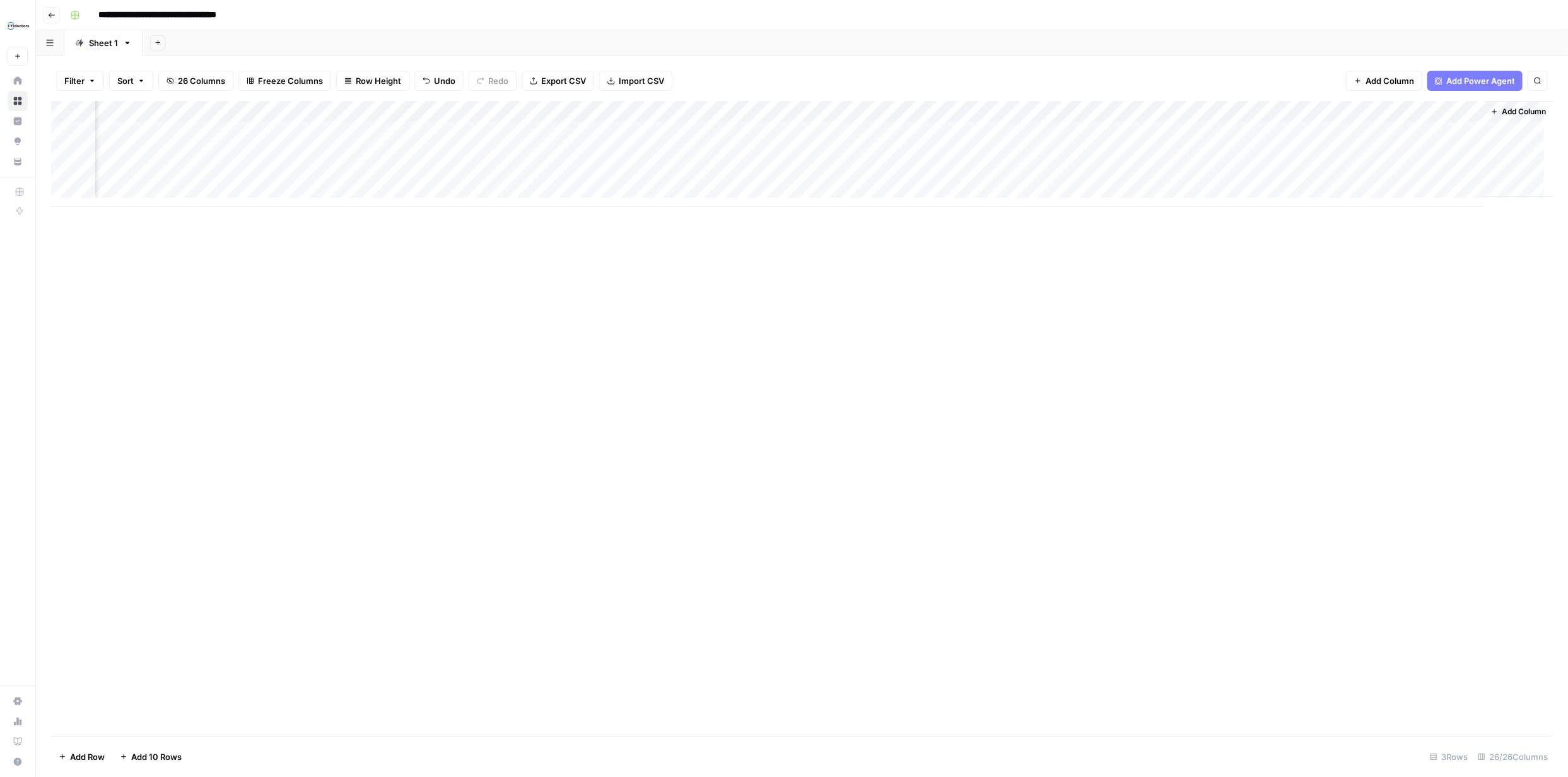
click at [1349, 173] on div "Add Column" at bounding box center [802, 154] width 1501 height 106
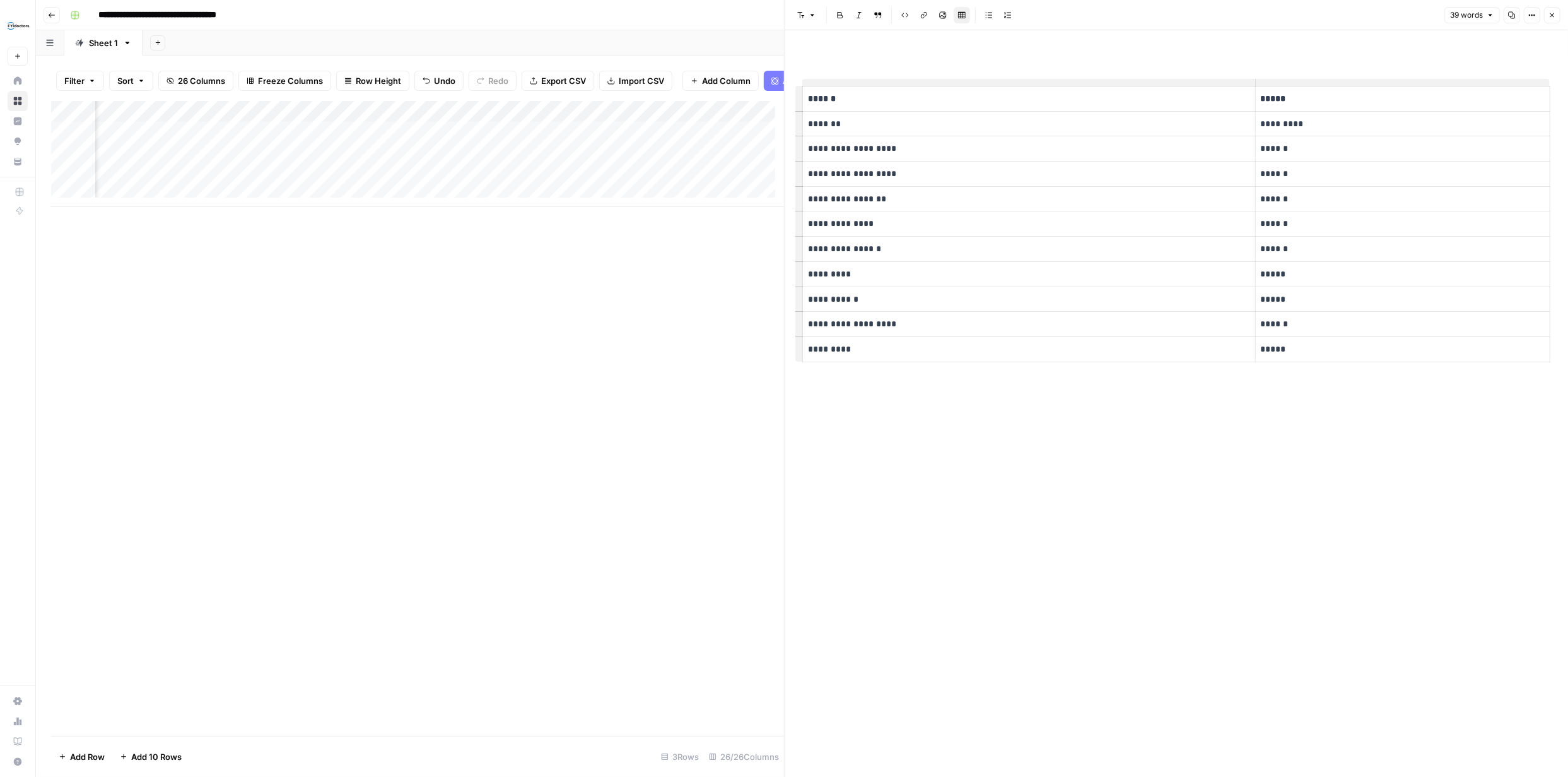
click at [1557, 21] on button "Close" at bounding box center [1552, 15] width 16 height 16
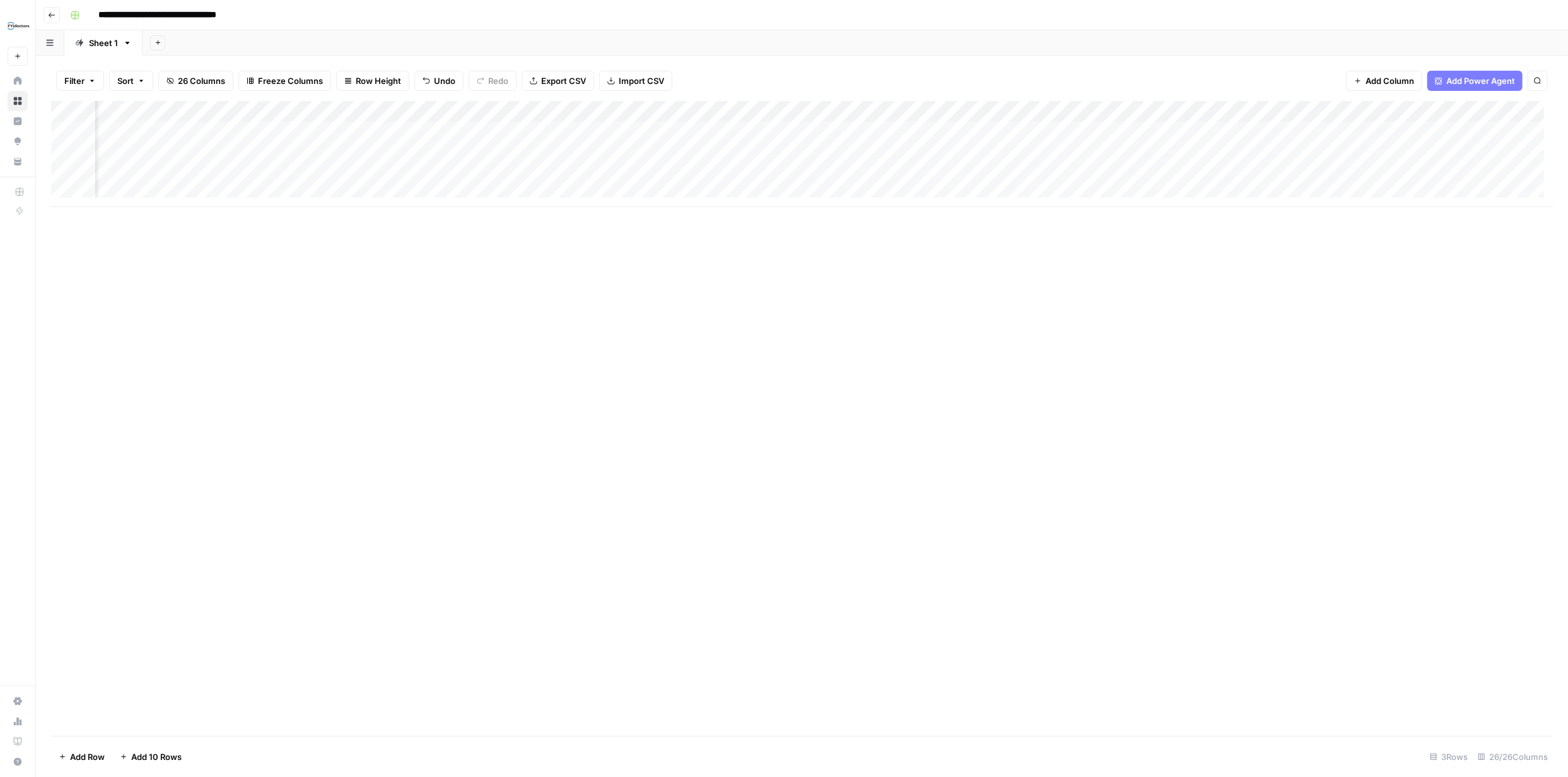
scroll to position [0, 2192]
click at [1357, 174] on div "Add Column" at bounding box center [802, 154] width 1501 height 106
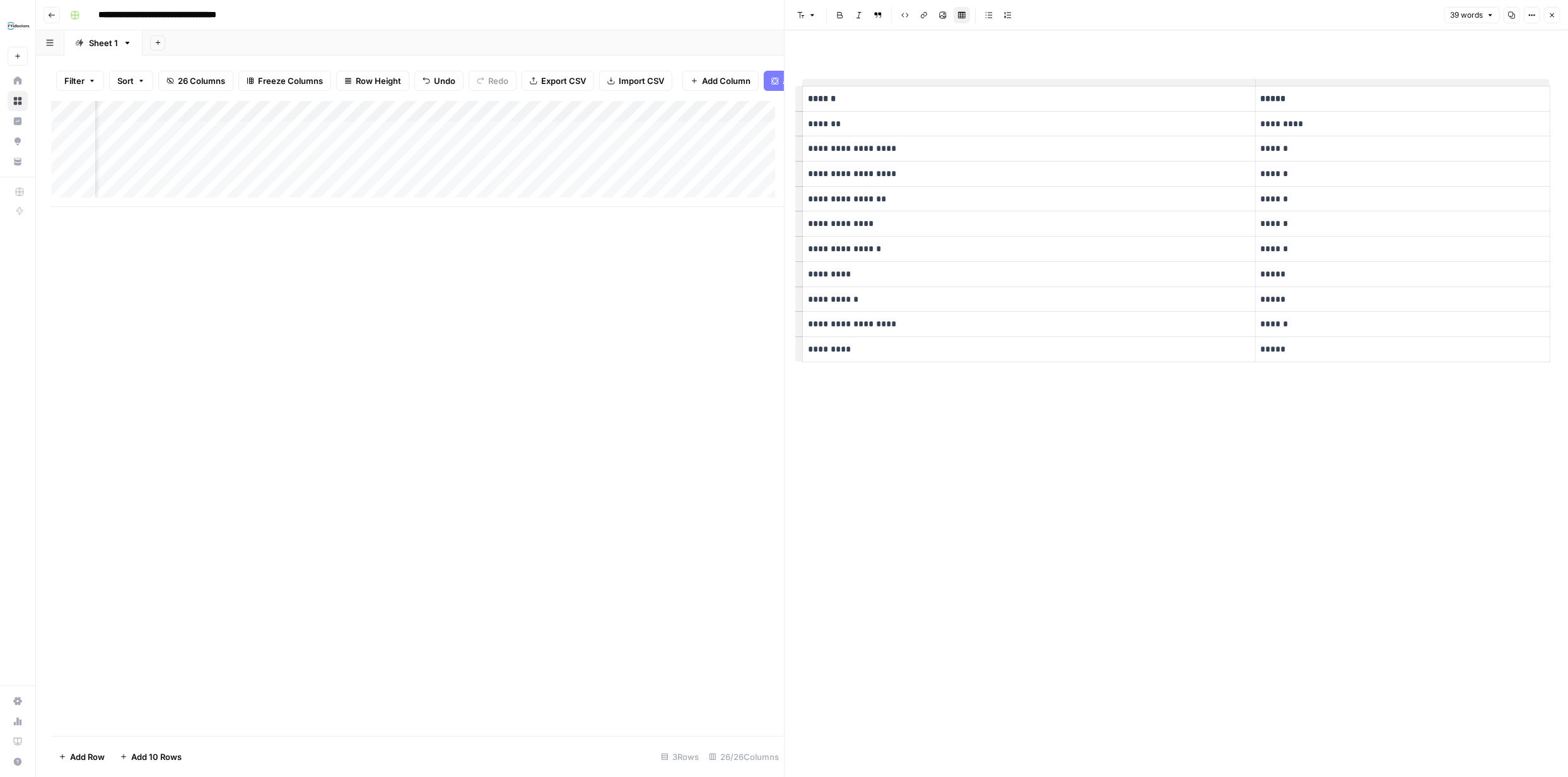
click at [1555, 15] on icon "button" at bounding box center [1552, 15] width 7 height 7
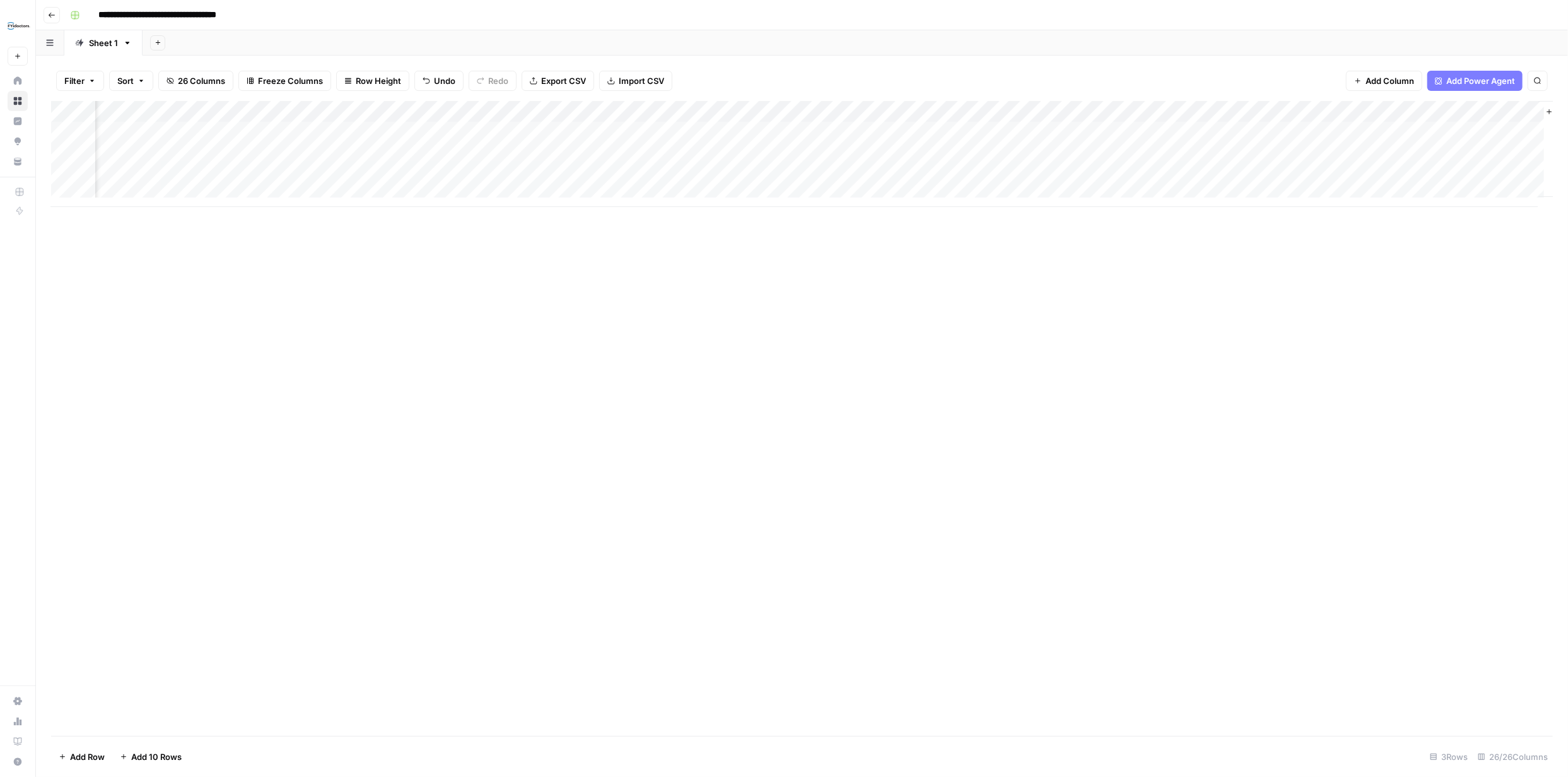
scroll to position [0, 2138]
drag, startPoint x: 1240, startPoint y: 111, endPoint x: 60, endPoint y: 102, distance: 1180.0
click at [60, 102] on div "Add Column" at bounding box center [802, 154] width 1501 height 106
click at [382, 130] on div "Add Column" at bounding box center [802, 154] width 1501 height 106
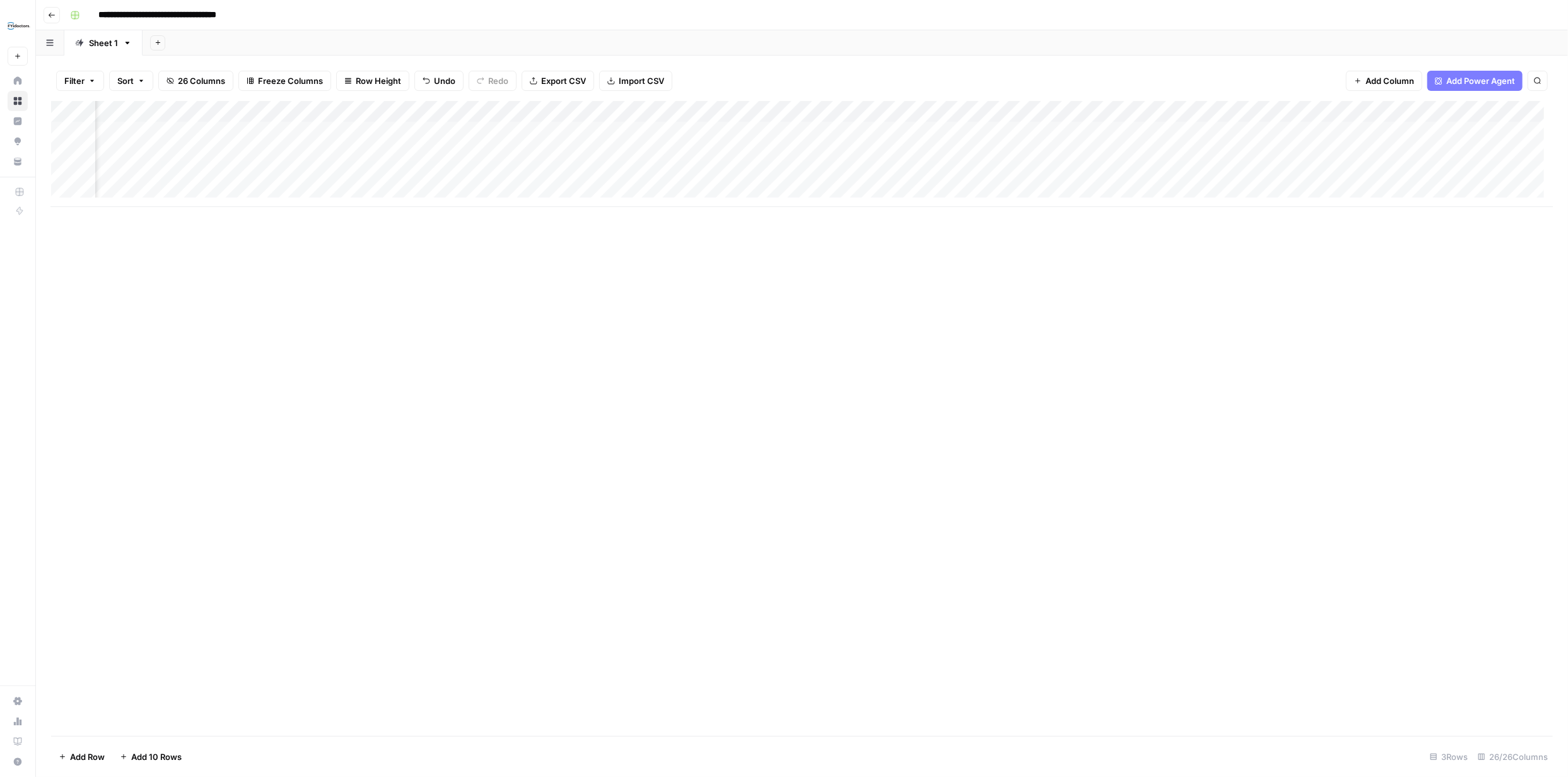
click at [382, 130] on div "Add Column" at bounding box center [802, 154] width 1501 height 106
click at [580, 283] on div "Add Column" at bounding box center [802, 418] width 1501 height 635
click at [635, 129] on div "Add Column" at bounding box center [802, 154] width 1501 height 106
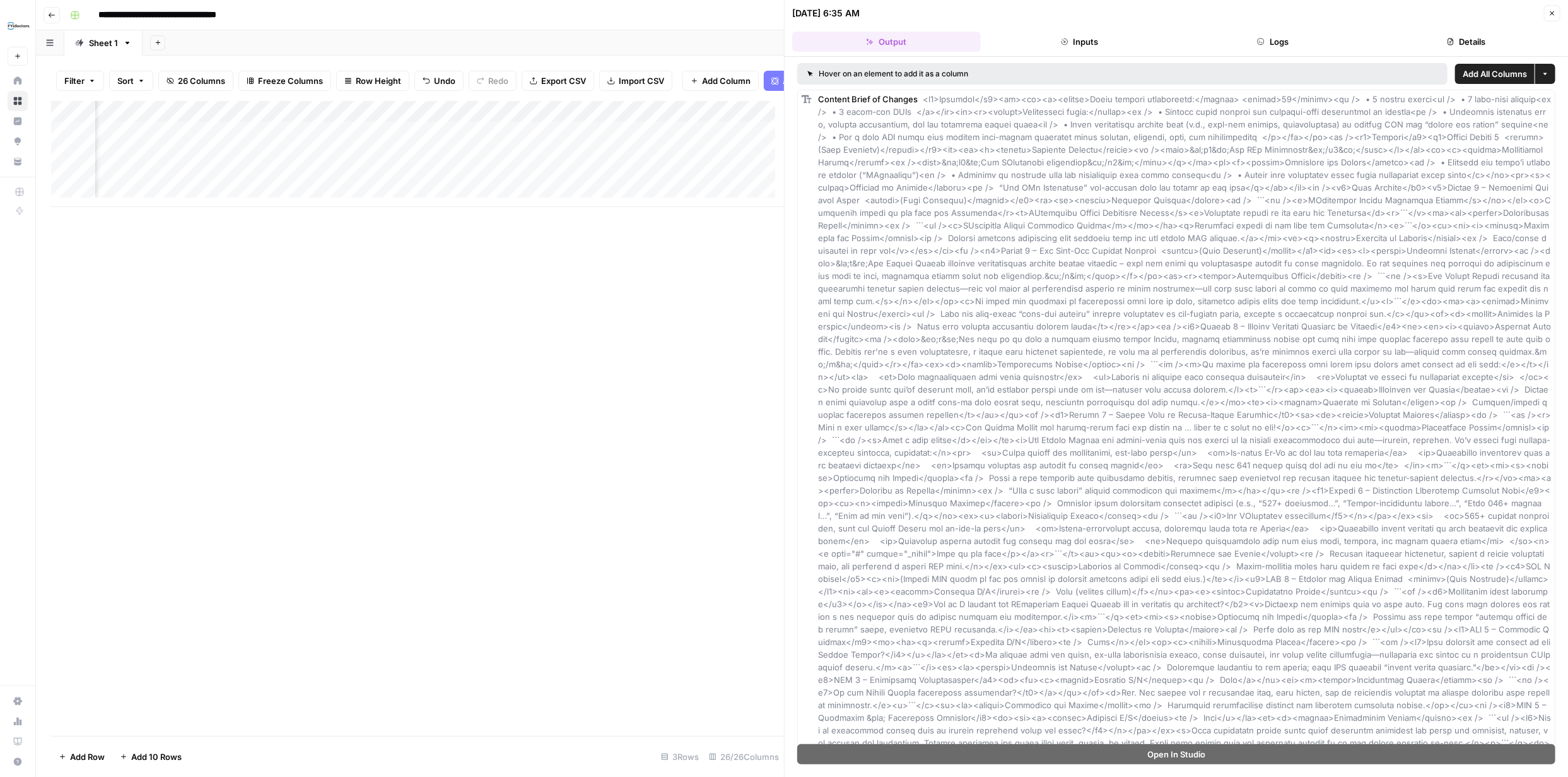
click at [1077, 37] on button "Inputs" at bounding box center [1080, 41] width 189 height 20
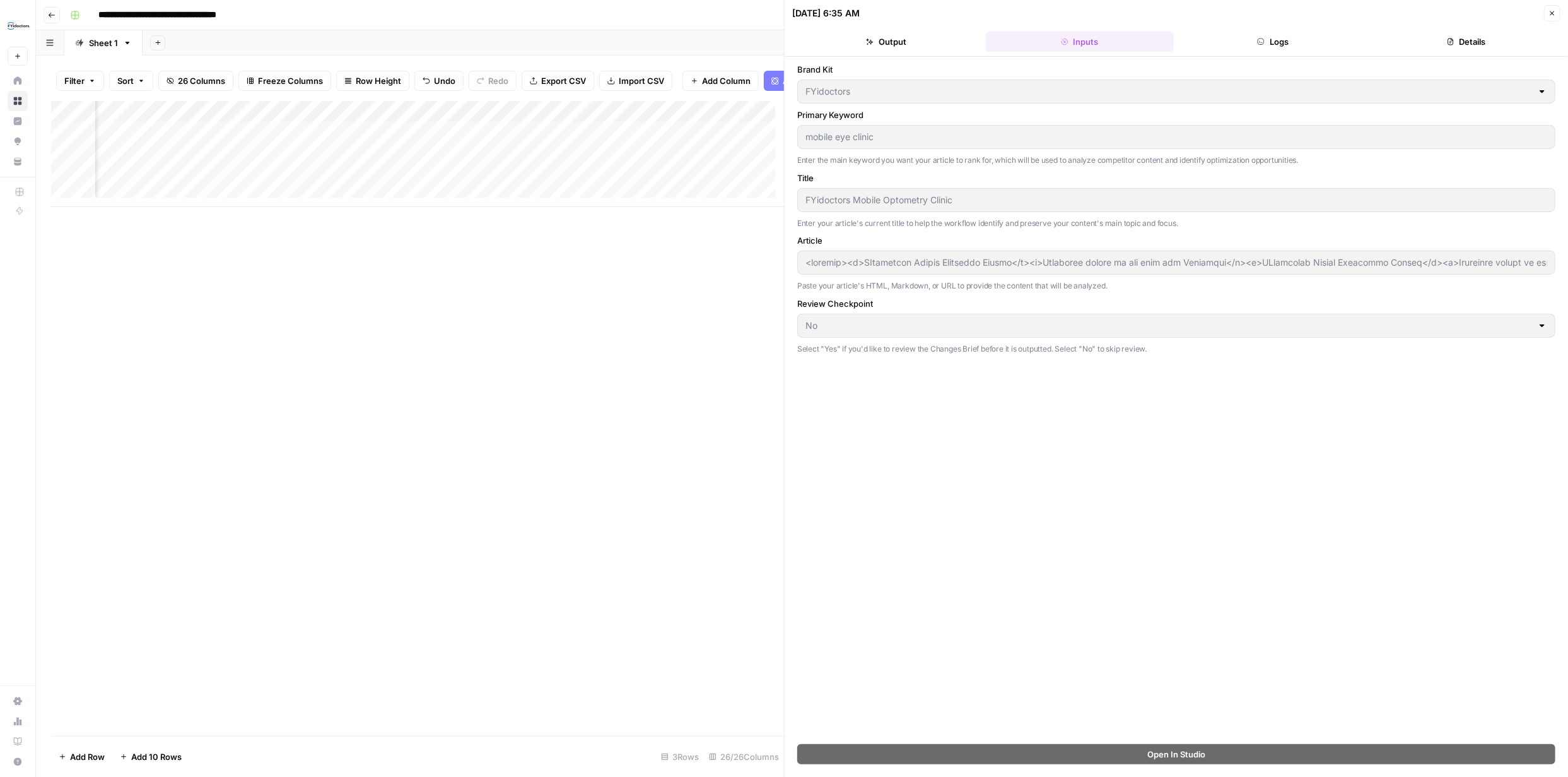
click at [1280, 41] on button "Logs" at bounding box center [1273, 41] width 189 height 20
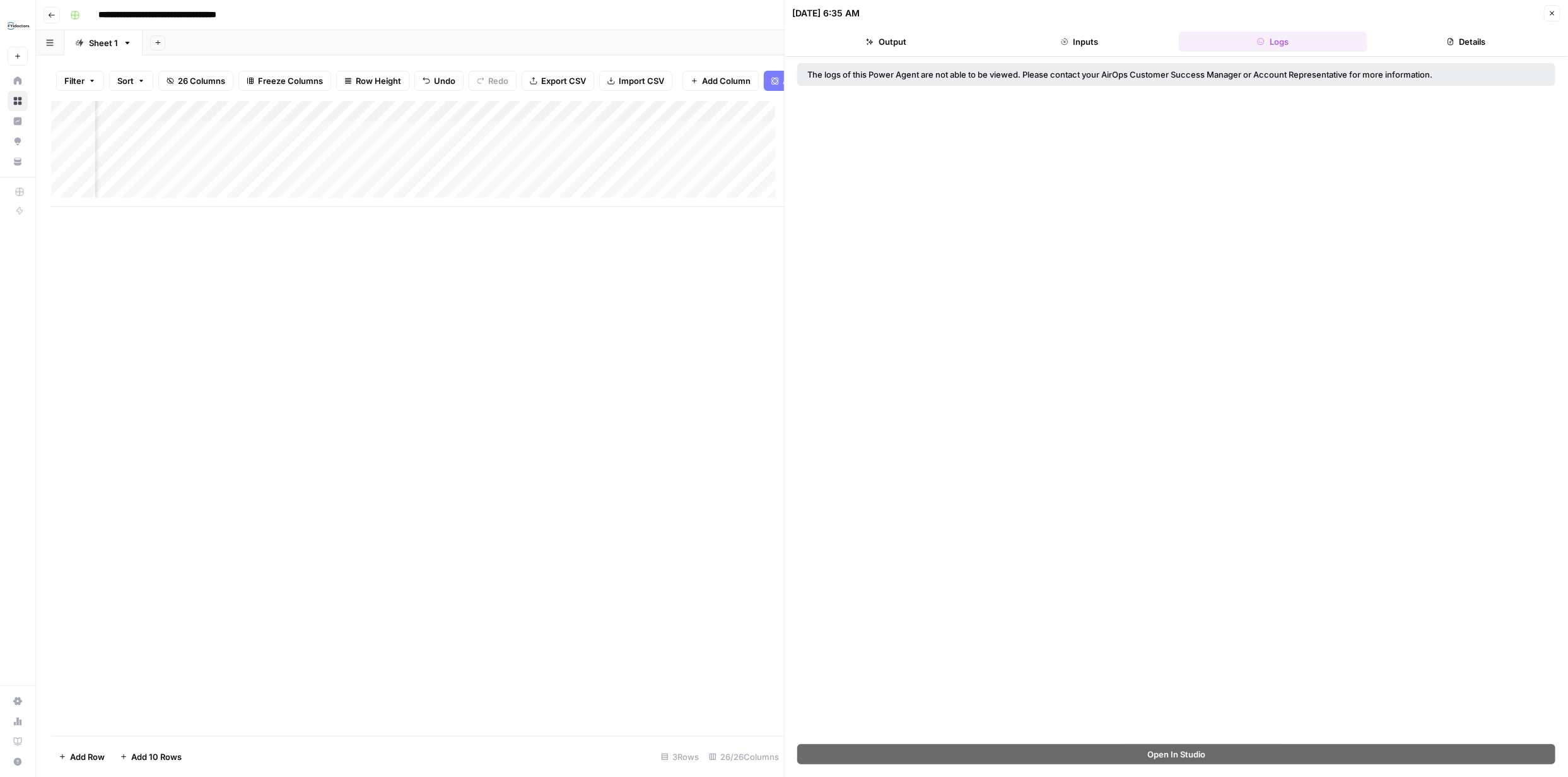
click at [1466, 40] on button "Details" at bounding box center [1466, 41] width 189 height 20
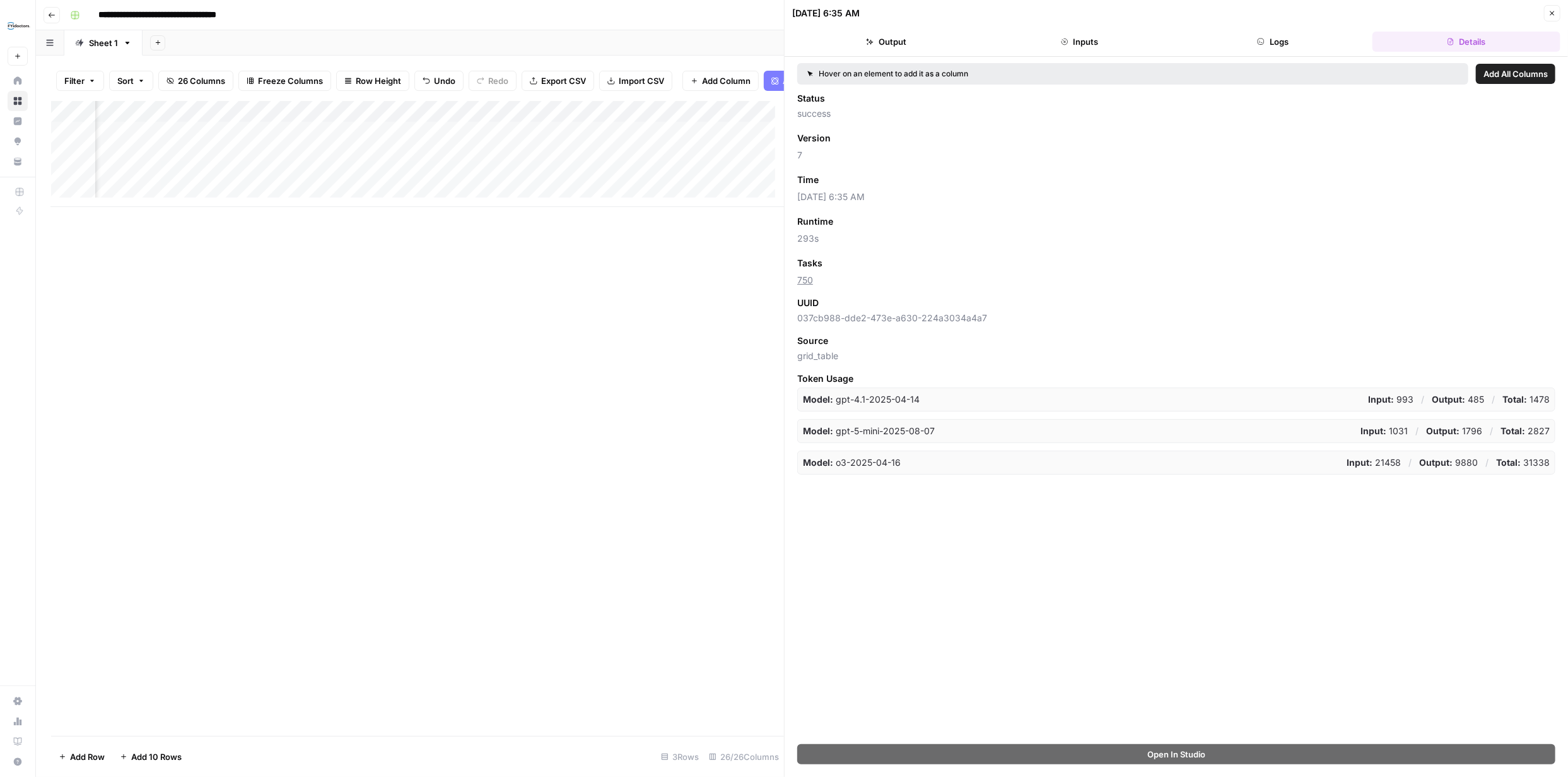
click at [1554, 13] on icon "button" at bounding box center [1552, 13] width 7 height 7
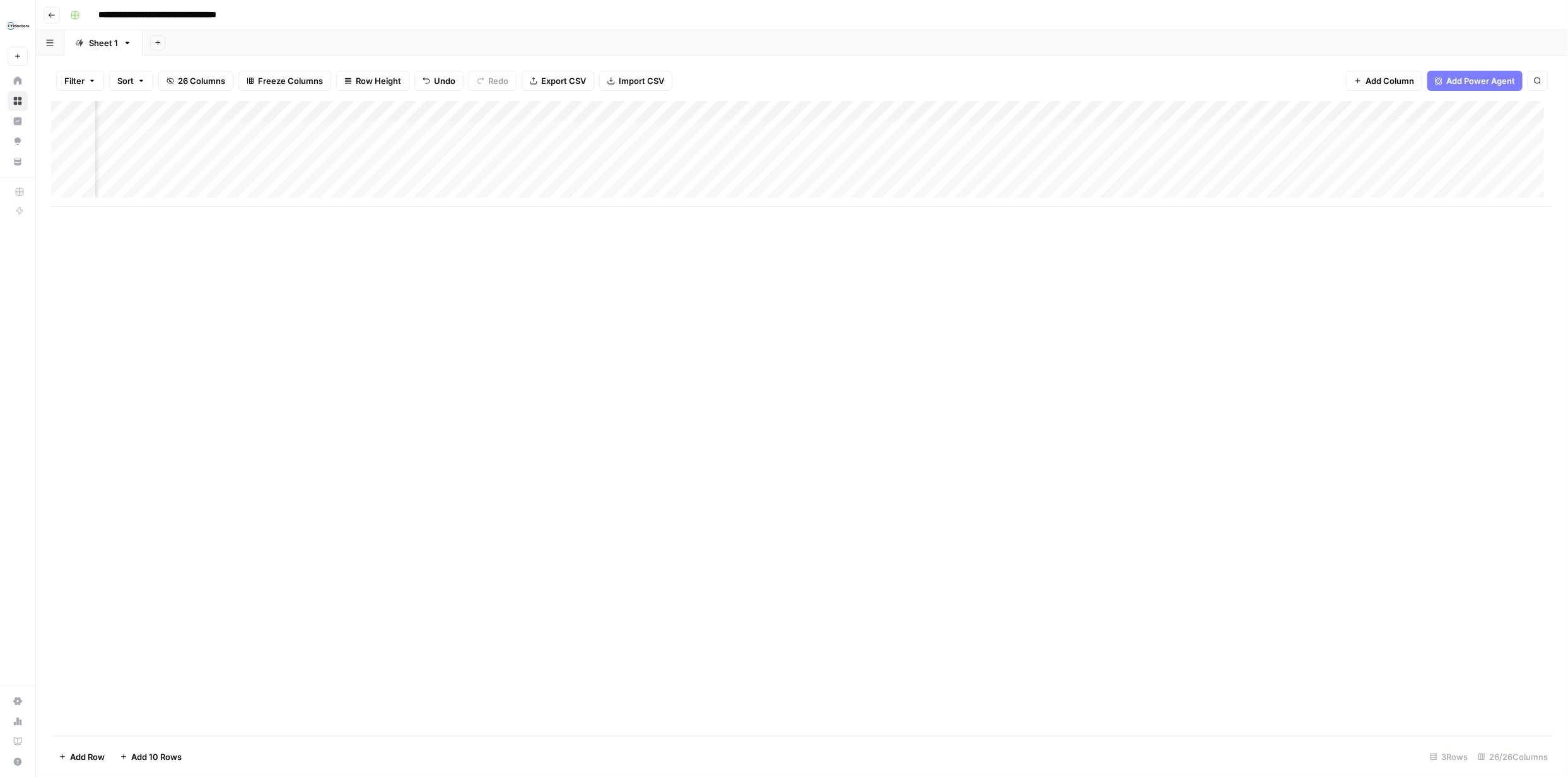
scroll to position [0, 938]
click at [630, 133] on div "Add Column" at bounding box center [802, 154] width 1501 height 106
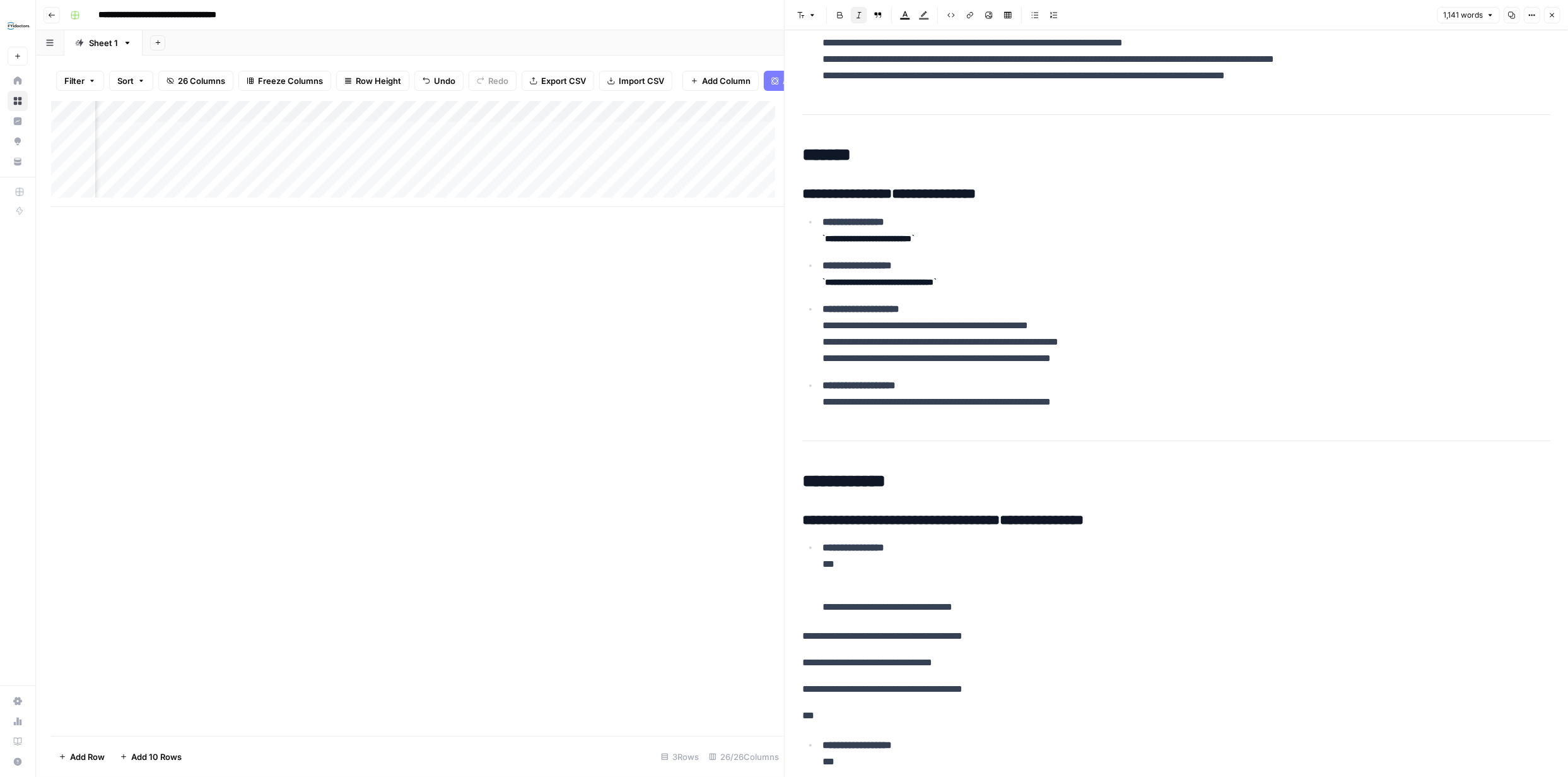
scroll to position [172, 0]
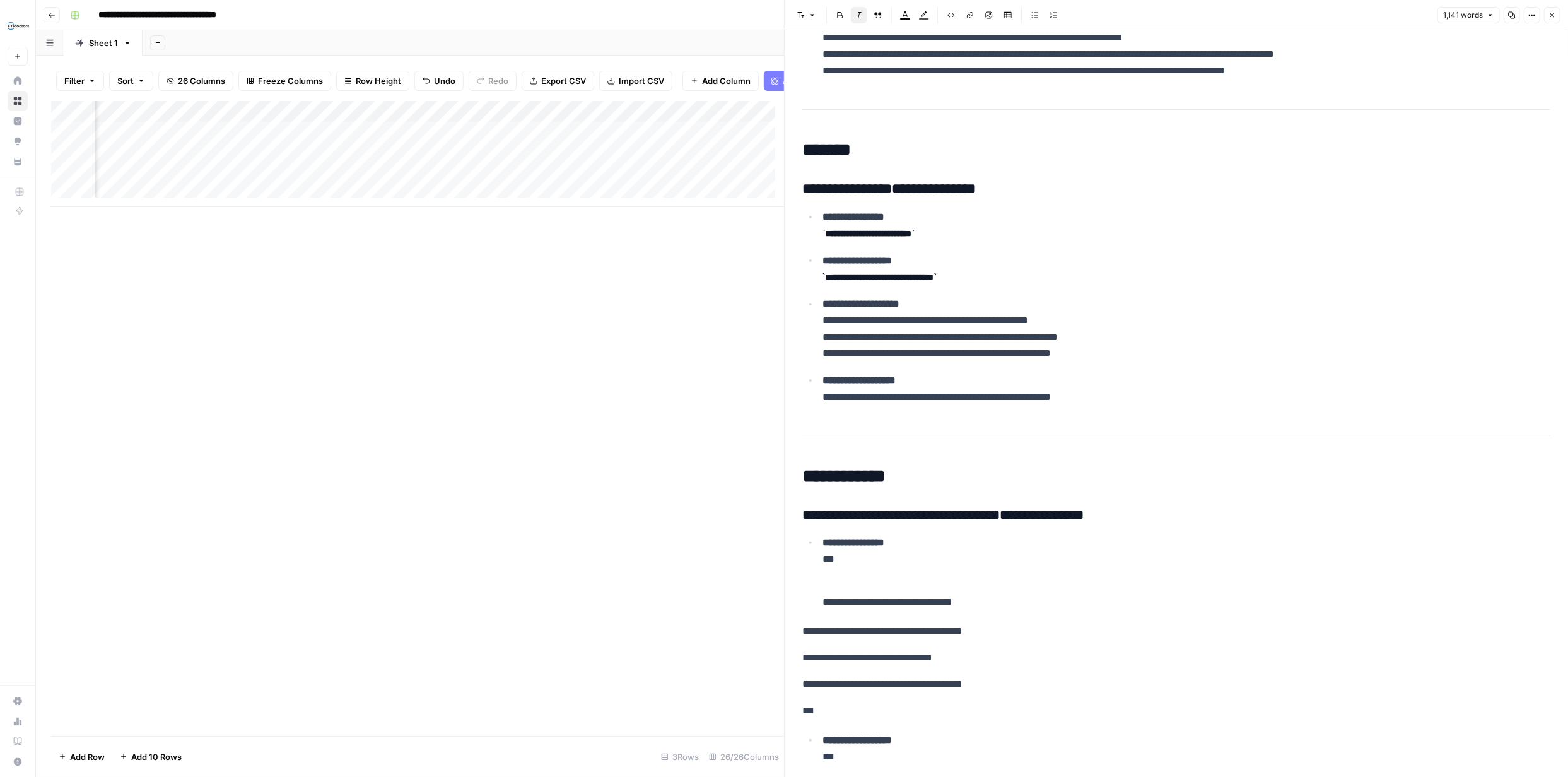
drag, startPoint x: 1562, startPoint y: 89, endPoint x: 1260, endPoint y: 196, distance: 320.4
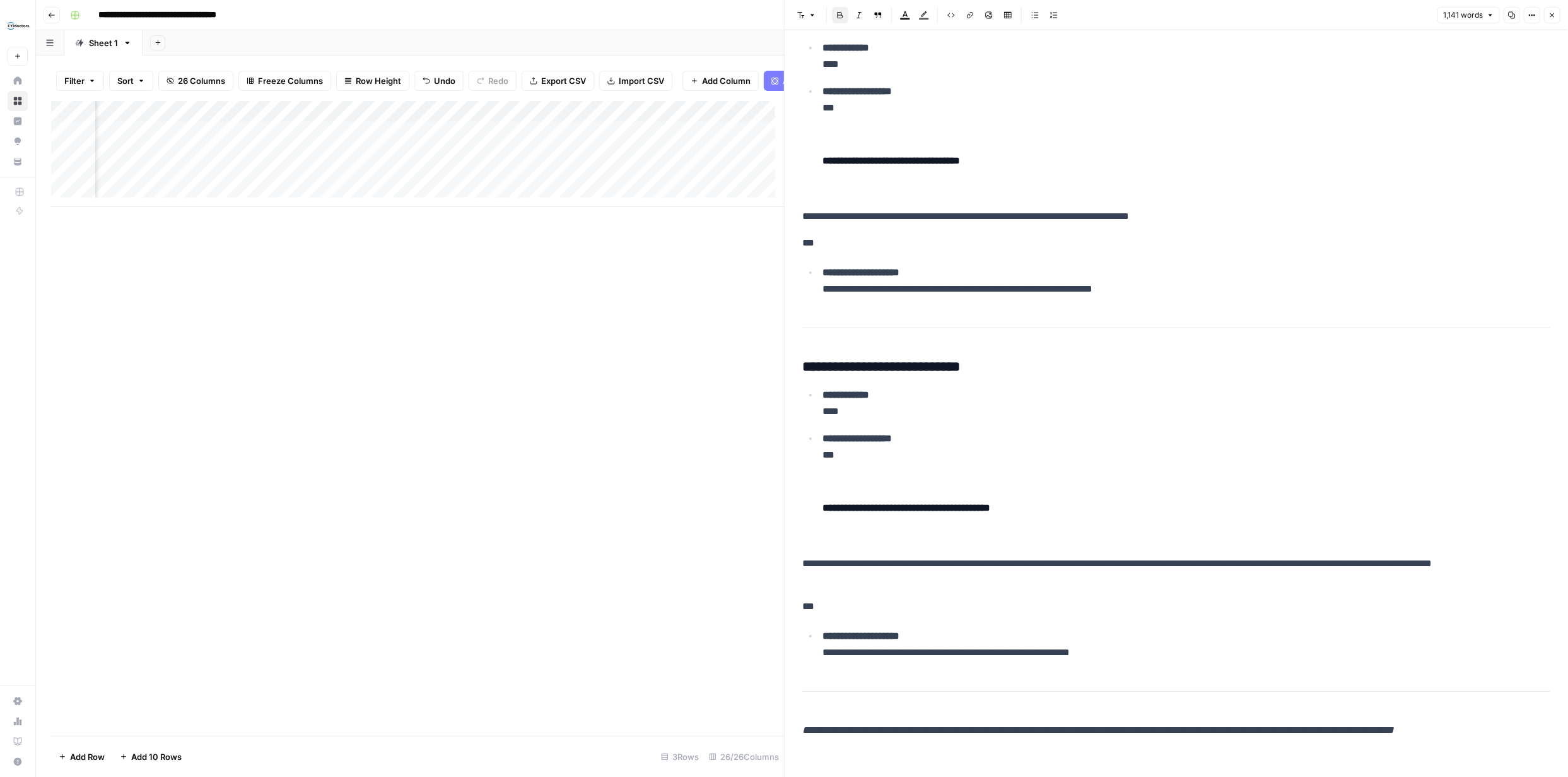
scroll to position [5134, 0]
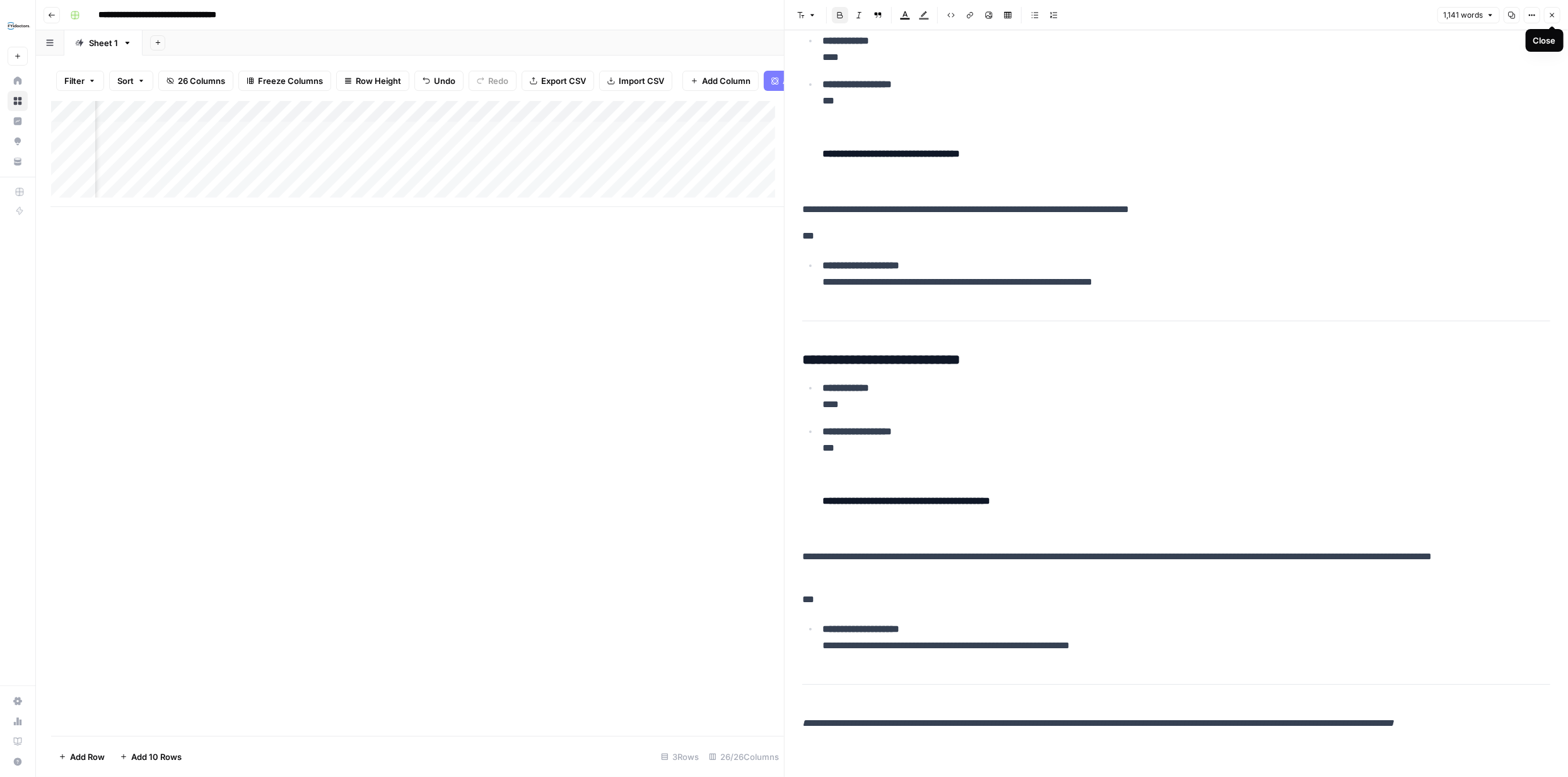
click at [1548, 18] on icon "button" at bounding box center [1552, 15] width 7 height 7
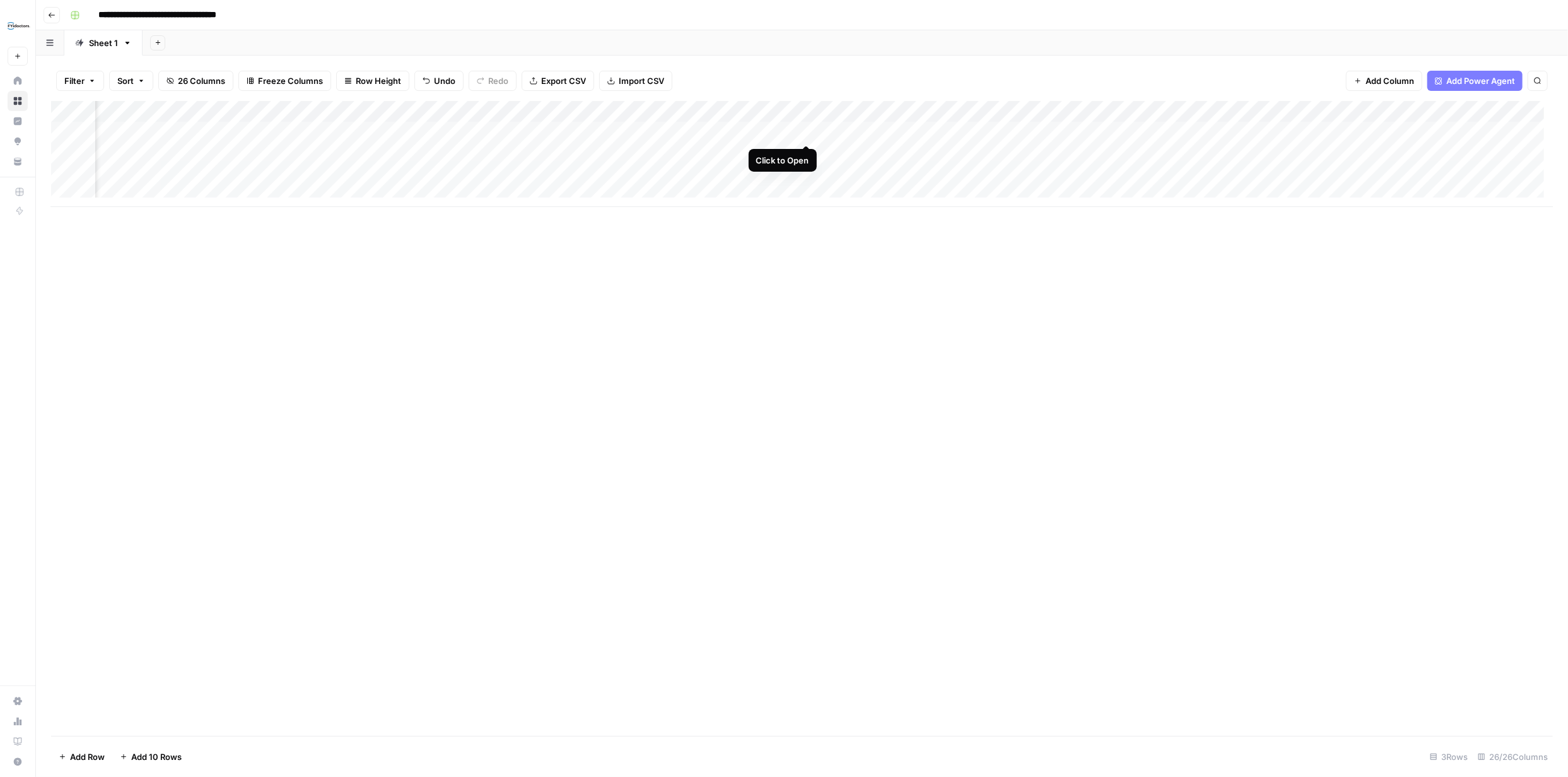
click at [804, 131] on div "Add Column" at bounding box center [802, 154] width 1501 height 106
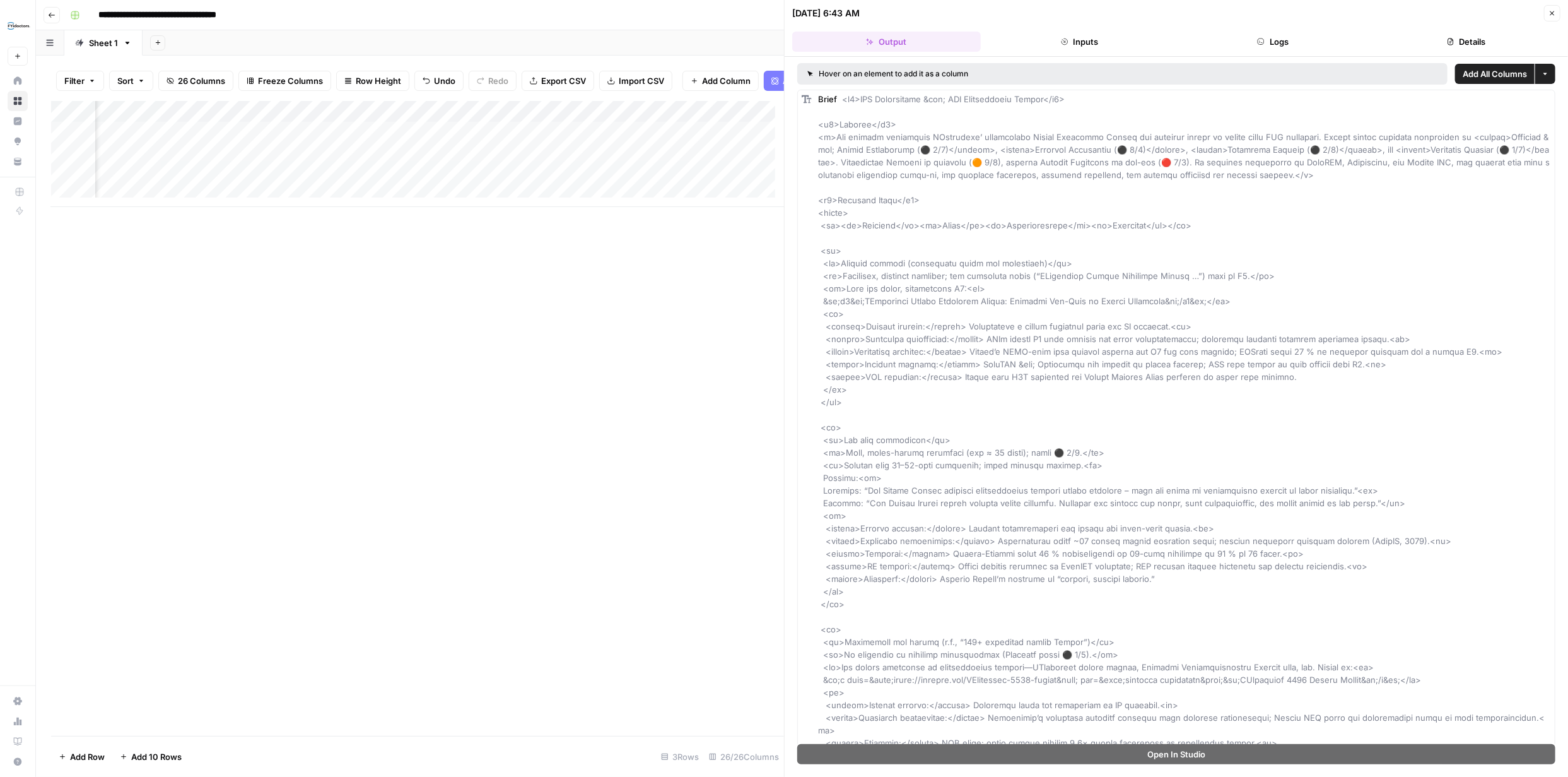
click at [1481, 38] on button "Details" at bounding box center [1466, 41] width 189 height 20
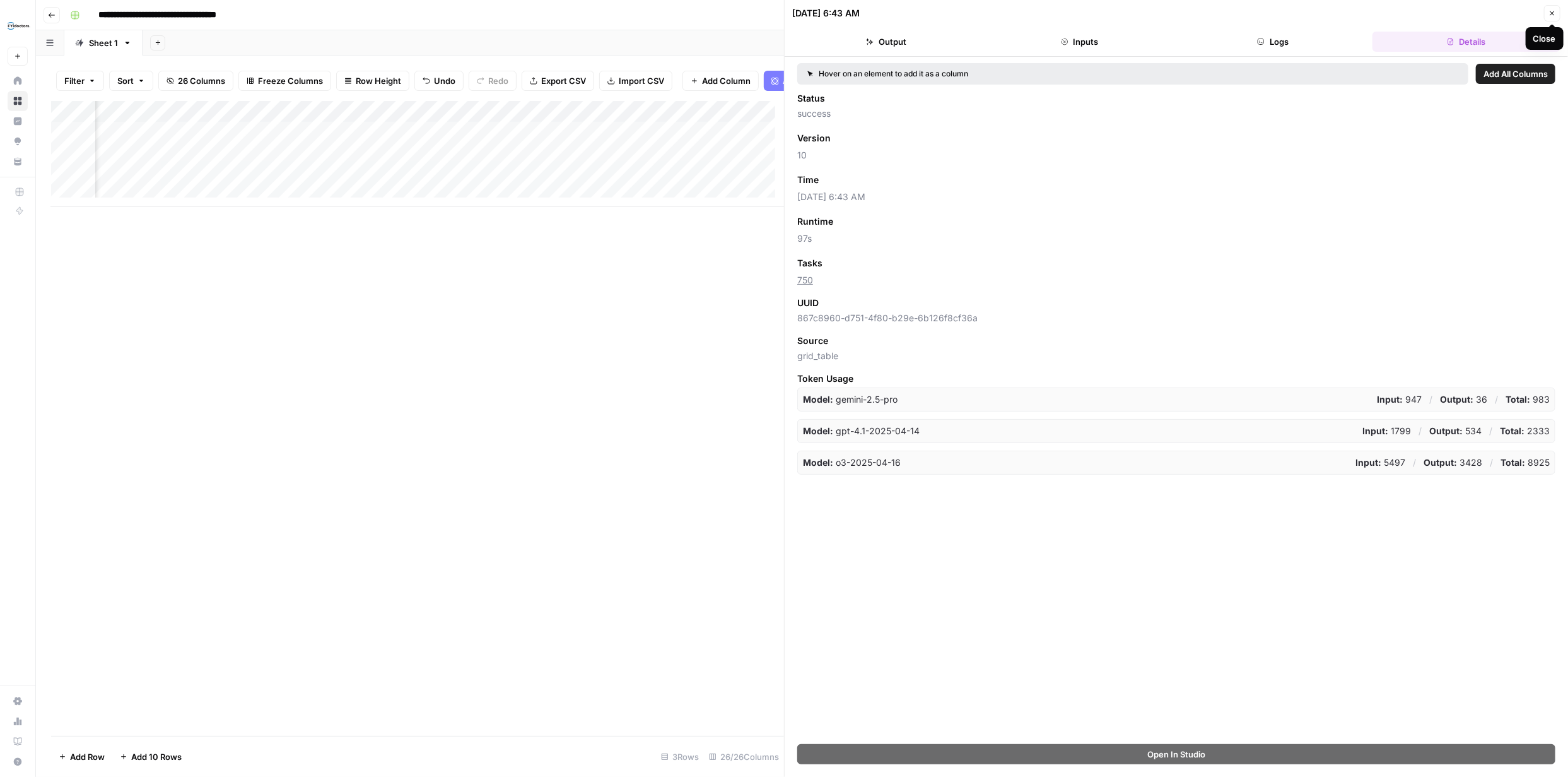
click at [1554, 7] on button "Close" at bounding box center [1552, 13] width 16 height 16
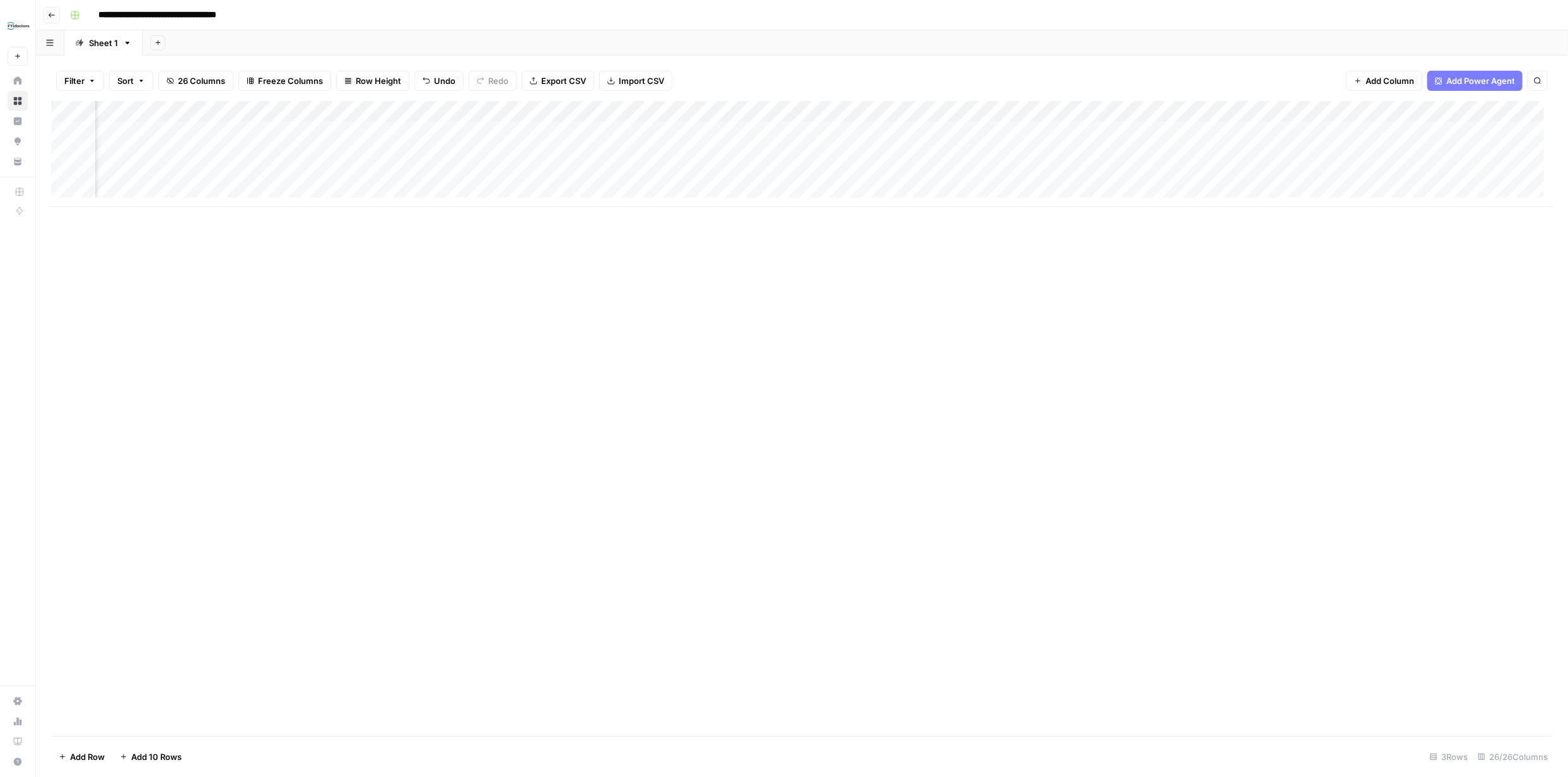
scroll to position [0, 1252]
click at [810, 131] on div "Add Column" at bounding box center [802, 154] width 1501 height 106
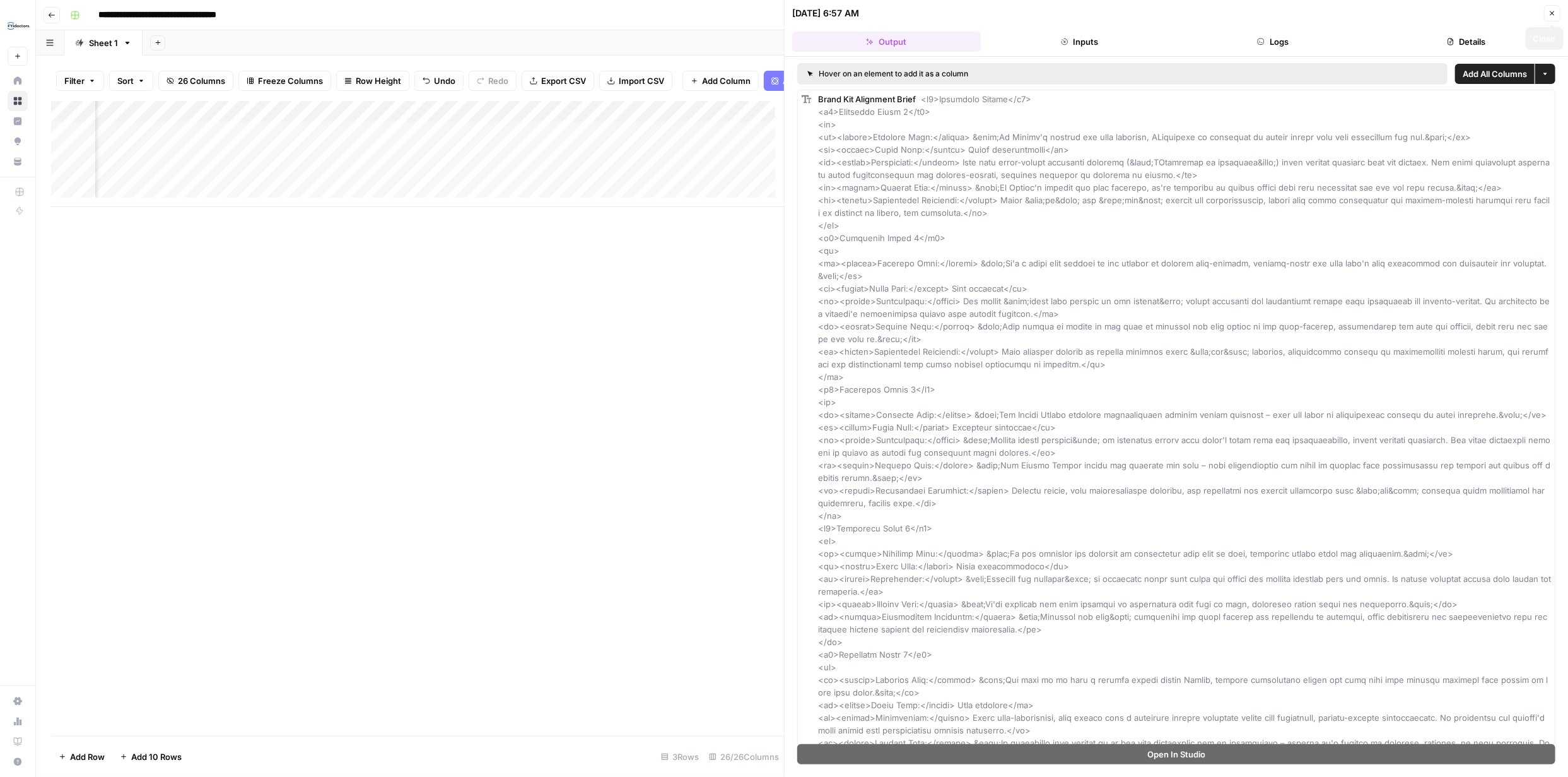
click at [1549, 12] on icon "button" at bounding box center [1552, 13] width 7 height 7
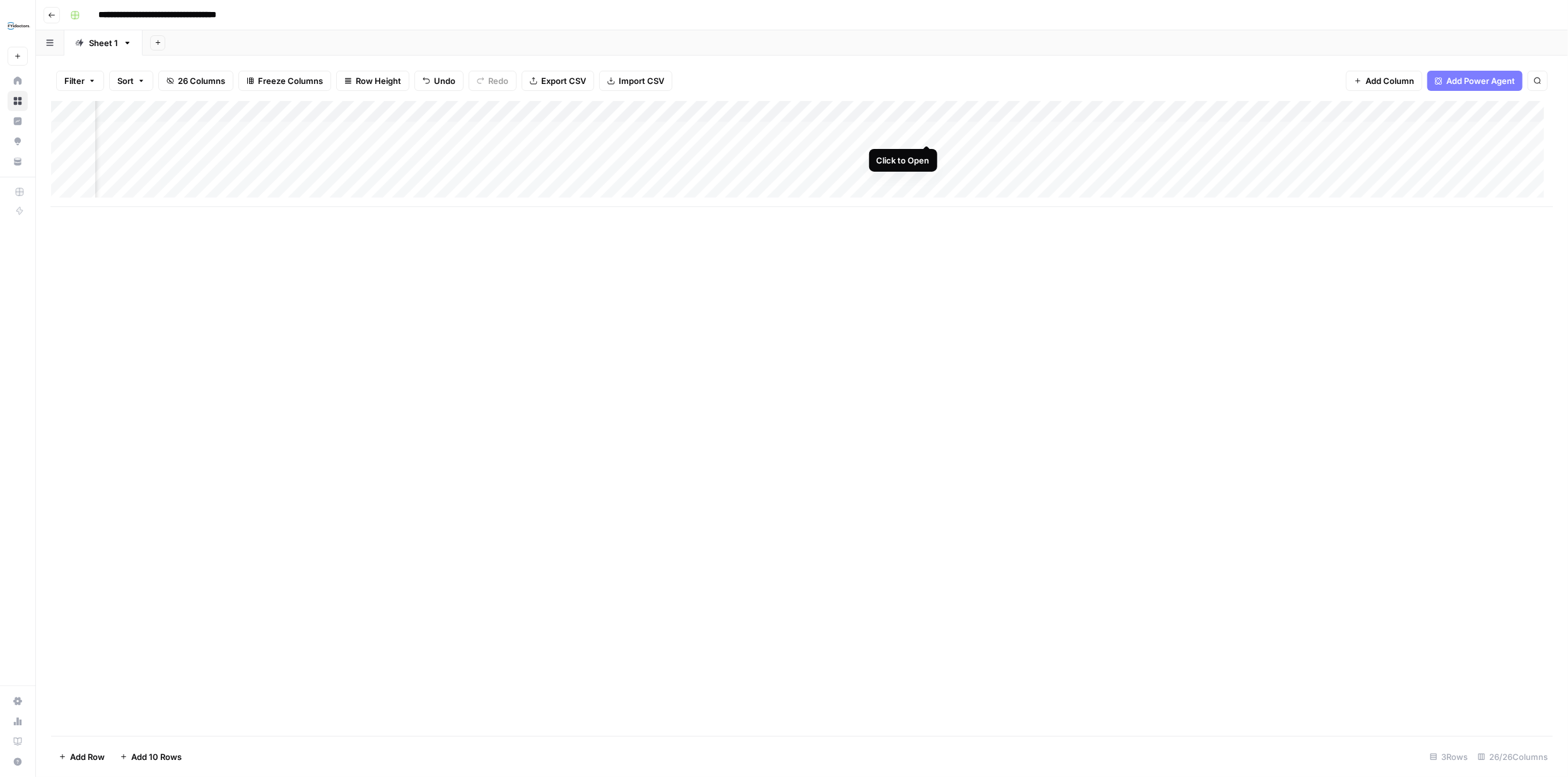
click at [926, 133] on div "Add Column" at bounding box center [802, 154] width 1501 height 106
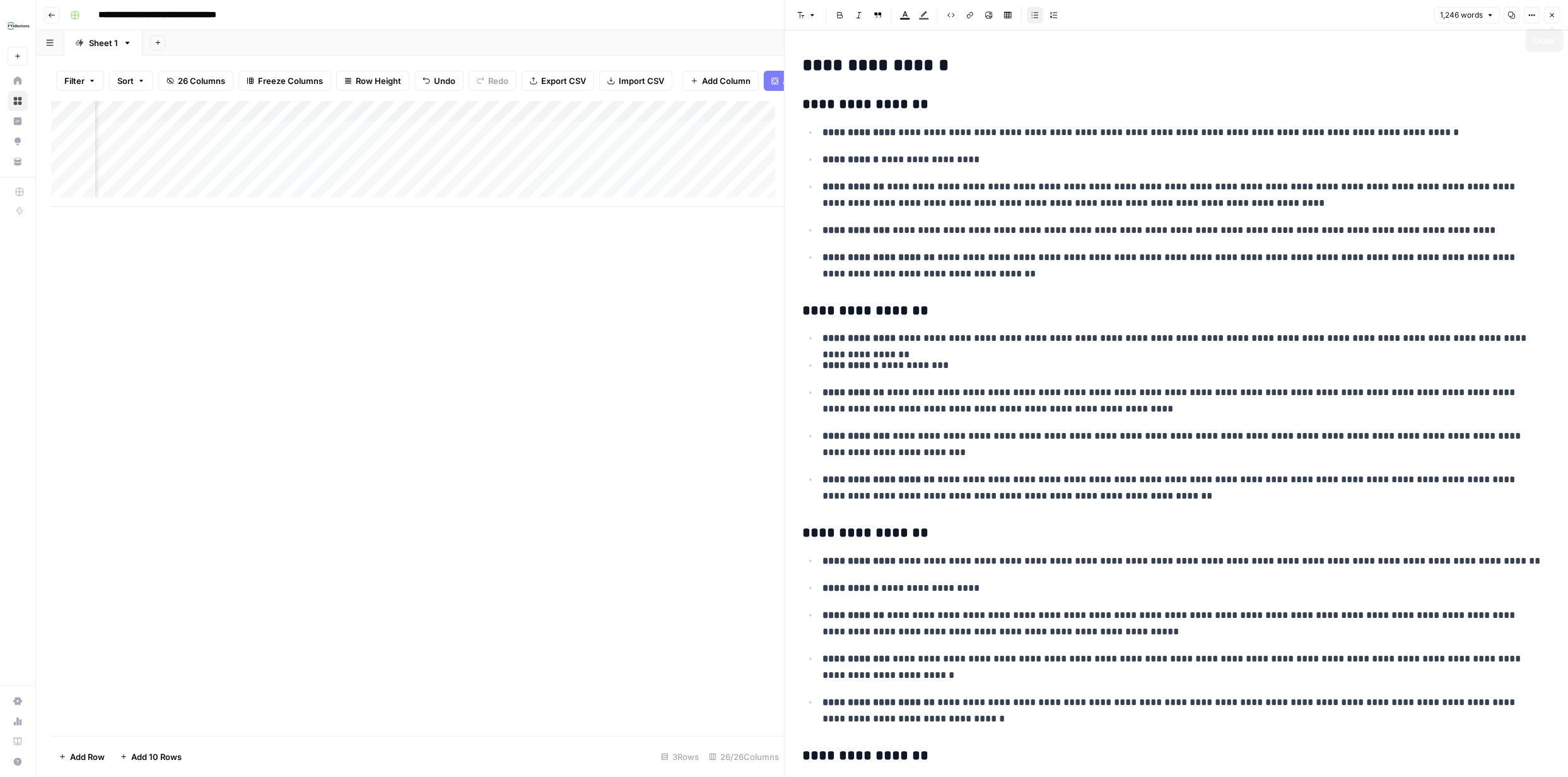
click at [1554, 15] on icon "button" at bounding box center [1552, 15] width 7 height 7
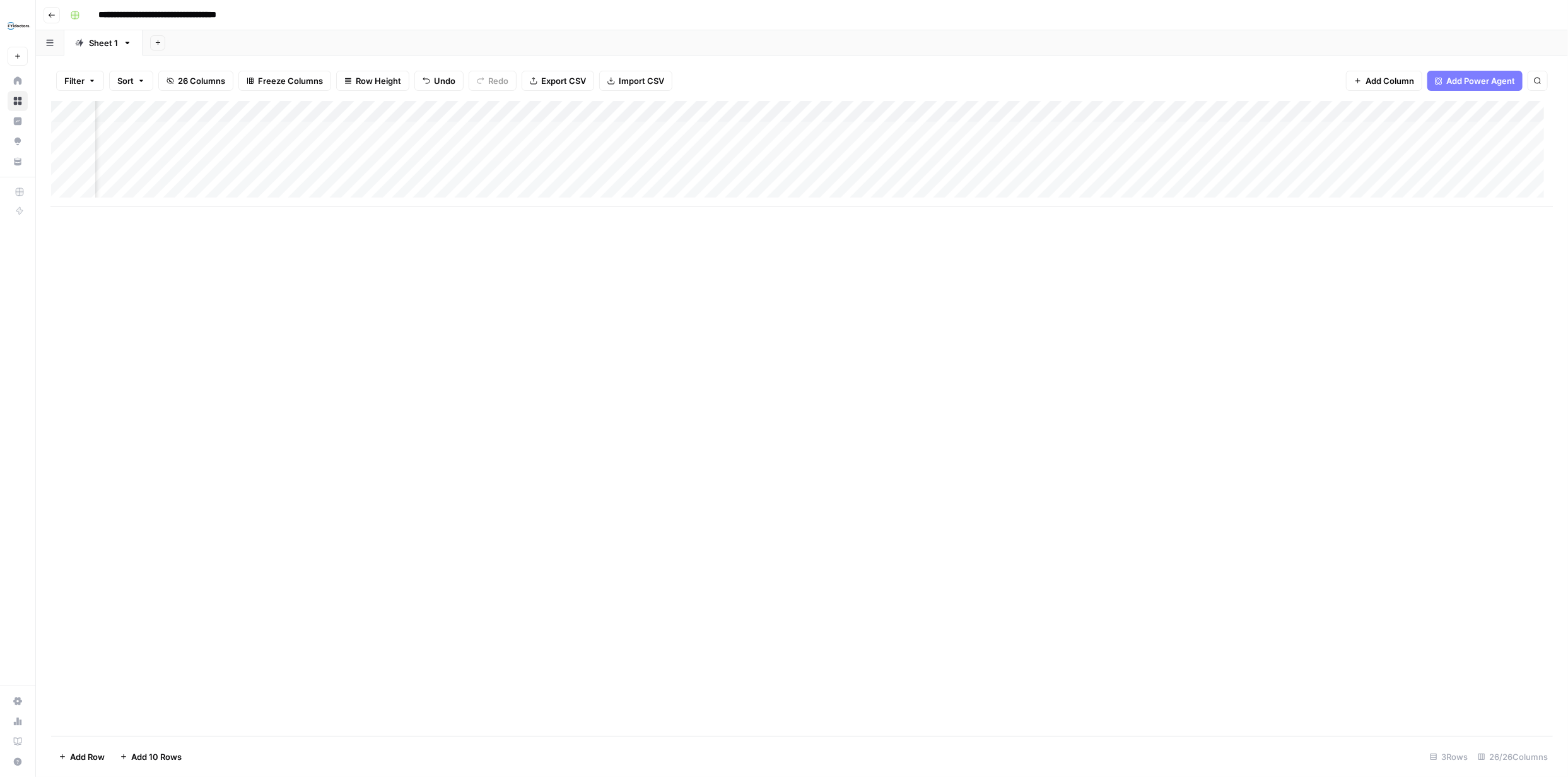
click at [944, 110] on div "Add Column" at bounding box center [802, 154] width 1501 height 106
click at [898, 232] on span "Remove Column" at bounding box center [921, 235] width 111 height 13
click at [739, 151] on span "Delete" at bounding box center [738, 154] width 27 height 13
click at [1161, 112] on div "Add Column" at bounding box center [802, 154] width 1501 height 106
click at [1066, 281] on span "Remove Column" at bounding box center [1074, 282] width 111 height 13
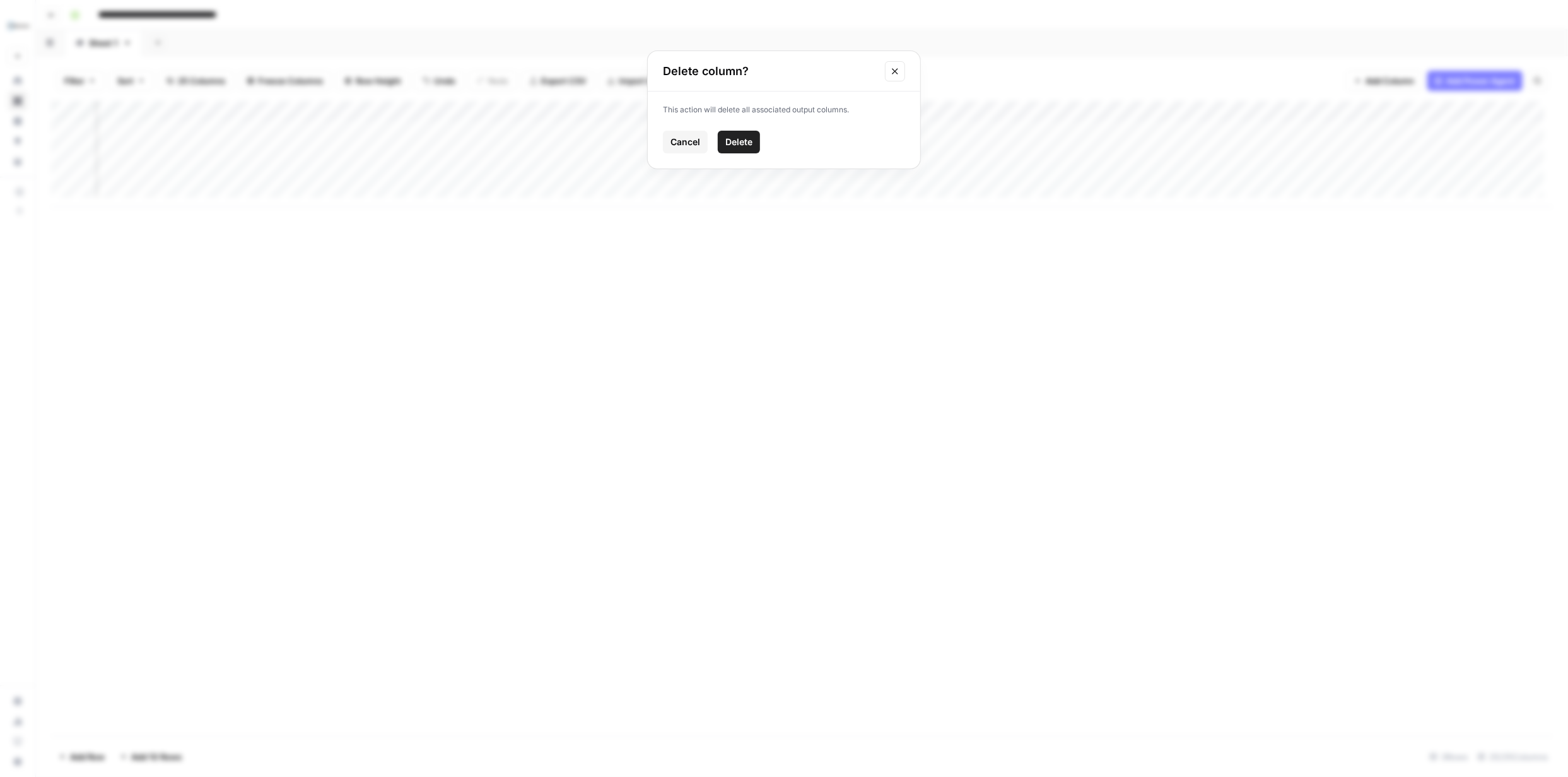
click at [746, 142] on span "Delete" at bounding box center [738, 142] width 27 height 13
click at [533, 111] on div "Add Column" at bounding box center [802, 154] width 1501 height 106
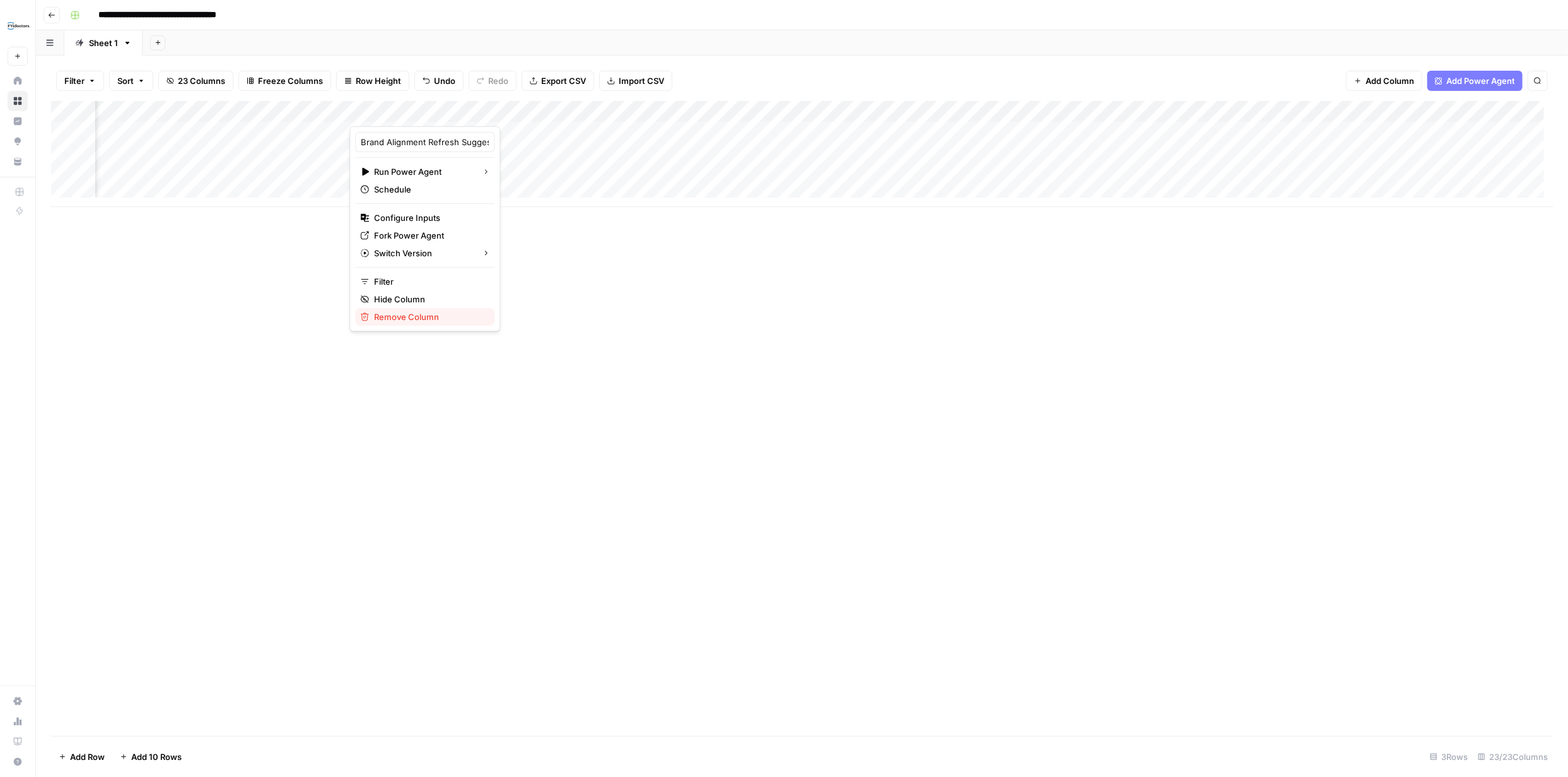
click at [409, 319] on span "Remove Column" at bounding box center [429, 317] width 111 height 13
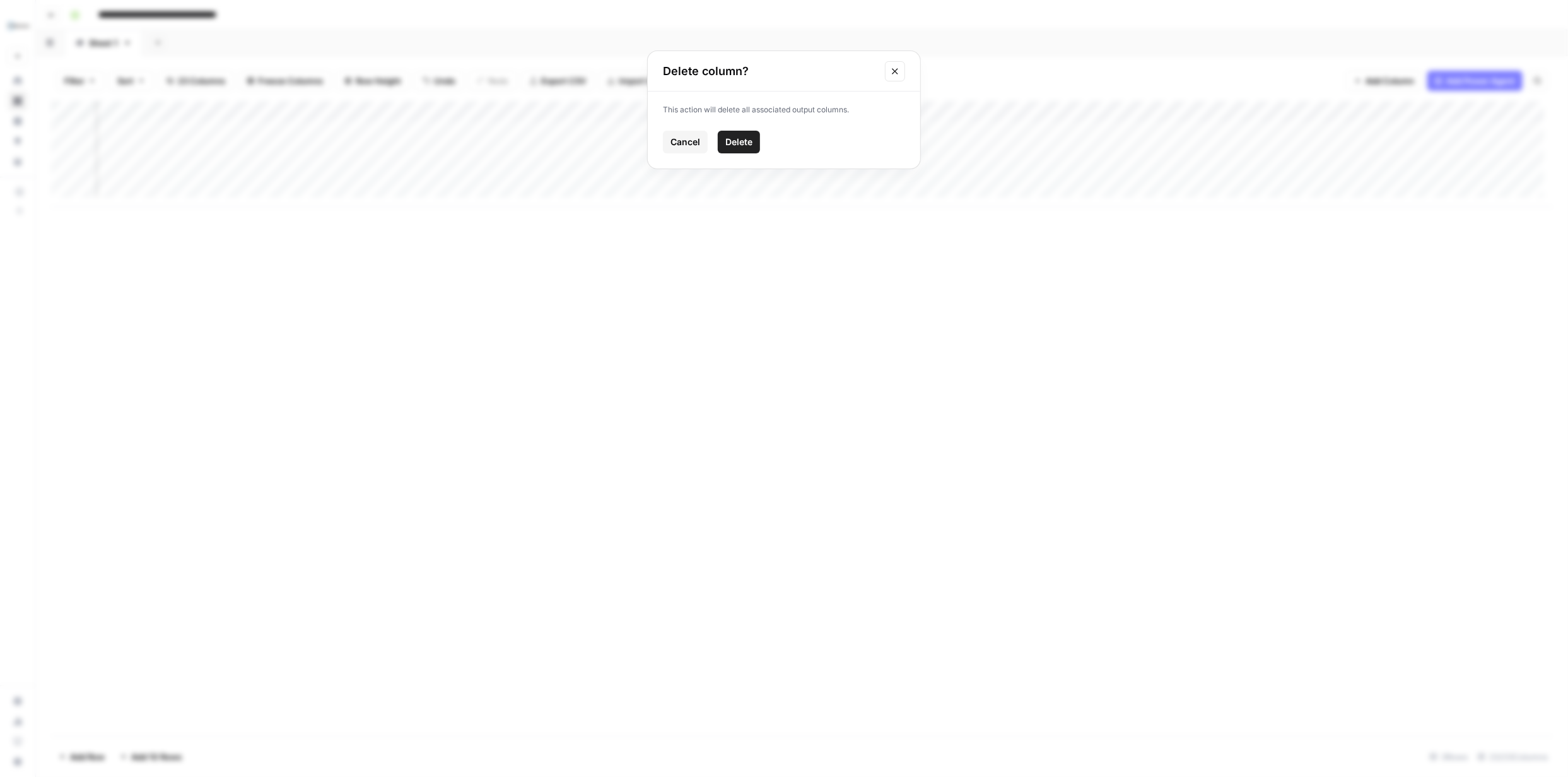
click at [742, 142] on span "Delete" at bounding box center [738, 142] width 27 height 13
click at [1136, 113] on div "Add Column" at bounding box center [802, 154] width 1501 height 106
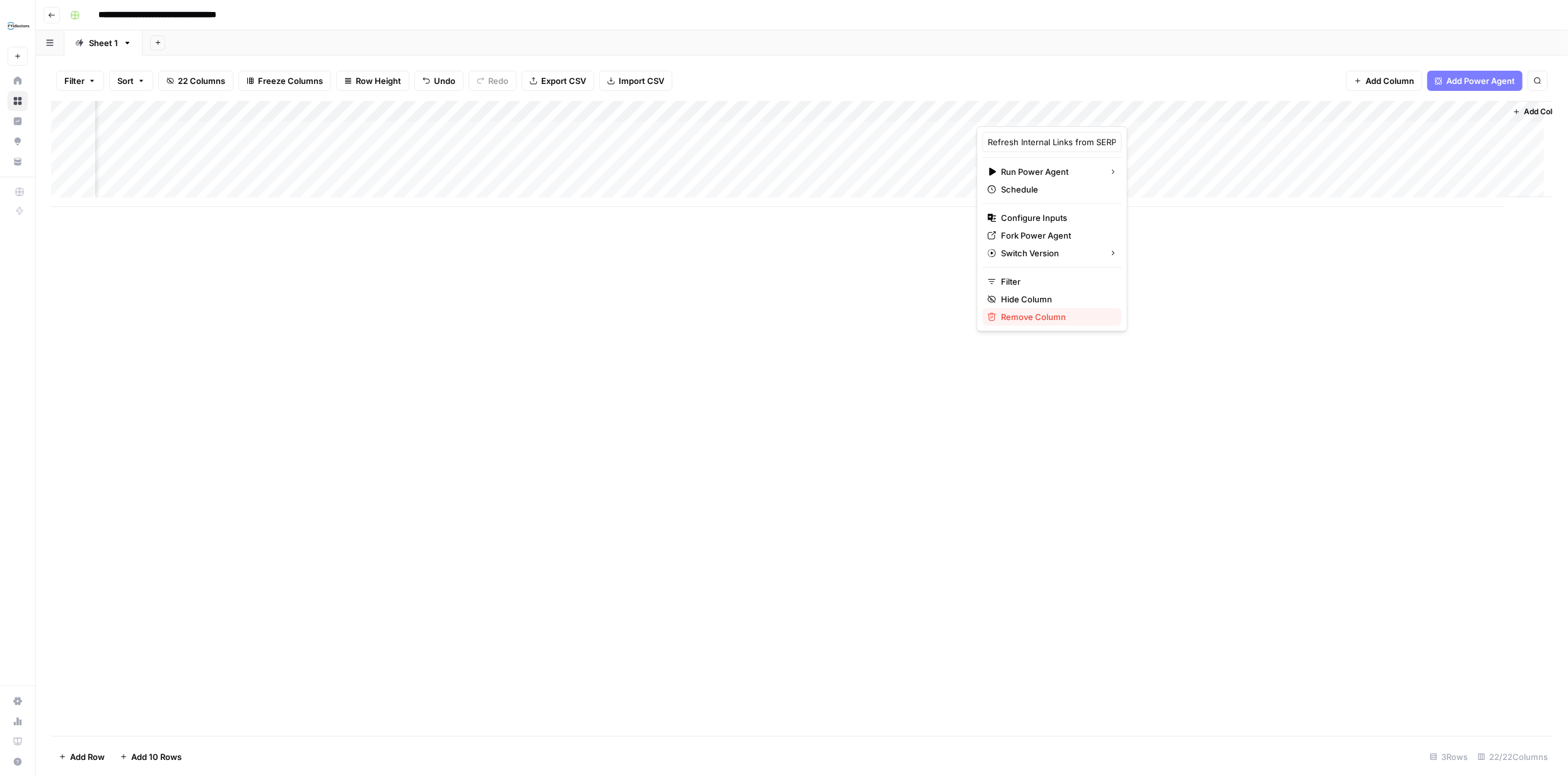
click at [1043, 313] on span "Remove Column" at bounding box center [1056, 317] width 111 height 13
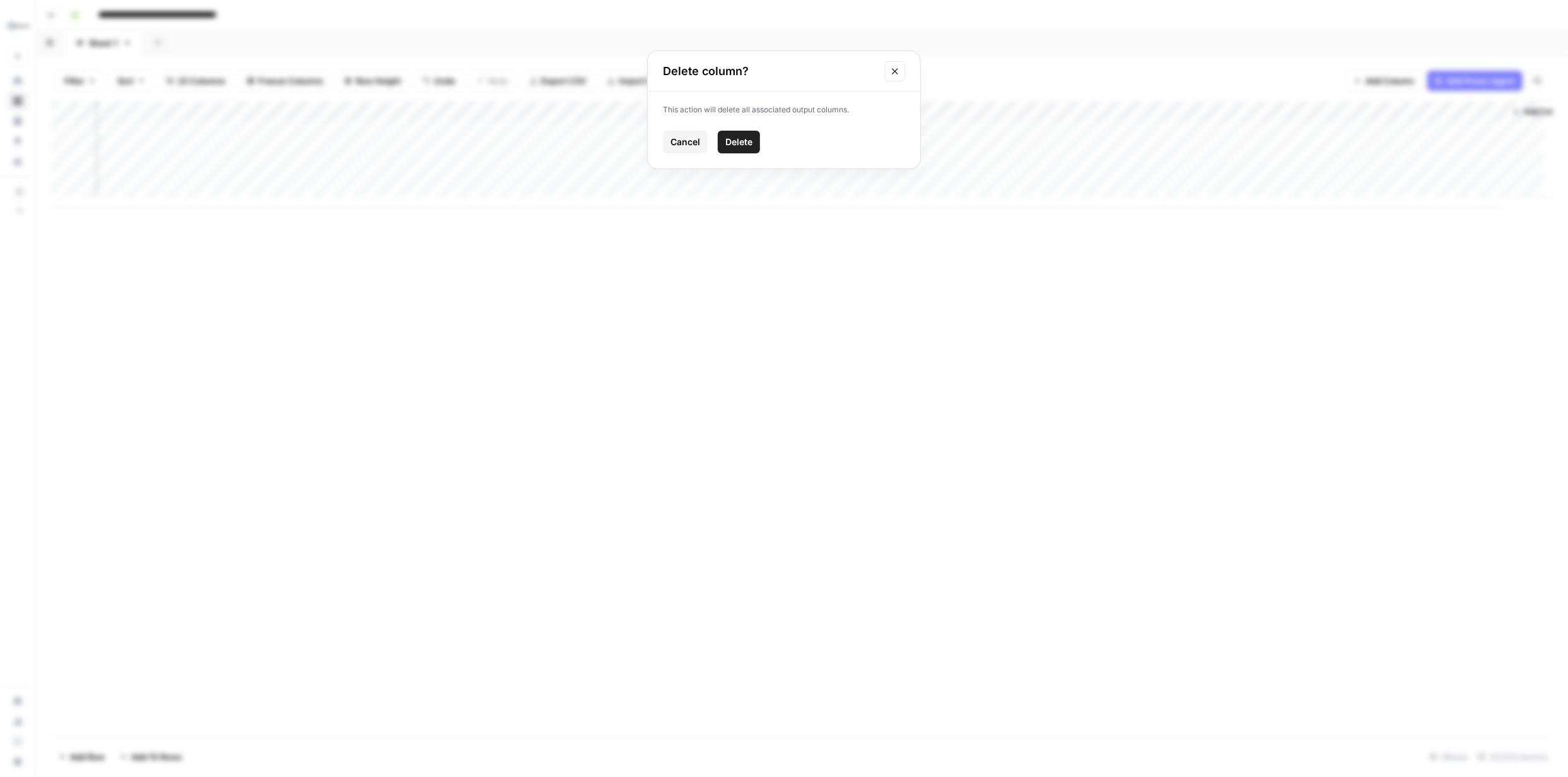
click at [746, 142] on span "Delete" at bounding box center [738, 142] width 27 height 13
click at [883, 112] on div "Add Column" at bounding box center [802, 154] width 1501 height 106
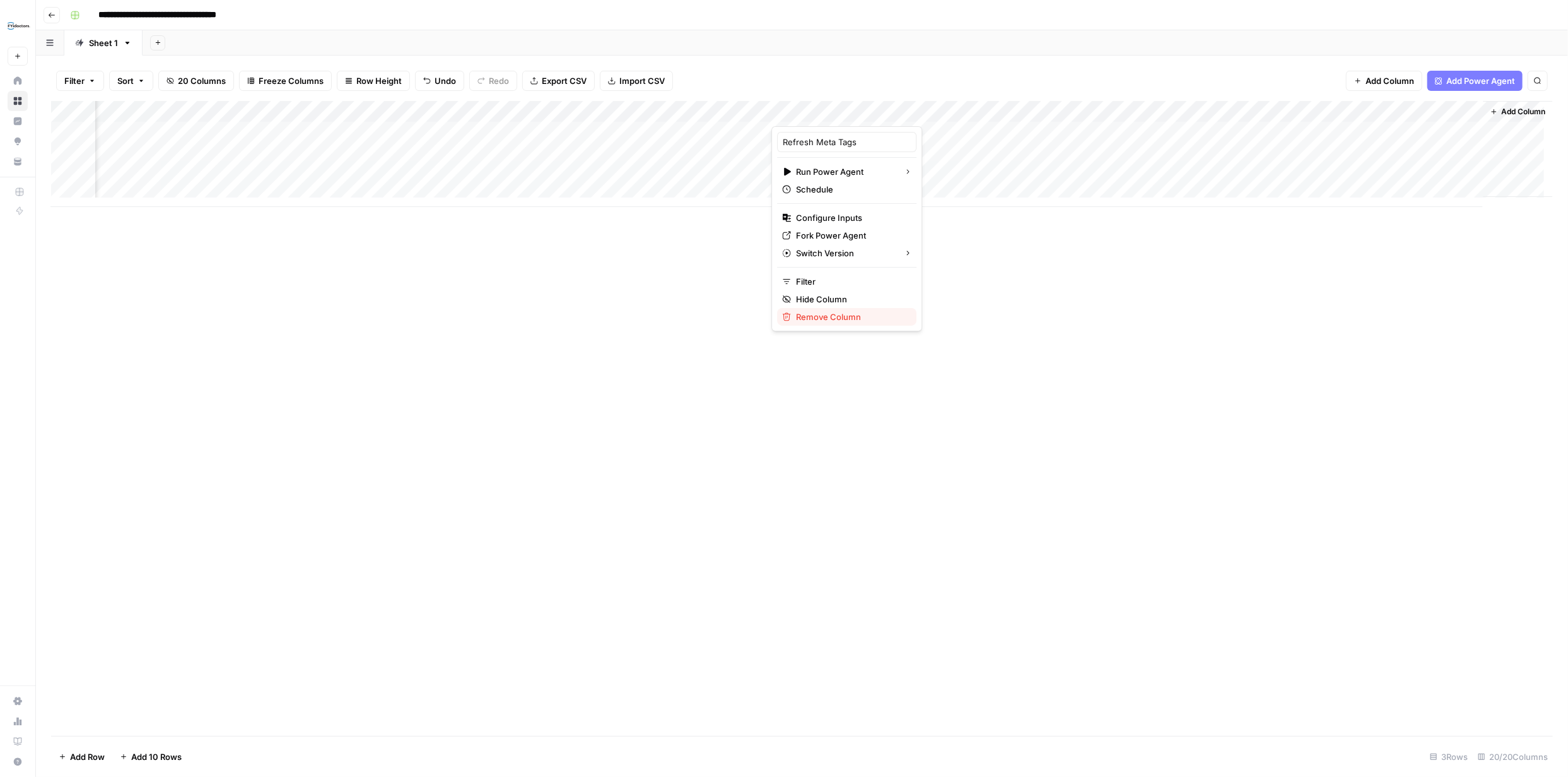
click at [841, 316] on span "Remove Column" at bounding box center [852, 317] width 111 height 13
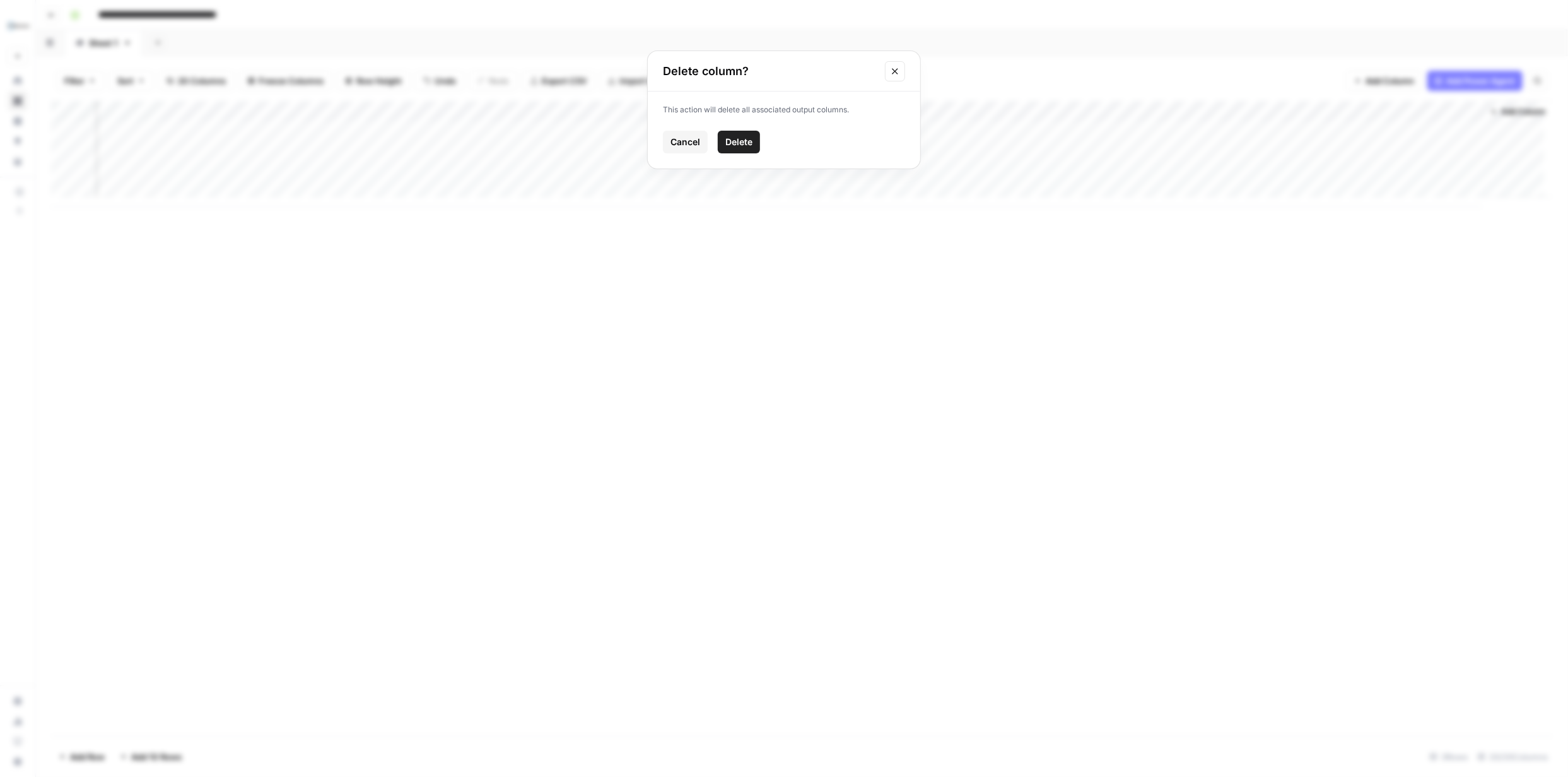
click at [751, 139] on span "Delete" at bounding box center [738, 142] width 27 height 13
click at [772, 131] on div "Add Column" at bounding box center [802, 154] width 1501 height 106
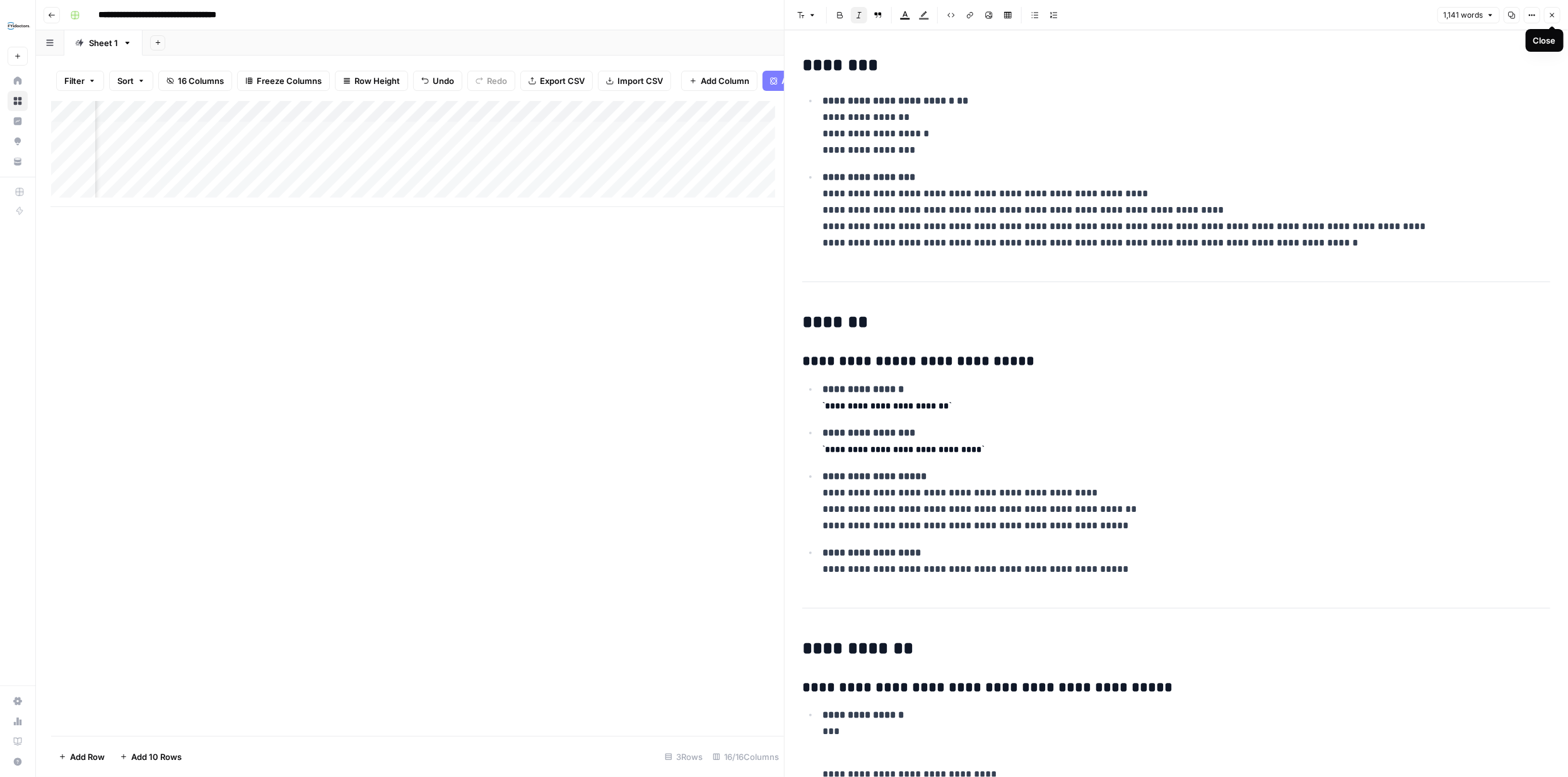
click at [1554, 15] on icon "button" at bounding box center [1552, 15] width 7 height 7
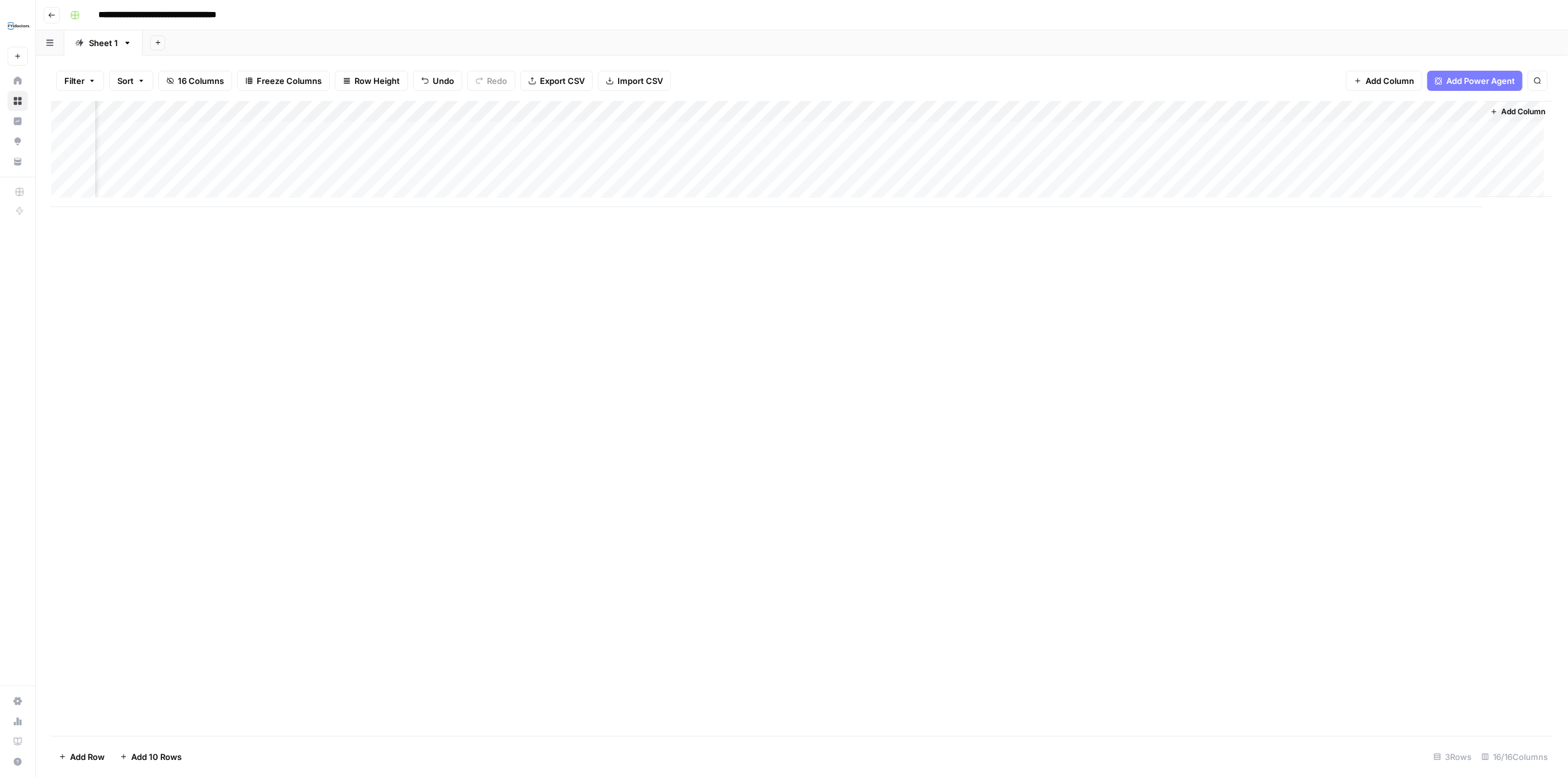
scroll to position [0, 792]
click at [953, 111] on div "Add Column" at bounding box center [802, 154] width 1501 height 106
click at [863, 280] on span "Remove Column" at bounding box center [865, 282] width 111 height 13
click at [743, 142] on span "Delete" at bounding box center [738, 142] width 27 height 13
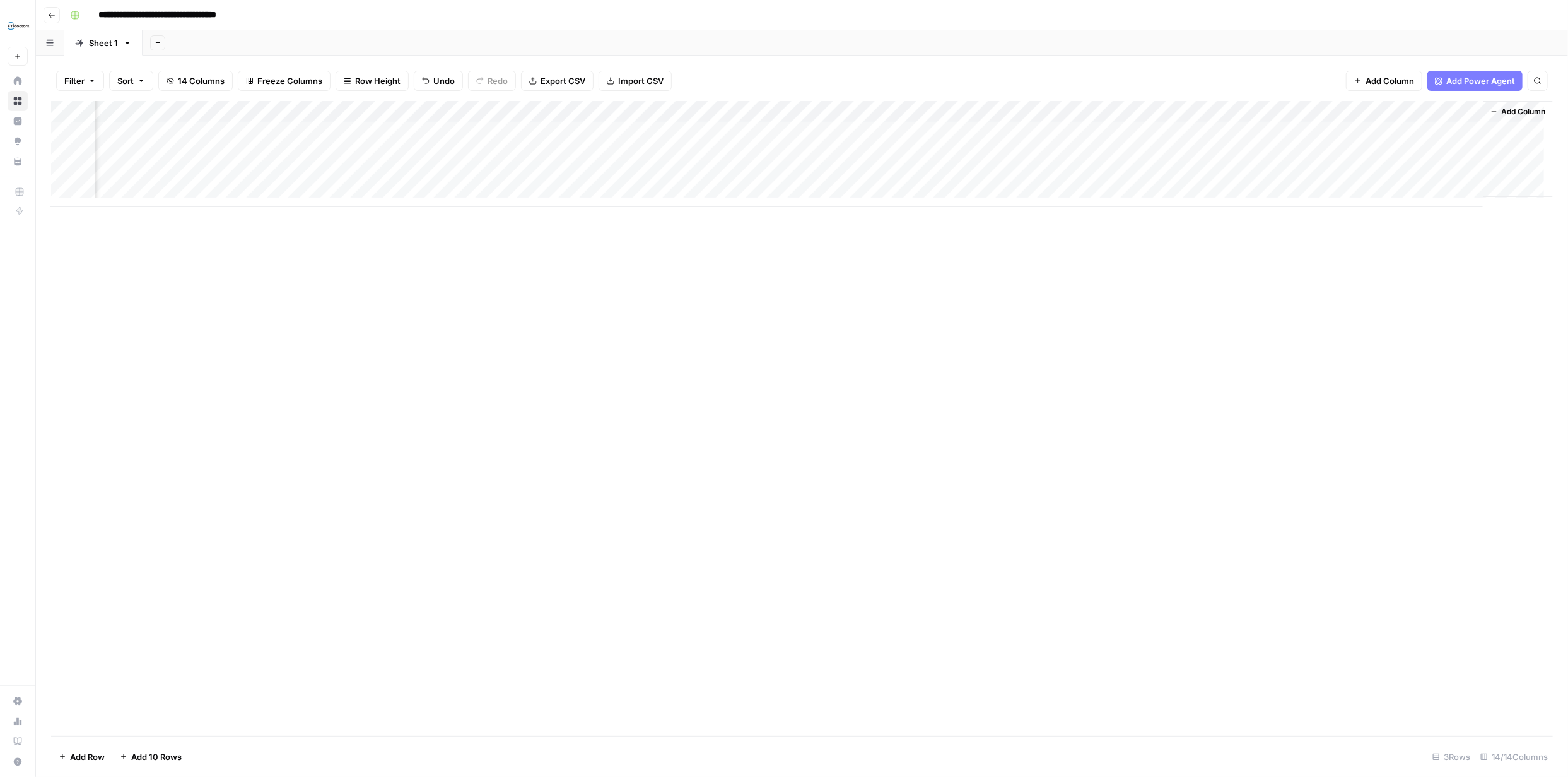
click at [1218, 113] on div "Add Column" at bounding box center [802, 154] width 1501 height 106
click at [1169, 215] on span "Configure Inputs" at bounding box center [1174, 218] width 111 height 13
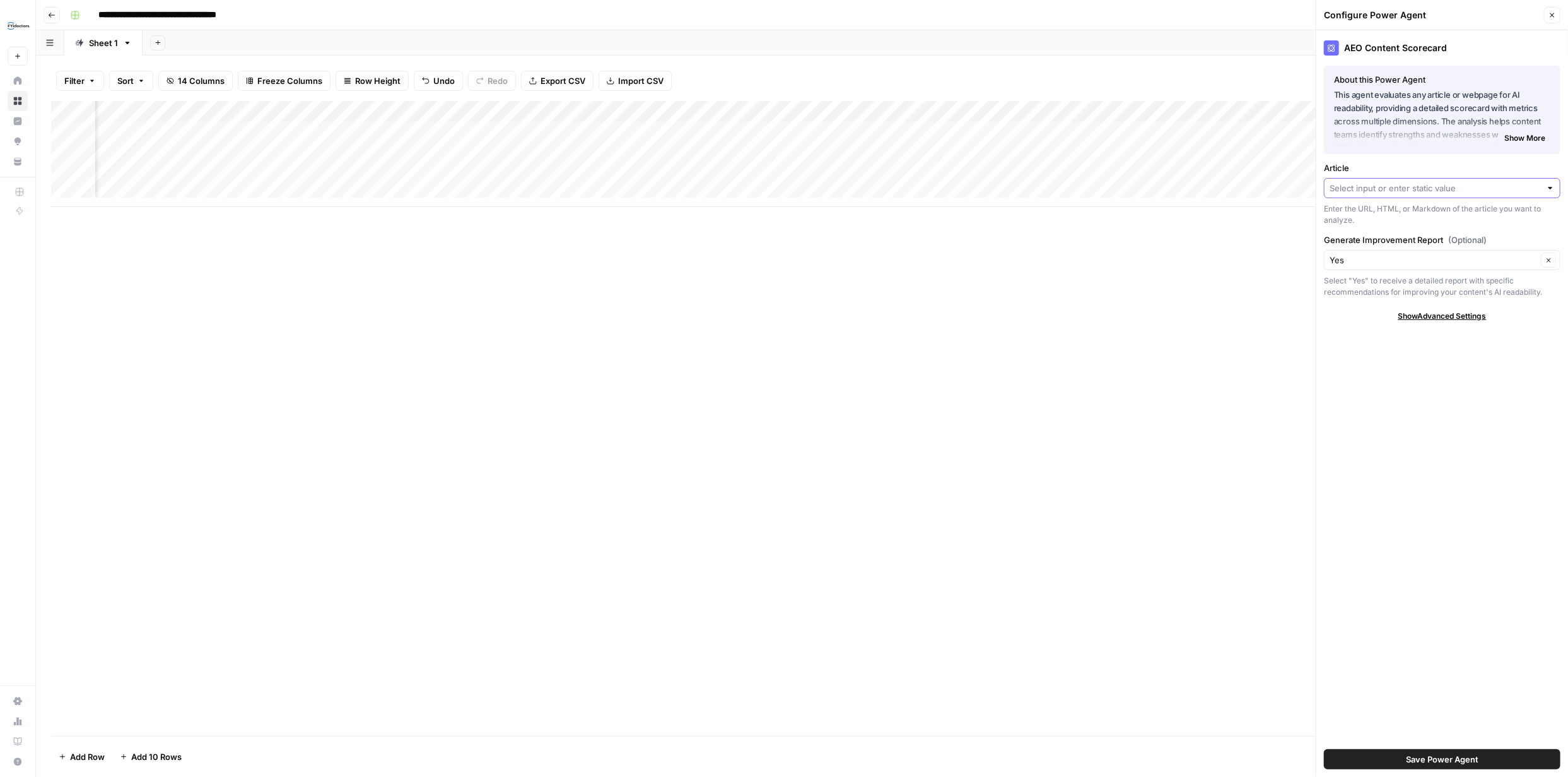
click at [1501, 192] on input "Article" at bounding box center [1435, 188] width 211 height 13
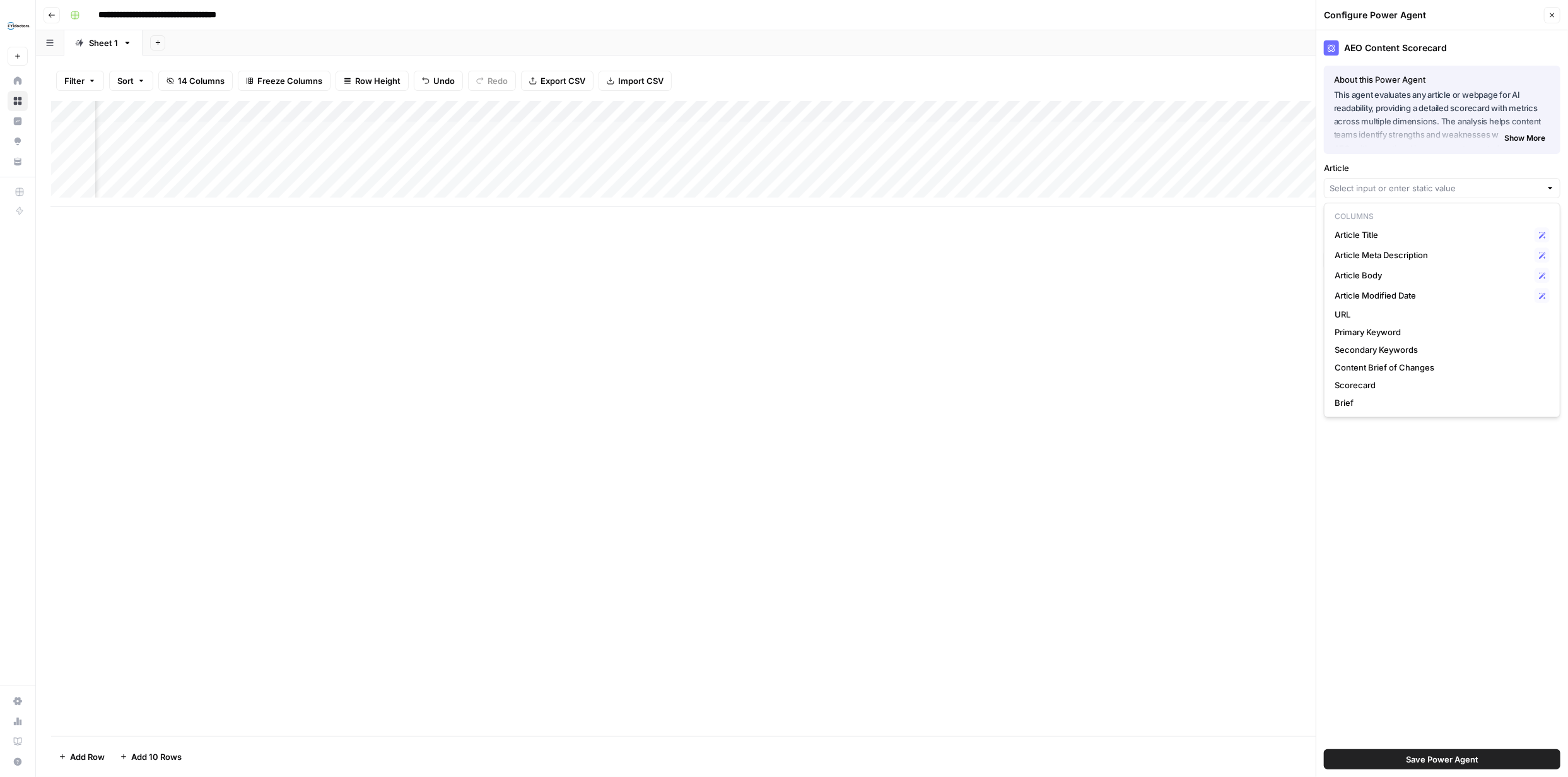
click at [1552, 14] on icon "button" at bounding box center [1552, 15] width 7 height 7
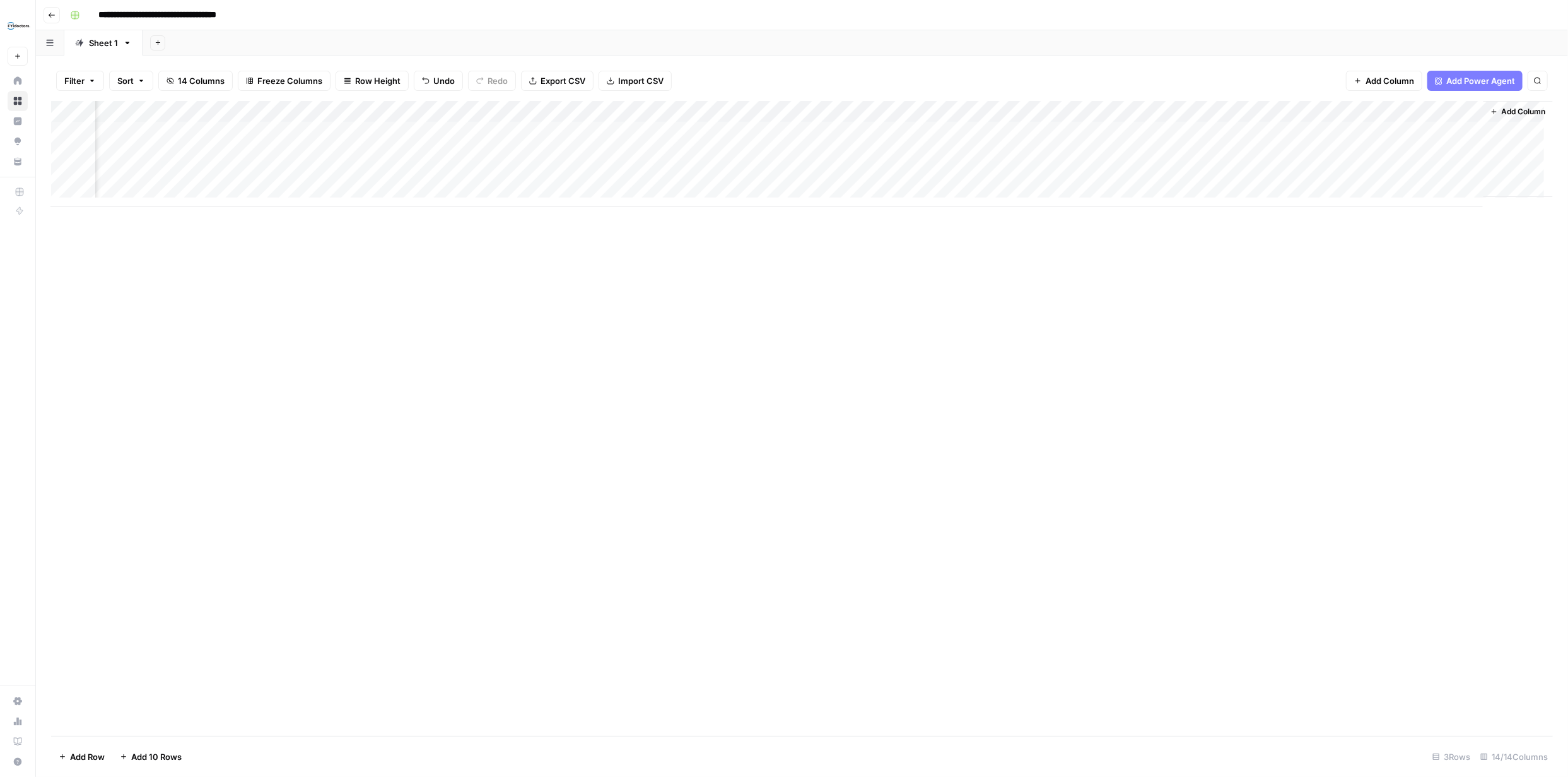
click at [1217, 111] on div "Add Column" at bounding box center [802, 154] width 1501 height 106
click at [1141, 281] on span "Remove Column" at bounding box center [1174, 282] width 111 height 13
click at [737, 142] on span "Delete" at bounding box center [738, 142] width 27 height 13
click at [1332, 110] on div "Add Column" at bounding box center [802, 154] width 1501 height 106
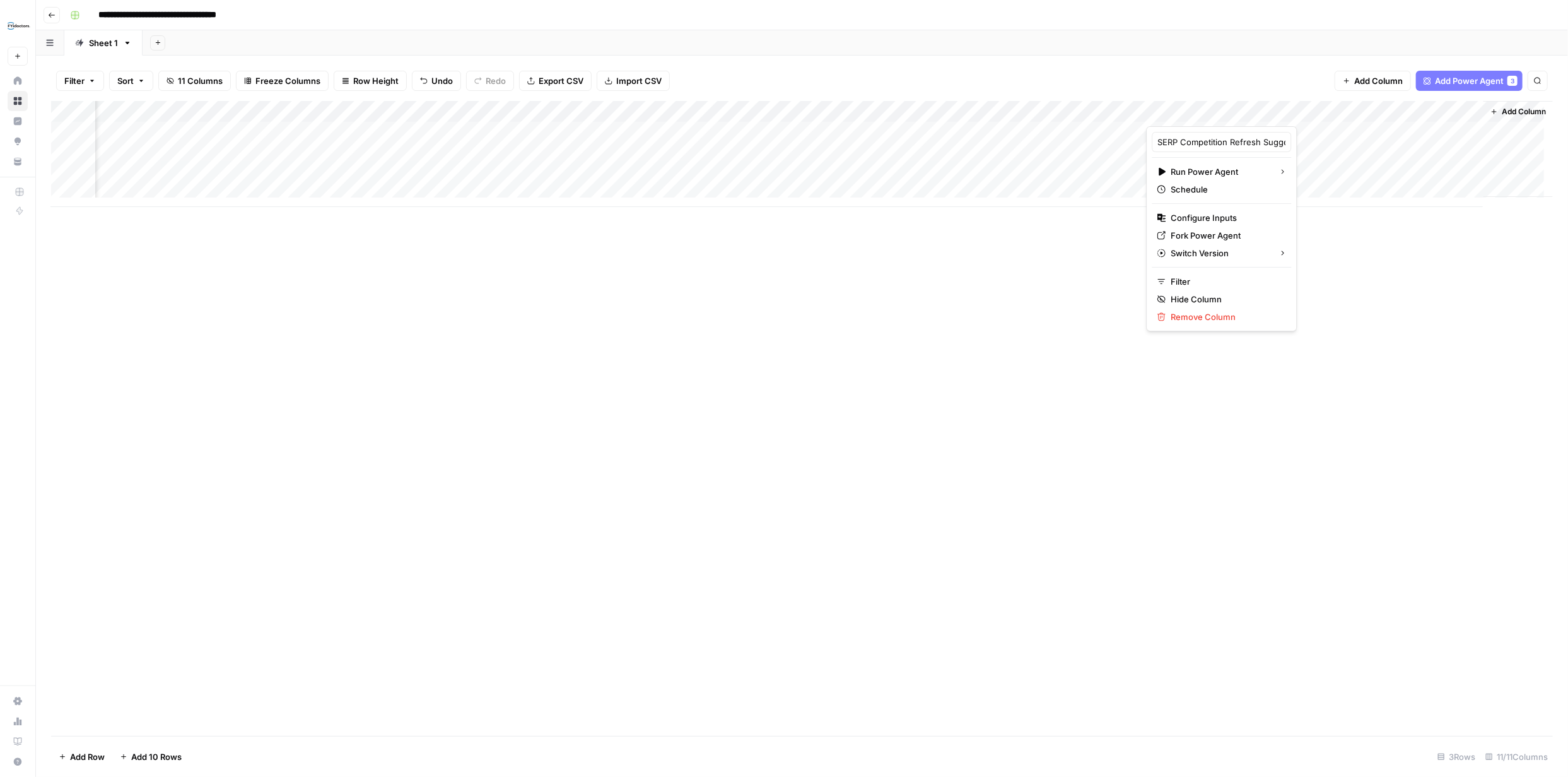
click at [1400, 430] on div "Add Column" at bounding box center [802, 418] width 1501 height 635
click at [1461, 111] on div "Add Column" at bounding box center [802, 154] width 1501 height 106
click at [1512, 236] on div "Add Column" at bounding box center [802, 418] width 1501 height 635
click at [1511, 113] on span "Add Column" at bounding box center [1523, 111] width 44 height 11
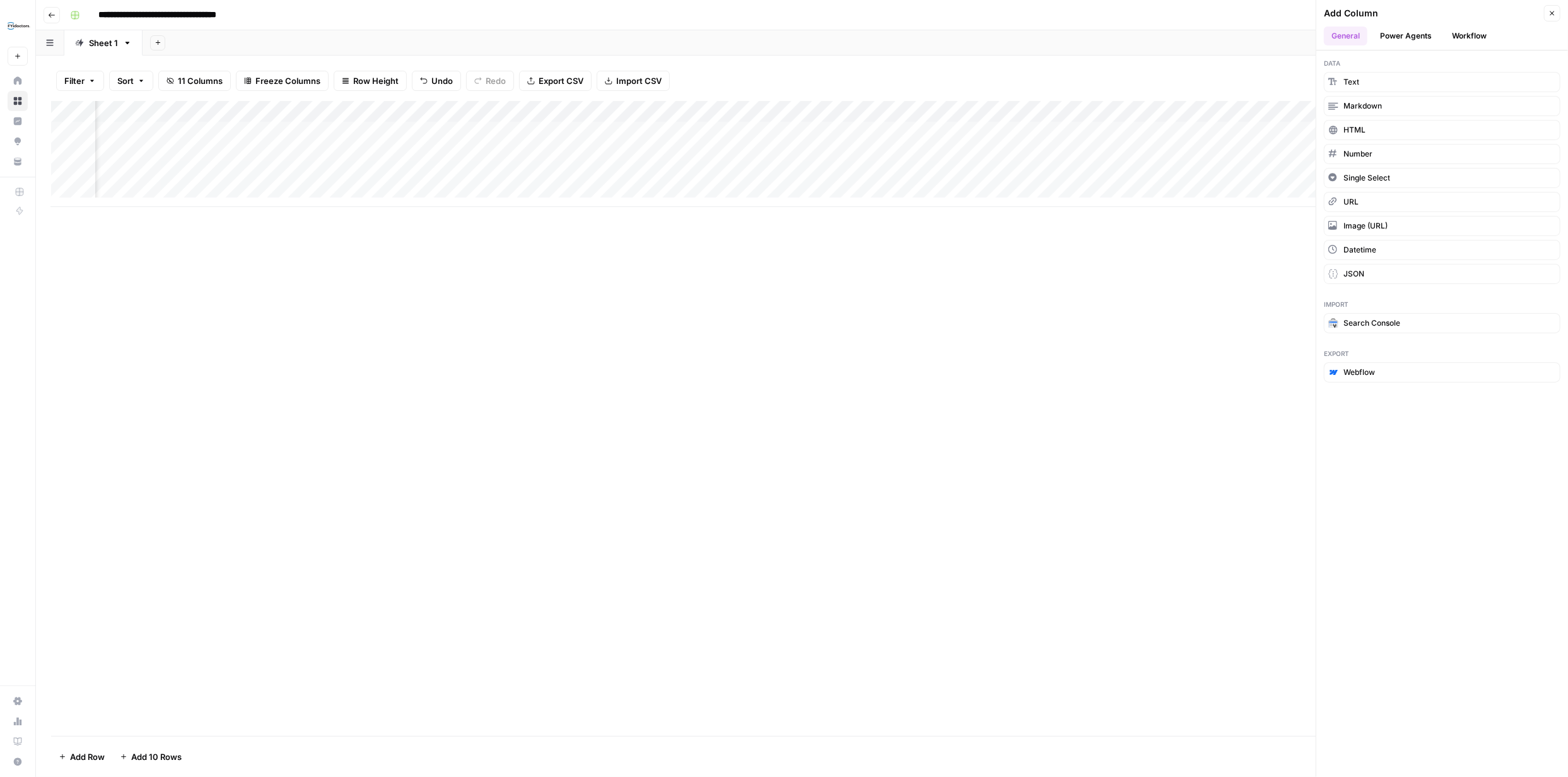
click at [1422, 30] on button "Power Agents" at bounding box center [1405, 36] width 67 height 19
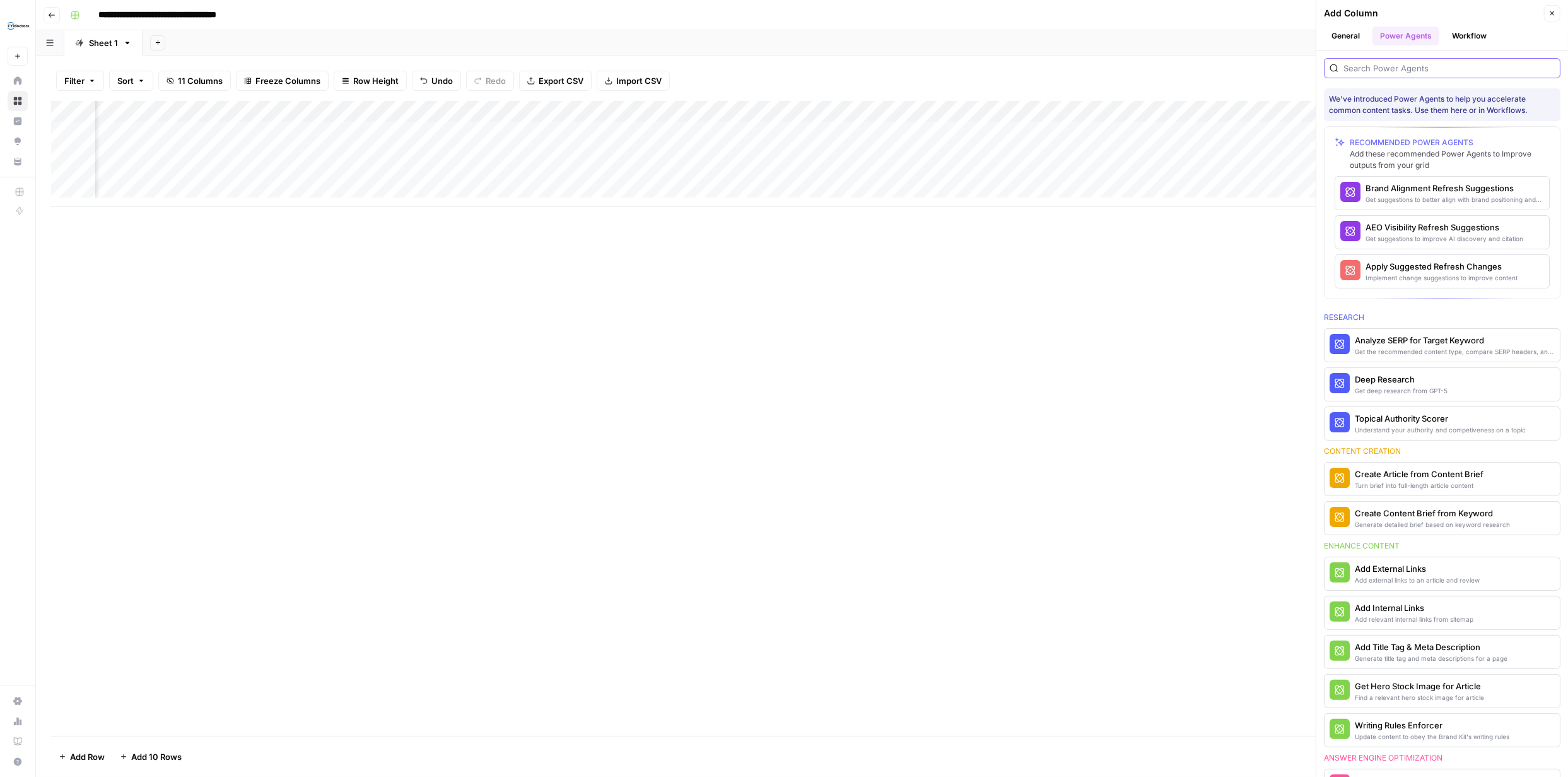
click at [1422, 66] on input "search" at bounding box center [1449, 68] width 211 height 13
click at [1448, 267] on div "Apply Suggested Refresh Changes" at bounding box center [1421, 266] width 111 height 13
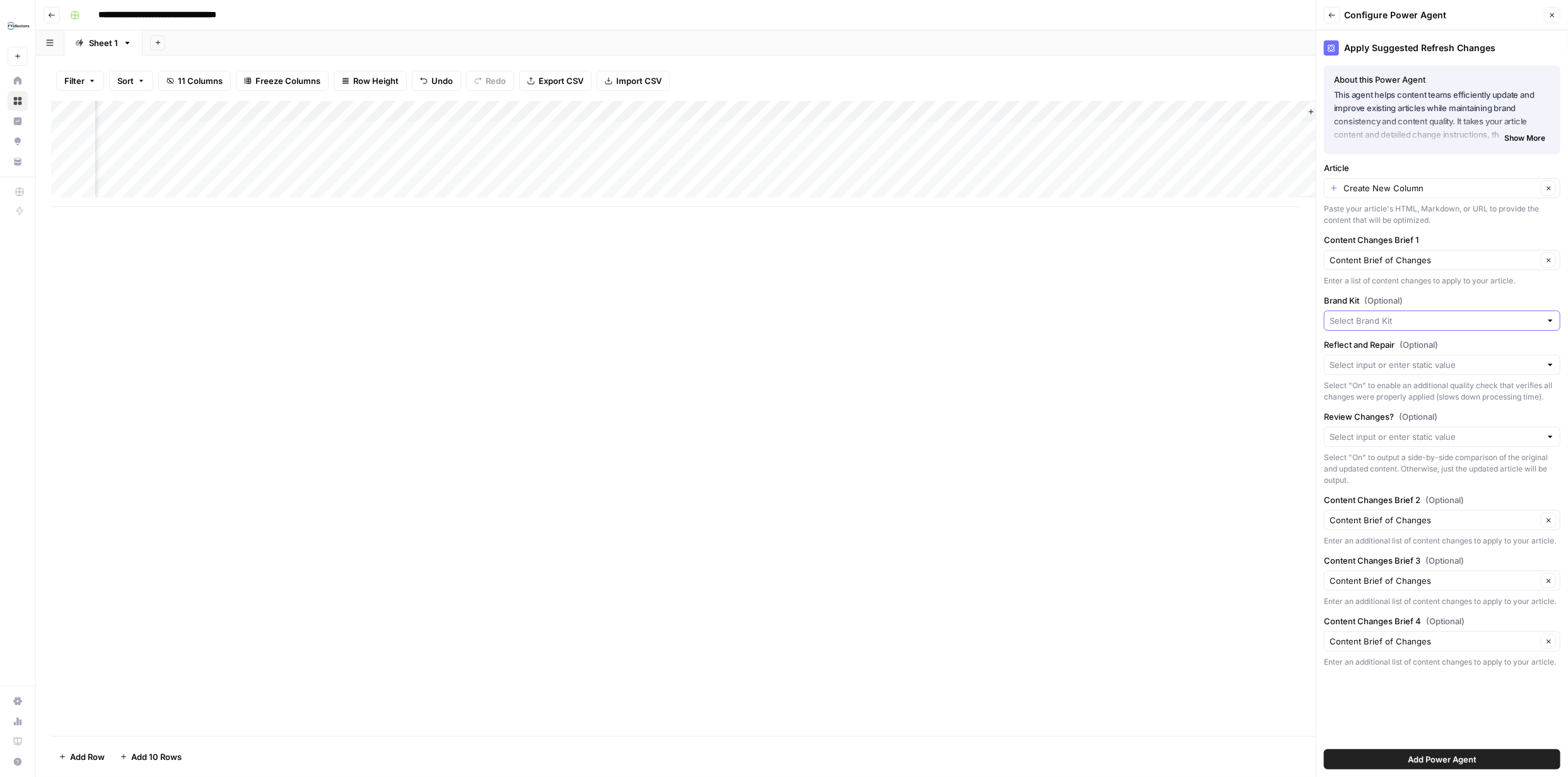
click at [1487, 321] on input "Brand Kit (Optional)" at bounding box center [1435, 321] width 211 height 13
click at [1425, 349] on span "FYidoctors" at bounding box center [1440, 351] width 210 height 13
type input "FYidoctors"
click at [1515, 364] on input "Reflect and Repair (Optional)" at bounding box center [1435, 364] width 211 height 13
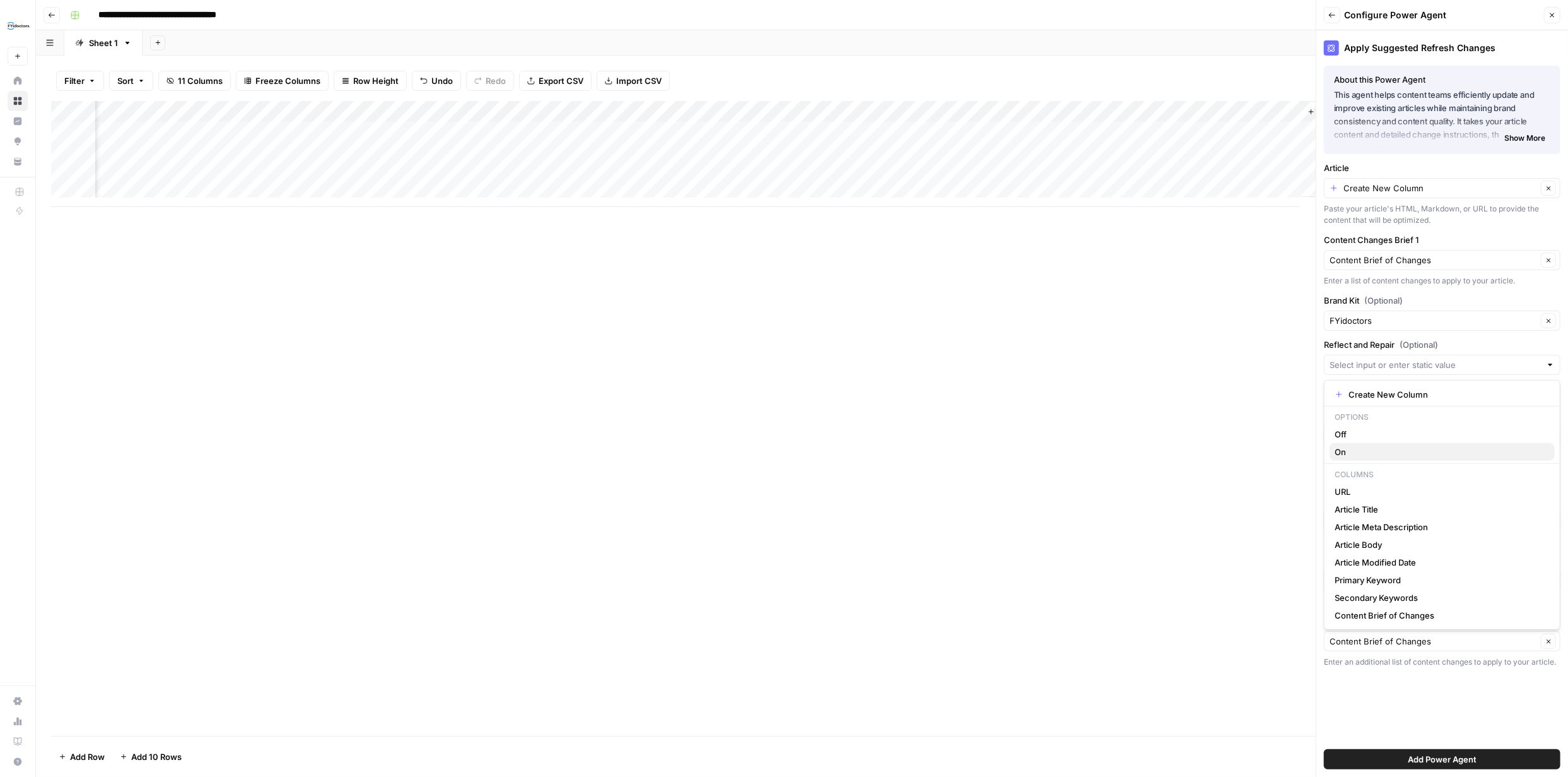
click at [1368, 449] on span "On" at bounding box center [1440, 452] width 210 height 13
type input "On"
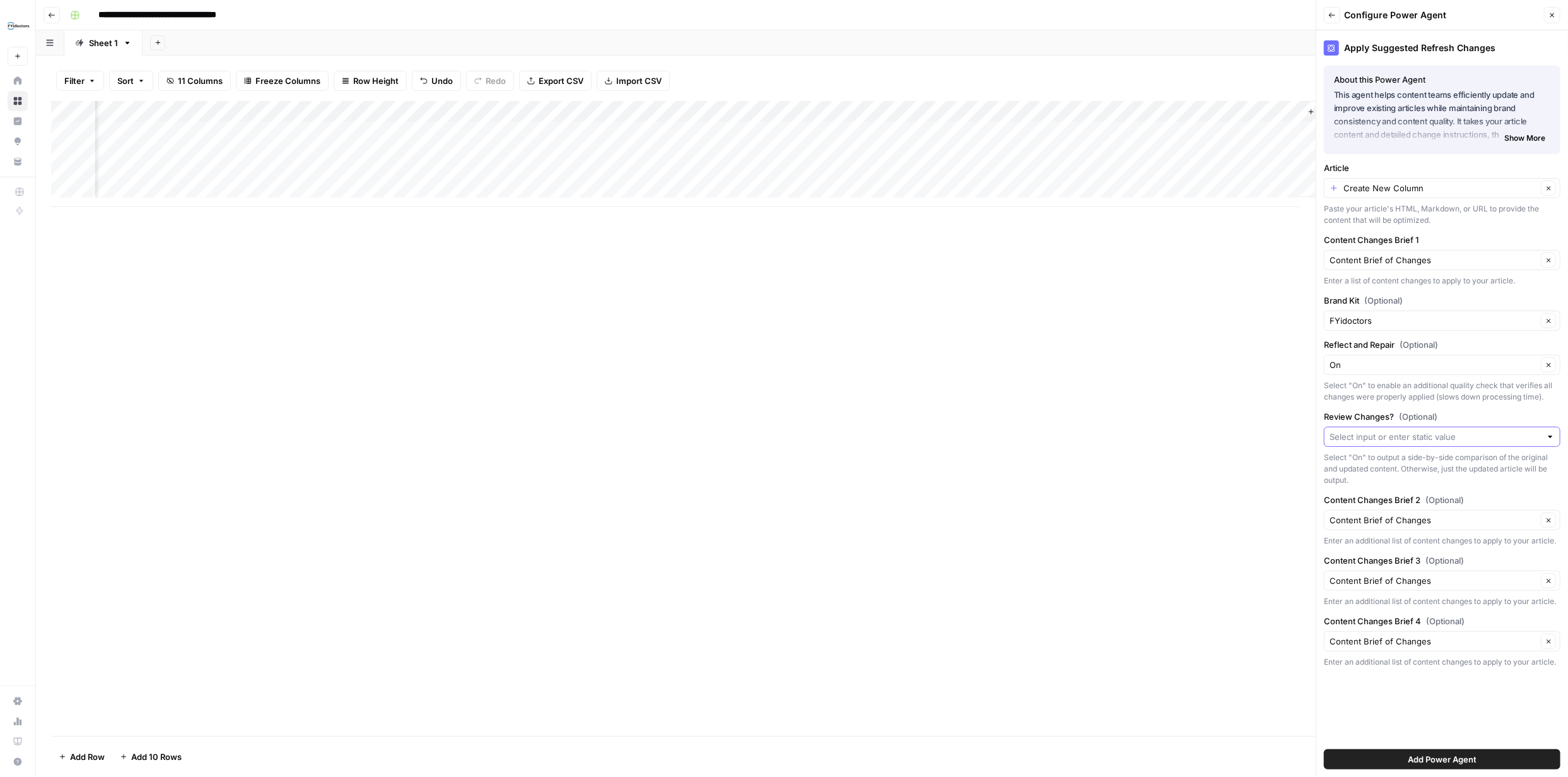
click at [1531, 436] on input "Review Changes? (Optional)" at bounding box center [1435, 437] width 211 height 13
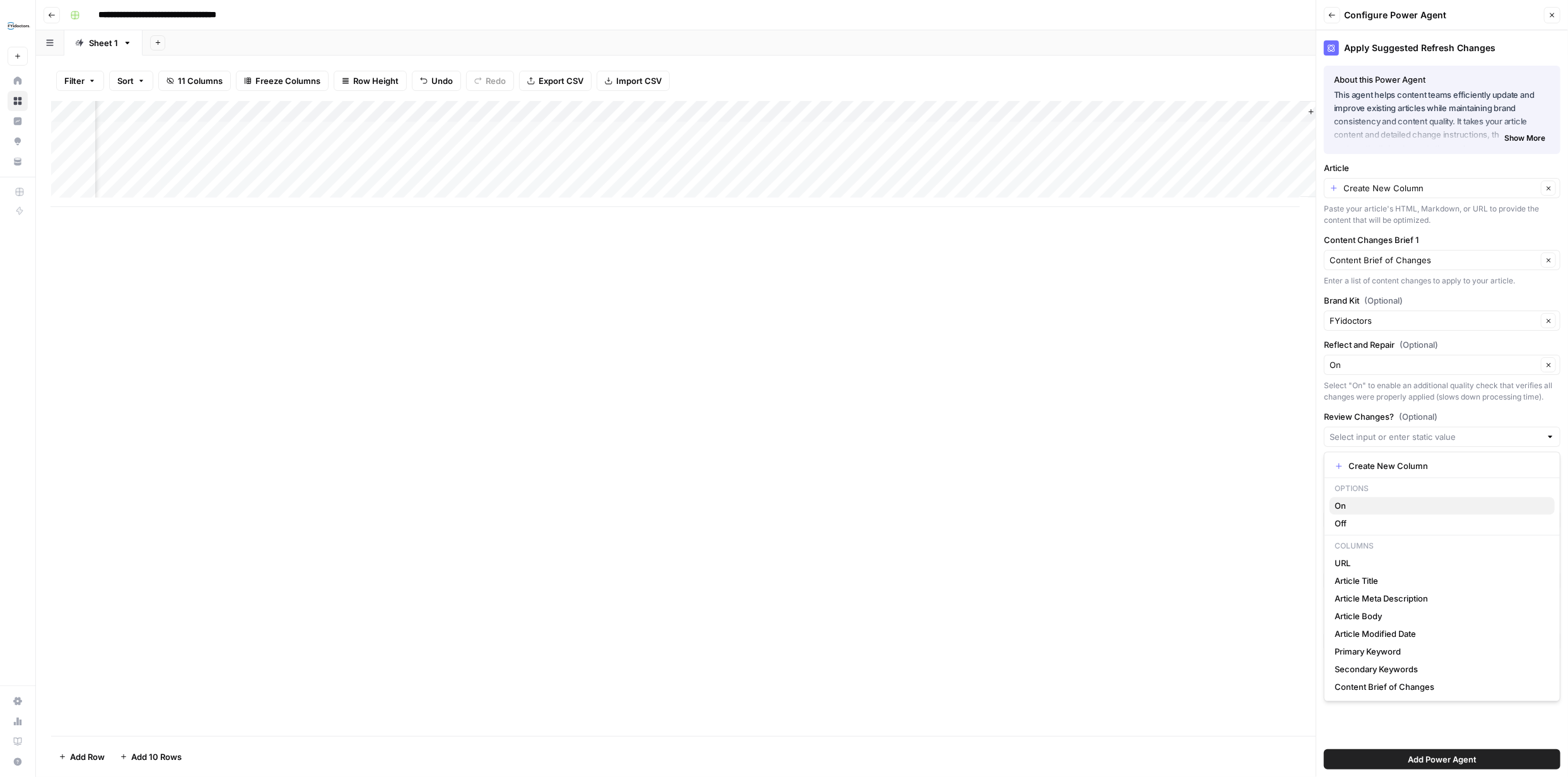
click at [1394, 504] on span "On" at bounding box center [1440, 506] width 210 height 13
type input "On"
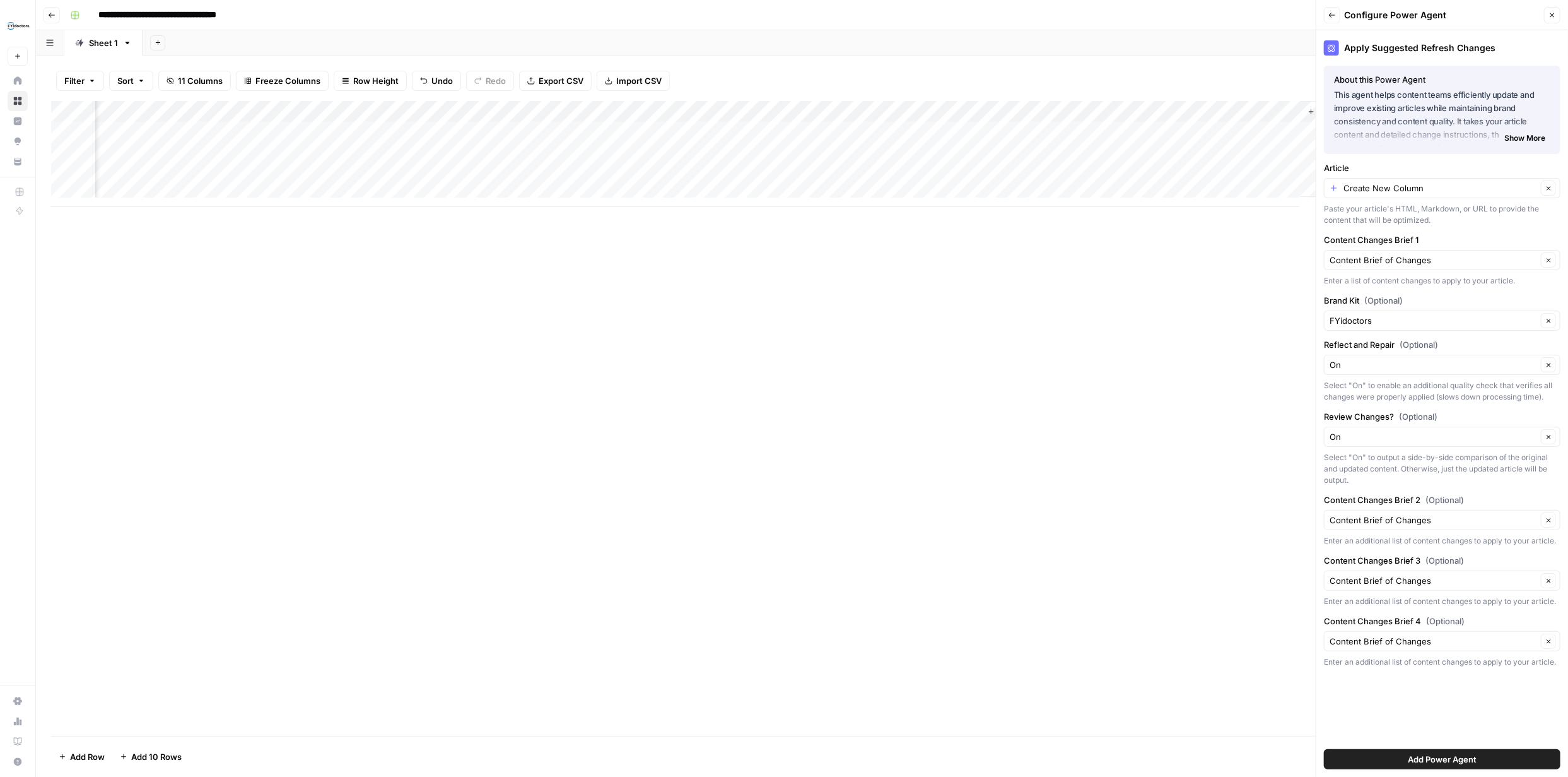
click at [1554, 587] on div "Clear" at bounding box center [1548, 580] width 15 height 15
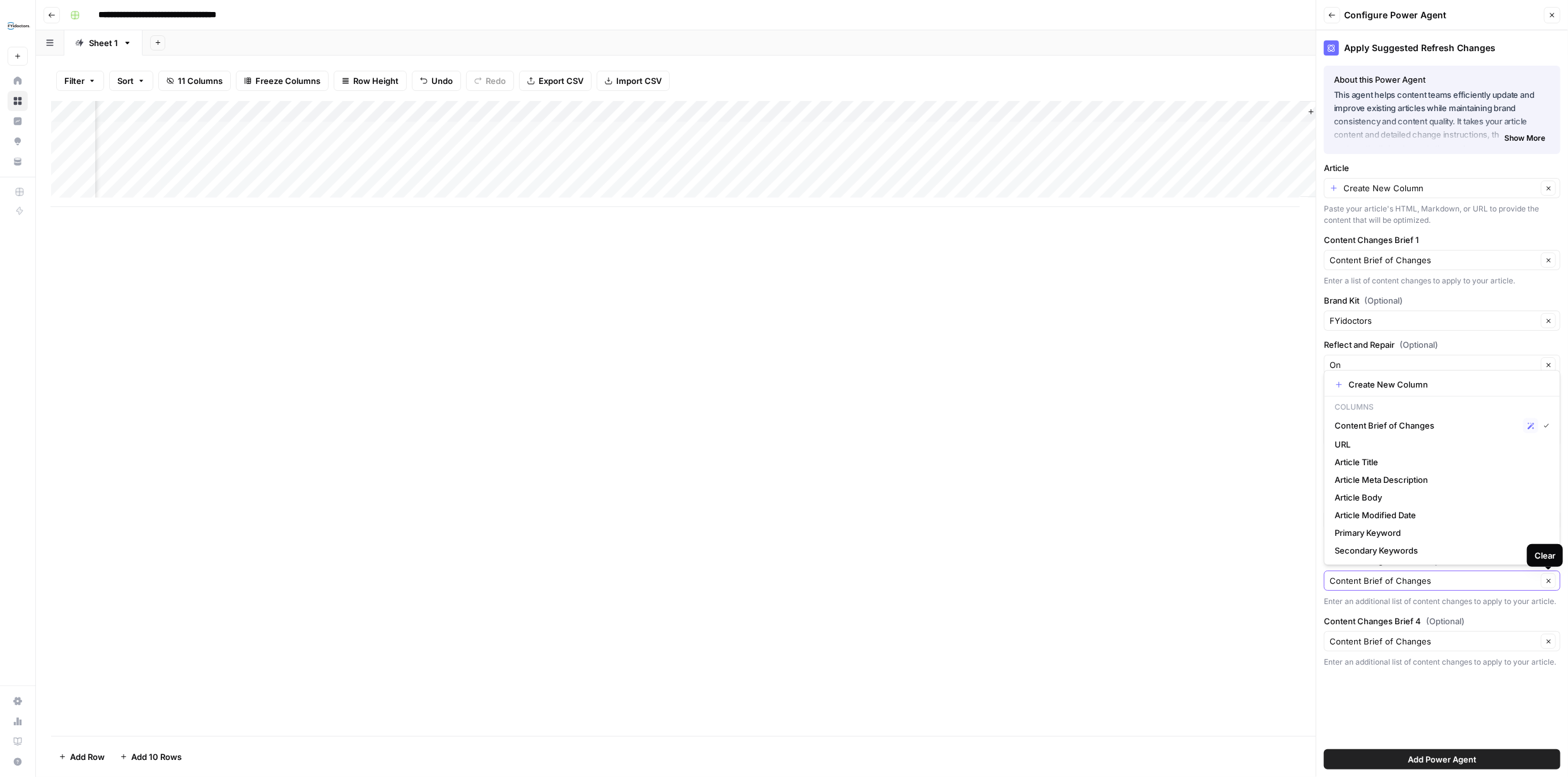
click at [1548, 580] on icon "button" at bounding box center [1548, 581] width 7 height 7
click at [1552, 639] on button "Clear" at bounding box center [1548, 641] width 15 height 15
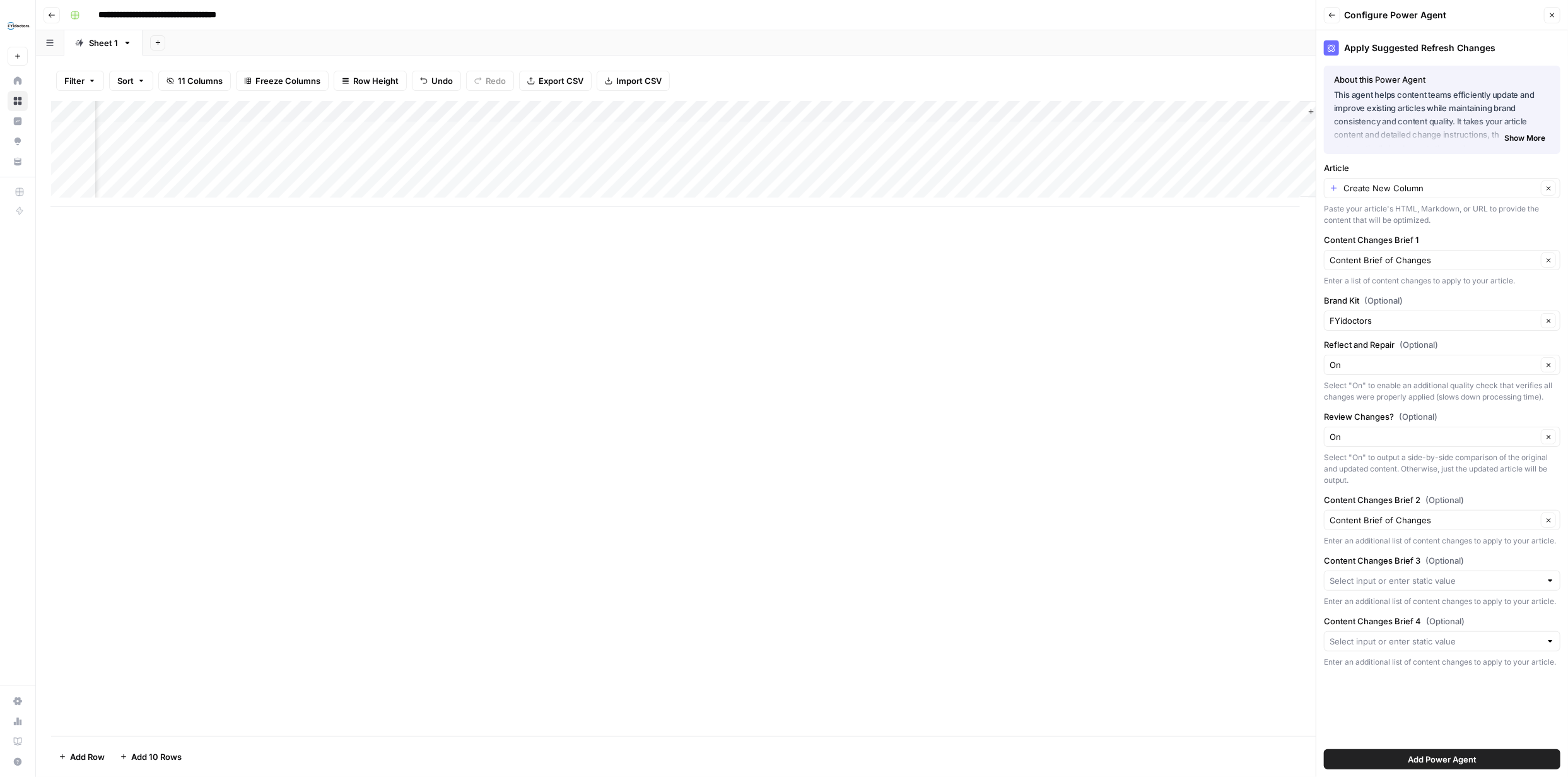
click at [1441, 754] on span "Add Power Agent" at bounding box center [1442, 759] width 69 height 13
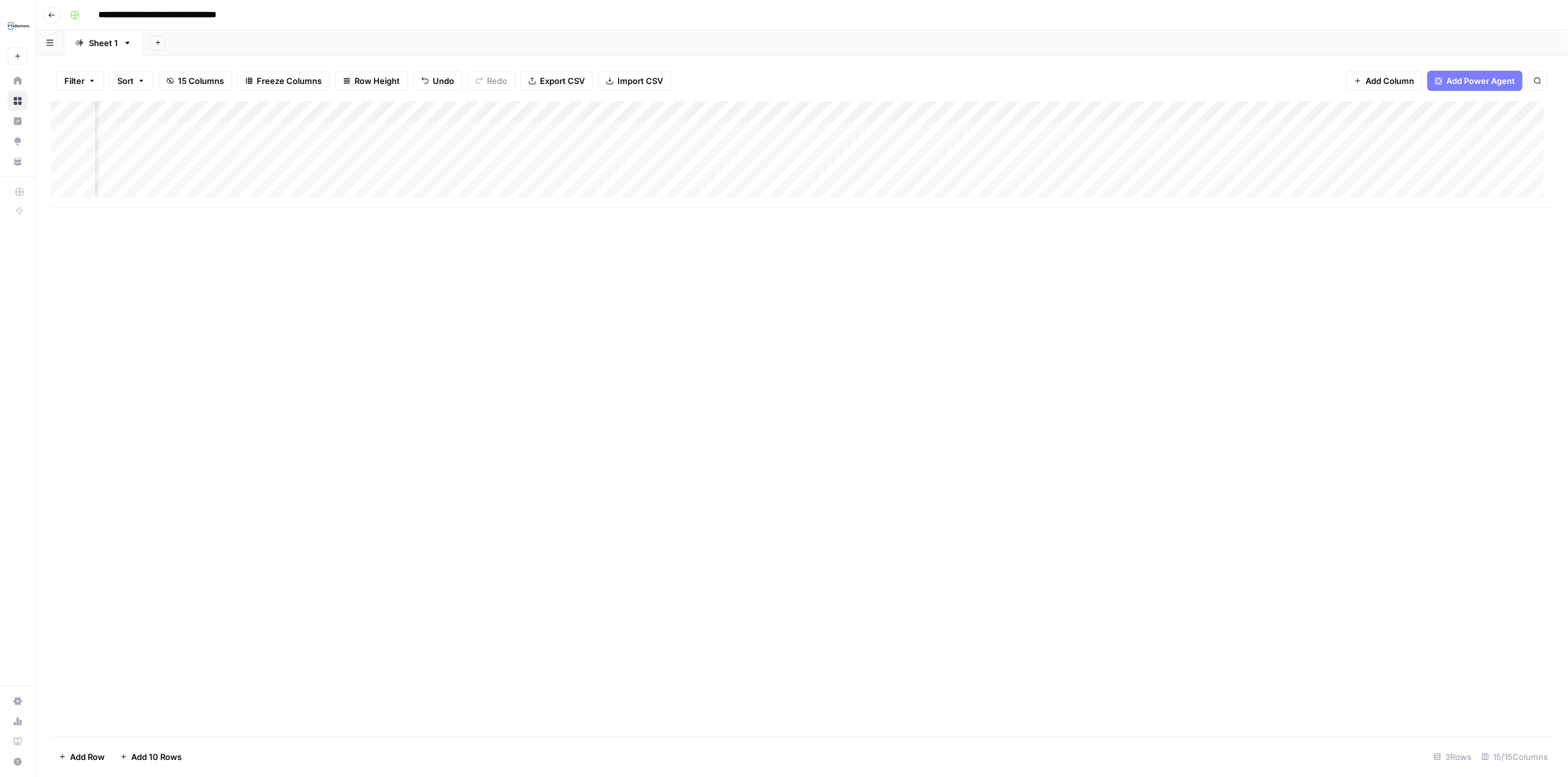
scroll to position [0, 709]
click at [1220, 113] on div "Add Column" at bounding box center [802, 154] width 1501 height 106
click at [1116, 220] on span "Configure Inputs" at bounding box center [1130, 218] width 111 height 13
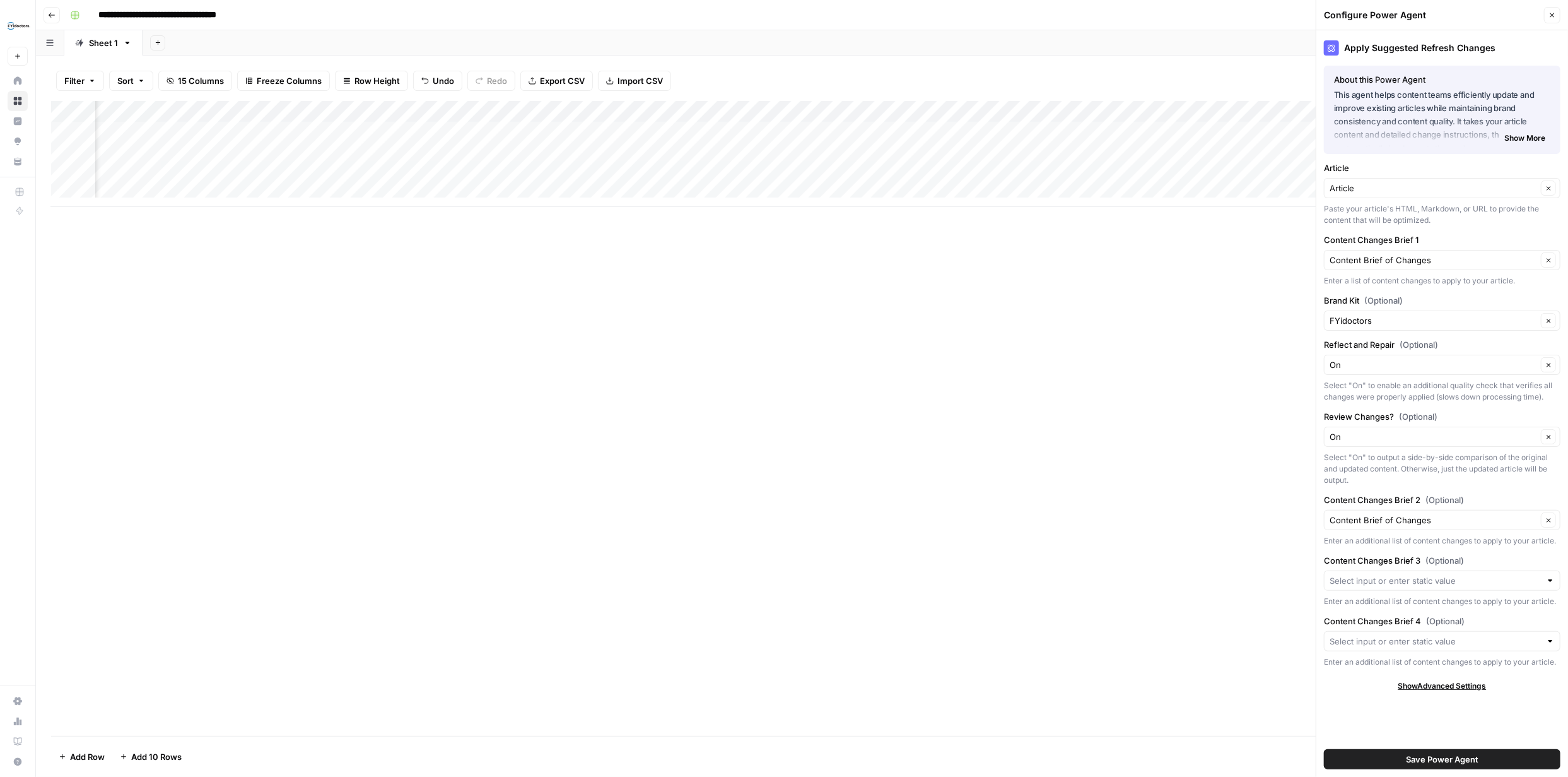
click at [1429, 753] on span "Save Power Agent" at bounding box center [1441, 759] width 72 height 13
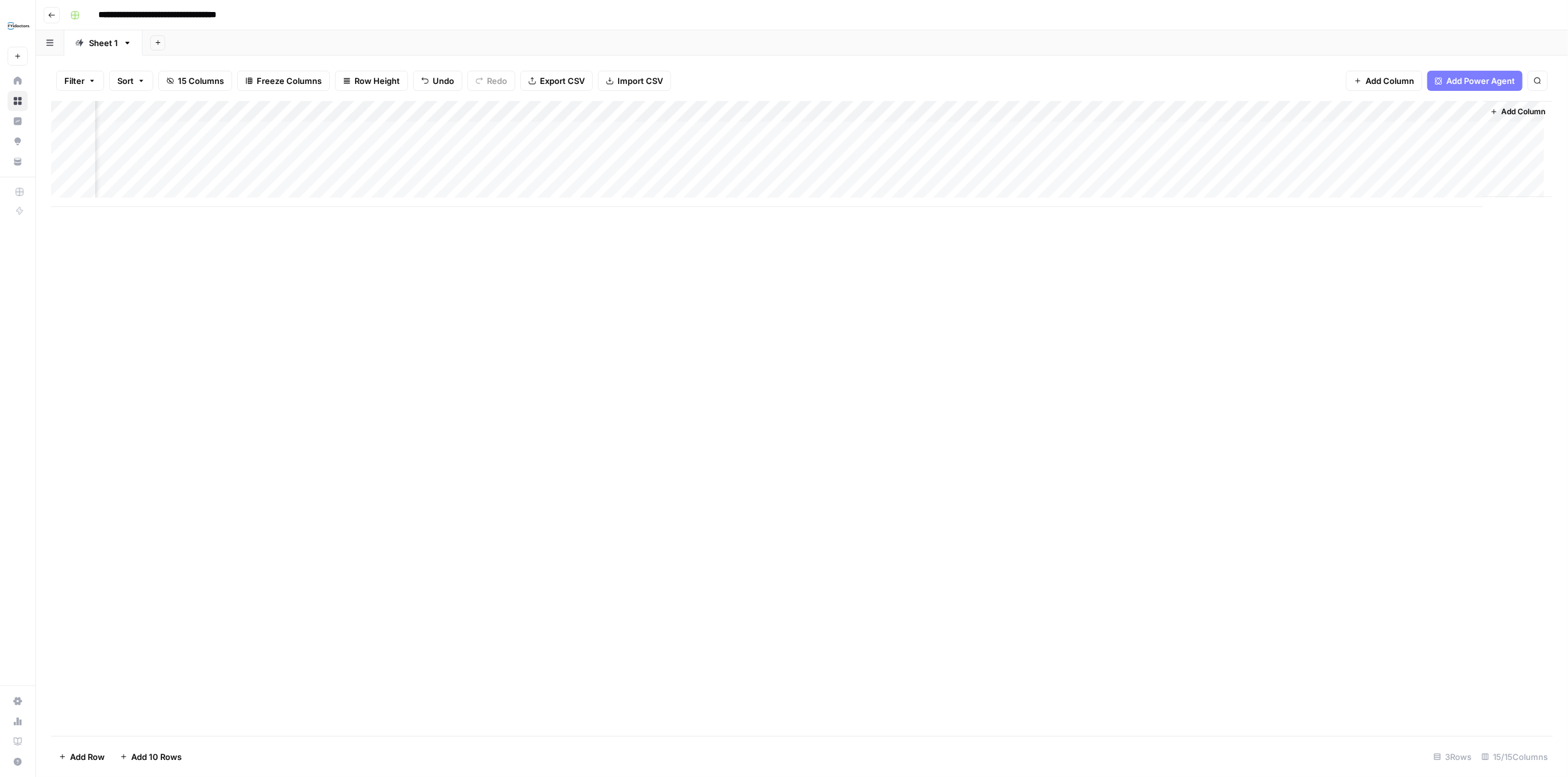
click at [1039, 115] on div "Add Column" at bounding box center [802, 154] width 1501 height 106
click at [930, 274] on button "Remove Column" at bounding box center [943, 282] width 139 height 18
click at [738, 152] on span "Delete" at bounding box center [738, 154] width 27 height 13
click at [1149, 132] on div "Add Column" at bounding box center [802, 154] width 1501 height 106
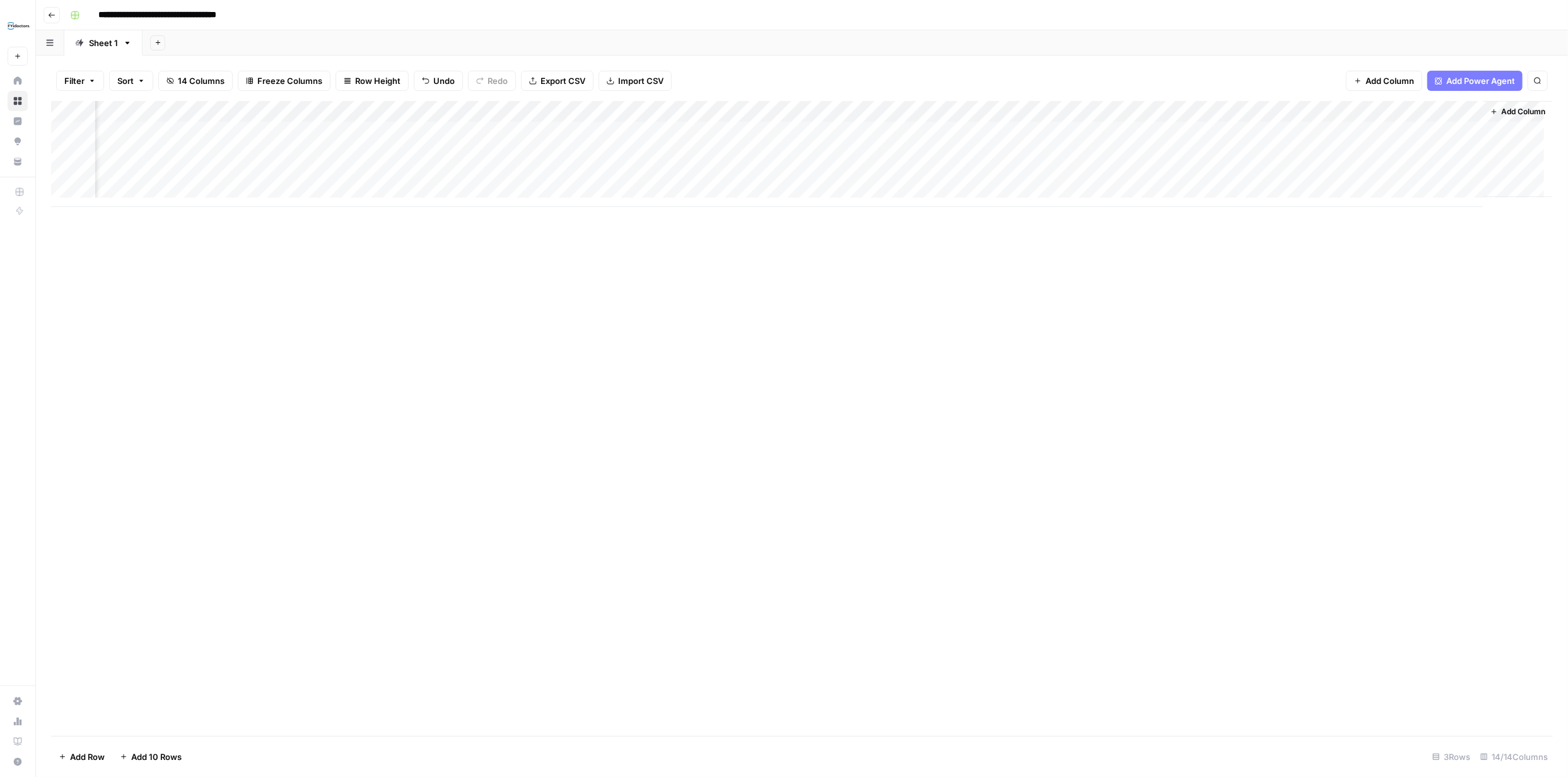
click at [1148, 132] on div "Add Column" at bounding box center [802, 154] width 1501 height 106
click at [1222, 111] on div "Add Column" at bounding box center [802, 154] width 1501 height 106
click at [1126, 218] on span "Configure Inputs" at bounding box center [1130, 218] width 111 height 13
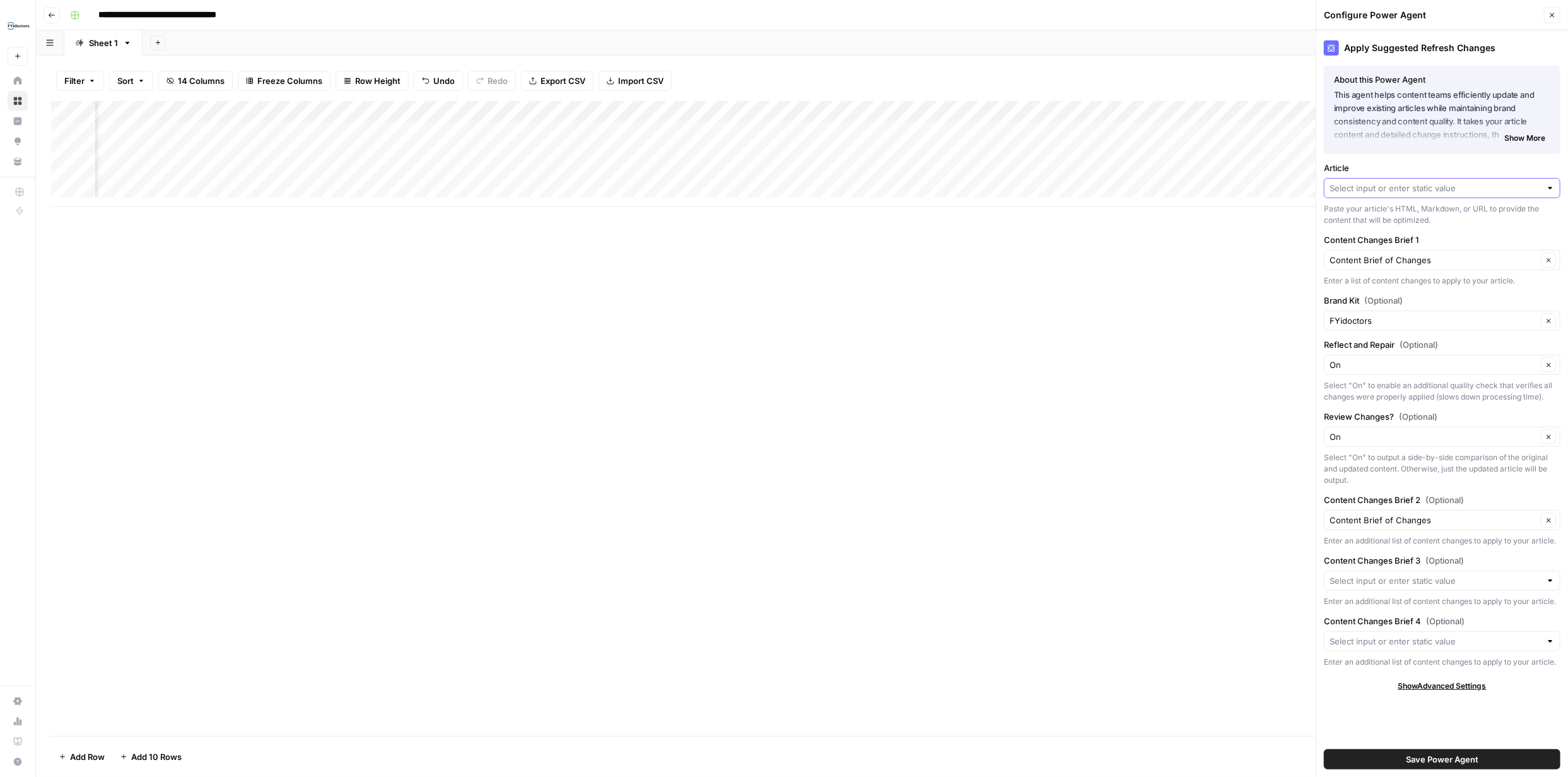
click at [1493, 187] on input "Article" at bounding box center [1435, 188] width 211 height 13
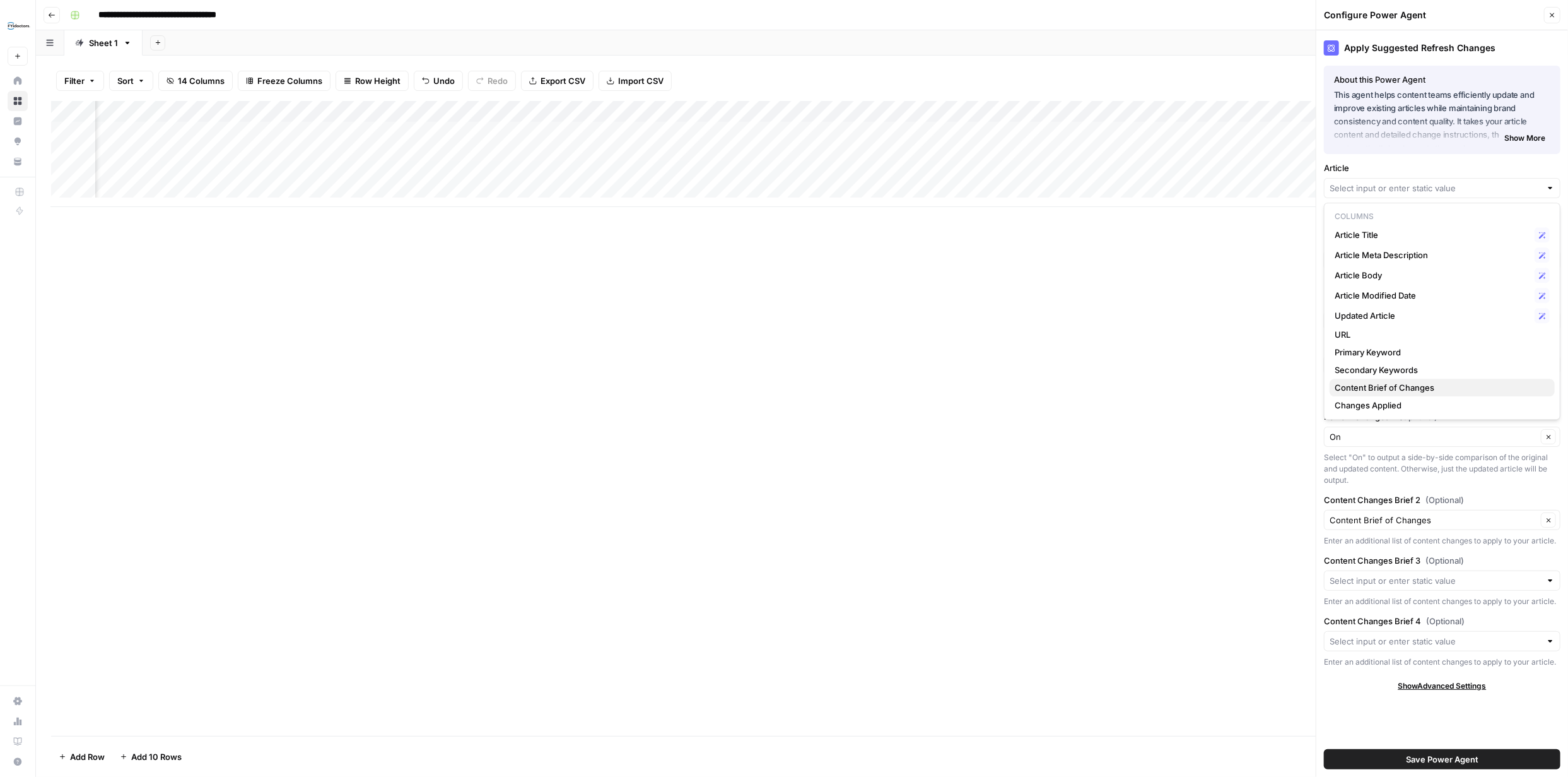
click at [1398, 384] on span "Content Brief of Changes" at bounding box center [1440, 387] width 210 height 13
type input "Content Brief of Changes"
click at [1481, 759] on button "Save Power Agent" at bounding box center [1442, 758] width 237 height 20
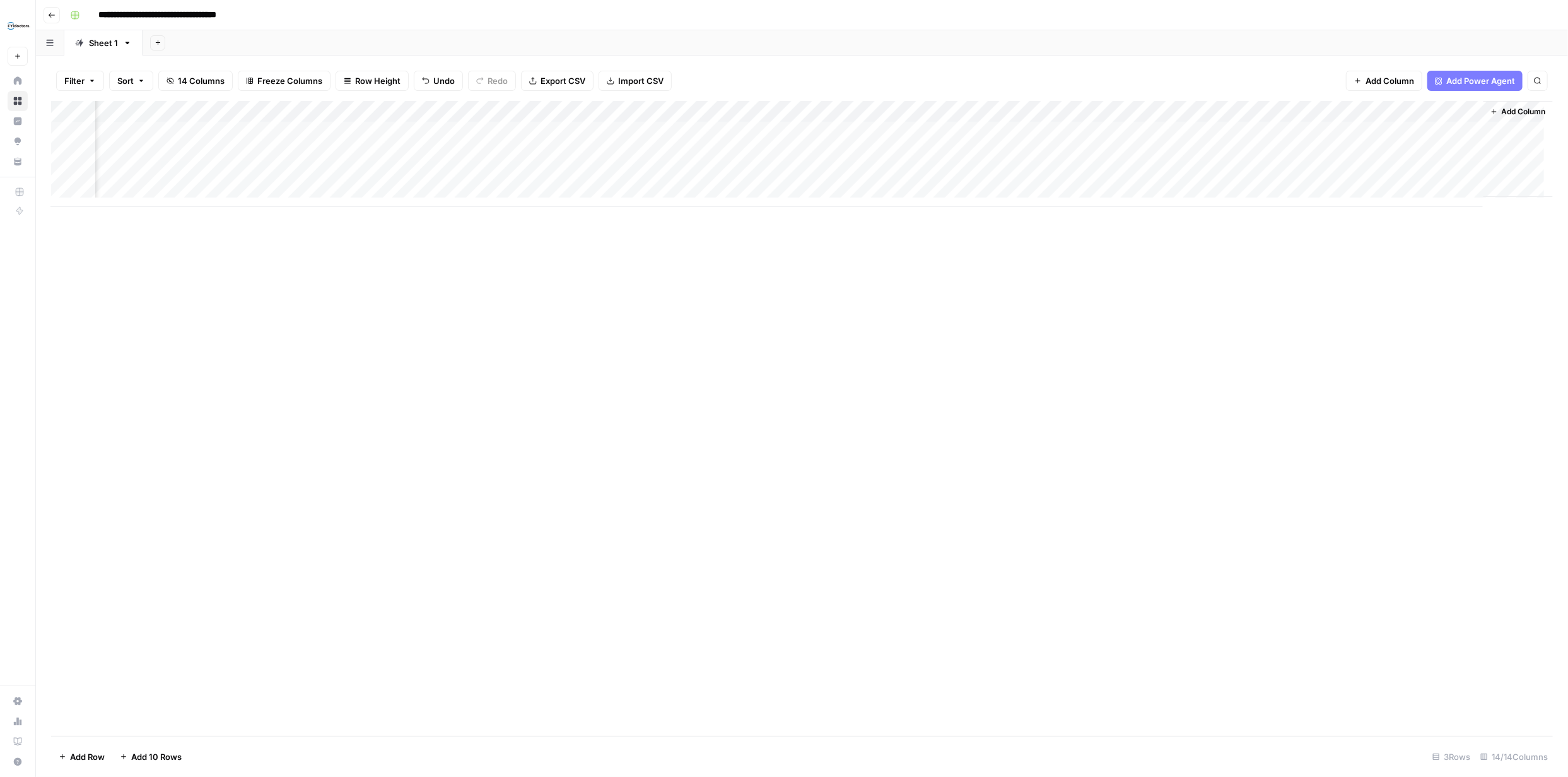
click at [1150, 132] on div "Add Column" at bounding box center [802, 154] width 1501 height 106
click at [1040, 153] on div "Add Column" at bounding box center [802, 154] width 1501 height 106
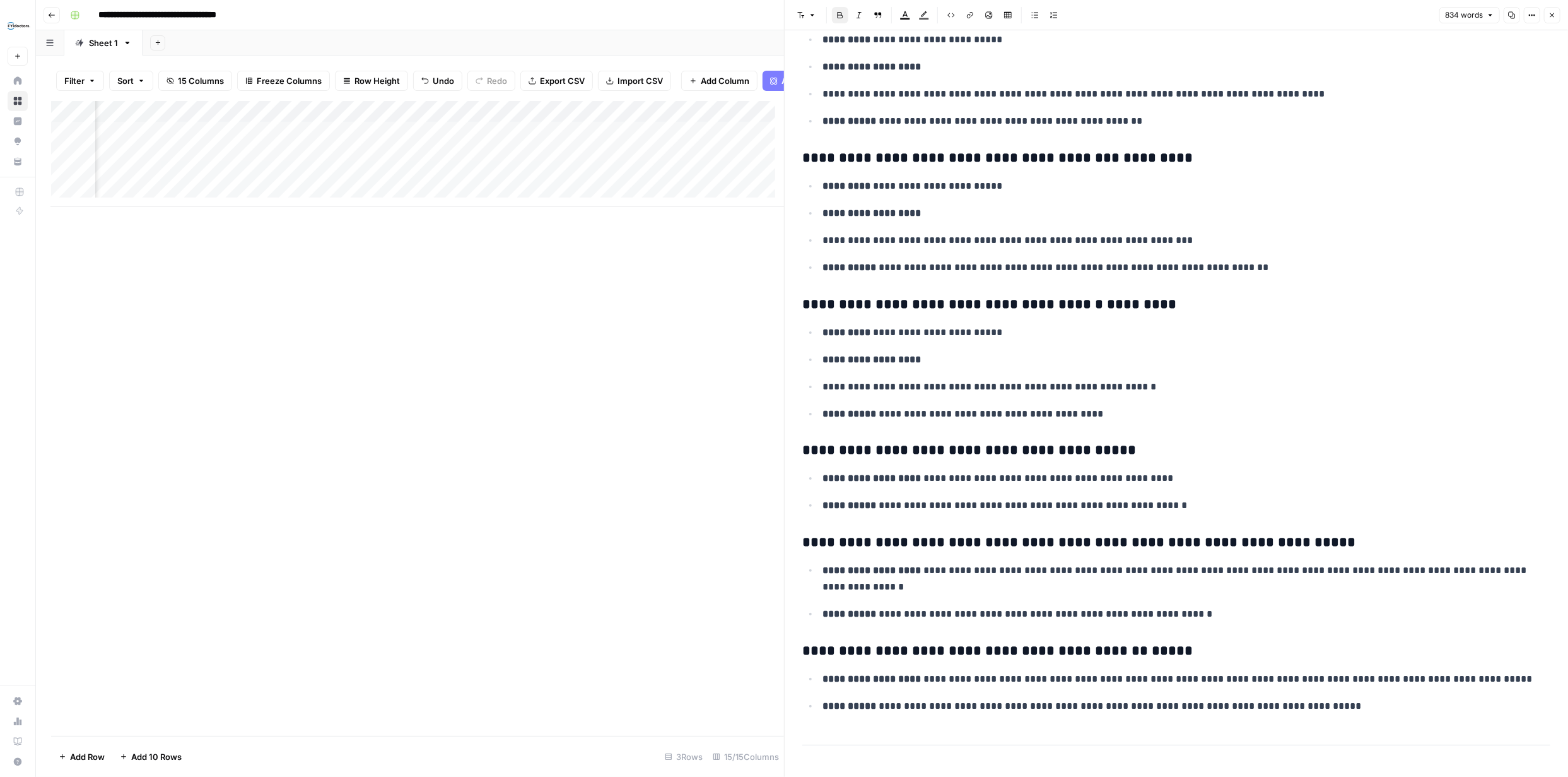
scroll to position [2561, 0]
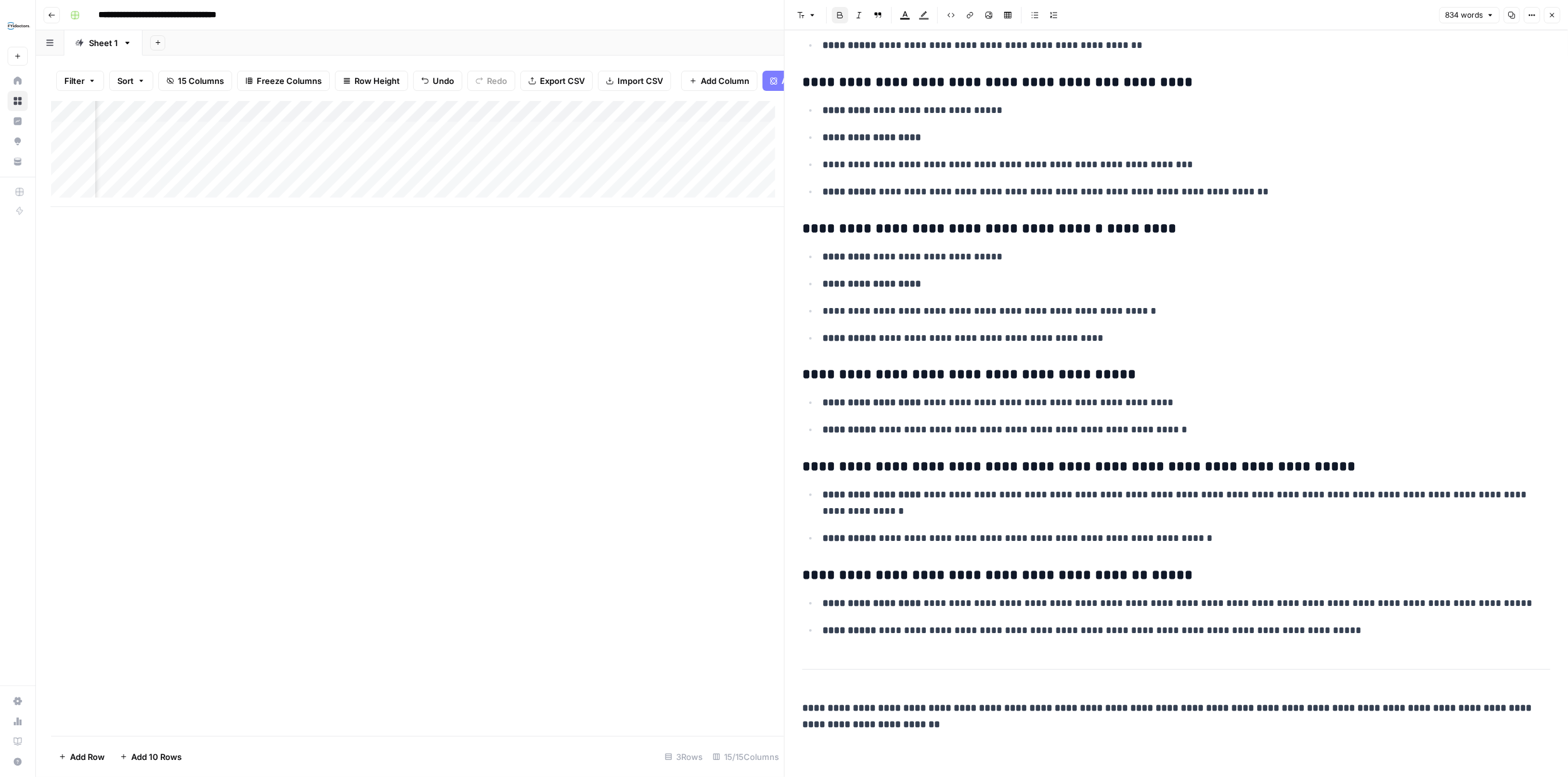
click at [1551, 20] on button "Close" at bounding box center [1552, 15] width 16 height 16
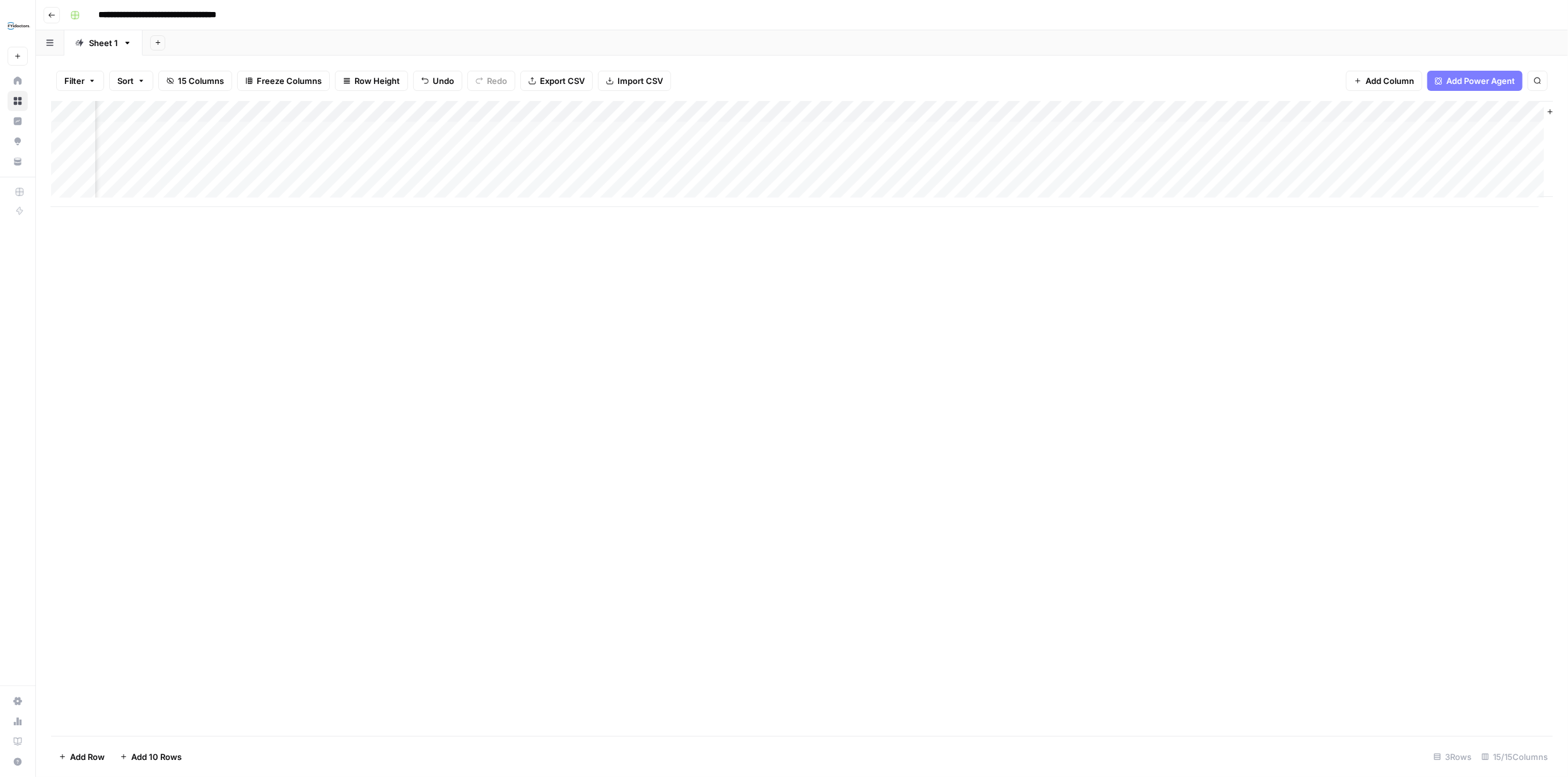
scroll to position [0, 641]
click at [1444, 133] on div "Add Column" at bounding box center [802, 154] width 1501 height 106
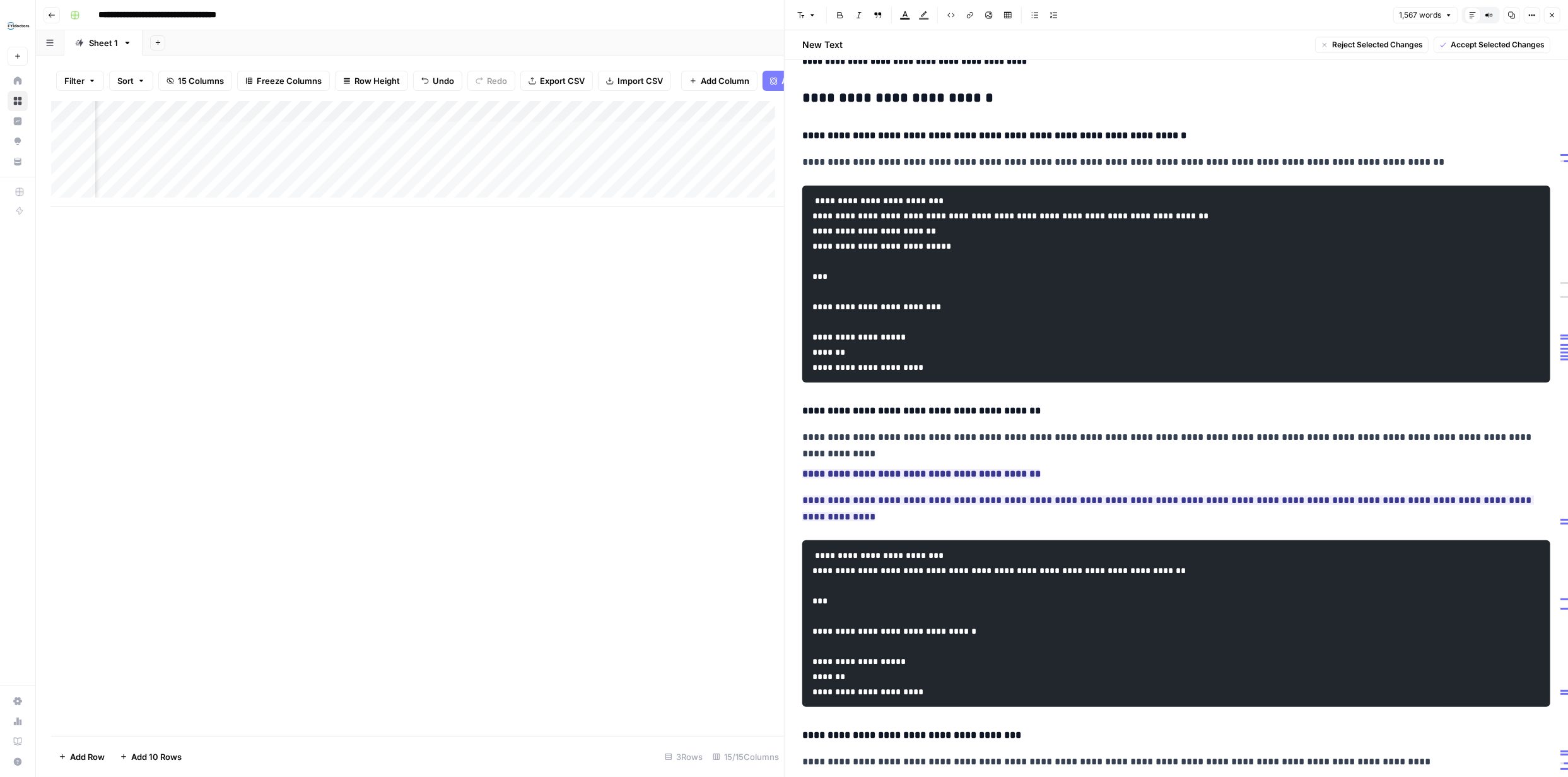
scroll to position [2930, 0]
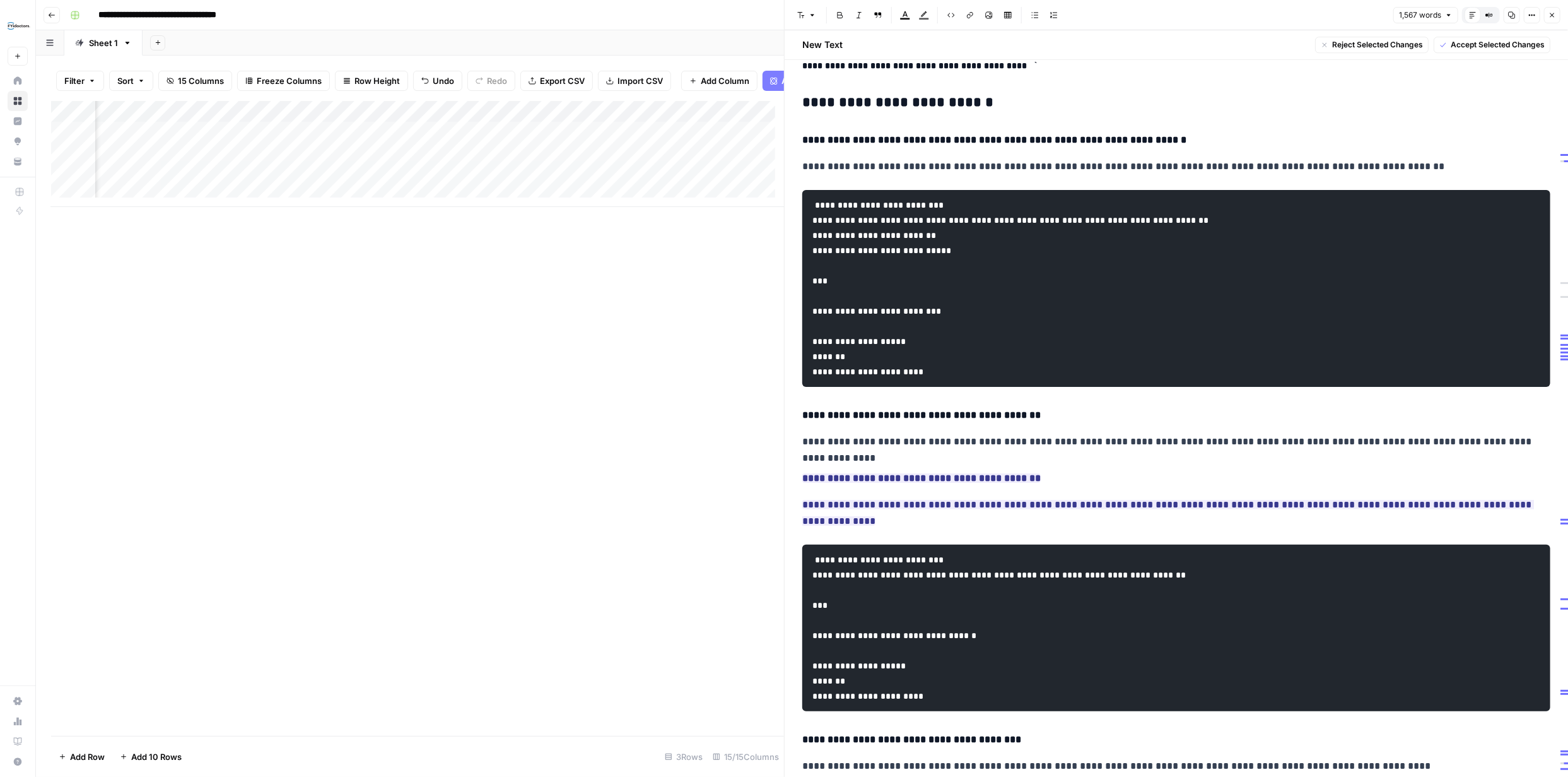
drag, startPoint x: 1539, startPoint y: 723, endPoint x: 804, endPoint y: 313, distance: 841.6
copy div "**********"
click at [1550, 18] on icon "button" at bounding box center [1552, 15] width 7 height 7
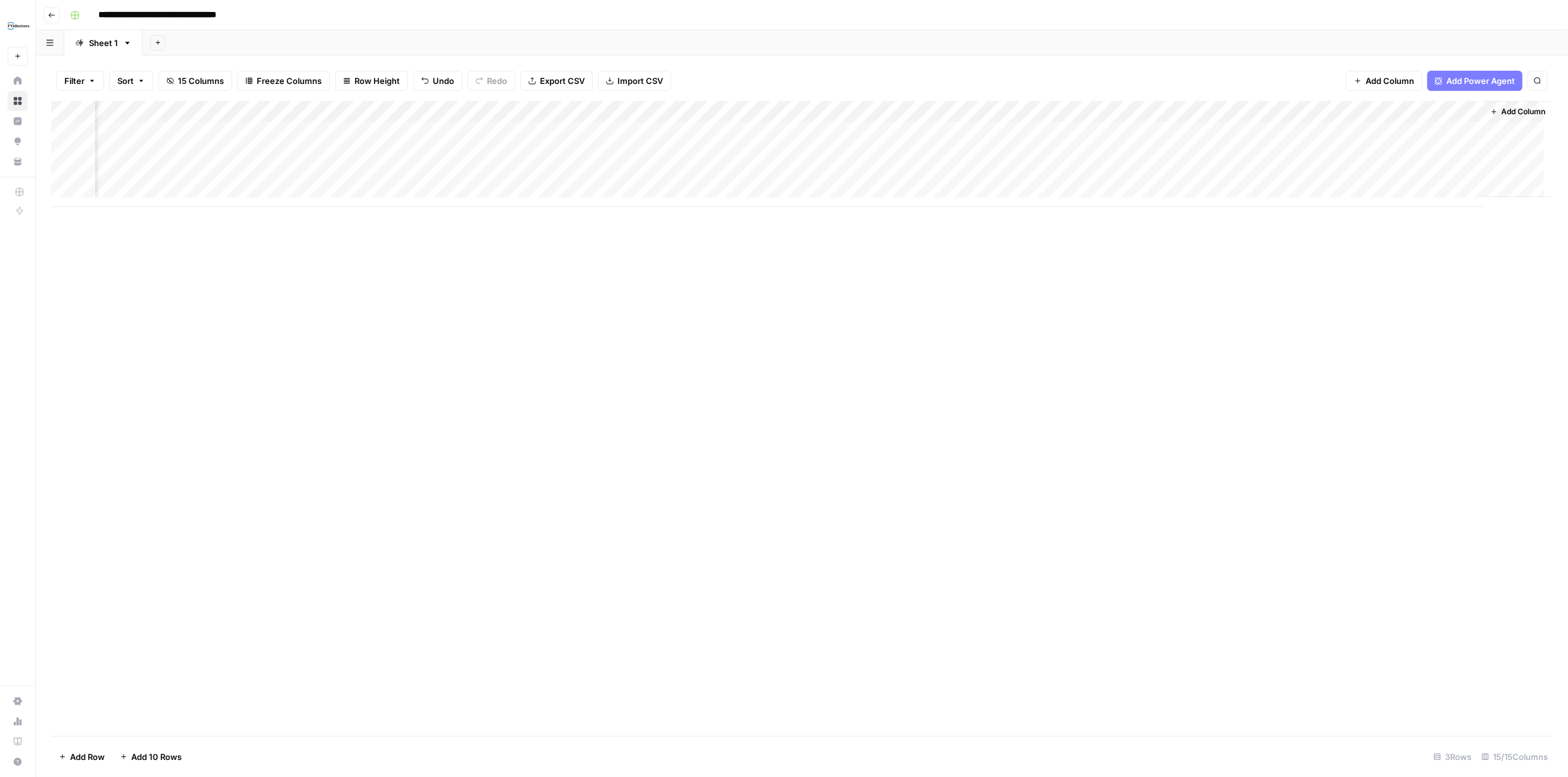
scroll to position [0, 641]
click at [1443, 132] on div "Add Column" at bounding box center [802, 154] width 1501 height 106
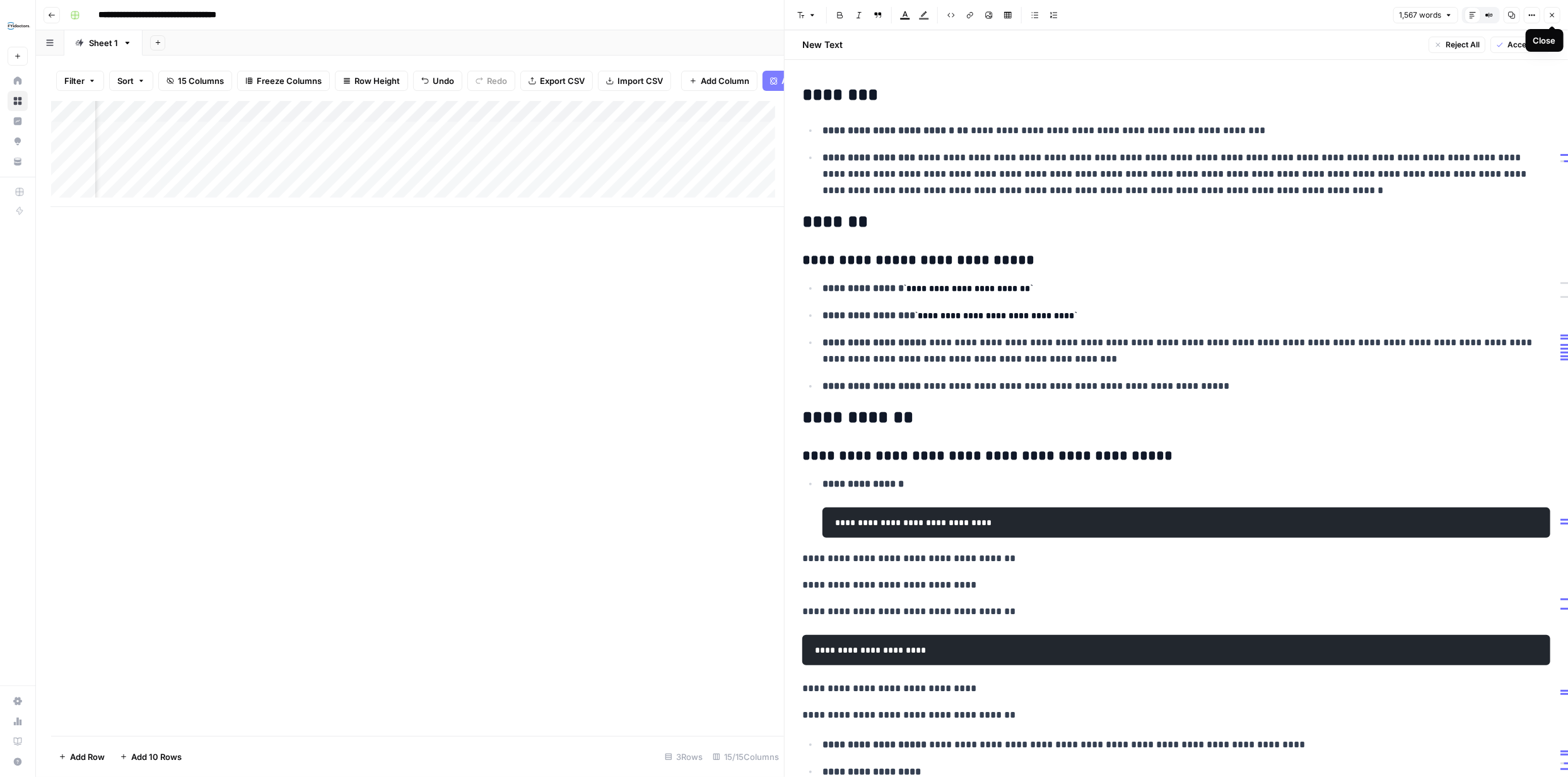
click at [1549, 13] on icon "button" at bounding box center [1552, 15] width 7 height 7
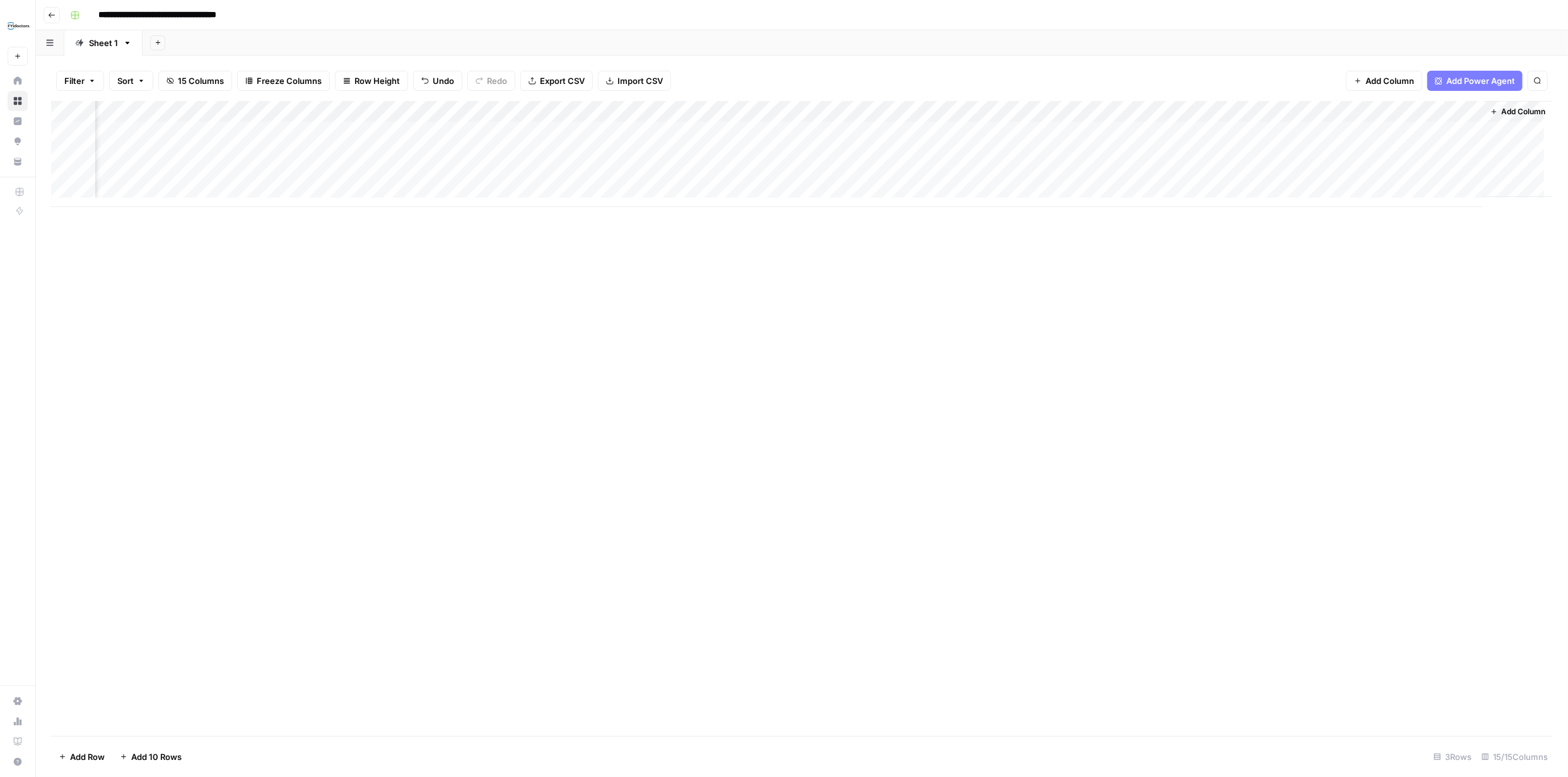
scroll to position [0, 641]
click at [1520, 113] on span "Add Column" at bounding box center [1523, 111] width 44 height 11
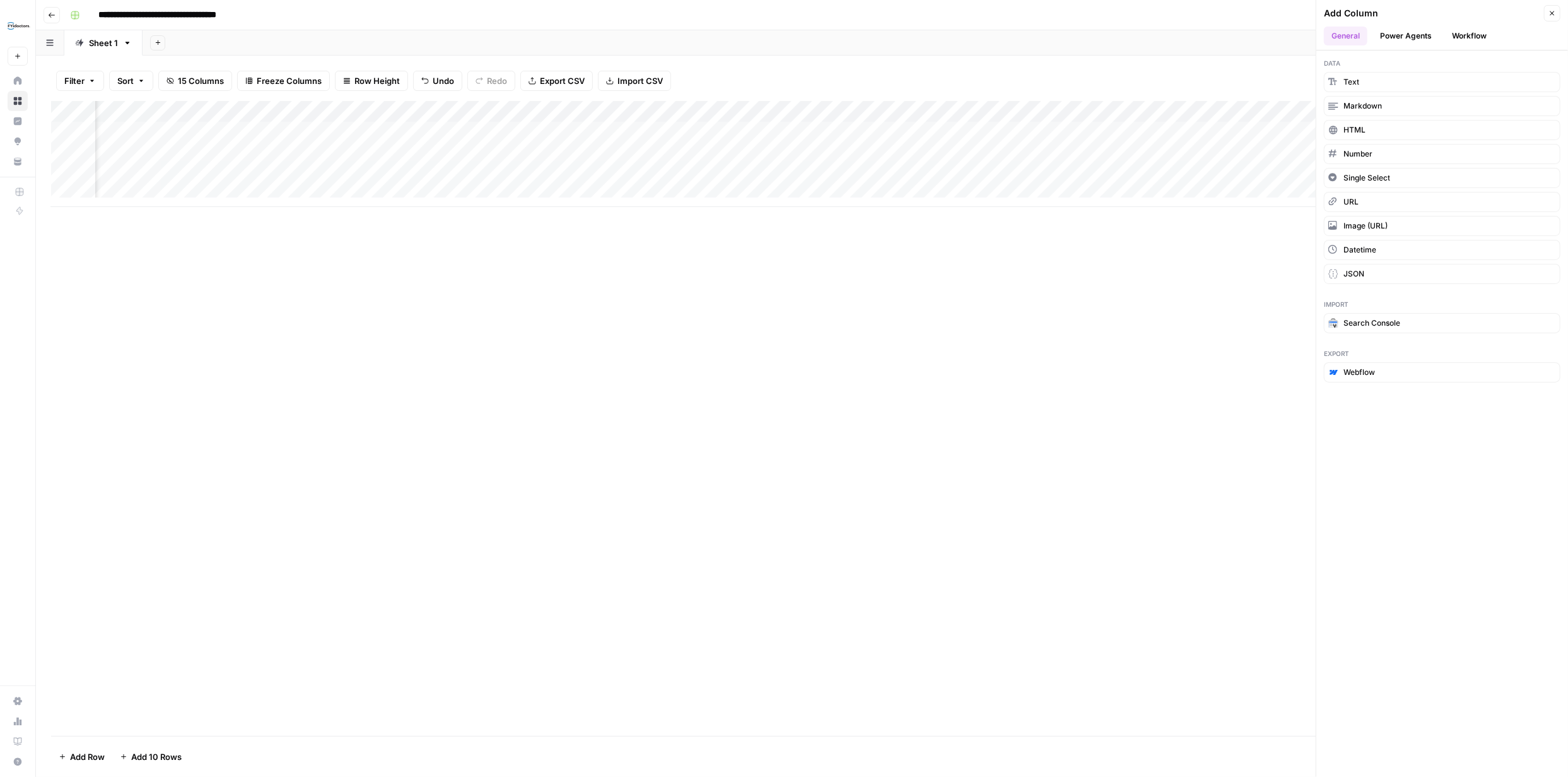
click at [1421, 36] on button "Power Agents" at bounding box center [1405, 36] width 67 height 19
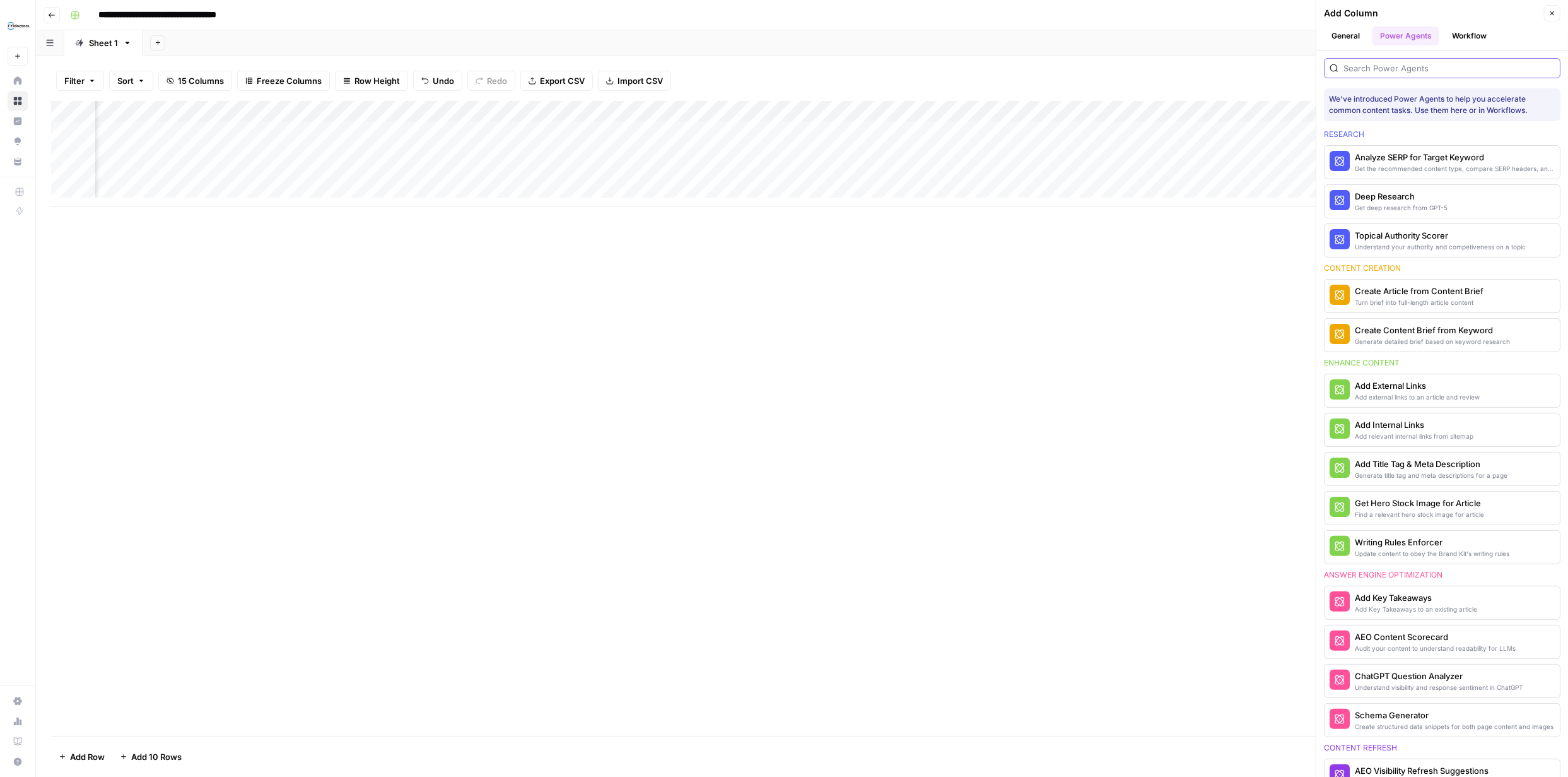
click at [1435, 69] on input "search" at bounding box center [1449, 68] width 211 height 13
type input "AEO"
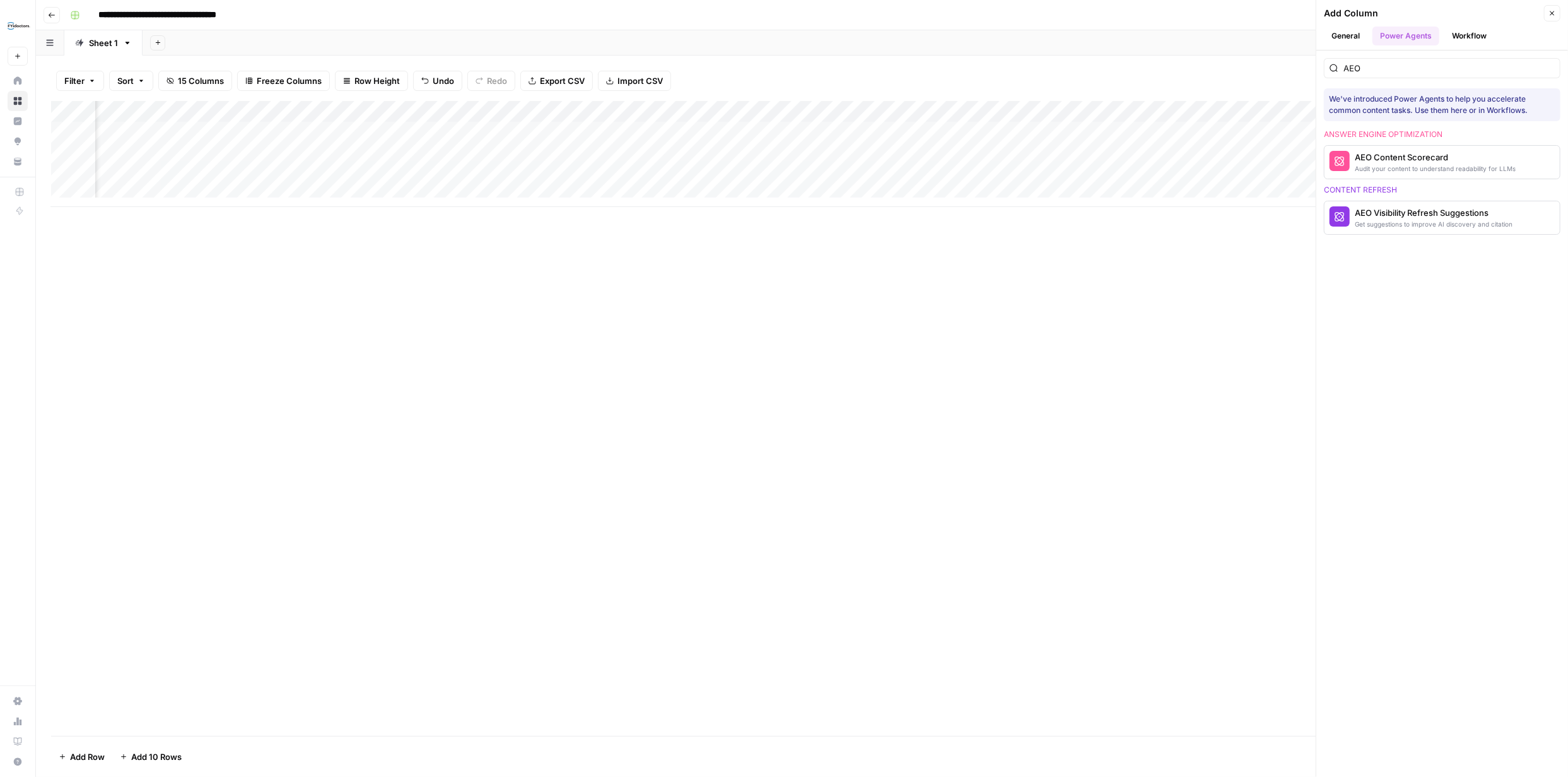
click at [1550, 11] on icon "button" at bounding box center [1552, 13] width 4 height 4
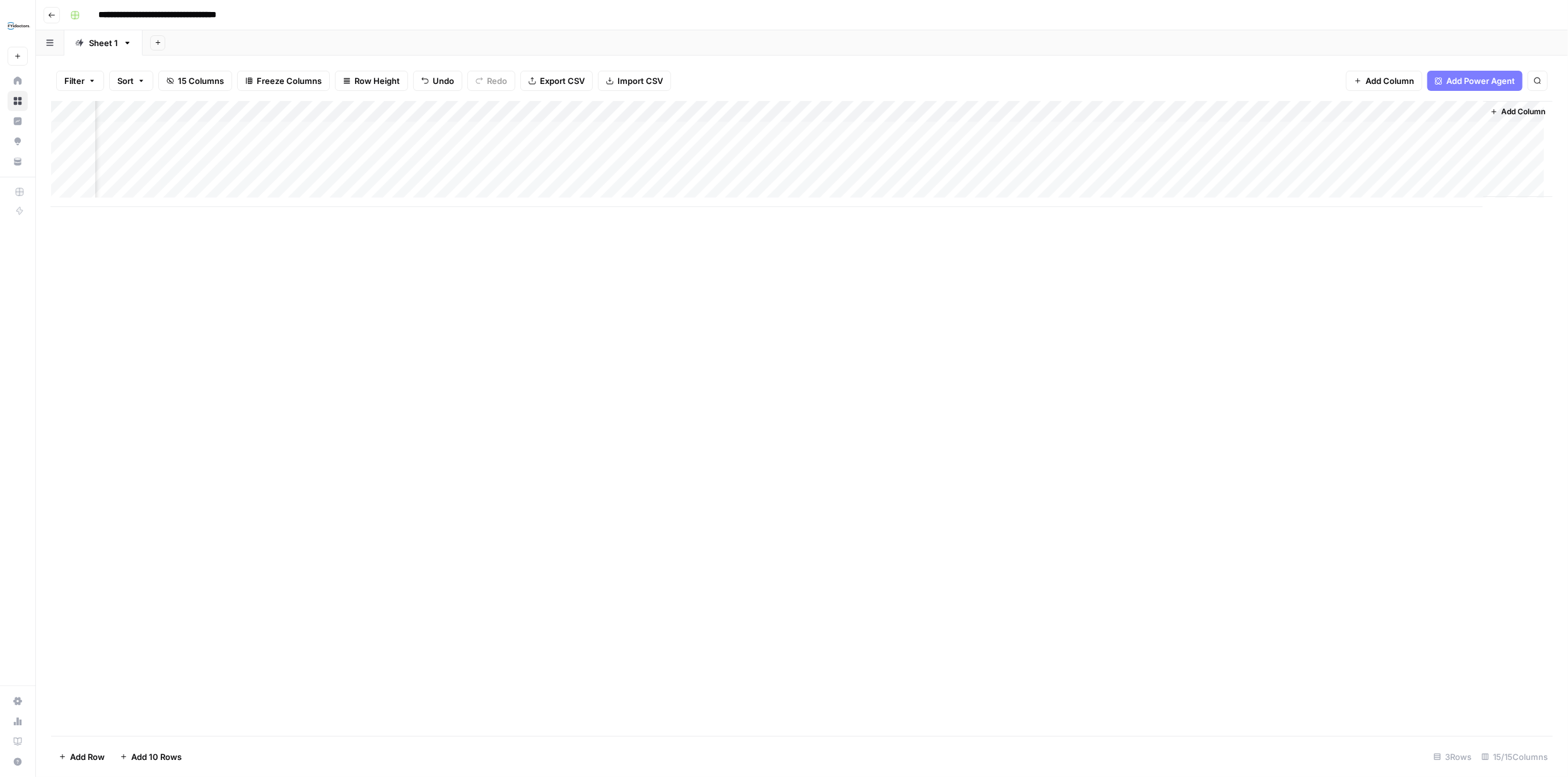
click at [1445, 130] on div "Add Column" at bounding box center [802, 154] width 1501 height 106
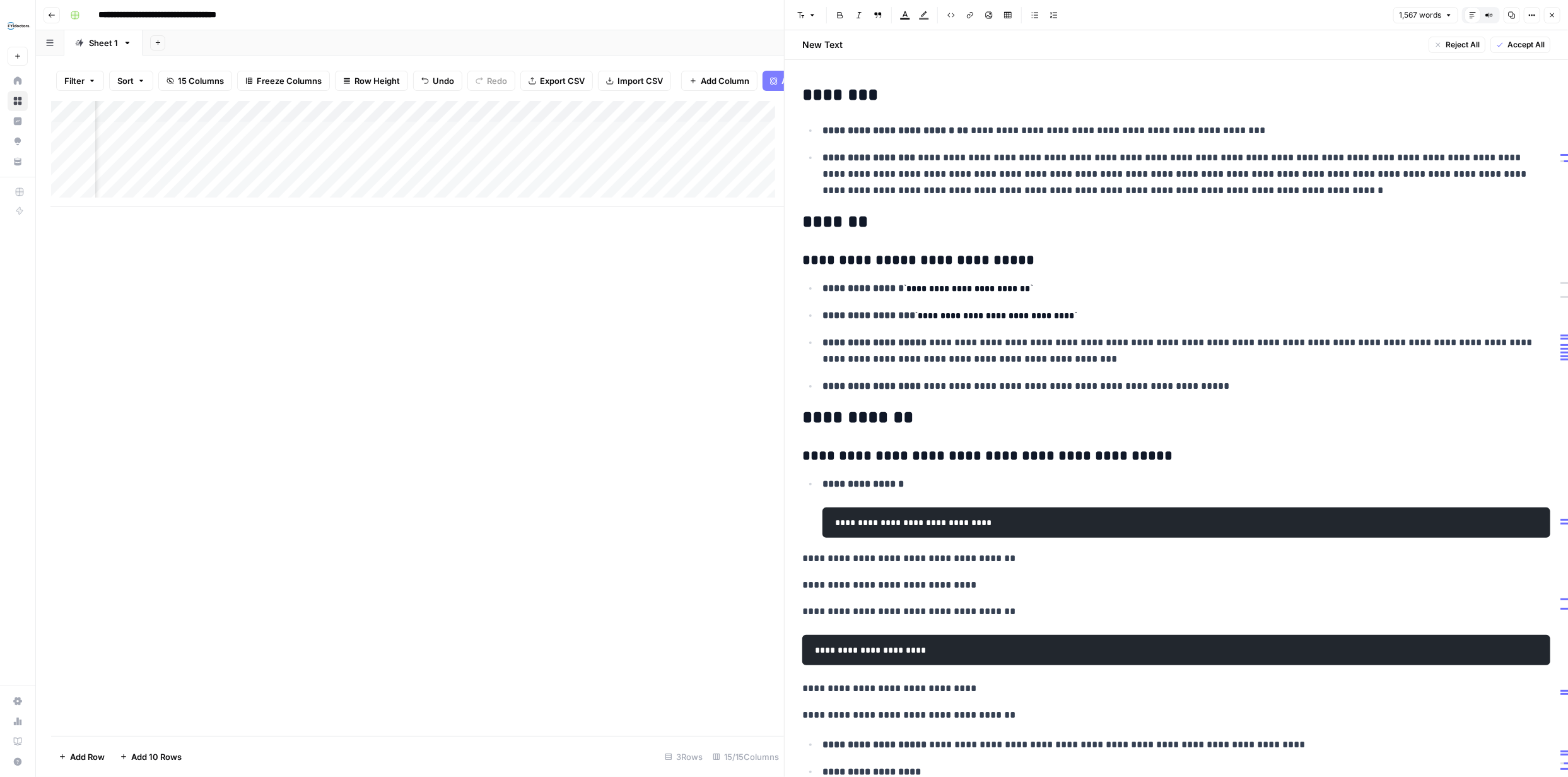
click at [1507, 46] on span "Accept All" at bounding box center [1526, 45] width 37 height 11
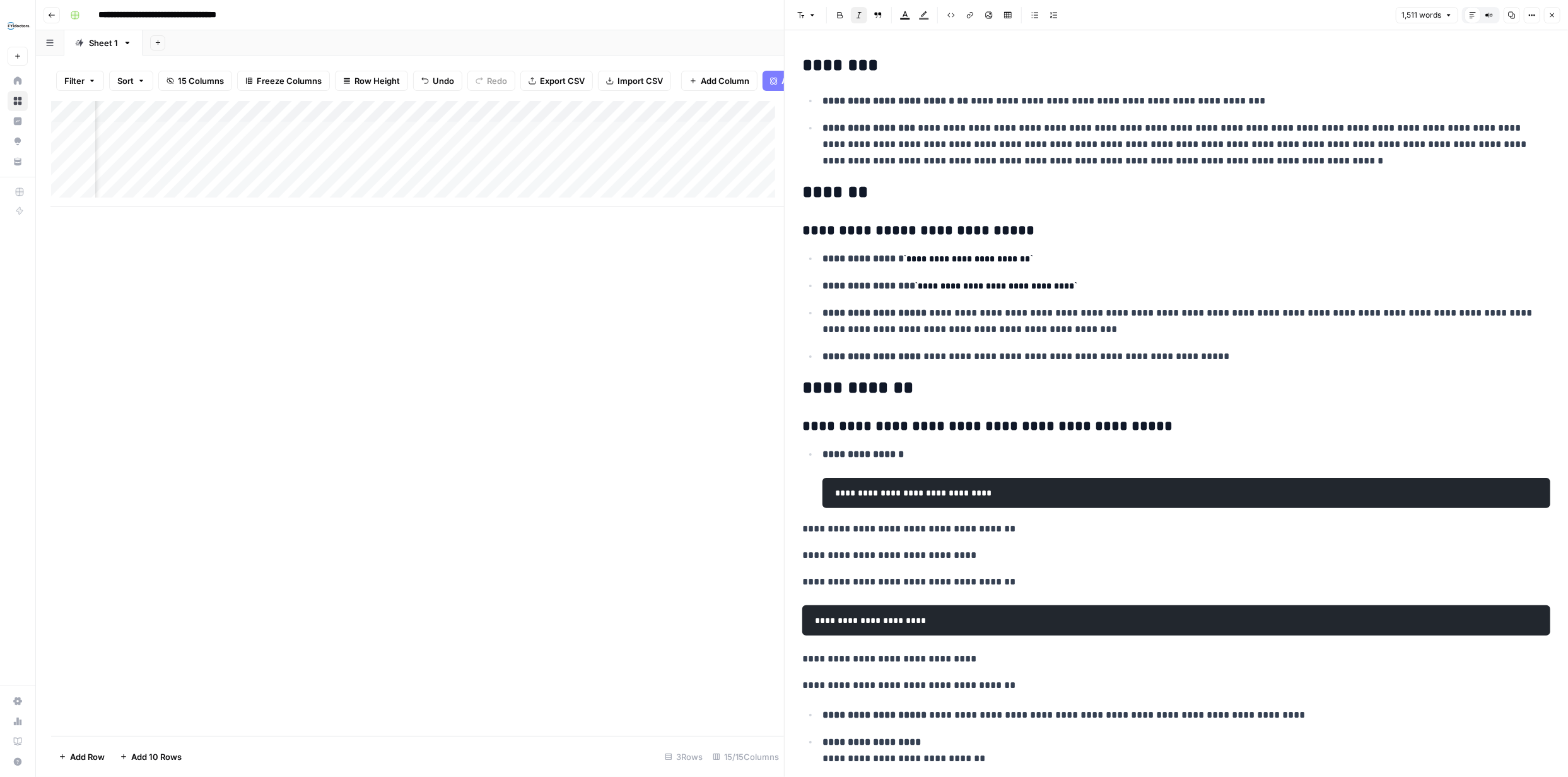
scroll to position [4648, 0]
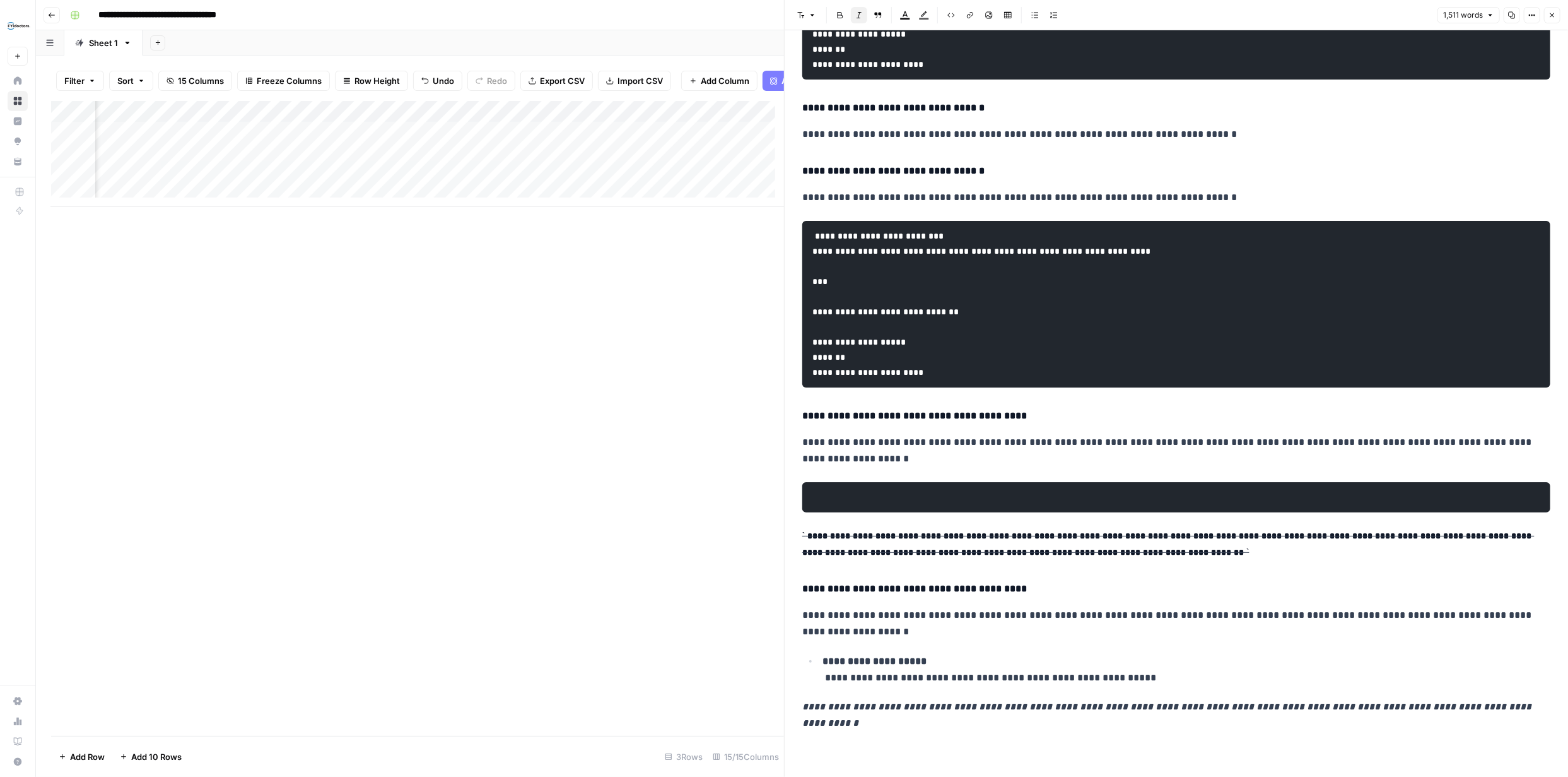
click at [1553, 14] on icon "button" at bounding box center [1552, 15] width 7 height 7
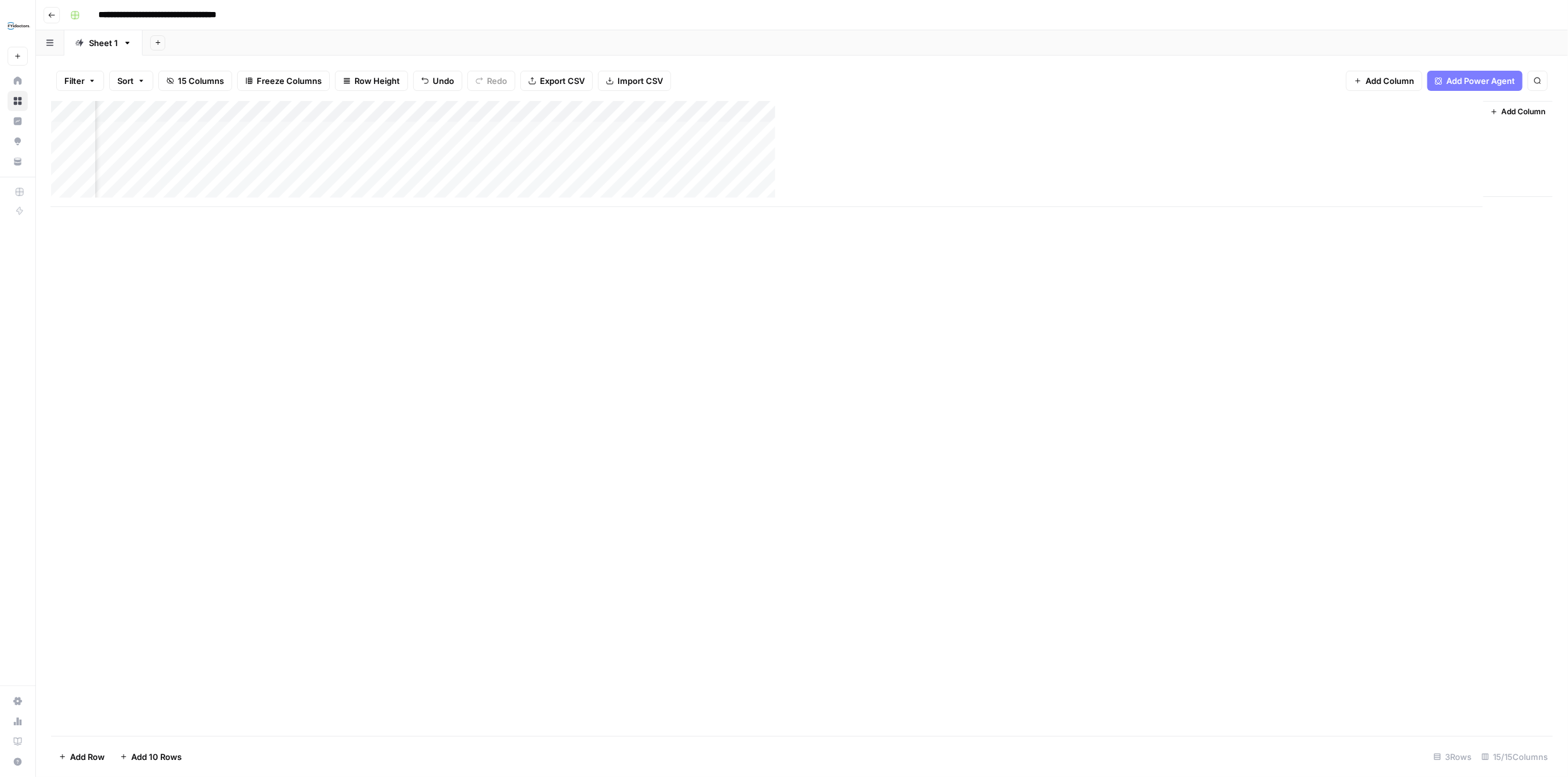
scroll to position [0, 634]
click at [1511, 111] on span "Add Column" at bounding box center [1523, 111] width 44 height 11
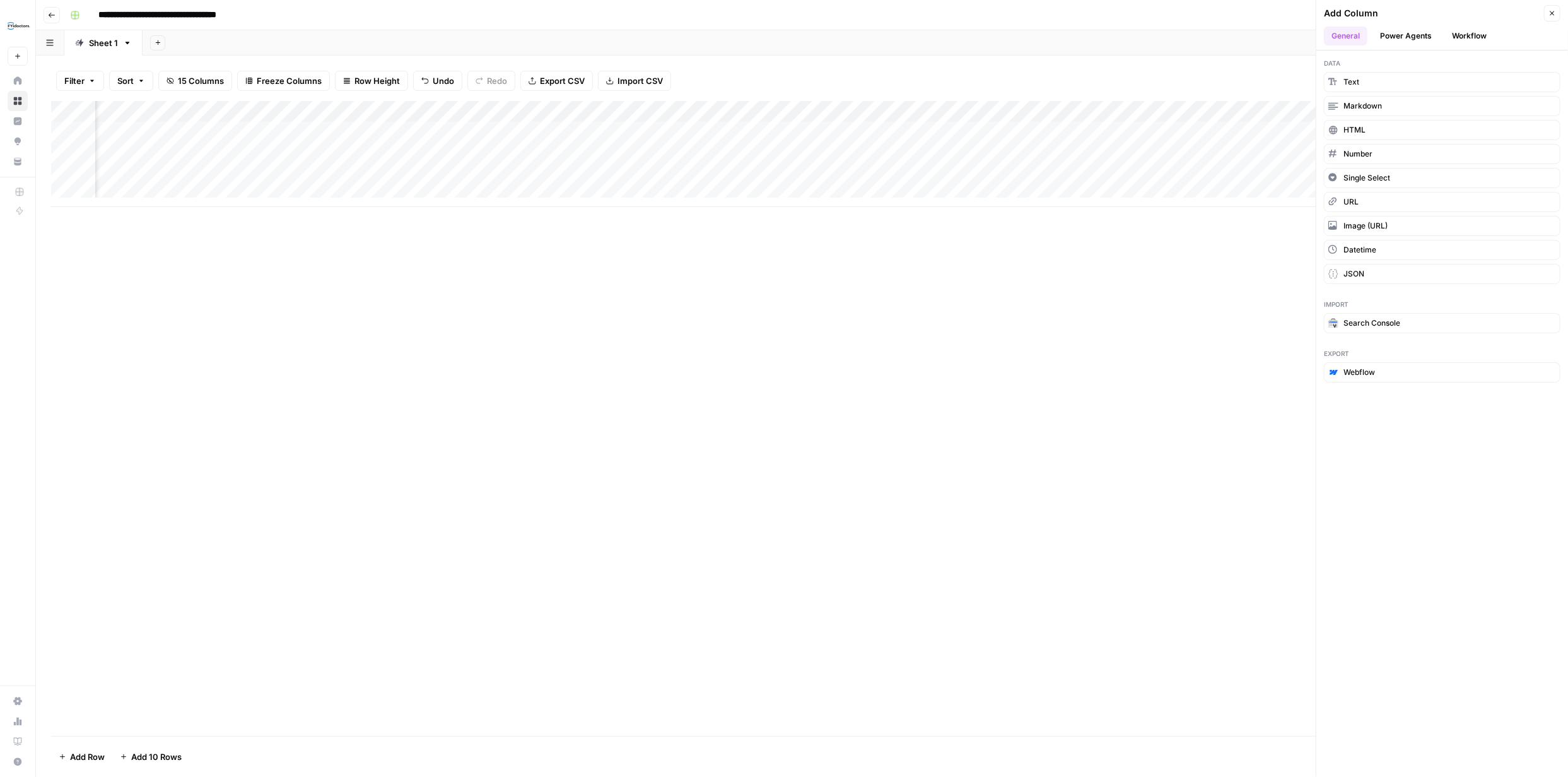
click at [1422, 40] on button "Power Agents" at bounding box center [1405, 36] width 67 height 19
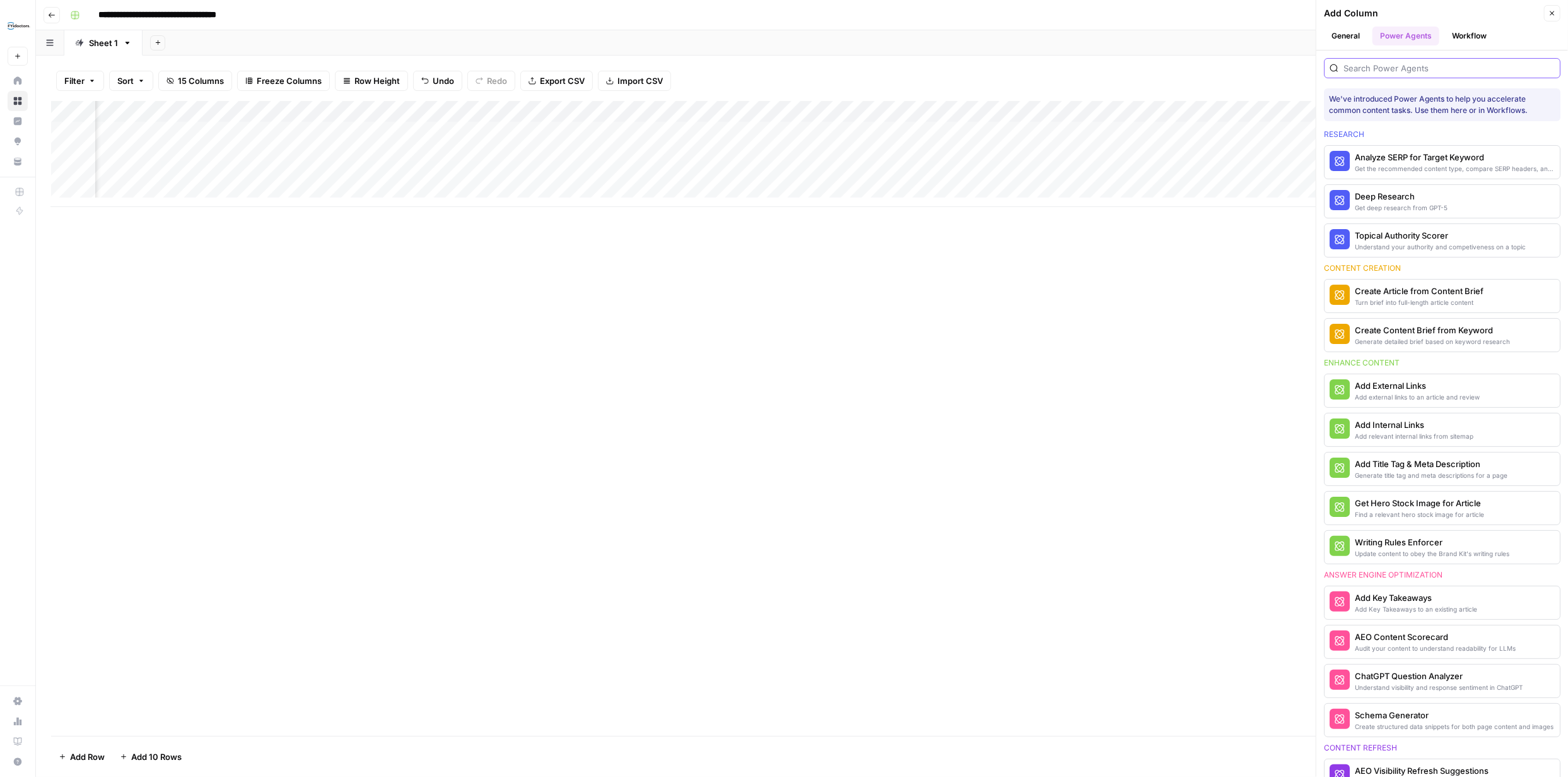
click at [1422, 70] on input "search" at bounding box center [1449, 68] width 211 height 13
type input "AEO"
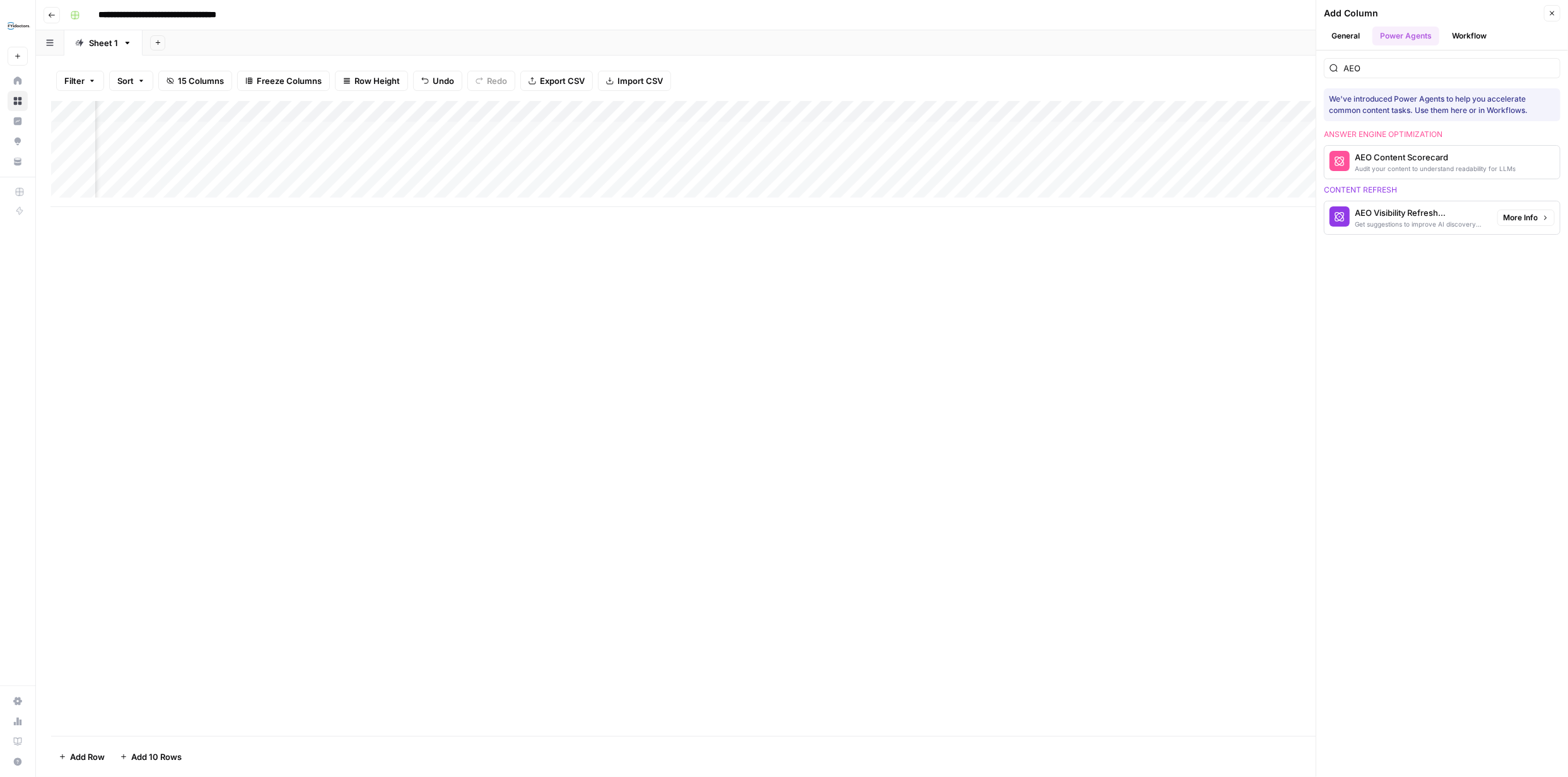
click at [1422, 214] on div "AEO Visibility Refresh Suggestions" at bounding box center [1421, 213] width 133 height 13
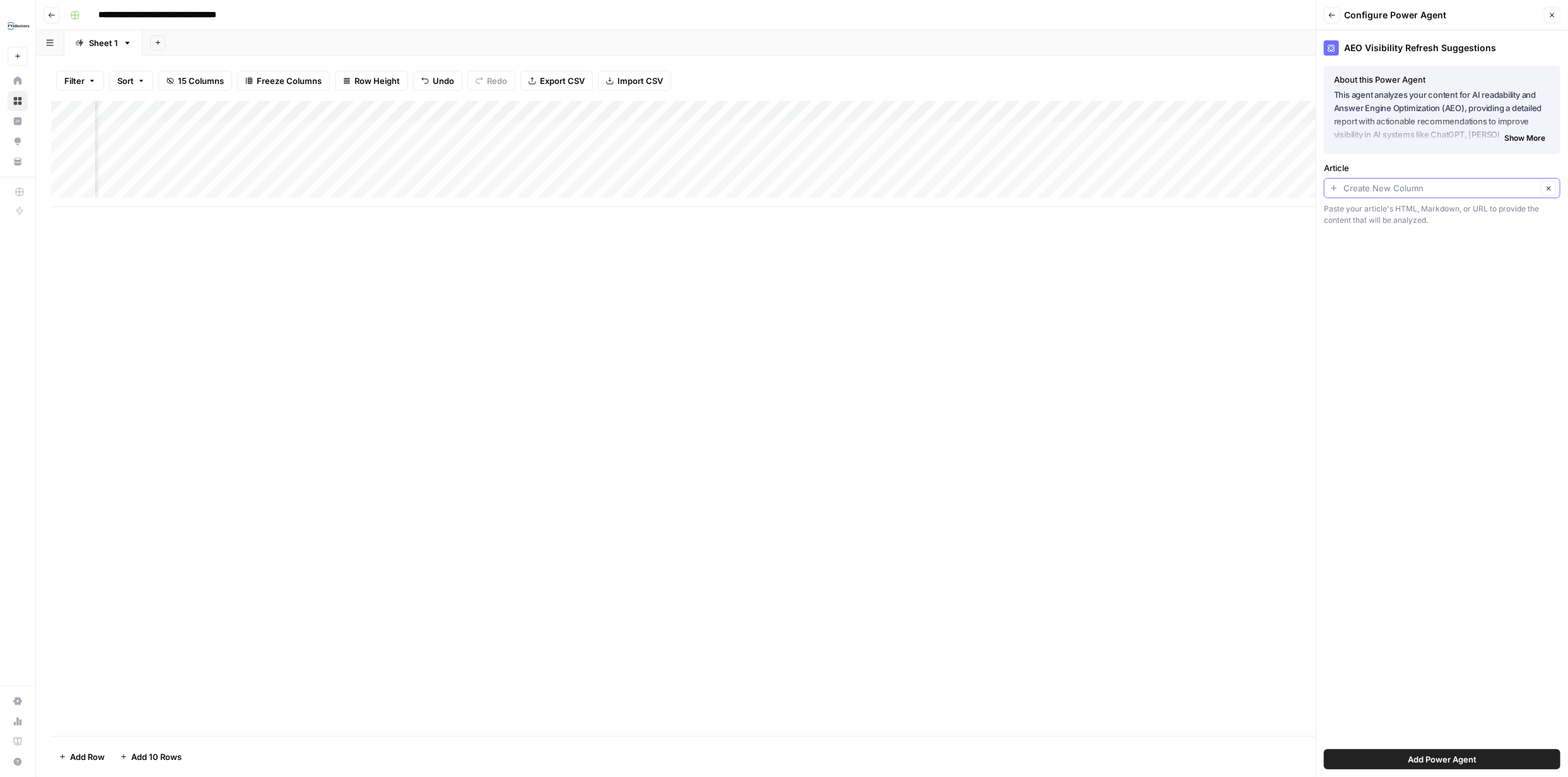
click at [1534, 190] on input "Article" at bounding box center [1440, 188] width 194 height 13
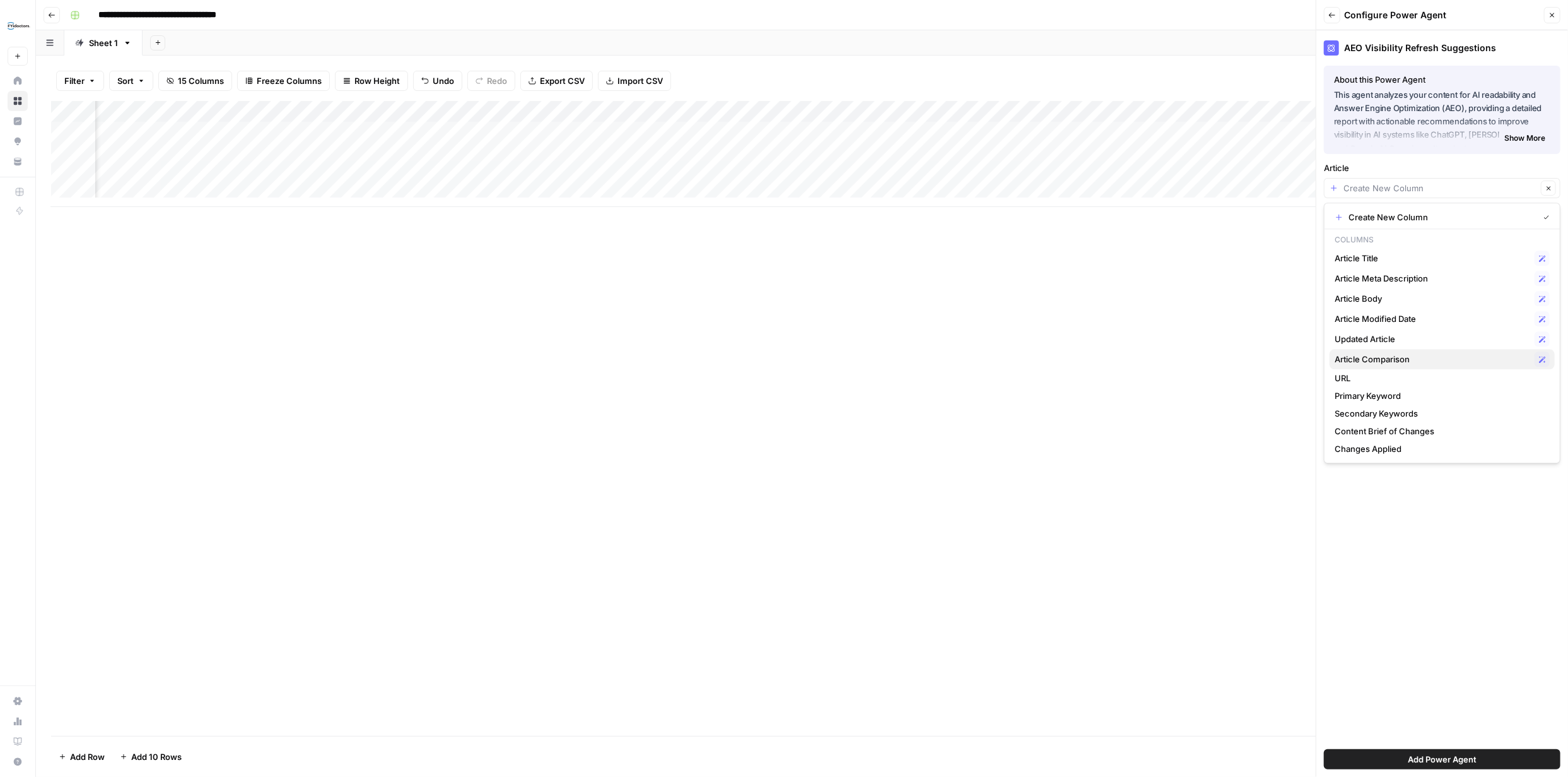
click at [1386, 352] on span "Article Comparison" at bounding box center [1432, 359] width 195 height 13
type input "Article Comparison"
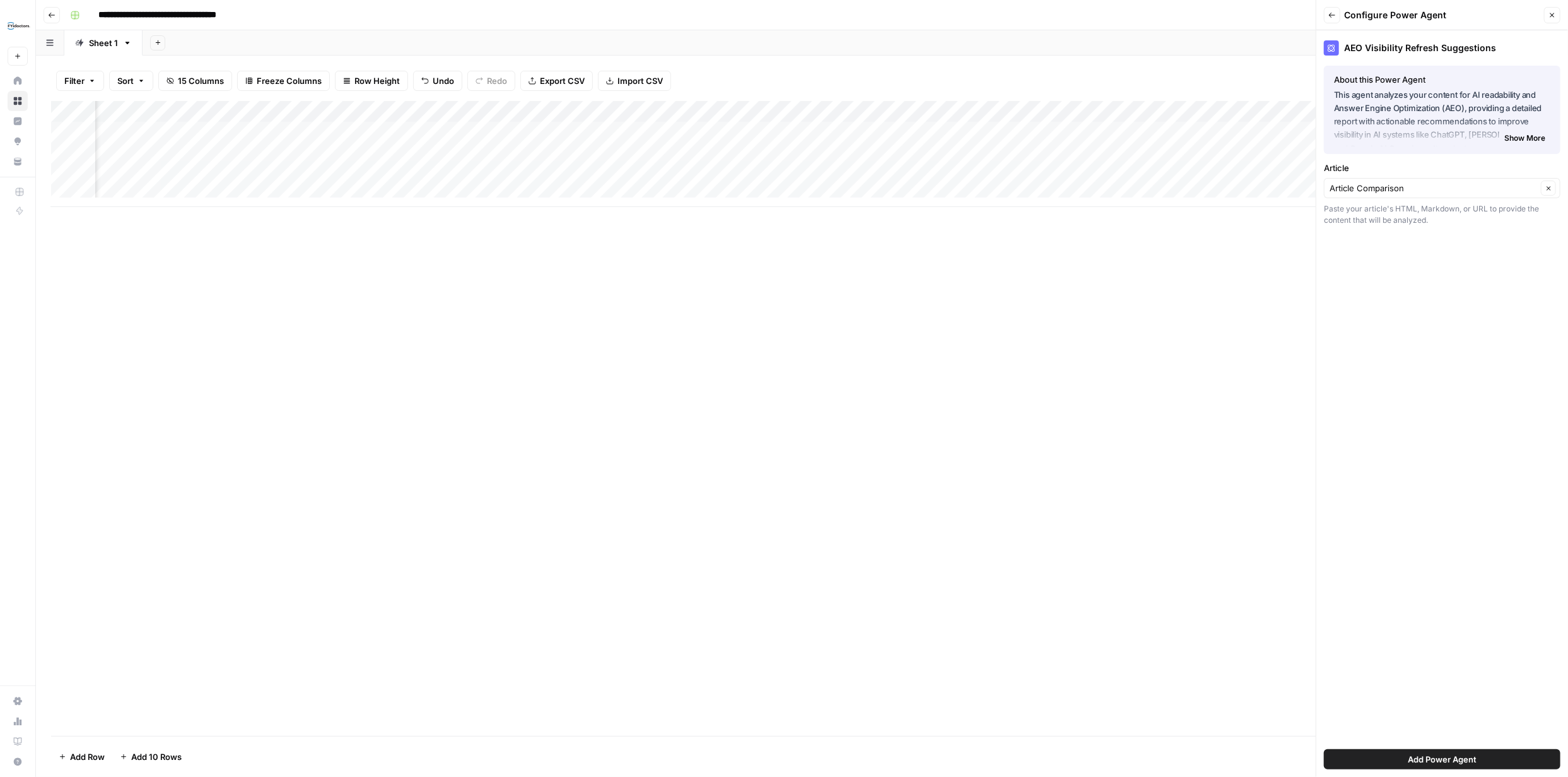
click at [1442, 753] on span "Add Power Agent" at bounding box center [1442, 759] width 69 height 13
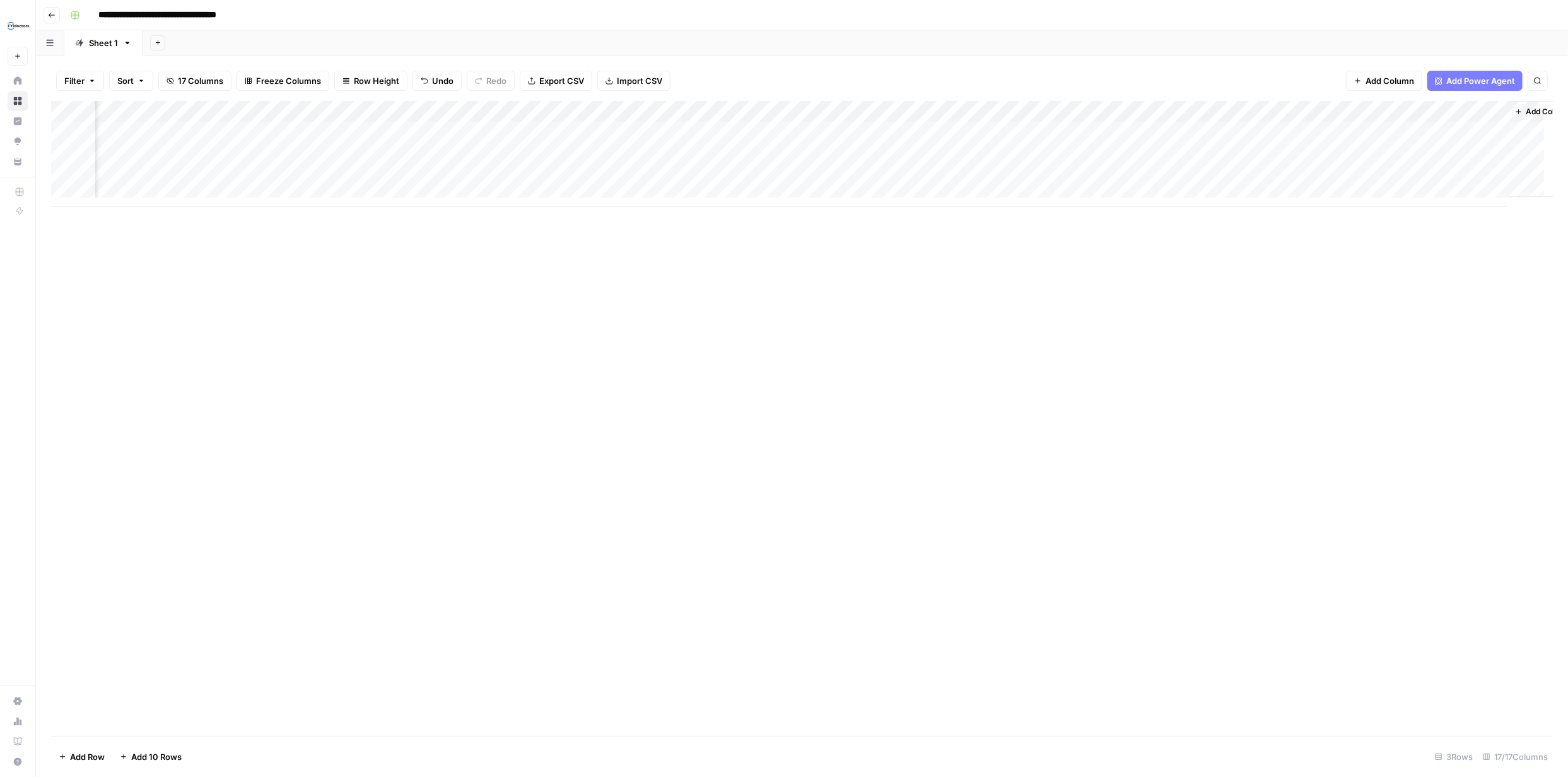
scroll to position [0, 948]
